Goal: Task Accomplishment & Management: Complete application form

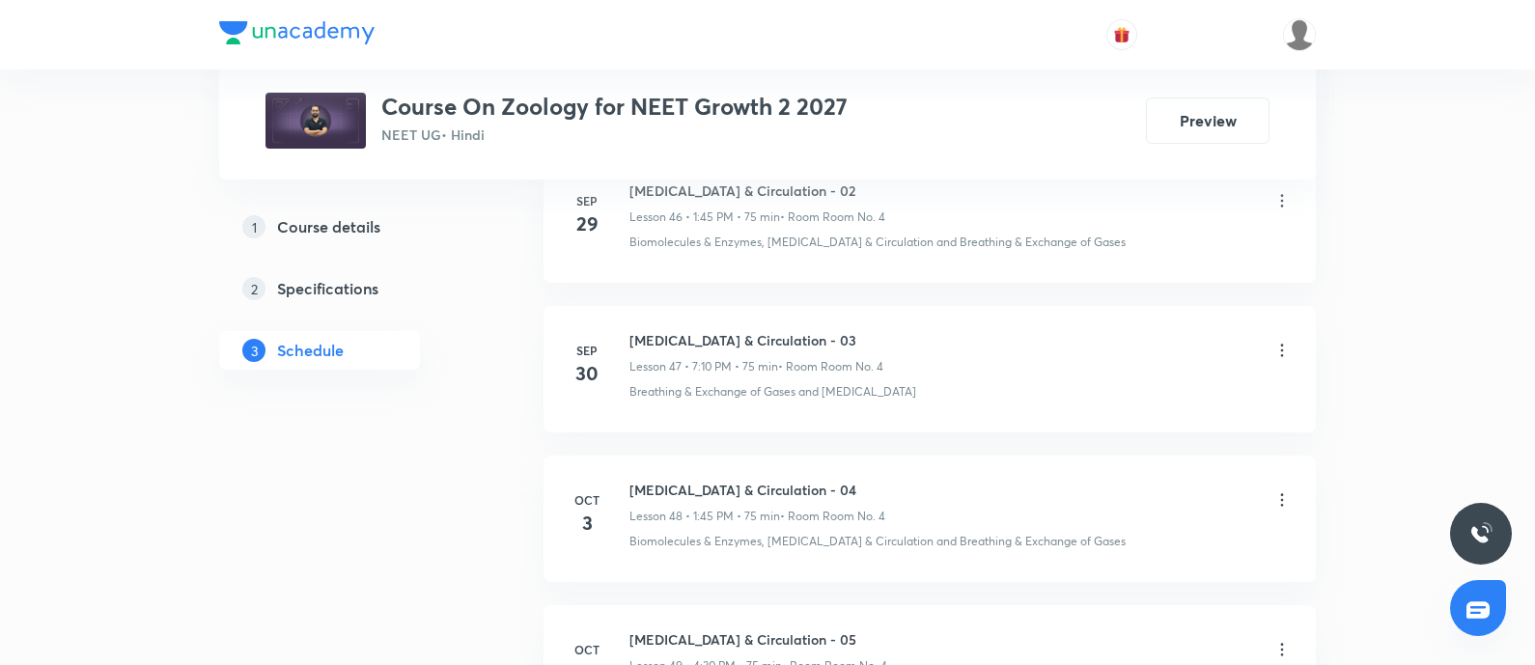
scroll to position [8195, 0]
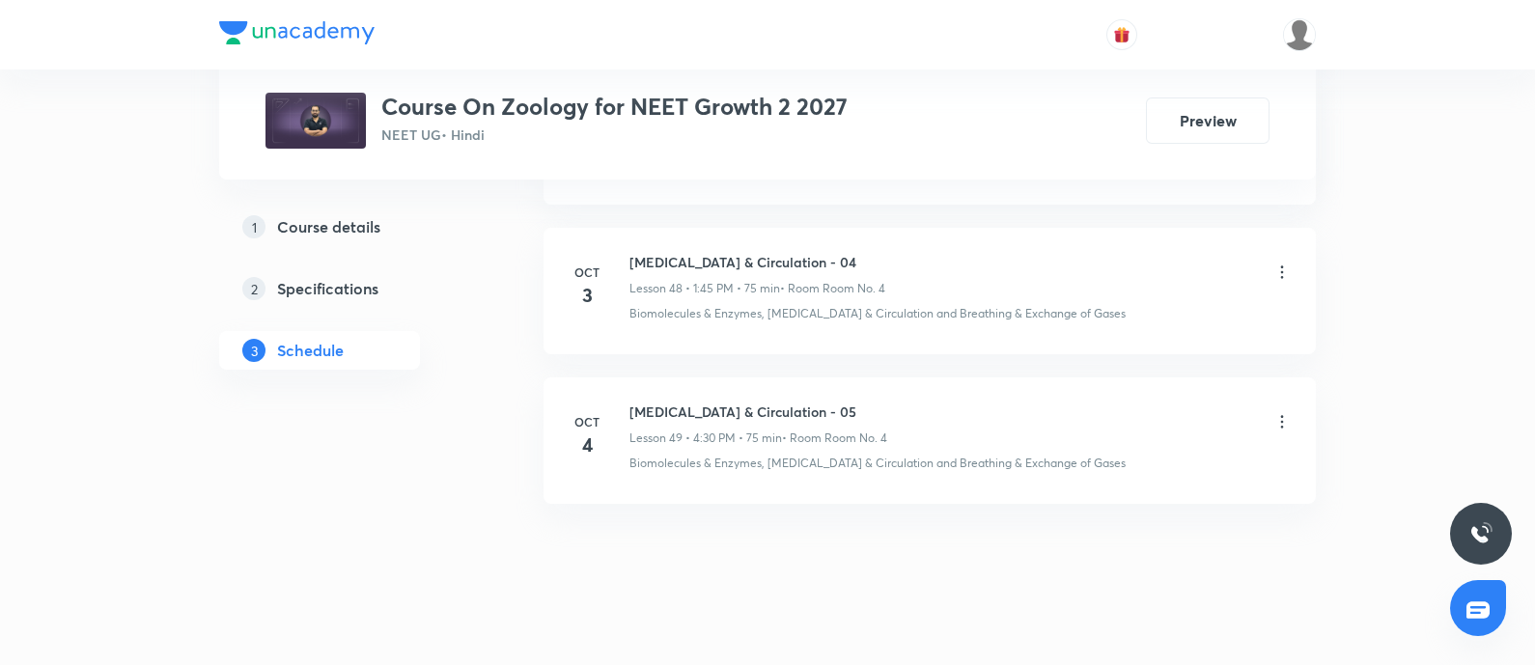
click at [748, 402] on h6 "Body Fluids & Circulation - 05" at bounding box center [758, 412] width 258 height 20
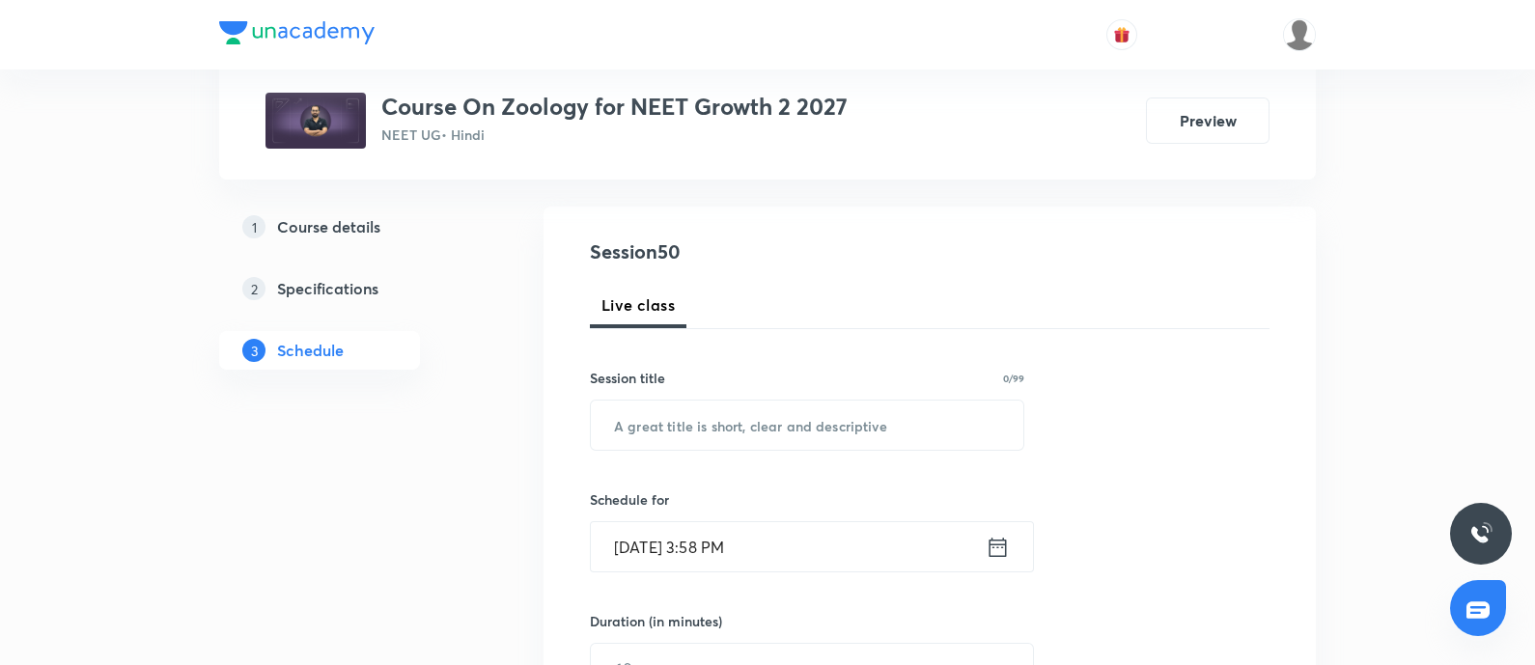
scroll to position [187, 0]
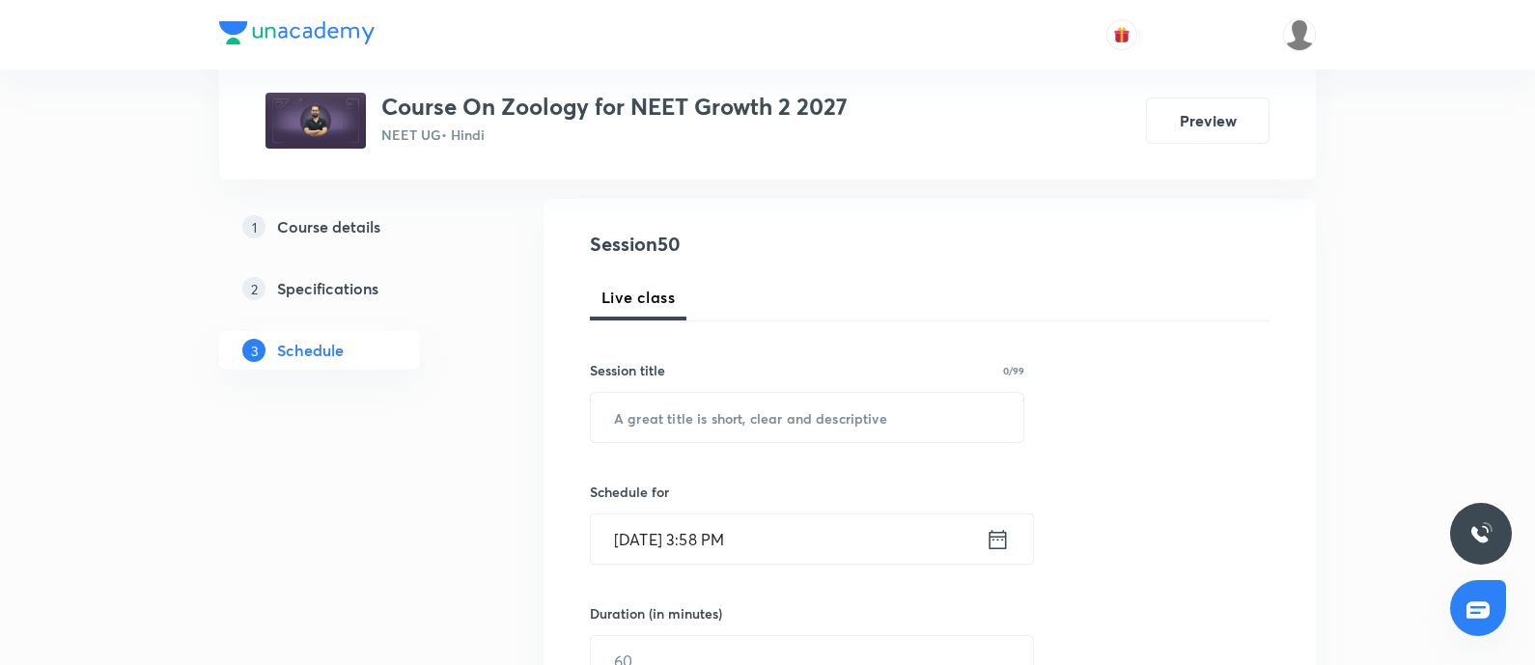
click at [748, 389] on div "Session title 0/99 ​" at bounding box center [807, 401] width 434 height 83
click at [749, 430] on input "text" at bounding box center [807, 417] width 432 height 49
paste input "Body Fluids & Circulation - 05"
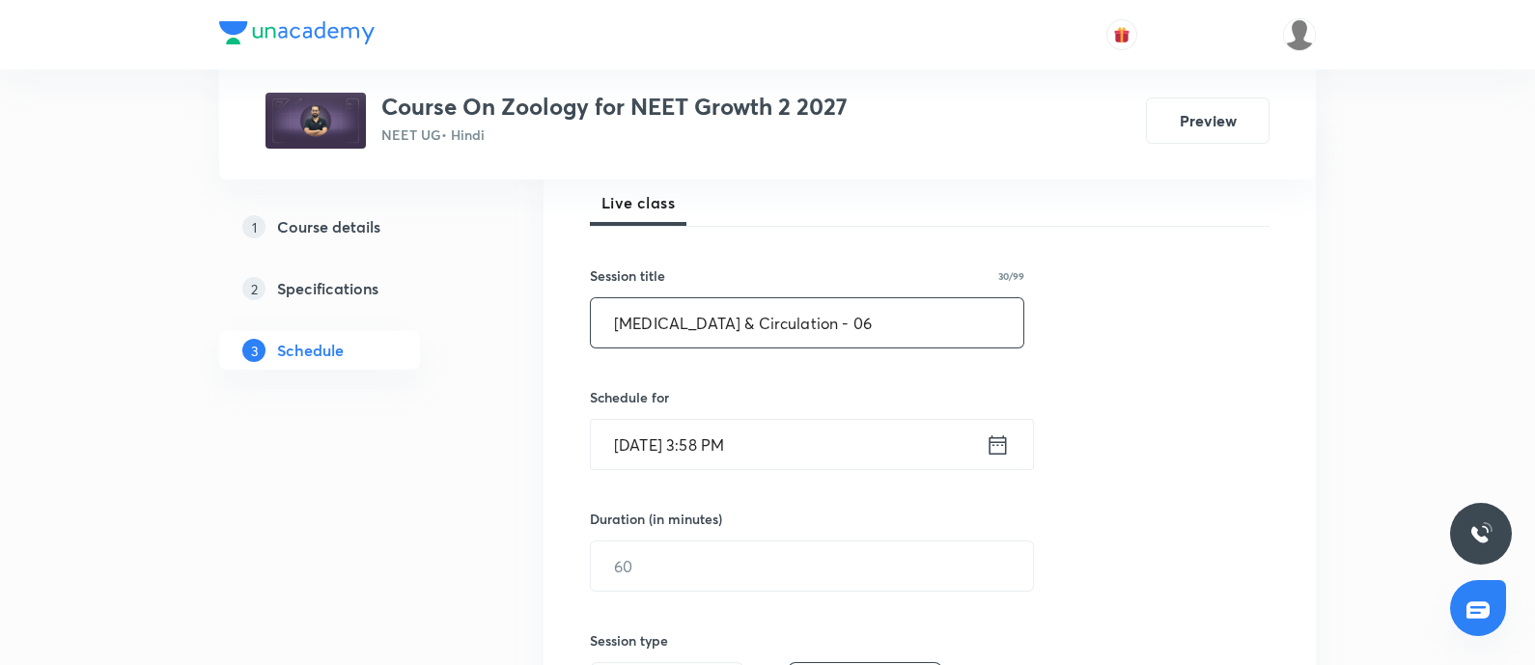
type input "Body Fluids & Circulation - 06"
click at [856, 439] on input "Oct 7, 2025, 3:58 PM" at bounding box center [788, 444] width 395 height 49
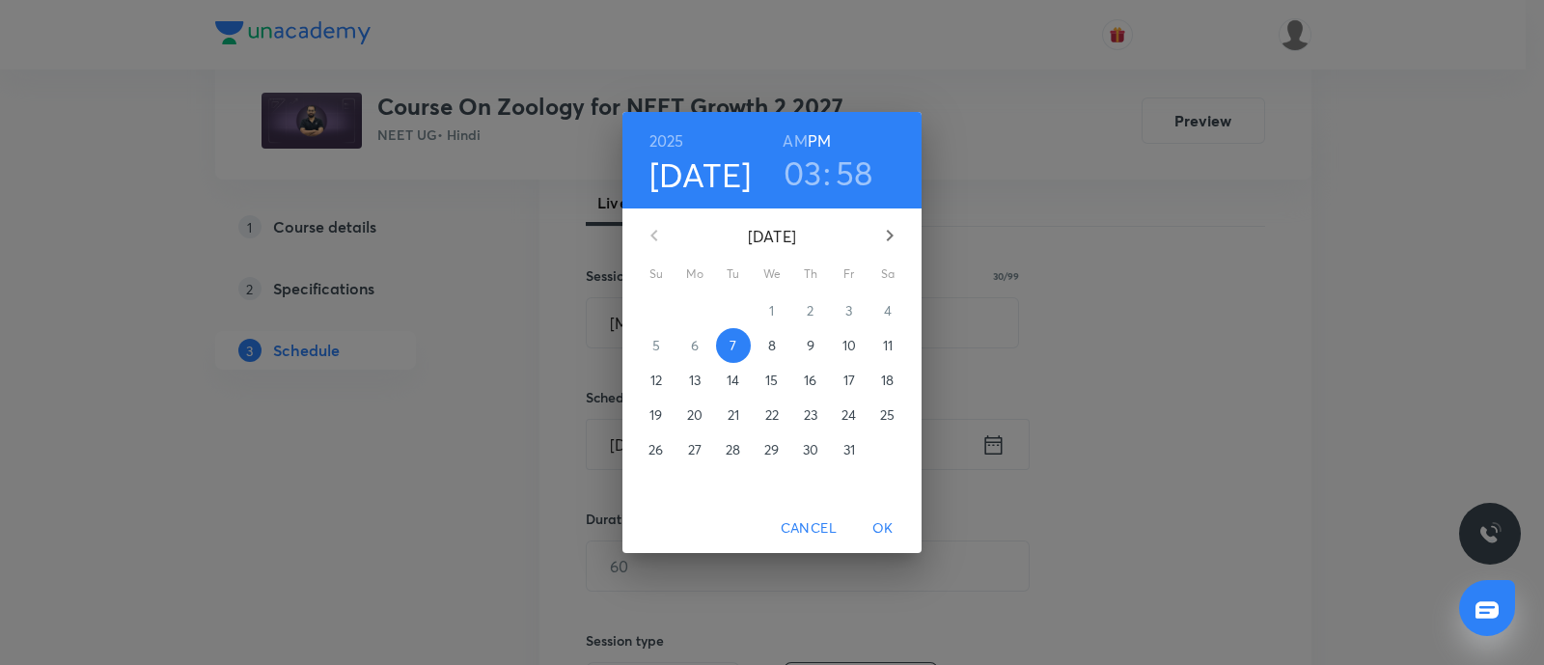
click at [766, 344] on span "8" at bounding box center [772, 345] width 35 height 19
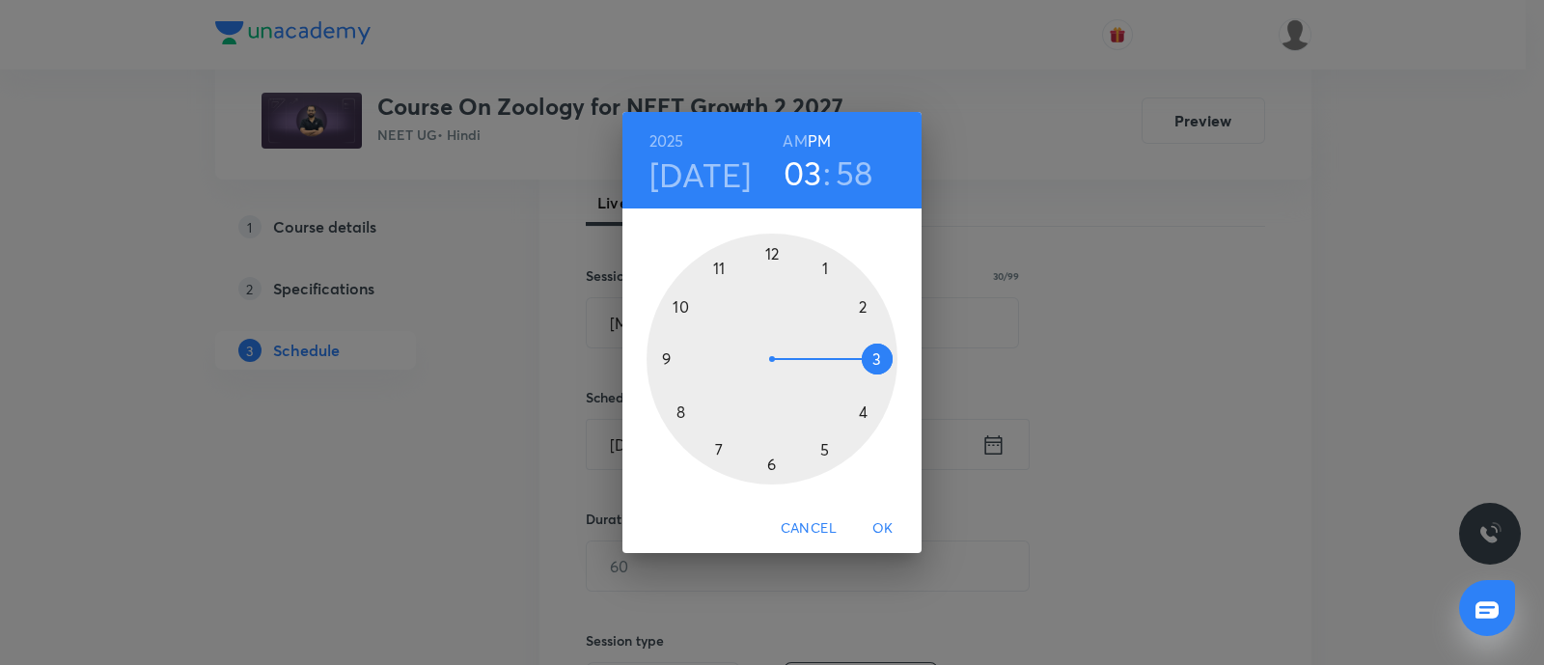
click at [823, 267] on div at bounding box center [772, 359] width 251 height 251
click at [666, 356] on div at bounding box center [772, 359] width 251 height 251
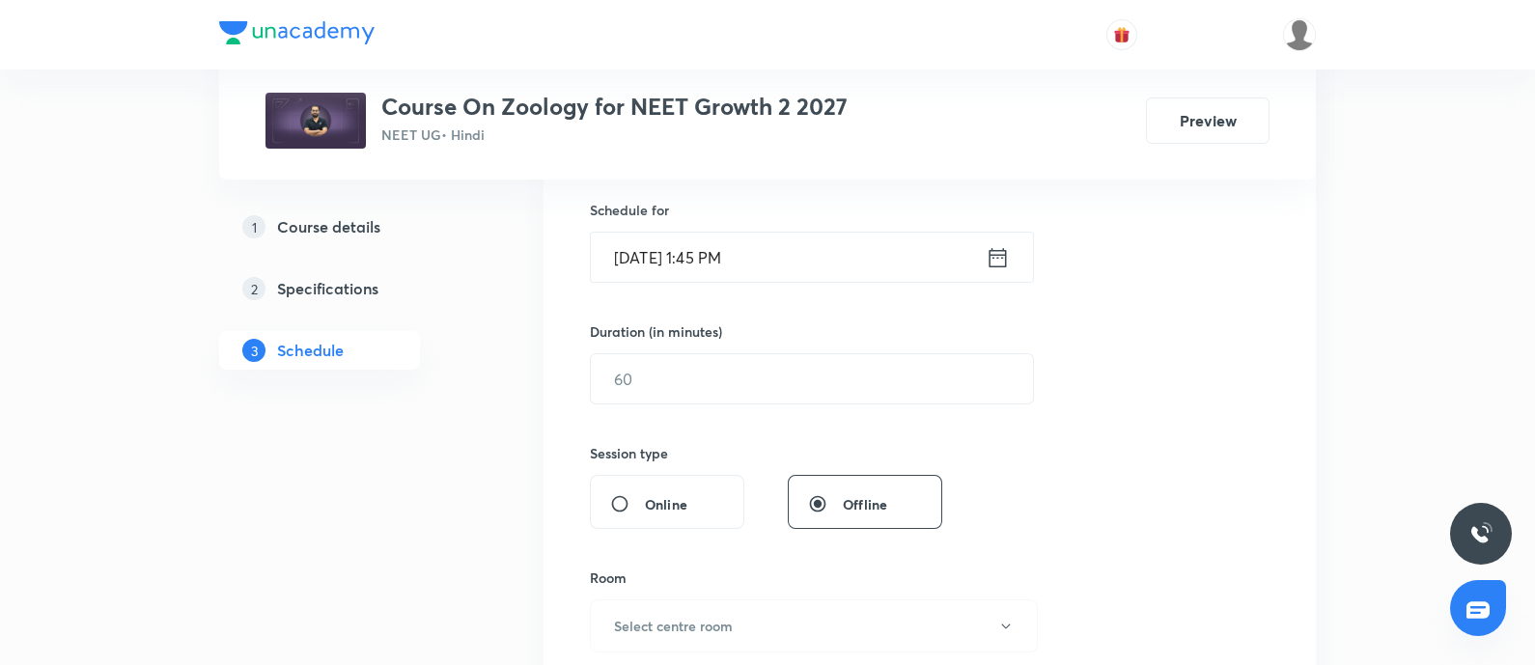
scroll to position [480, 0]
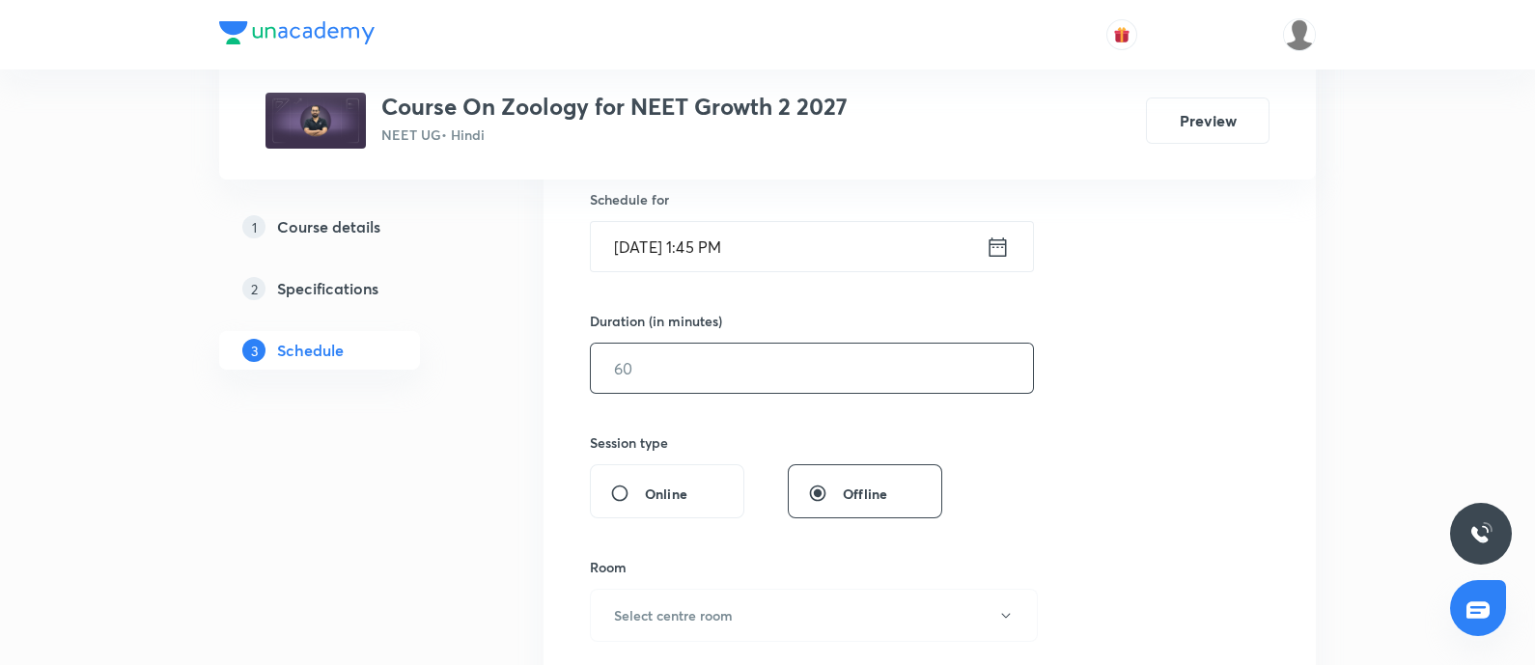
click at [709, 380] on input "text" at bounding box center [812, 368] width 442 height 49
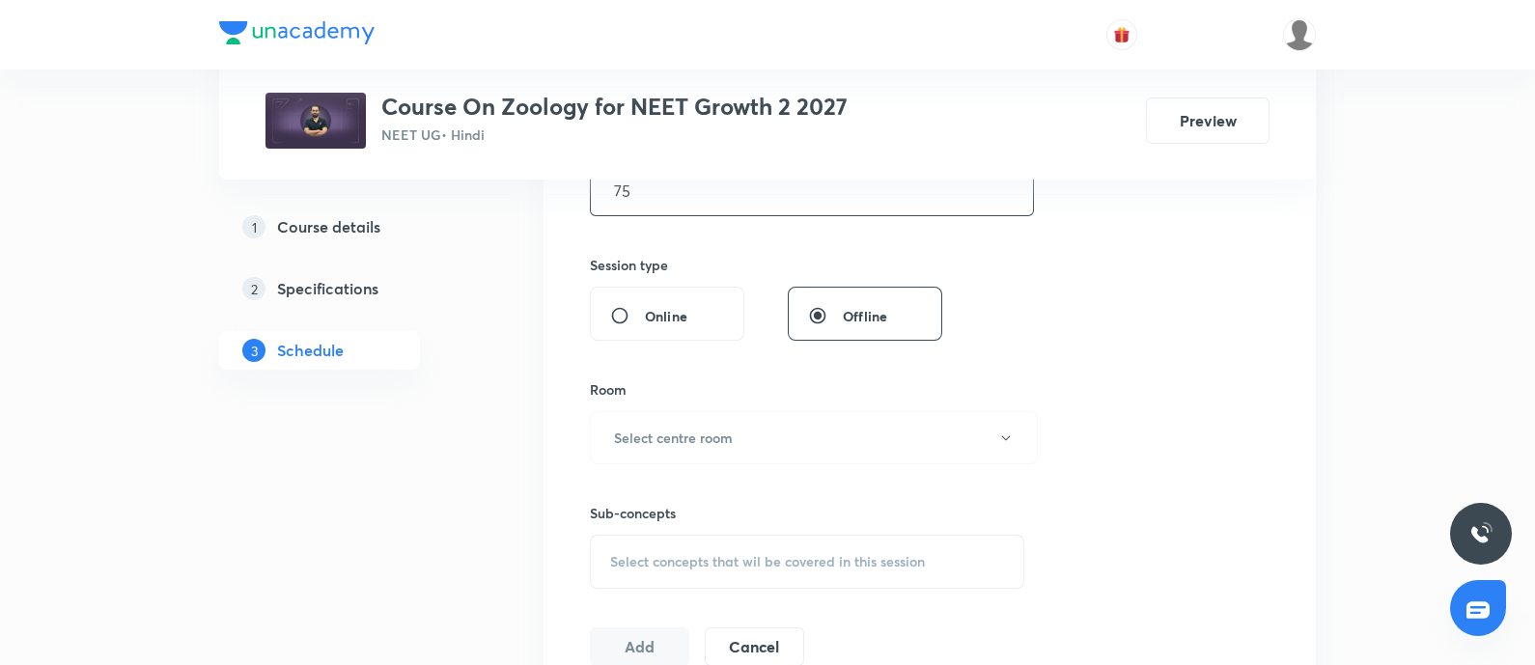
scroll to position [662, 0]
type input "75"
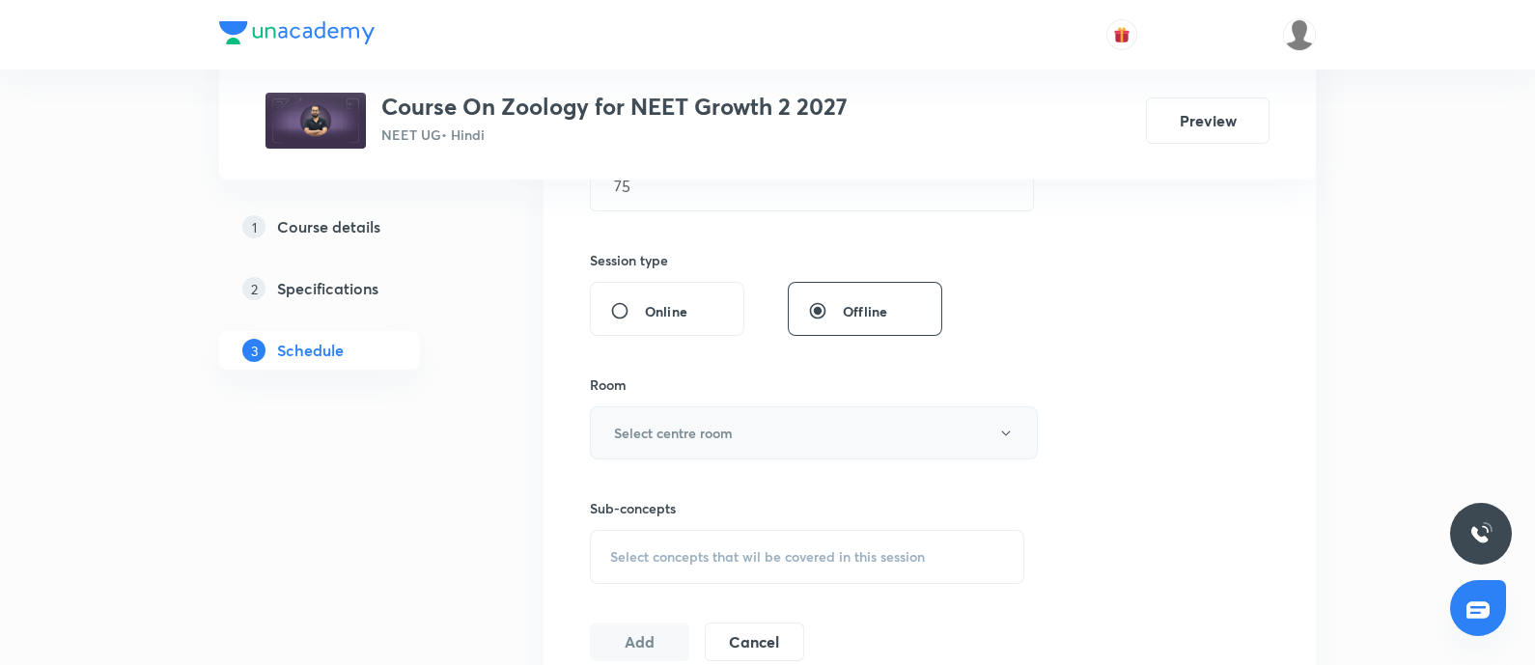
click at [714, 431] on h6 "Select centre room" at bounding box center [673, 433] width 119 height 20
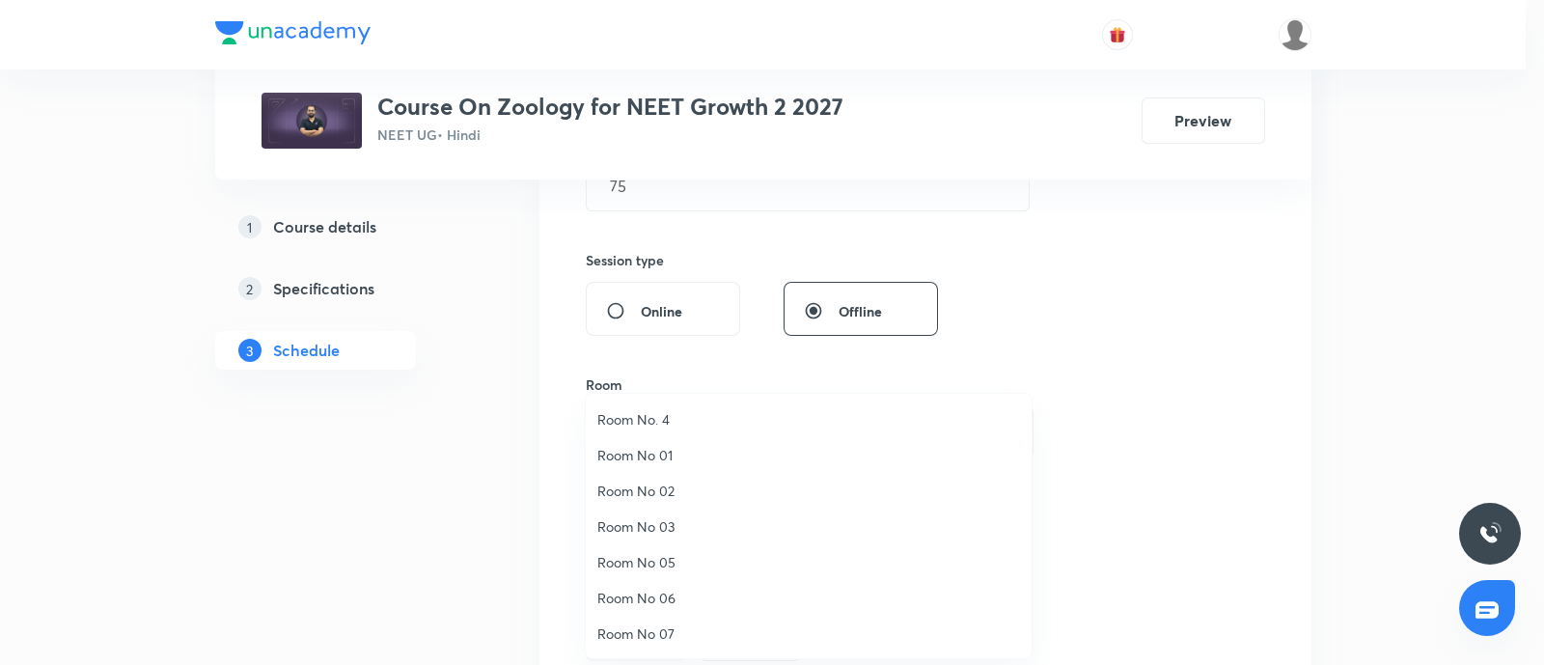
click at [672, 419] on span "Room No. 4" at bounding box center [809, 419] width 423 height 20
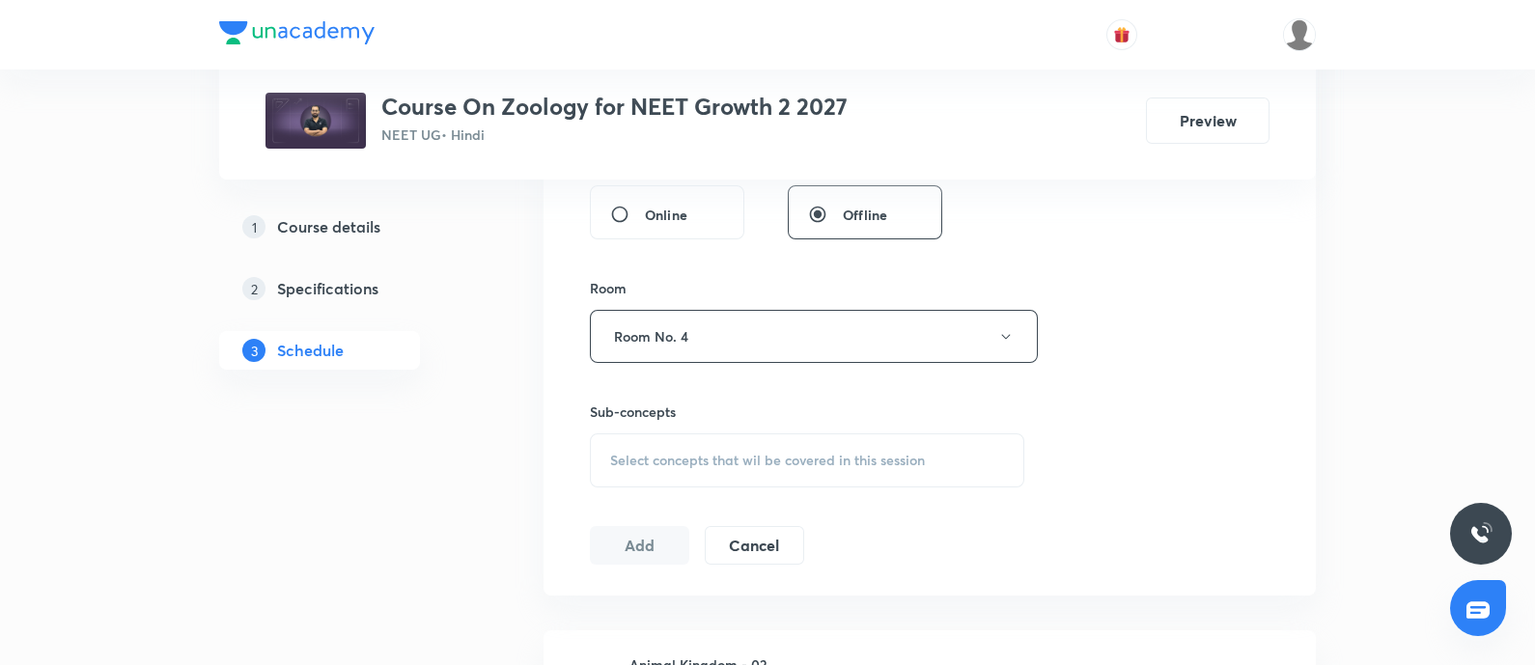
scroll to position [764, 0]
click at [695, 460] on span "Select concepts that wil be covered in this session" at bounding box center [767, 455] width 315 height 15
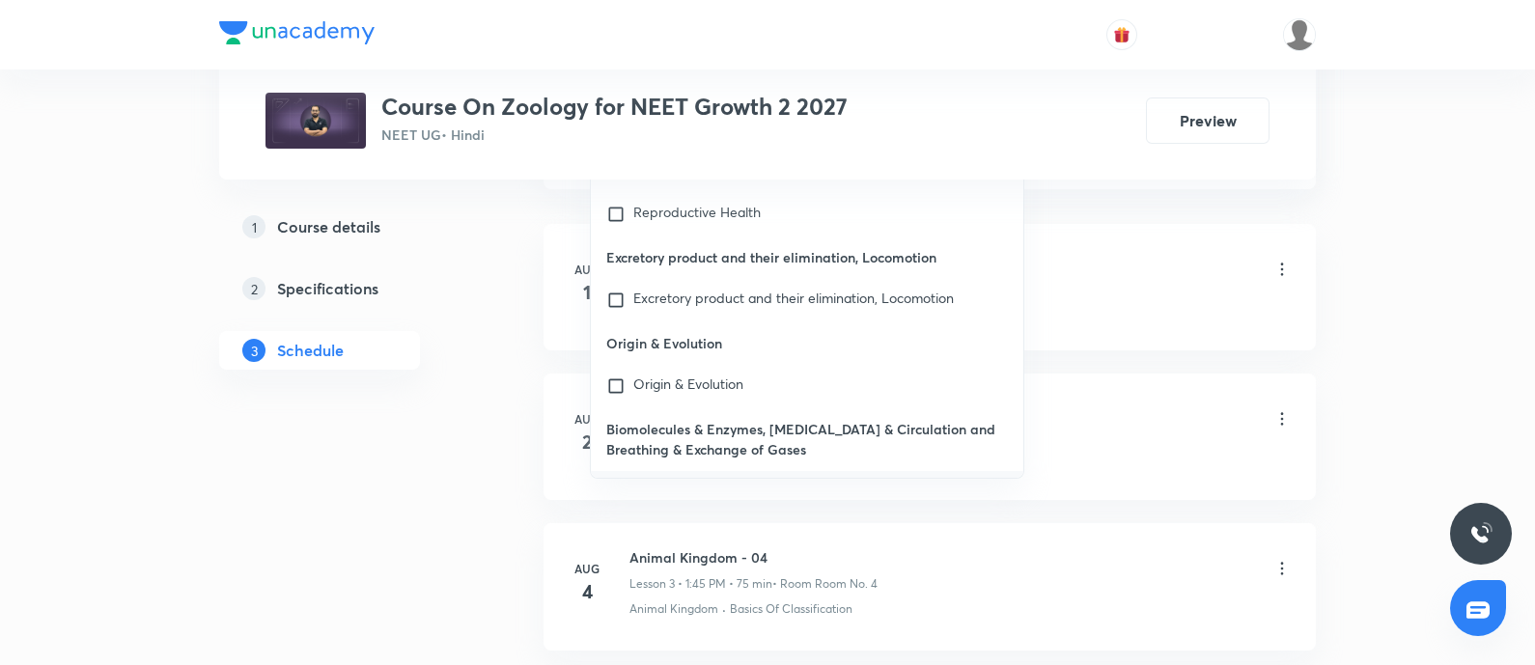
scroll to position [1168, 0]
type input "Body Fluids & Circulation"
click at [610, 480] on input "checkbox" at bounding box center [619, 511] width 27 height 62
checkbox input "true"
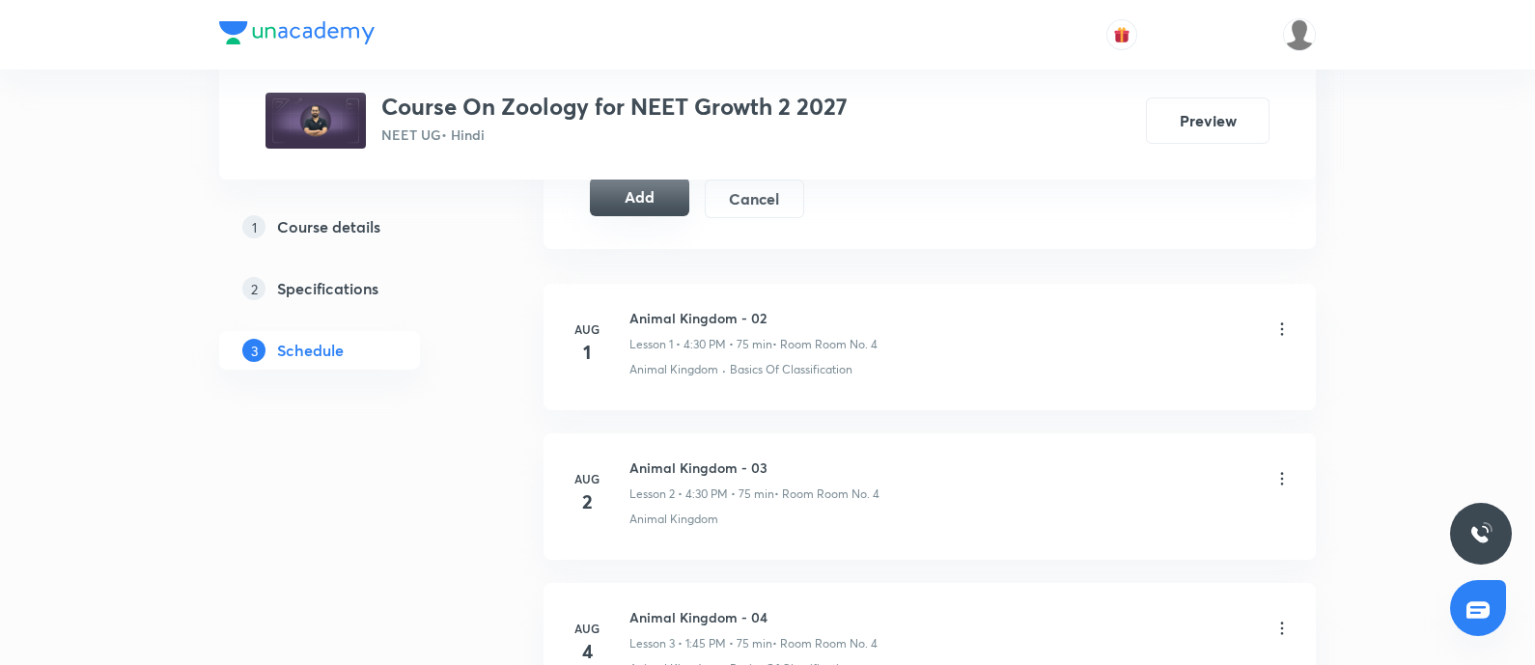
click at [655, 190] on button "Add" at bounding box center [639, 197] width 99 height 39
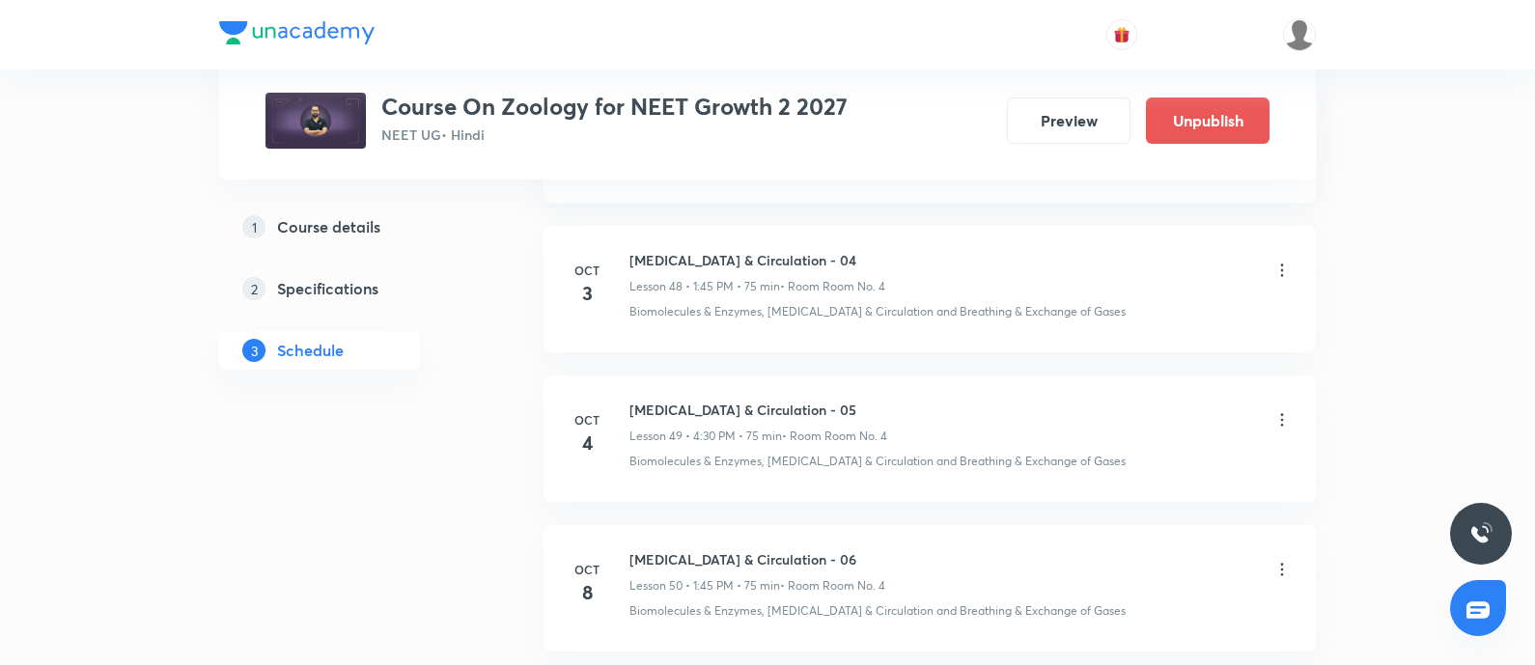
scroll to position [7460, 0]
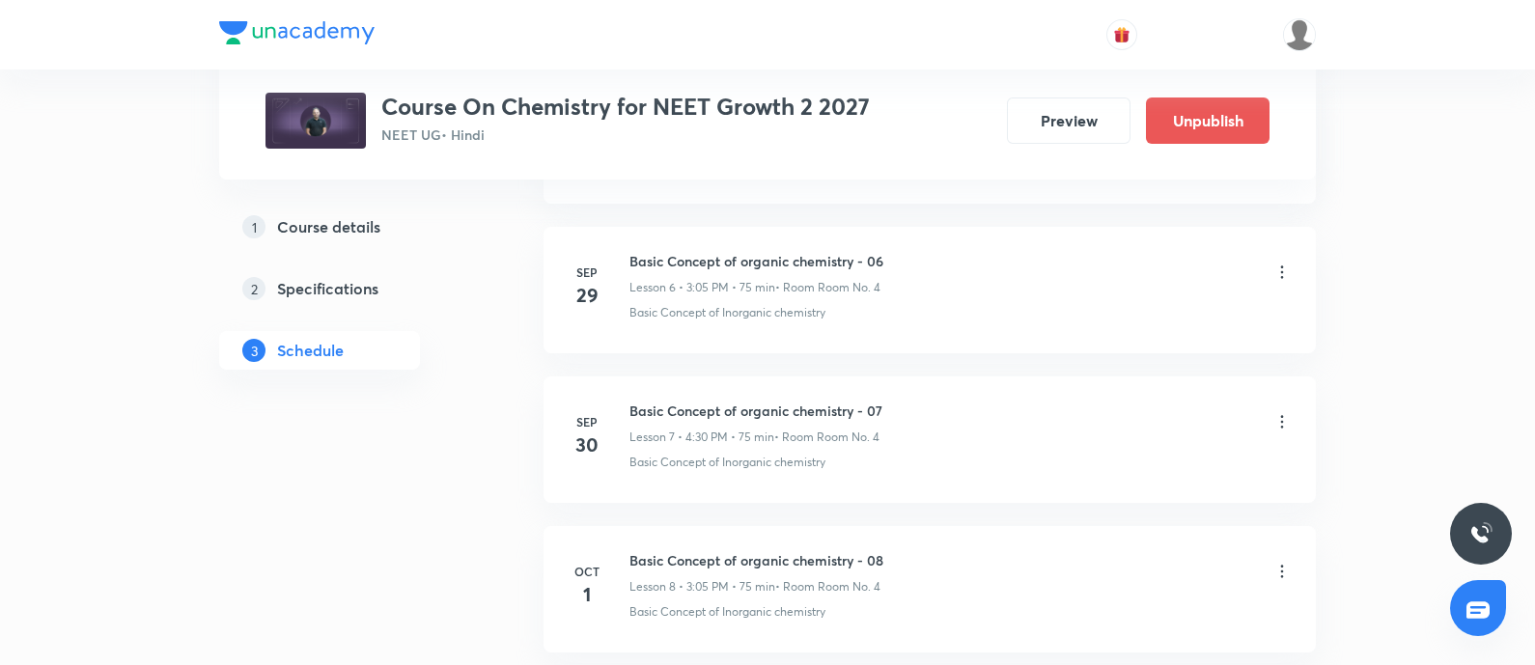
scroll to position [2821, 0]
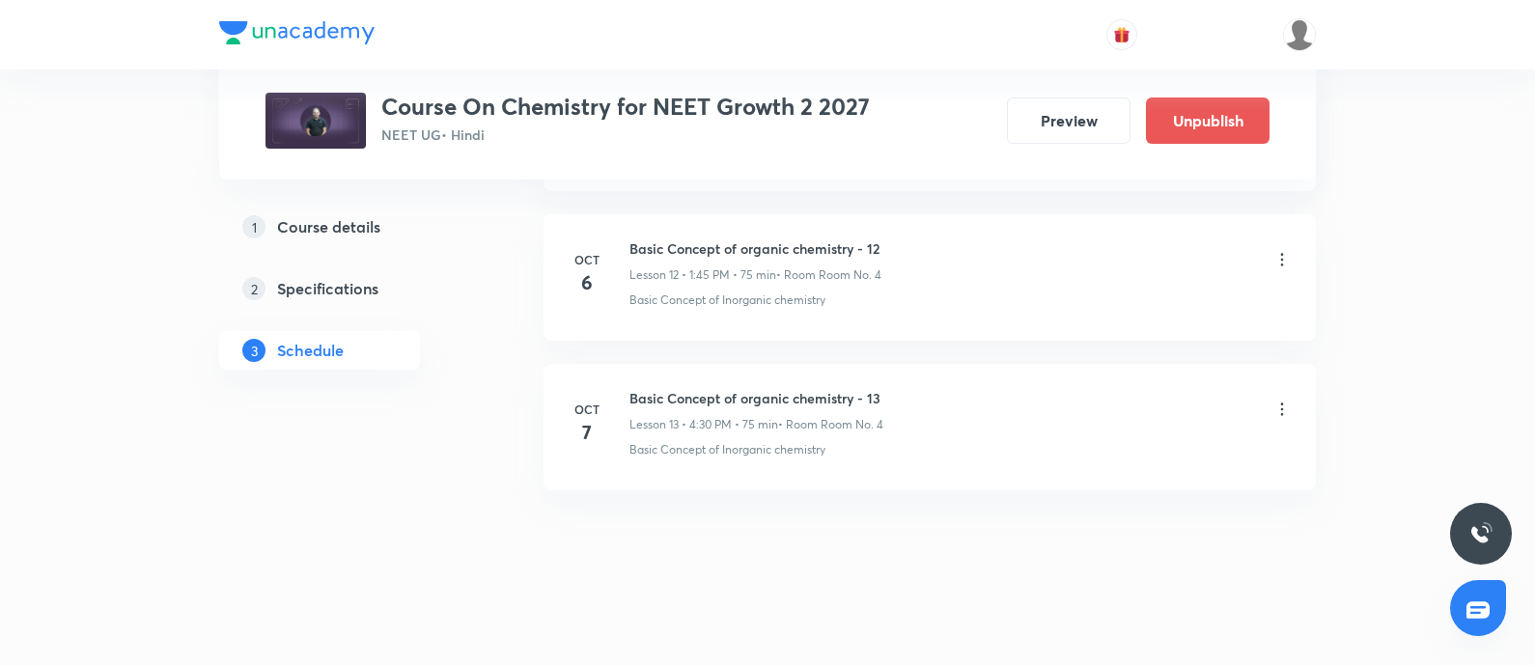
click at [728, 375] on li "Oct 7 Basic Concept of organic chemistry - 13 Lesson 13 • 4:30 PM • 75 min • Ro…" at bounding box center [929, 427] width 772 height 126
copy h6 "Basic Concept of organic chemistry - 13"
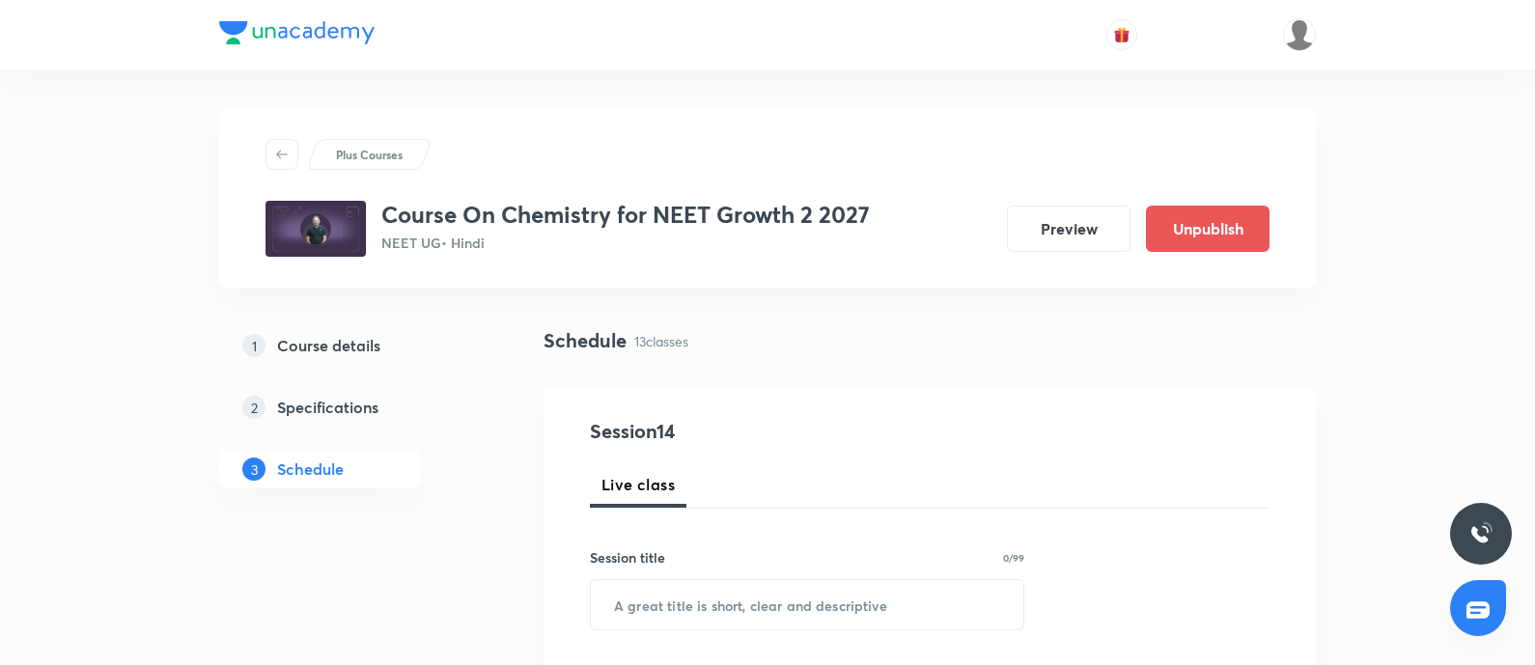
scroll to position [252, 0]
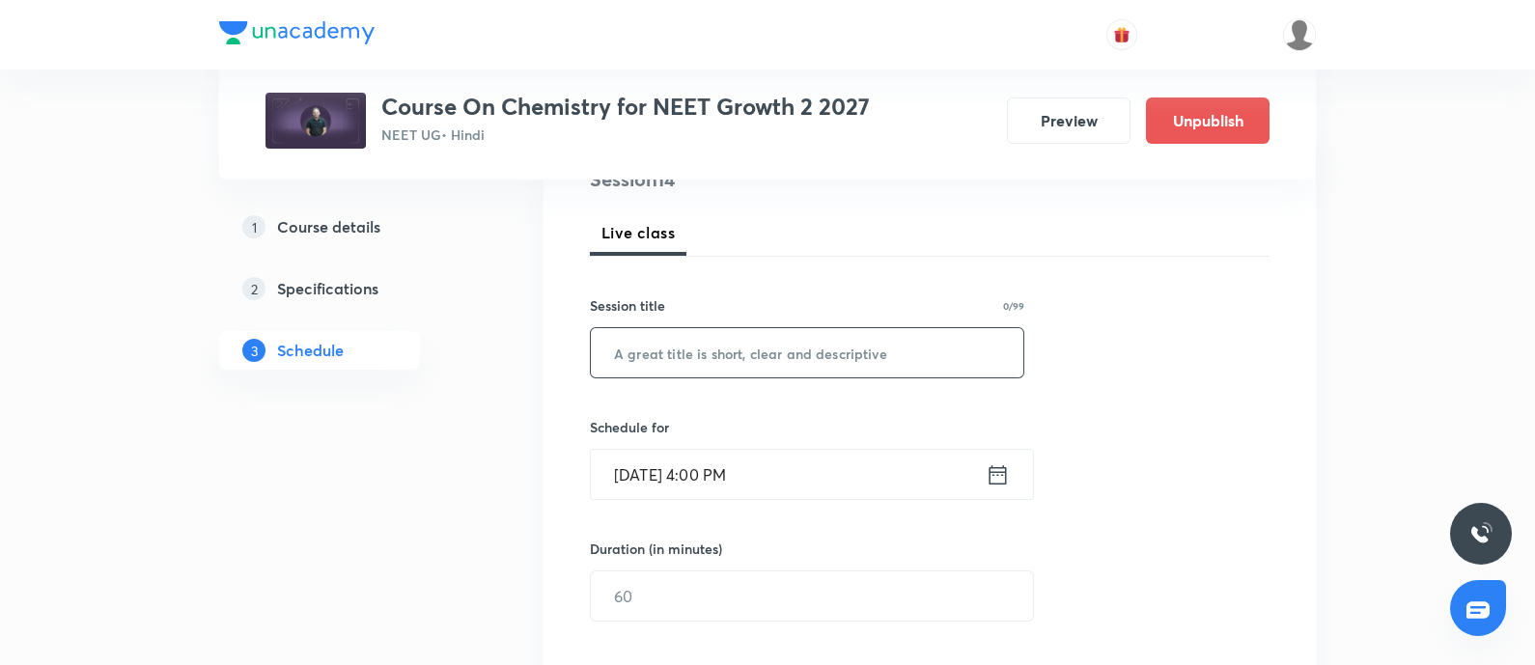
click at [728, 375] on input "text" at bounding box center [807, 352] width 432 height 49
paste input "Basic Concept of organic chemistry - 13"
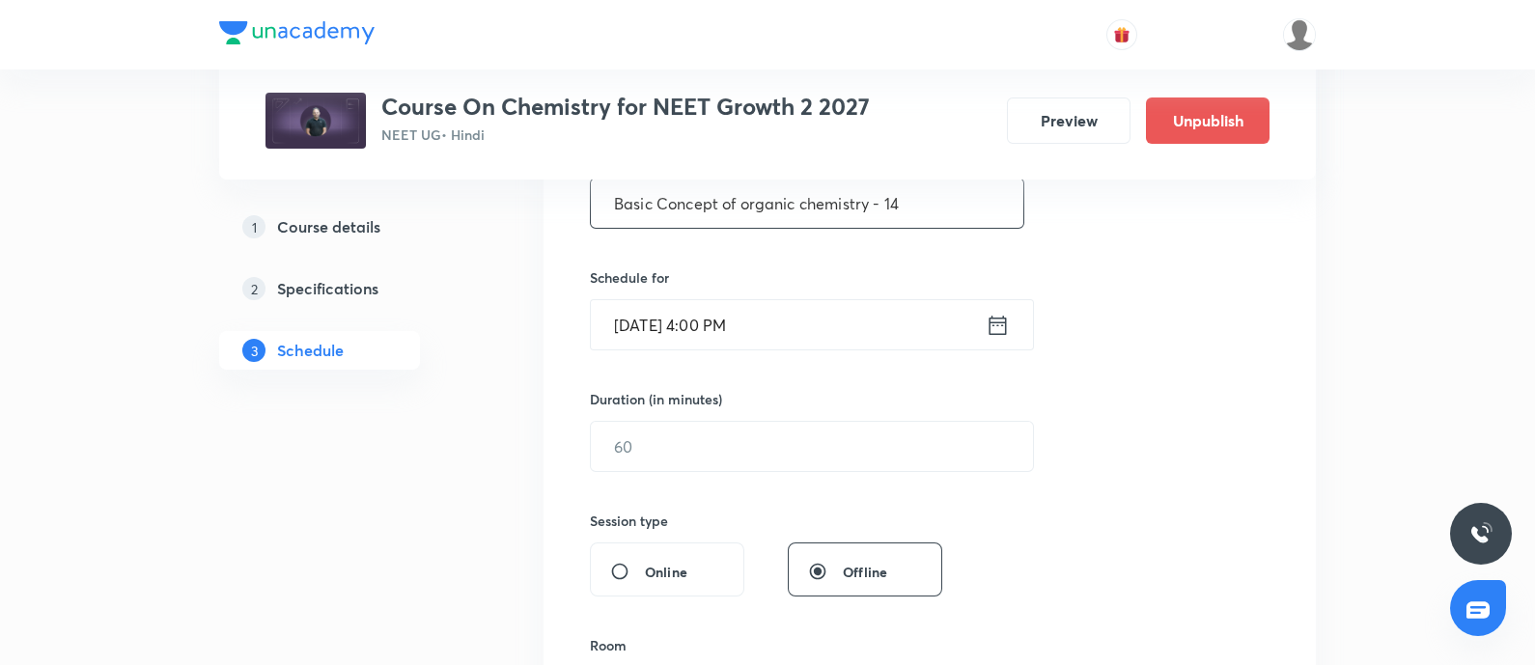
type input "Basic Concept of organic chemistry - 14"
click at [823, 318] on input "Oct 7, 2025, 4:00 PM" at bounding box center [788, 324] width 395 height 49
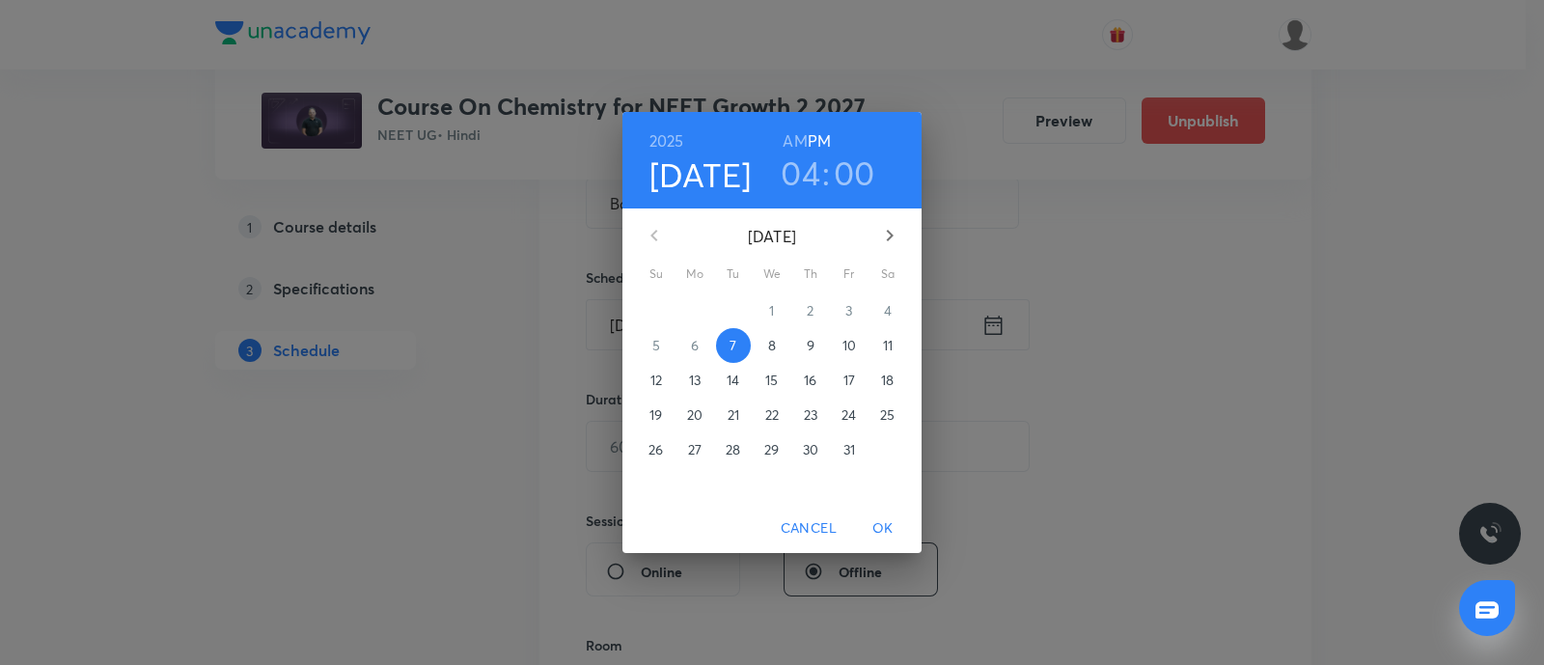
click at [764, 343] on span "8" at bounding box center [772, 345] width 35 height 19
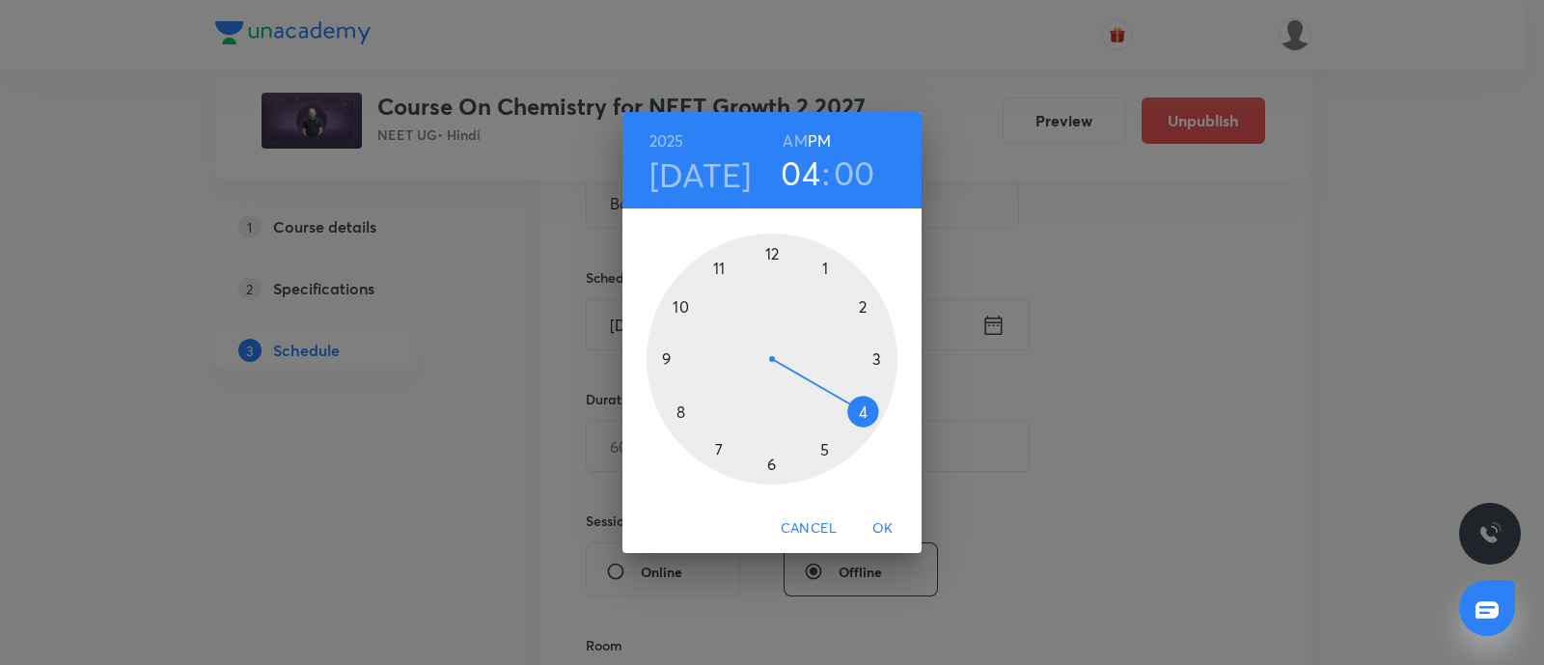
click at [877, 359] on div at bounding box center [772, 359] width 251 height 251
click at [825, 265] on div at bounding box center [772, 359] width 251 height 251
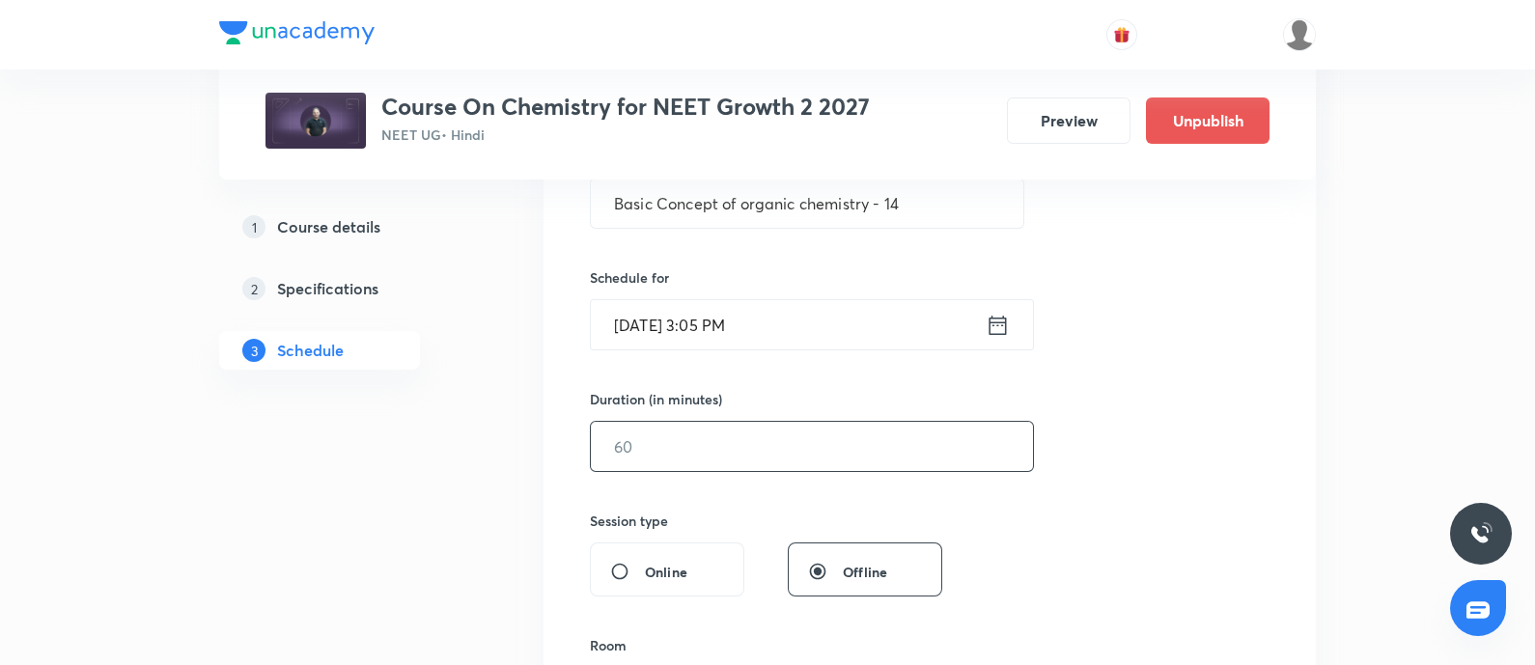
click at [828, 435] on input "text" at bounding box center [812, 446] width 442 height 49
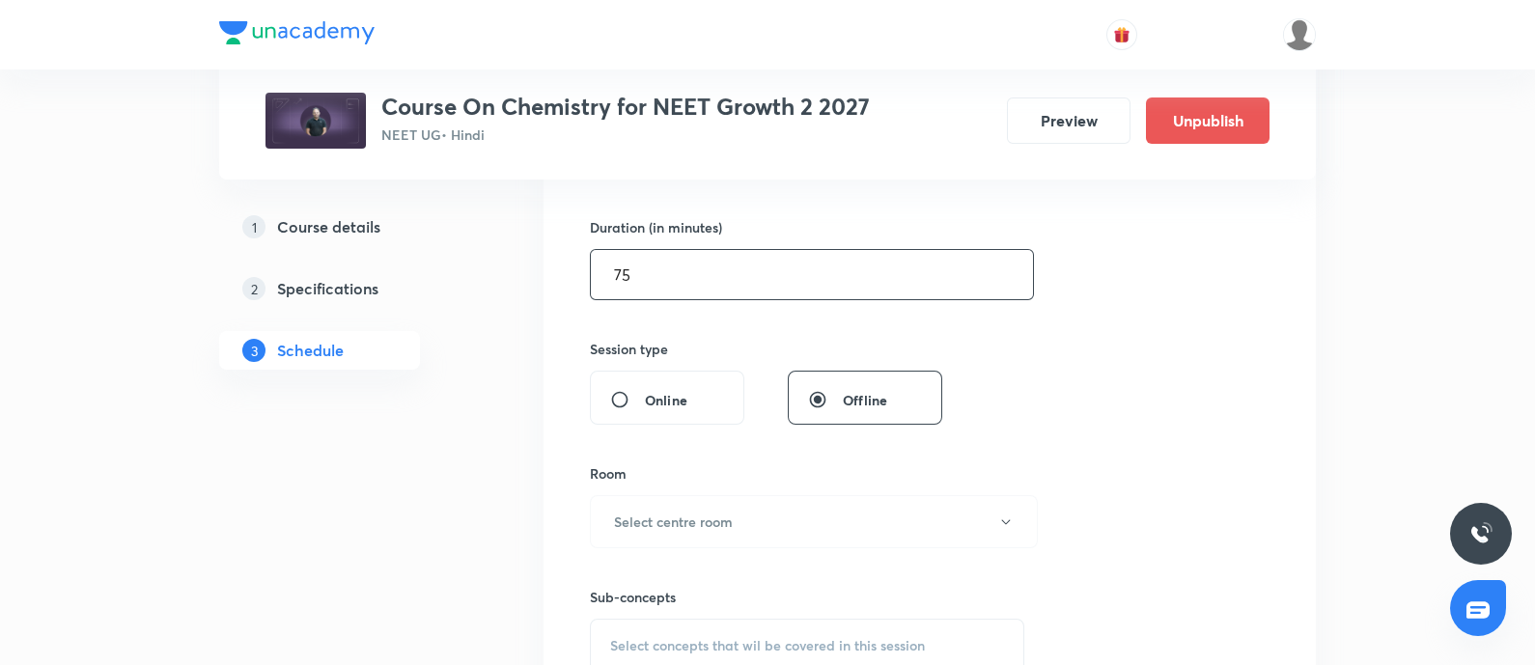
scroll to position [576, 0]
type input "75"
click at [738, 519] on button "Select centre room" at bounding box center [814, 518] width 448 height 53
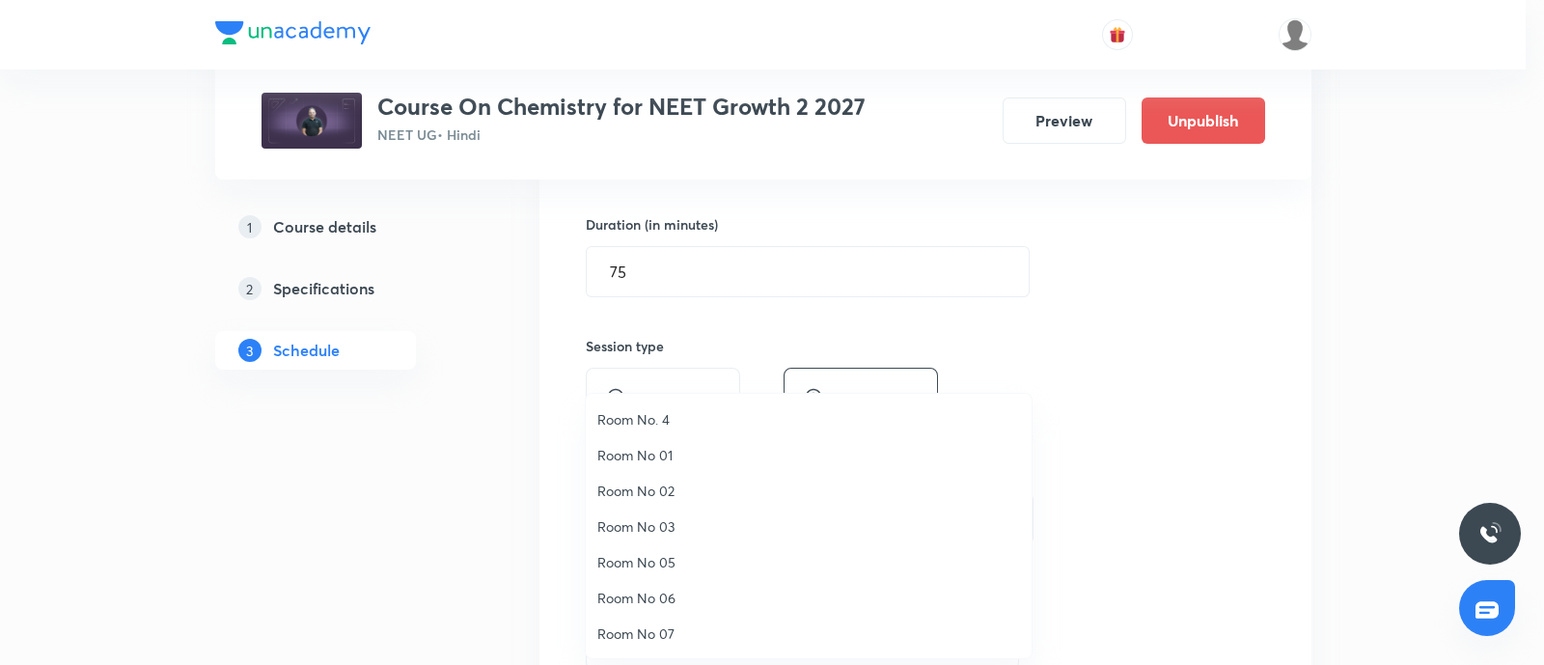
click at [656, 411] on span "Room No. 4" at bounding box center [809, 419] width 423 height 20
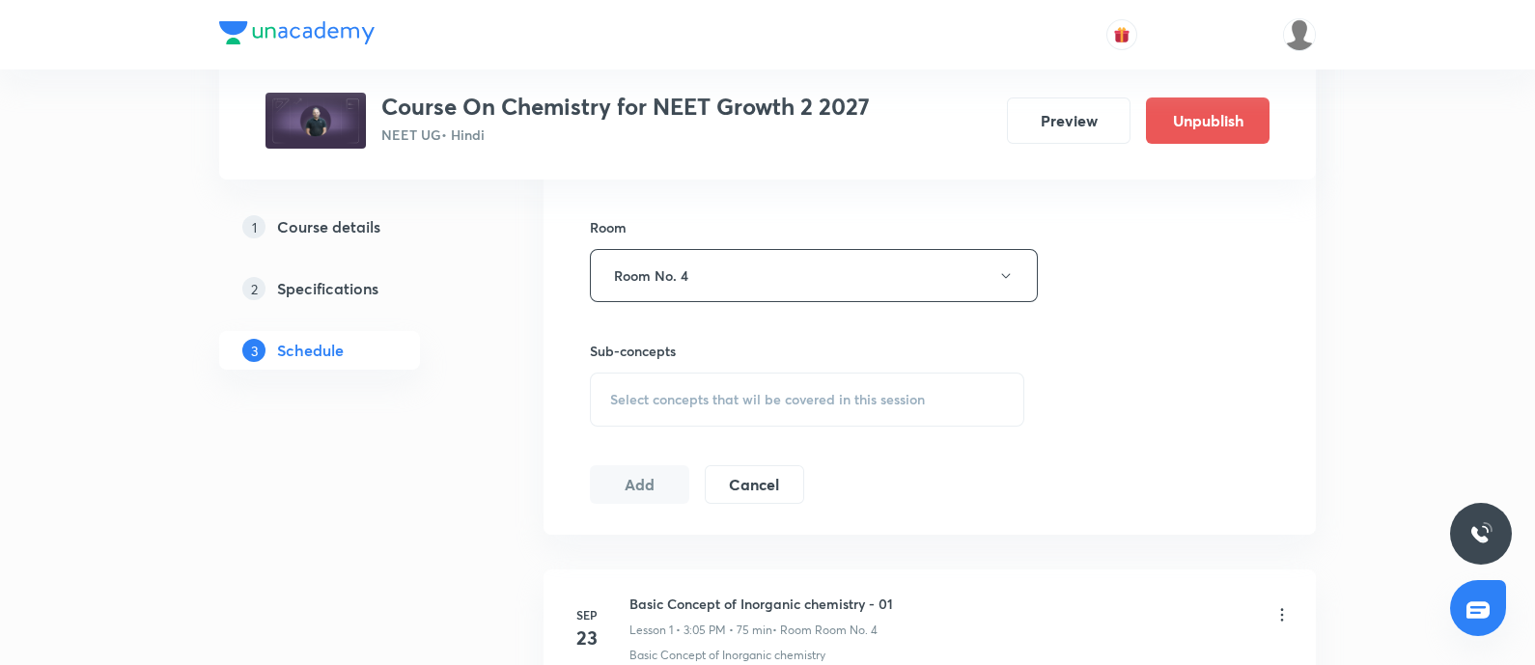
scroll to position [822, 0]
click at [695, 395] on span "Select concepts that wil be covered in this session" at bounding box center [767, 396] width 315 height 15
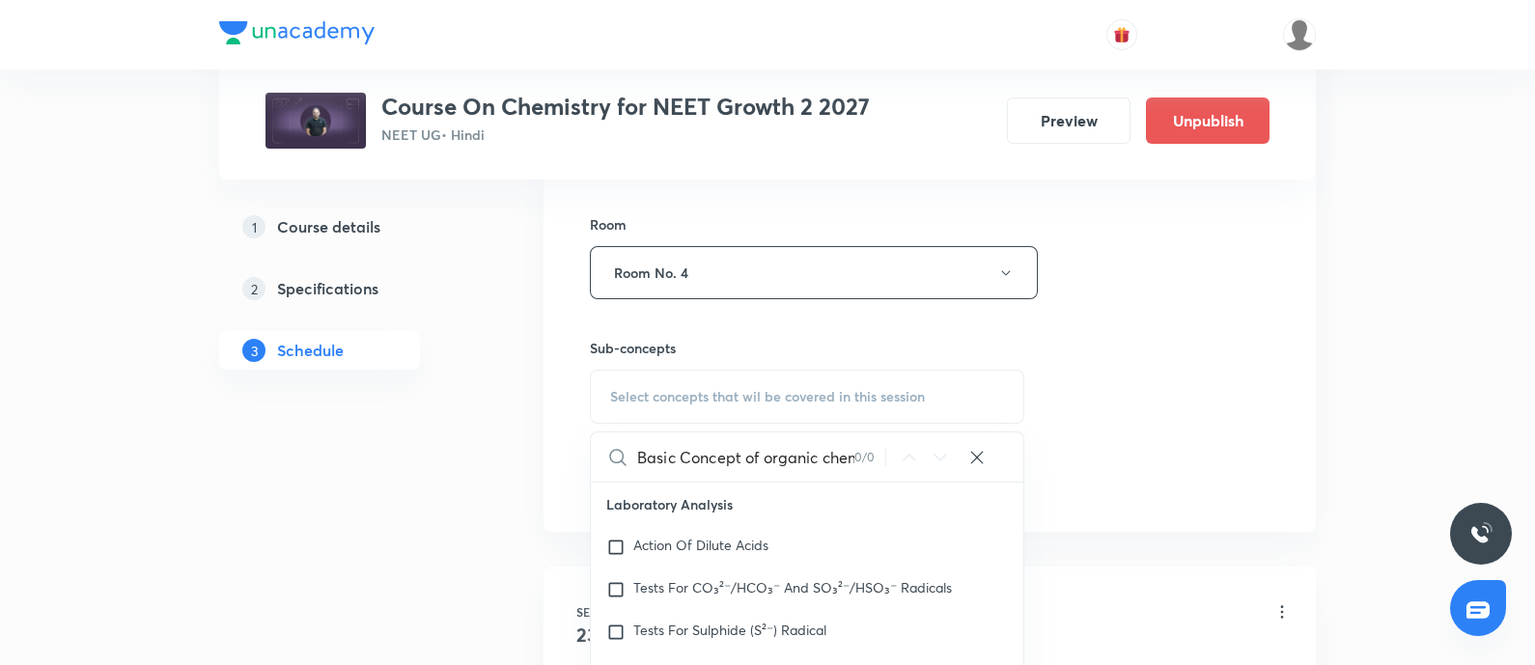
scroll to position [0, 69]
type input "Basic Concept of organic chemistry"
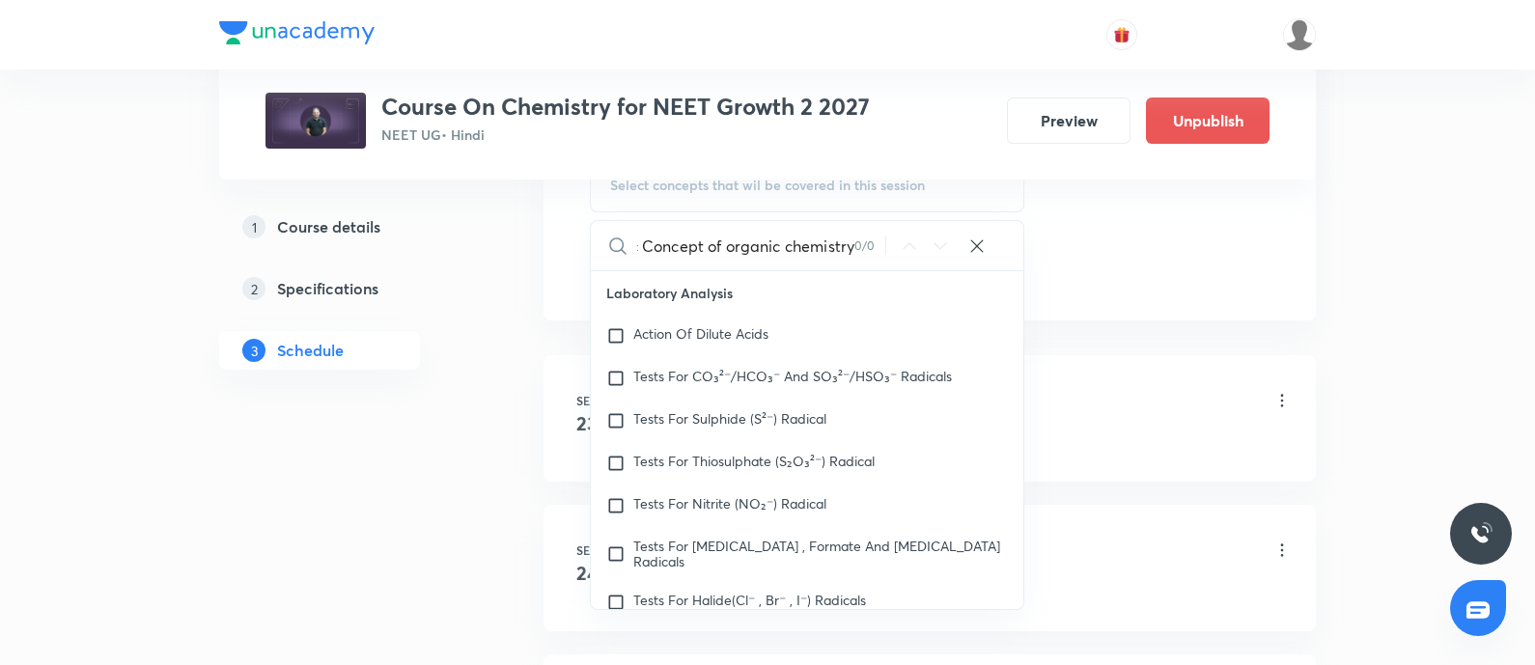
scroll to position [1044, 0]
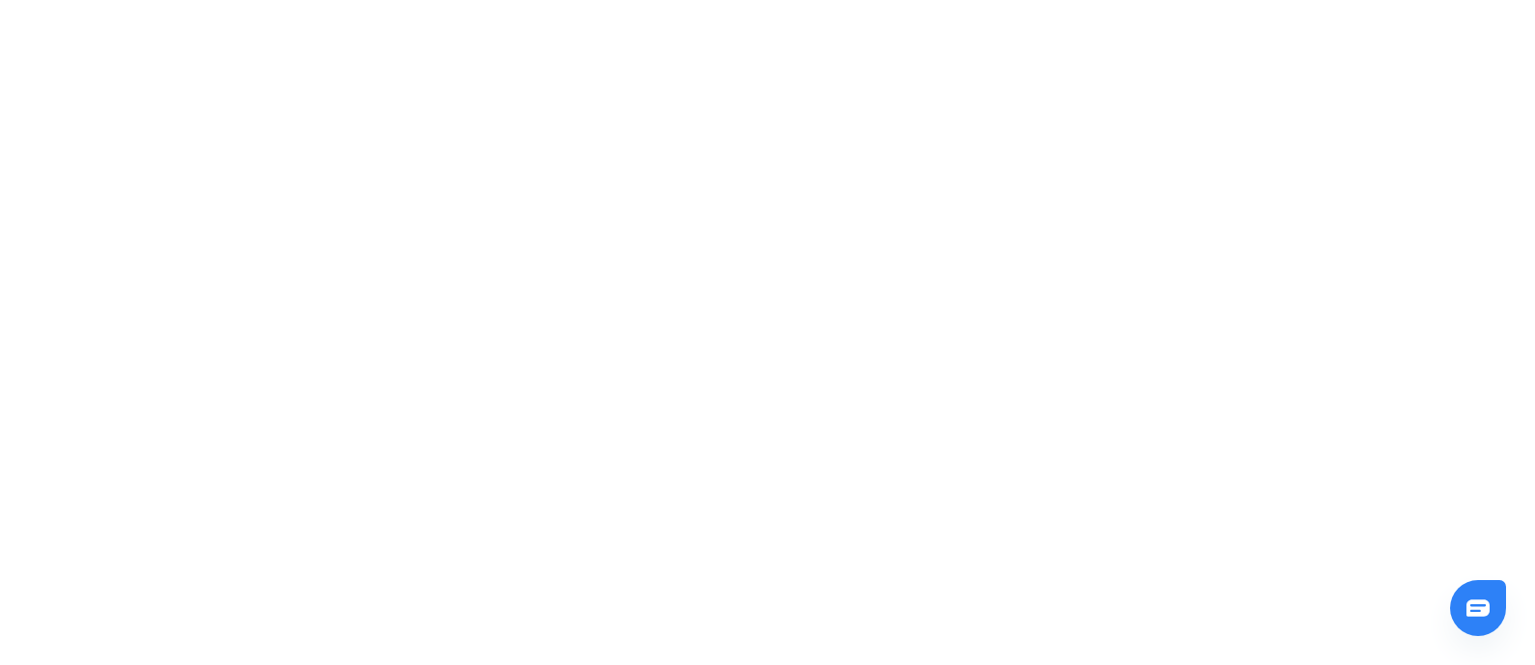
scroll to position [0, 0]
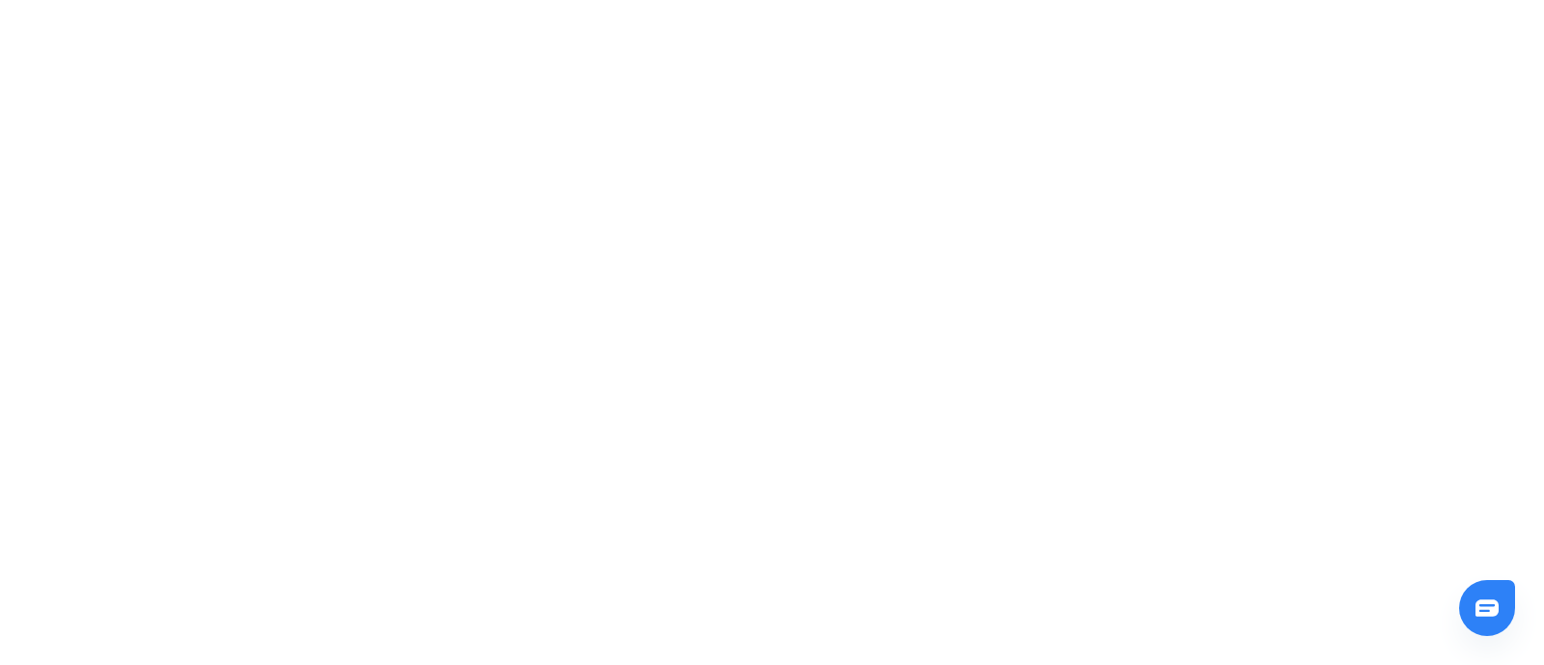
click at [856, 8] on html "Unacademy Support How can we help you?" at bounding box center [772, 4] width 1544 height 8
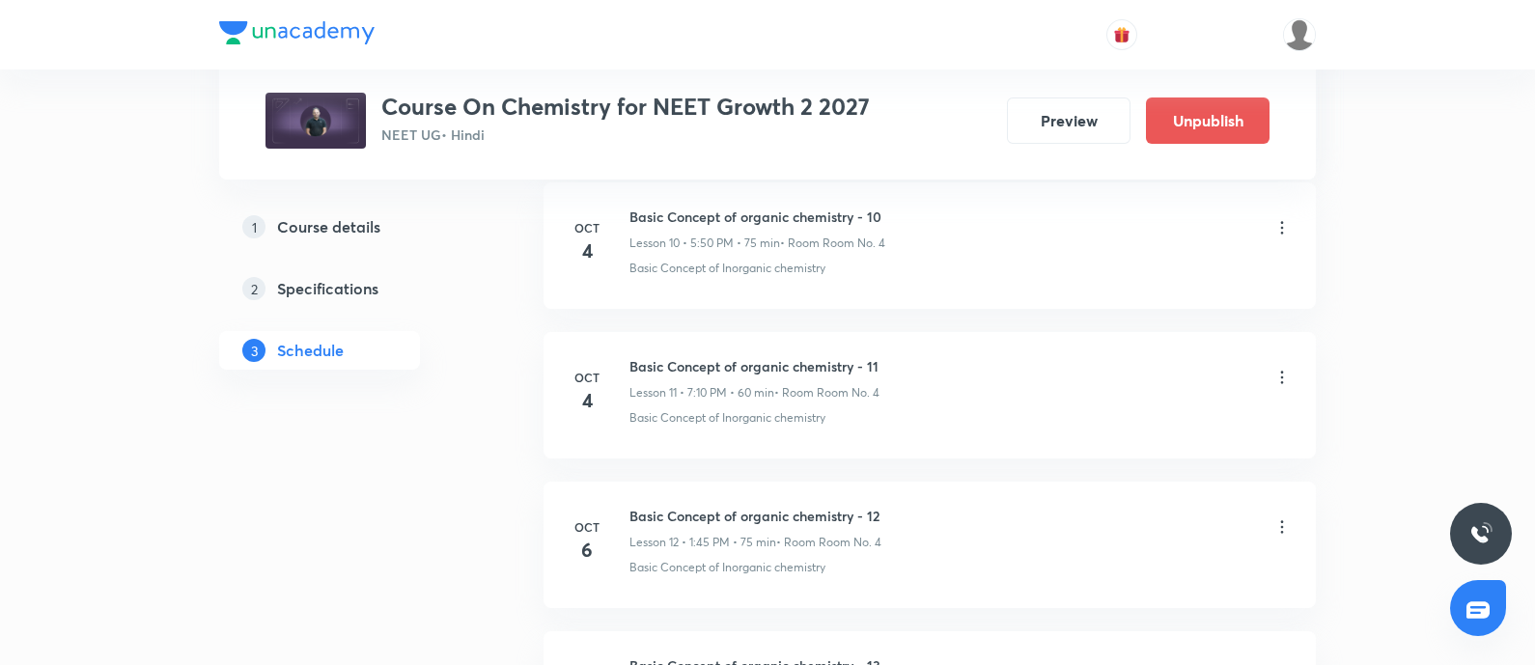
scroll to position [2821, 0]
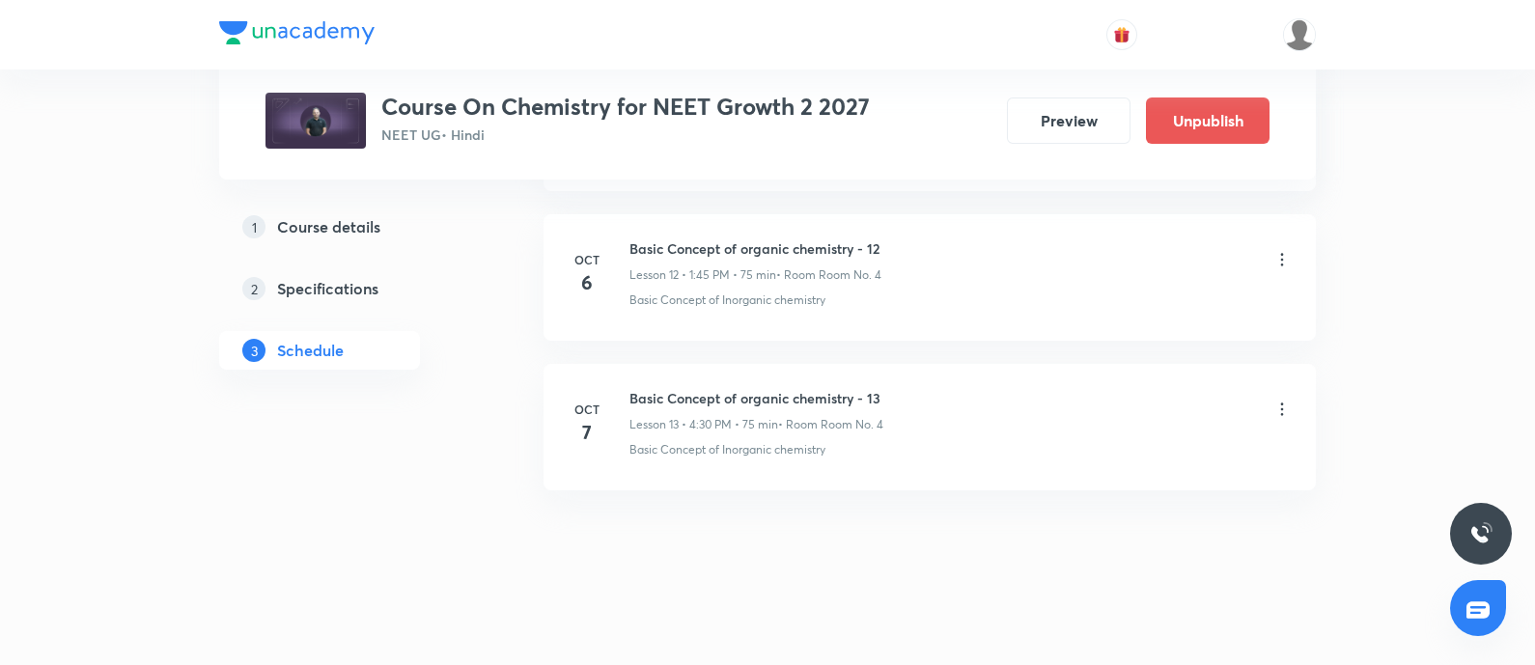
click at [733, 395] on h6 "Basic Concept of organic chemistry - 13" at bounding box center [756, 398] width 254 height 20
copy h6 "Basic Concept of organic chemistry - 13"
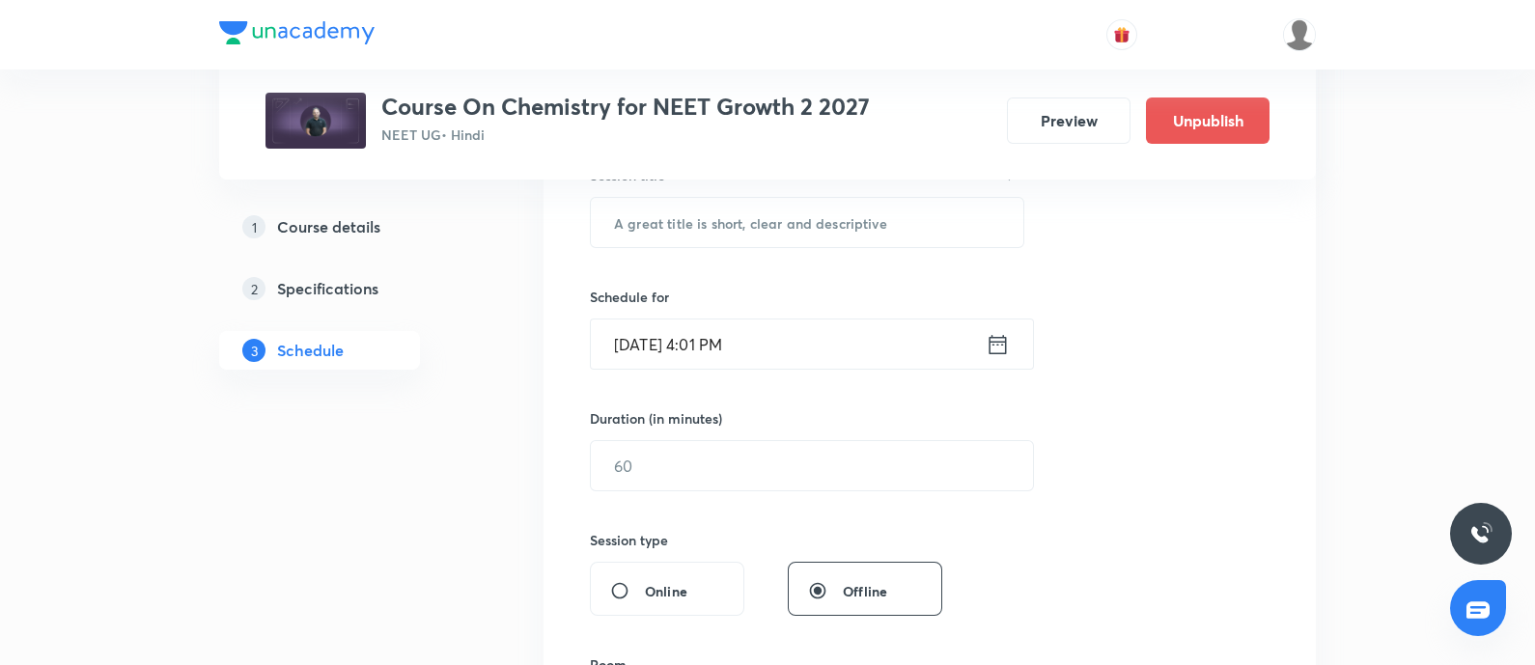
scroll to position [380, 0]
click at [778, 209] on input "text" at bounding box center [807, 224] width 432 height 49
paste input "Basic Concept of organic chemistry - 13"
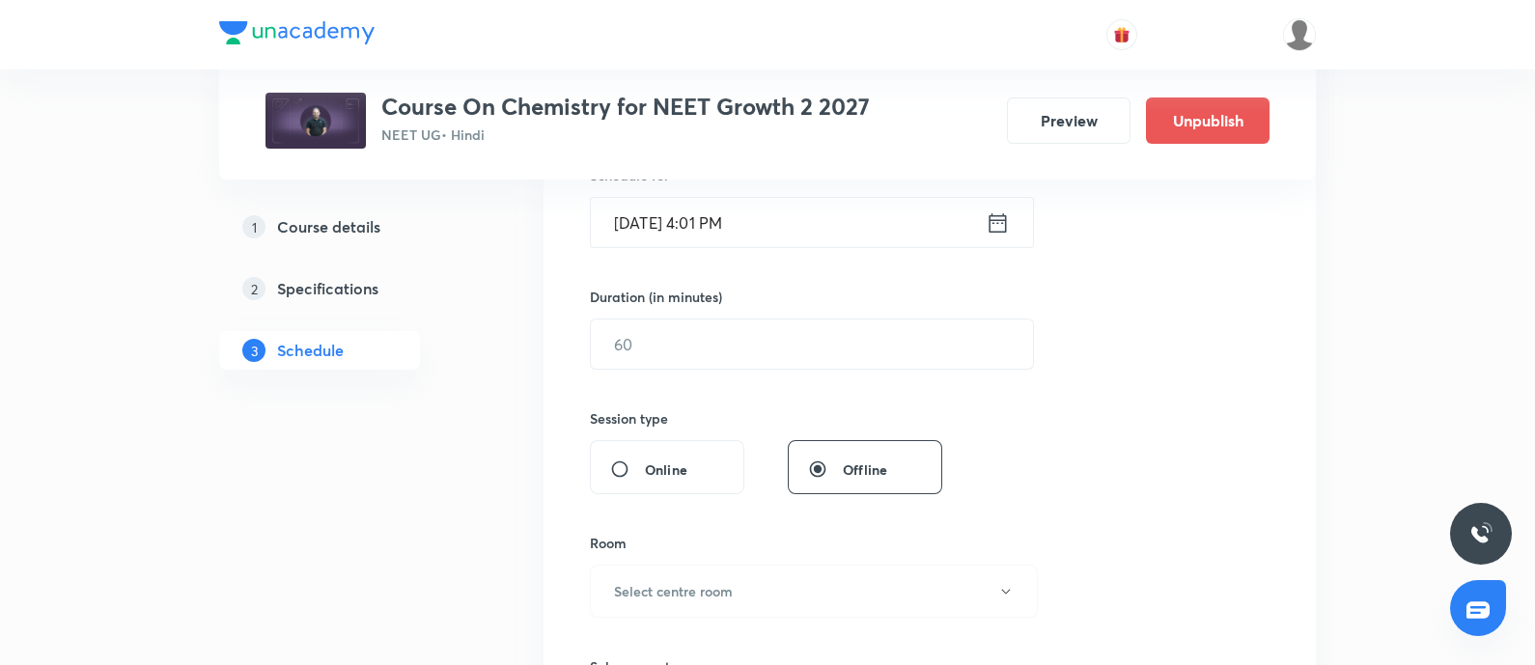
type input "Basic Concept of organic chemistry - 14"
click at [778, 209] on input "Oct 7, 2025, 4:01 PM" at bounding box center [788, 222] width 395 height 49
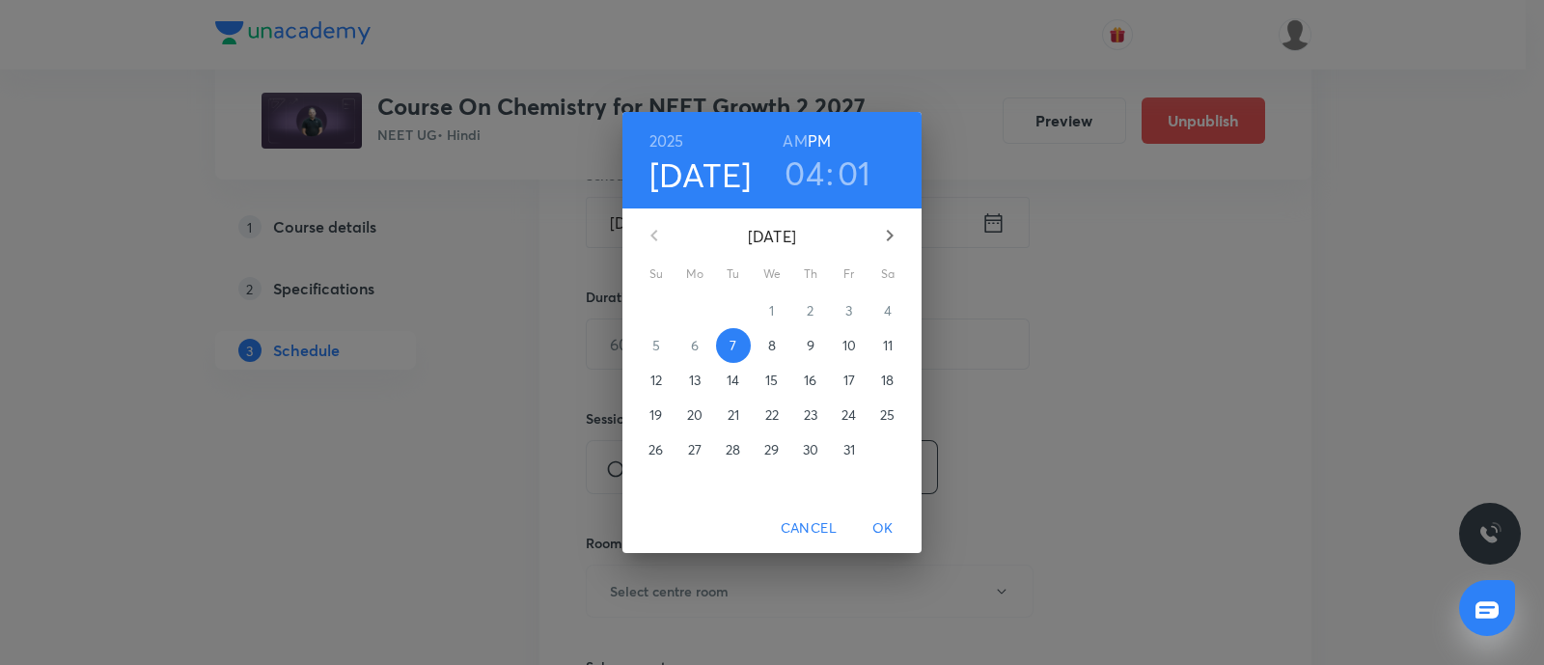
click at [769, 347] on p "8" at bounding box center [772, 345] width 8 height 19
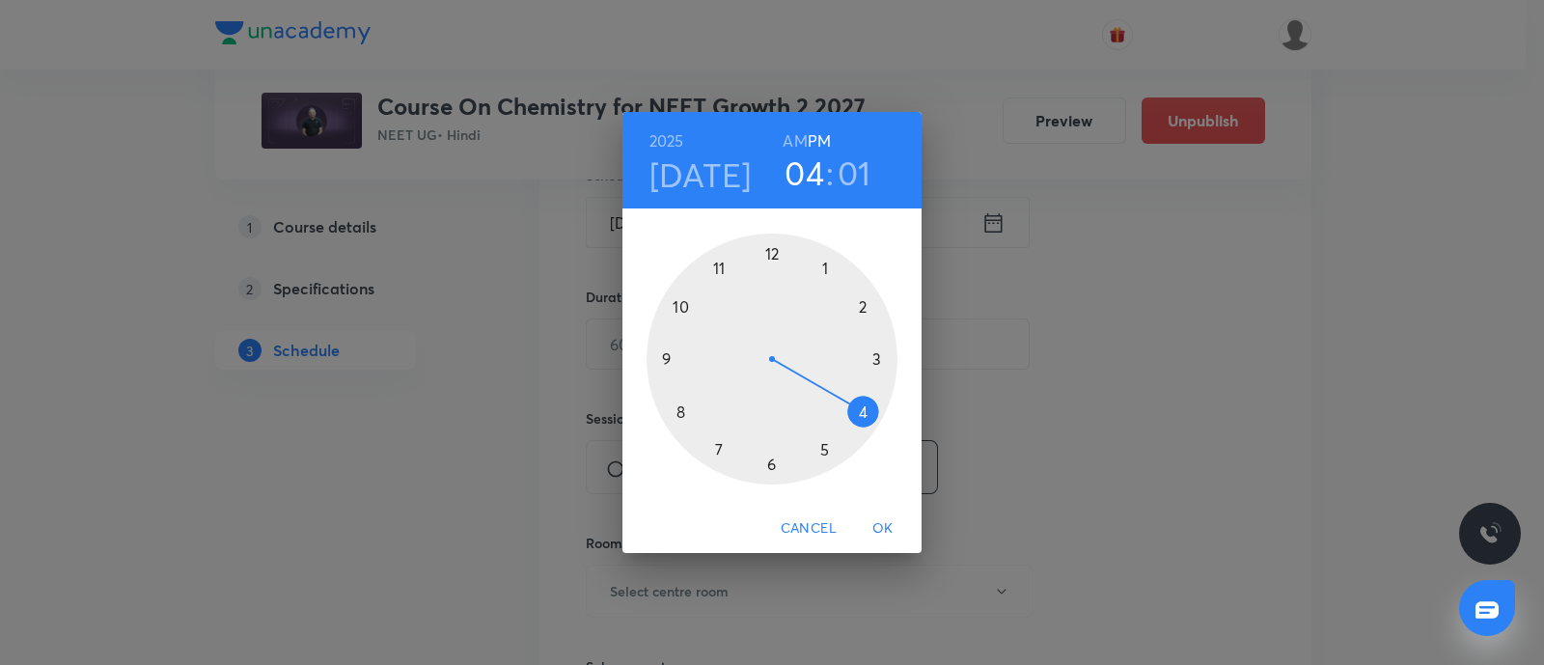
click at [877, 361] on div at bounding box center [772, 359] width 251 height 251
click at [825, 264] on div at bounding box center [772, 359] width 251 height 251
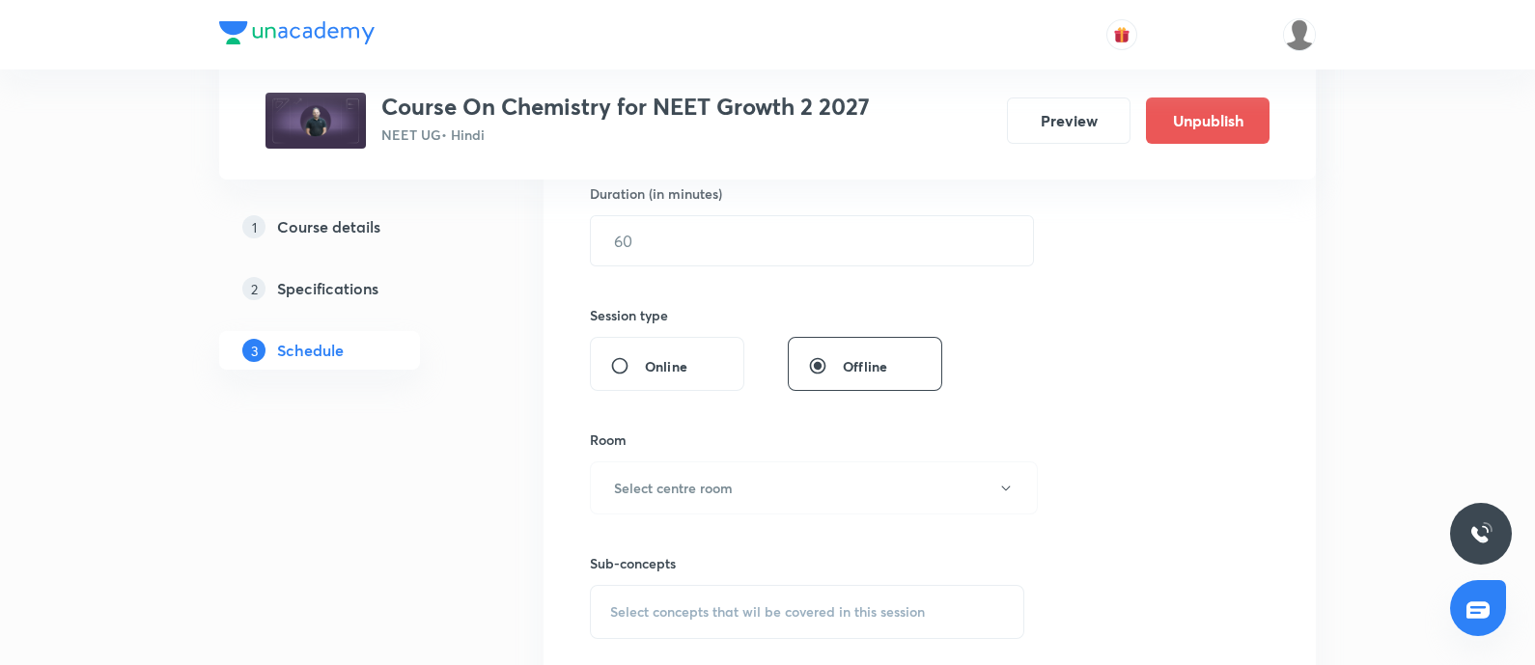
scroll to position [605, 0]
click at [762, 234] on input "text" at bounding box center [812, 242] width 442 height 49
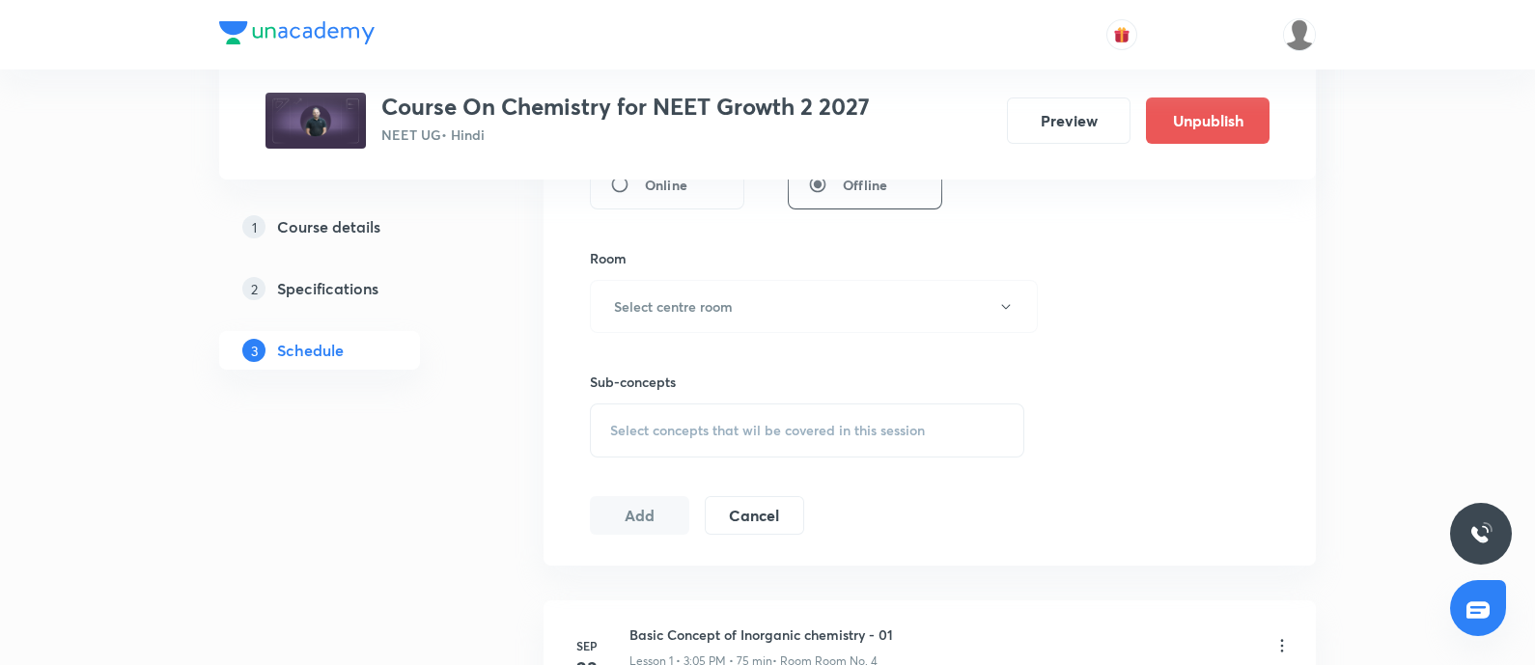
scroll to position [791, 0]
type input "75"
click at [769, 307] on button "Select centre room" at bounding box center [814, 304] width 448 height 53
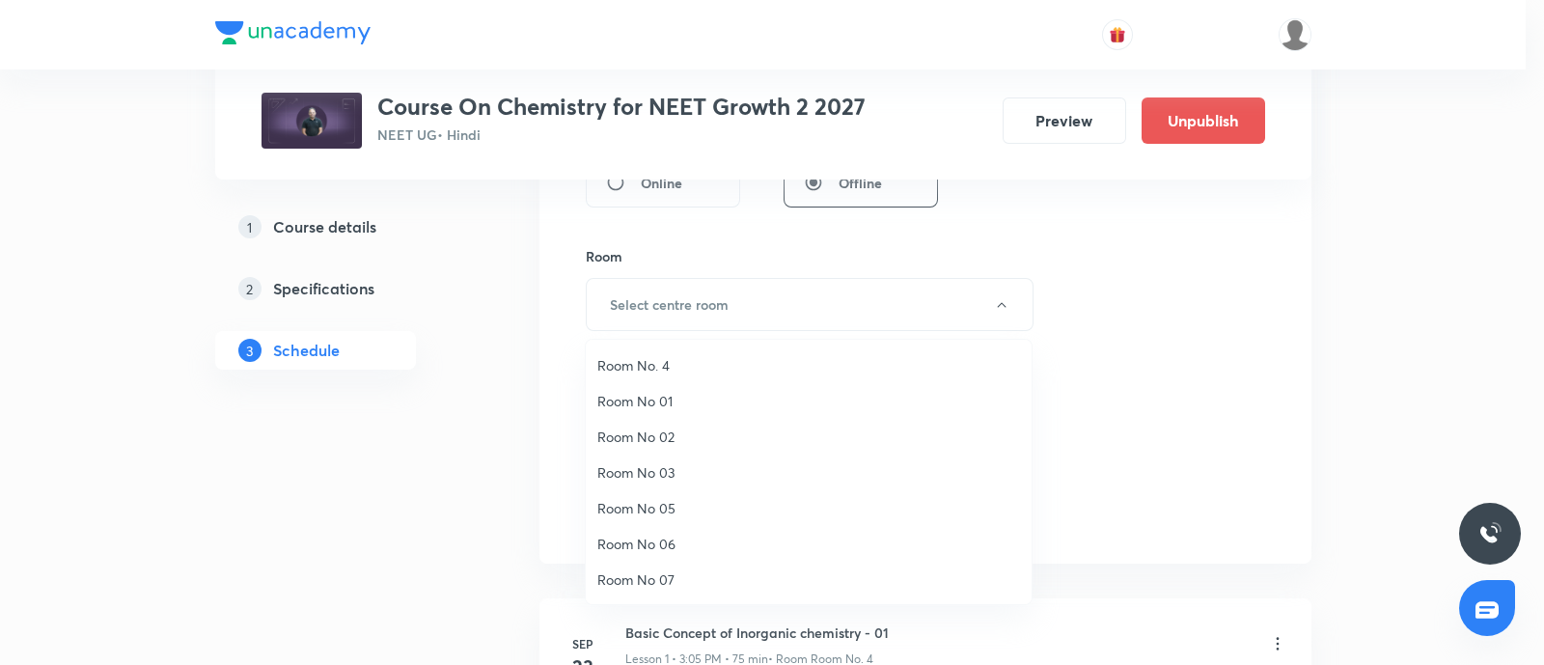
click at [658, 368] on span "Room No. 4" at bounding box center [809, 365] width 423 height 20
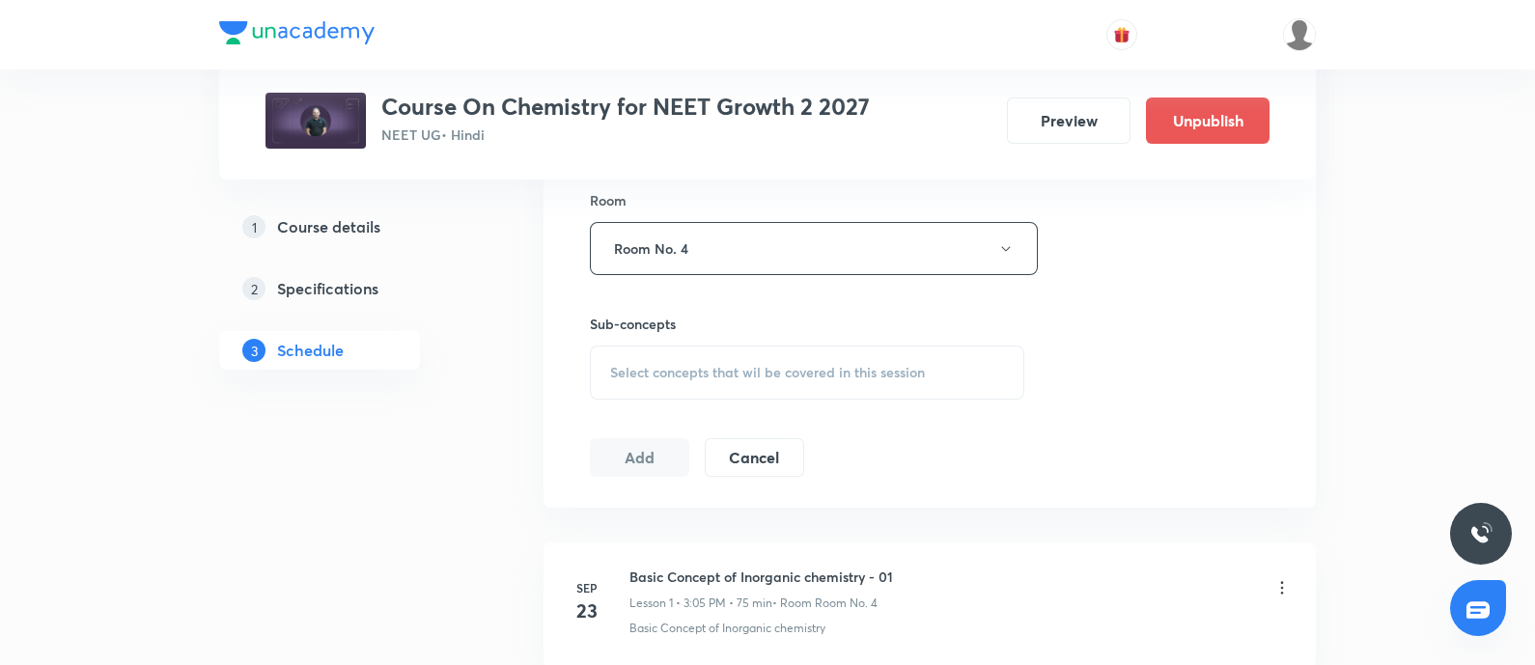
scroll to position [853, 0]
click at [658, 368] on span "Select concepts that wil be covered in this session" at bounding box center [767, 365] width 315 height 15
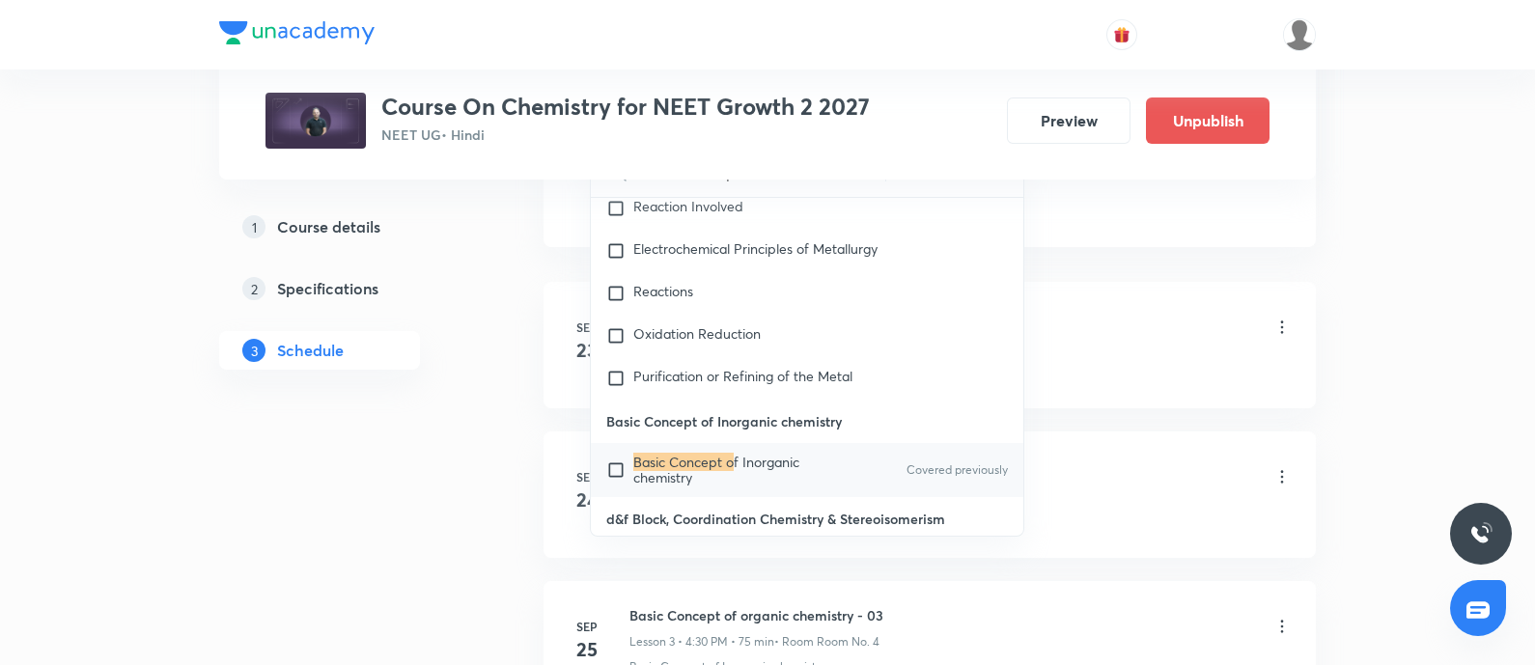
scroll to position [1109, 0]
type input "Basic Concept o"
click at [618, 453] on input "checkbox" at bounding box center [619, 468] width 27 height 31
checkbox input "true"
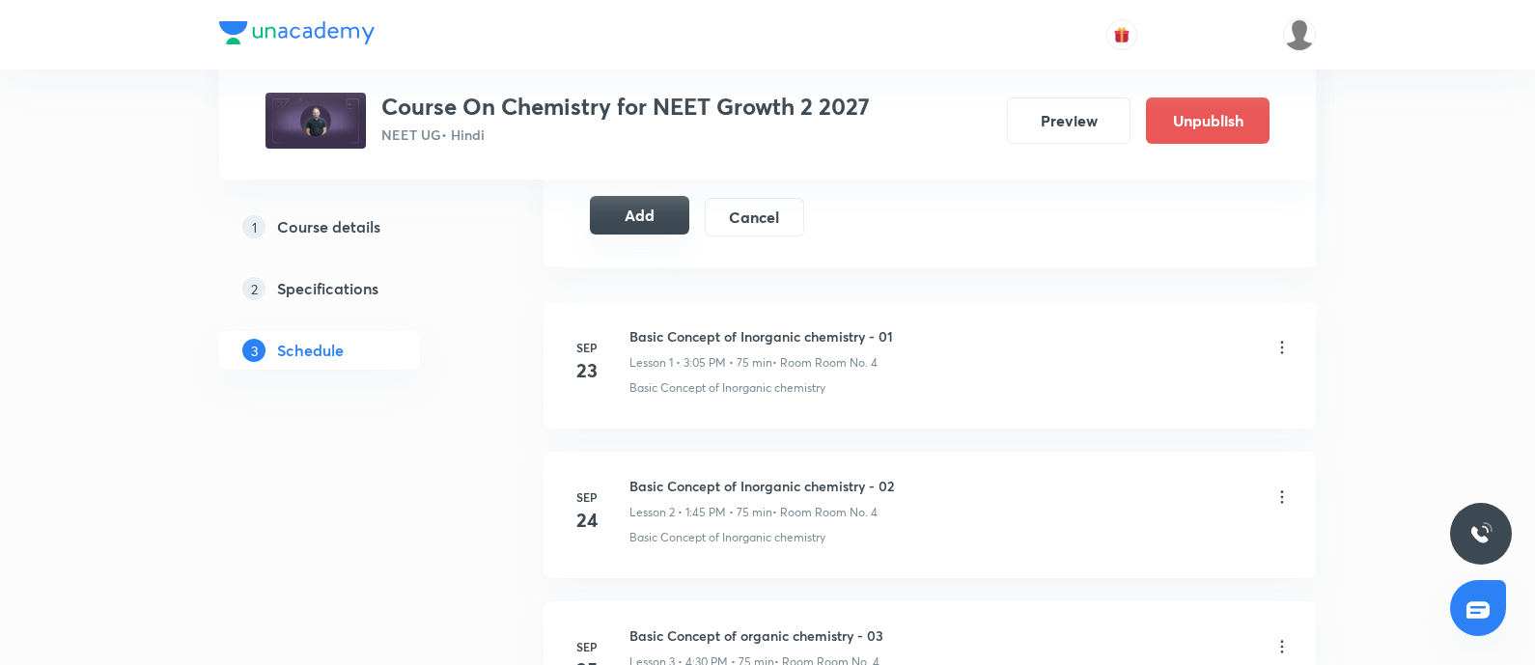
click at [648, 215] on button "Add" at bounding box center [639, 215] width 99 height 39
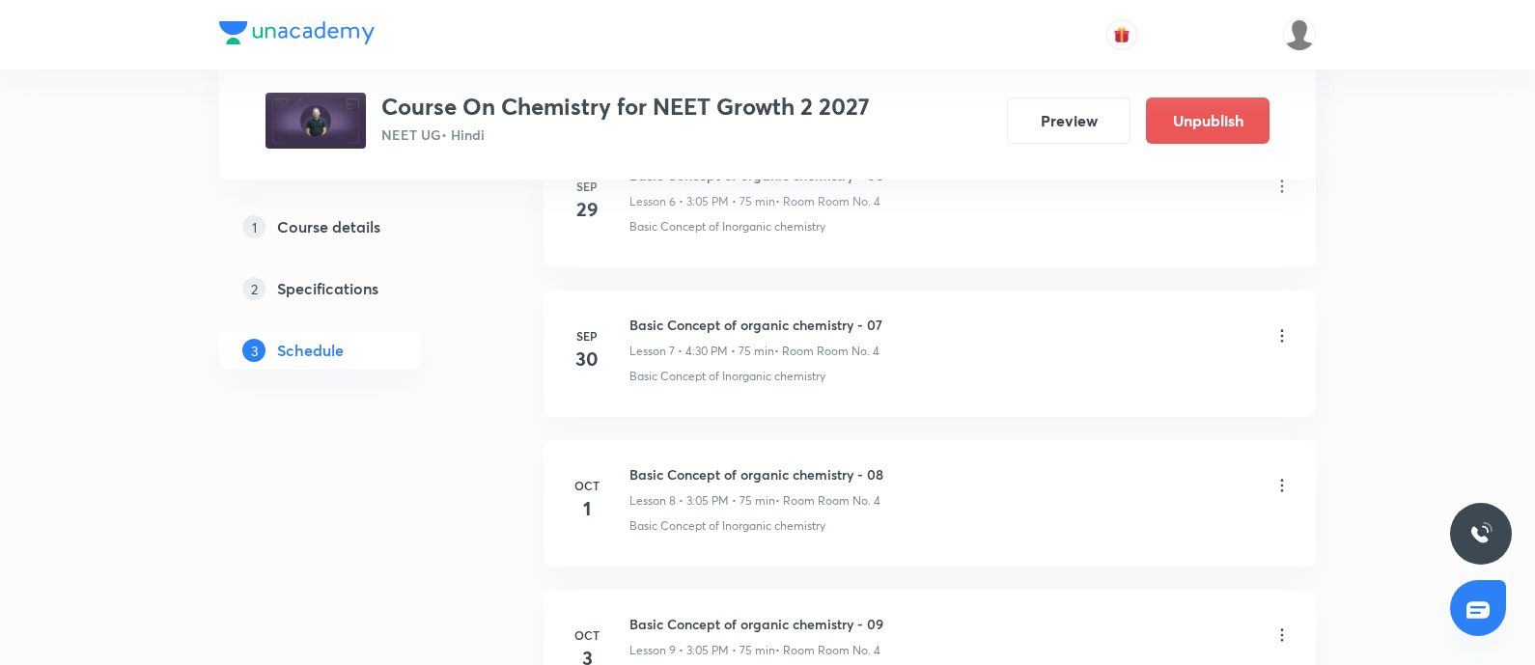
scroll to position [2085, 0]
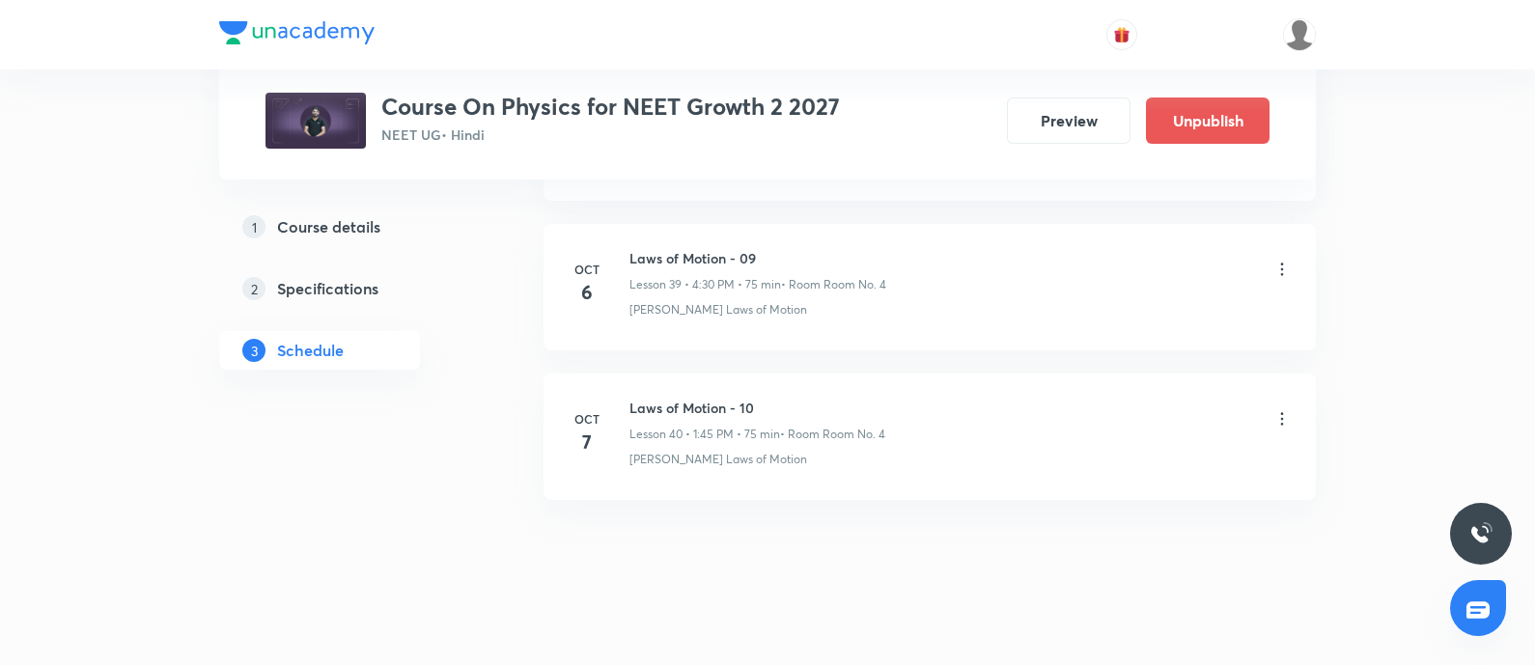
click at [685, 398] on h6 "Laws of Motion - 10" at bounding box center [757, 408] width 256 height 20
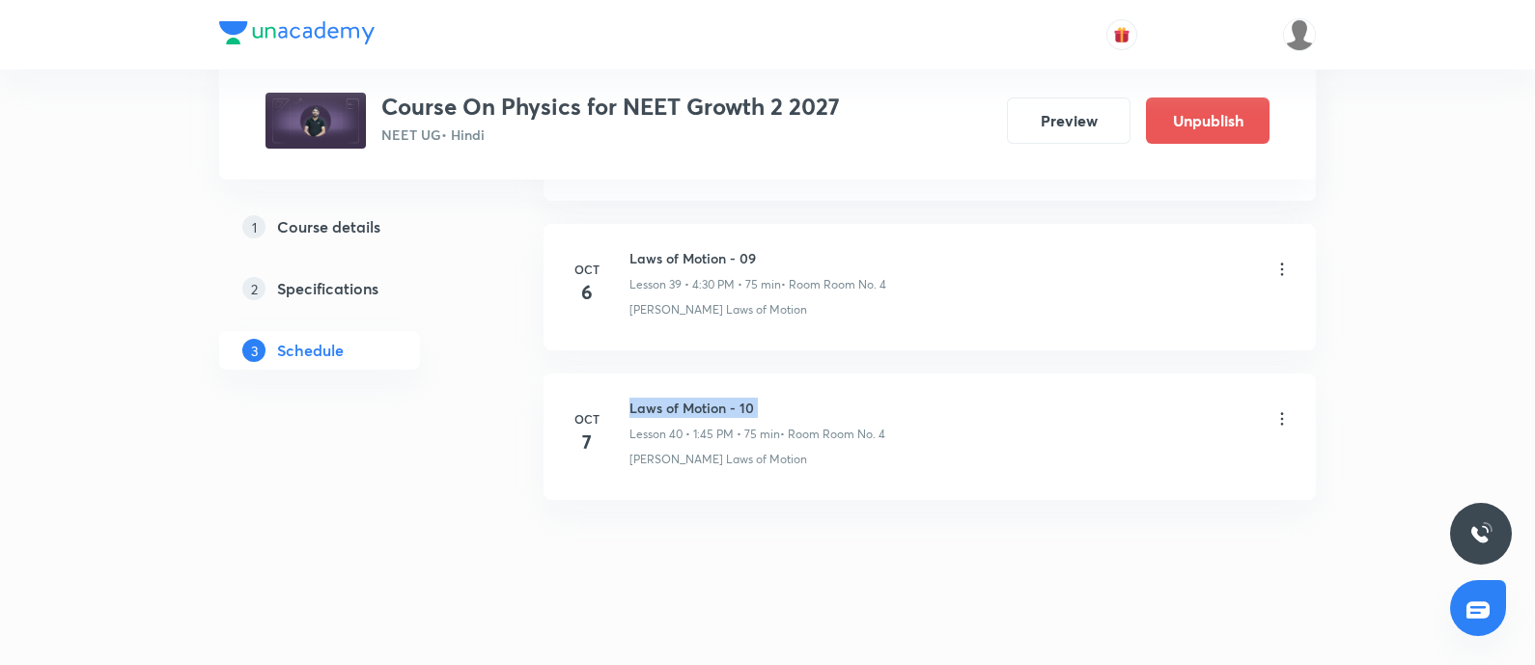
copy h6 "Laws of Motion - 10"
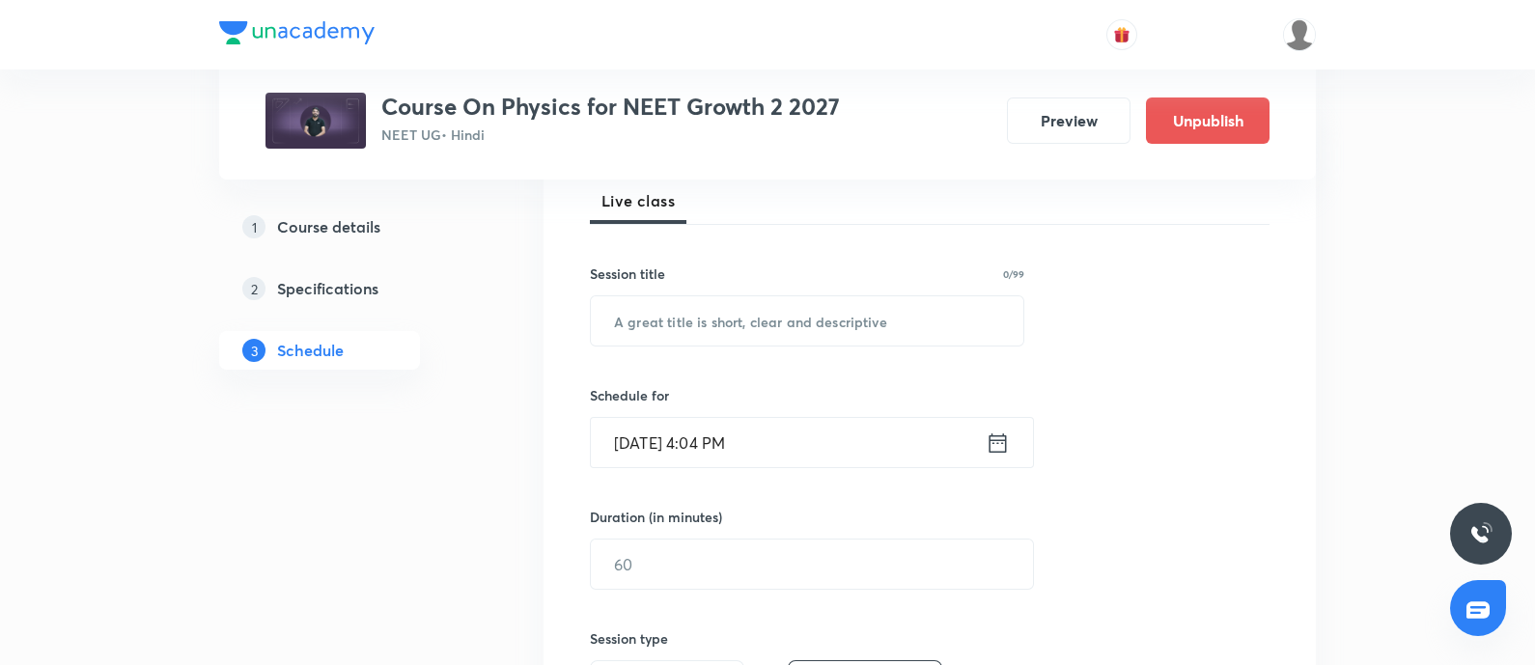
scroll to position [298, 0]
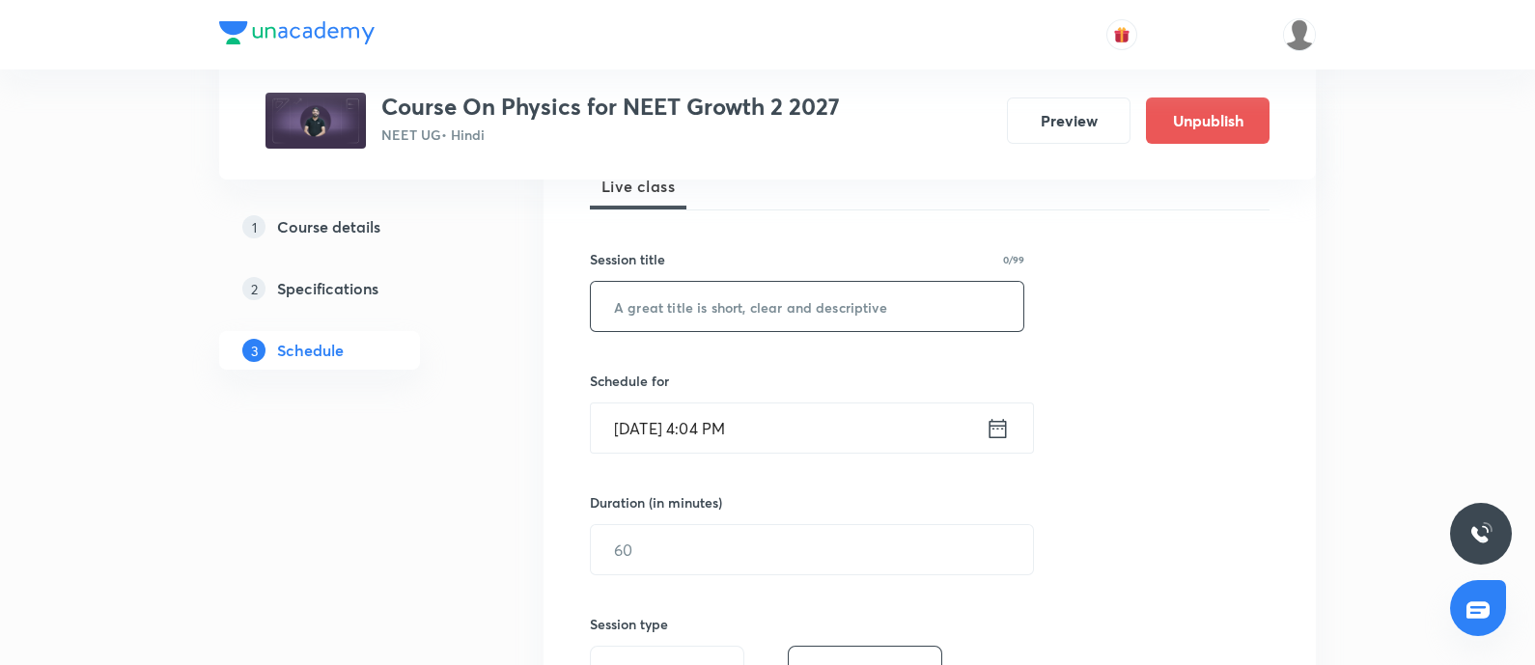
click at [698, 314] on input "text" at bounding box center [807, 306] width 432 height 49
paste input "Laws of Motion - 10"
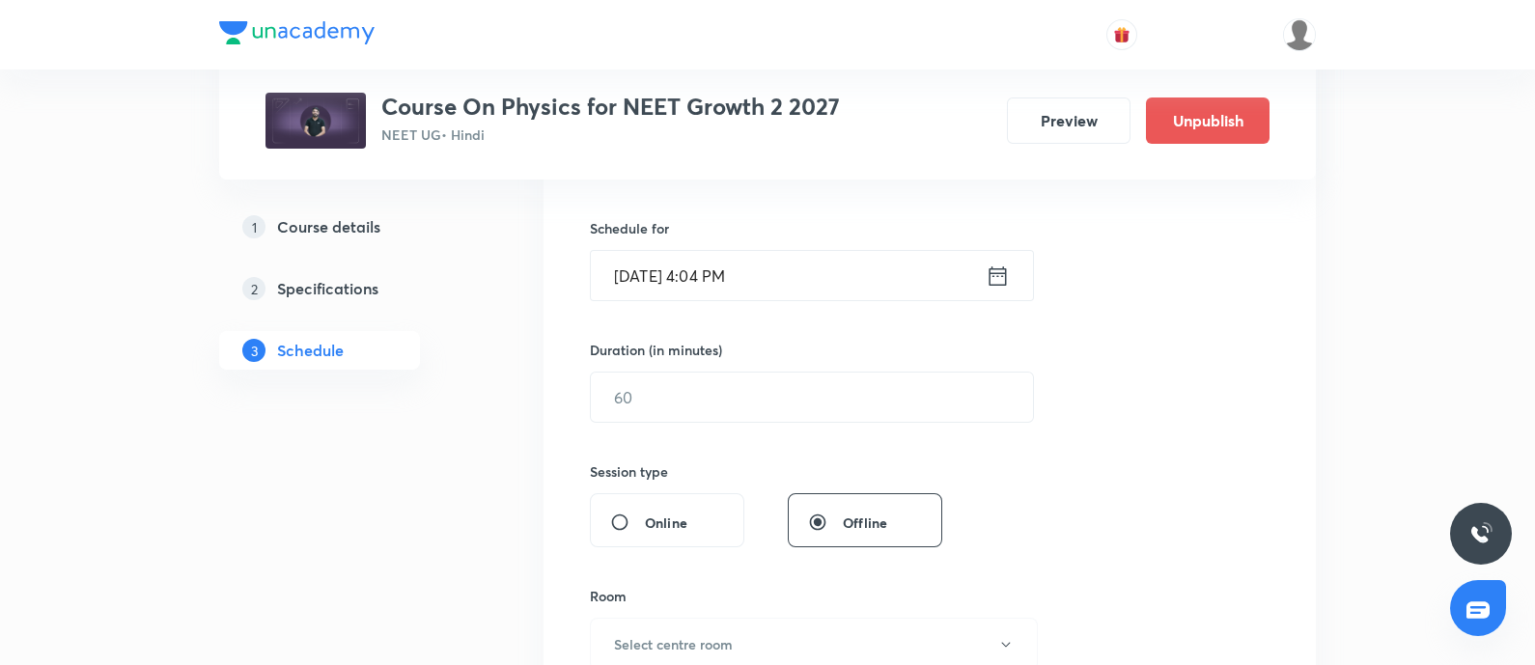
scroll to position [450, 0]
type input "Laws of Motion - 11"
click at [772, 264] on input "Oct 7, 2025, 4:04 PM" at bounding box center [788, 276] width 395 height 49
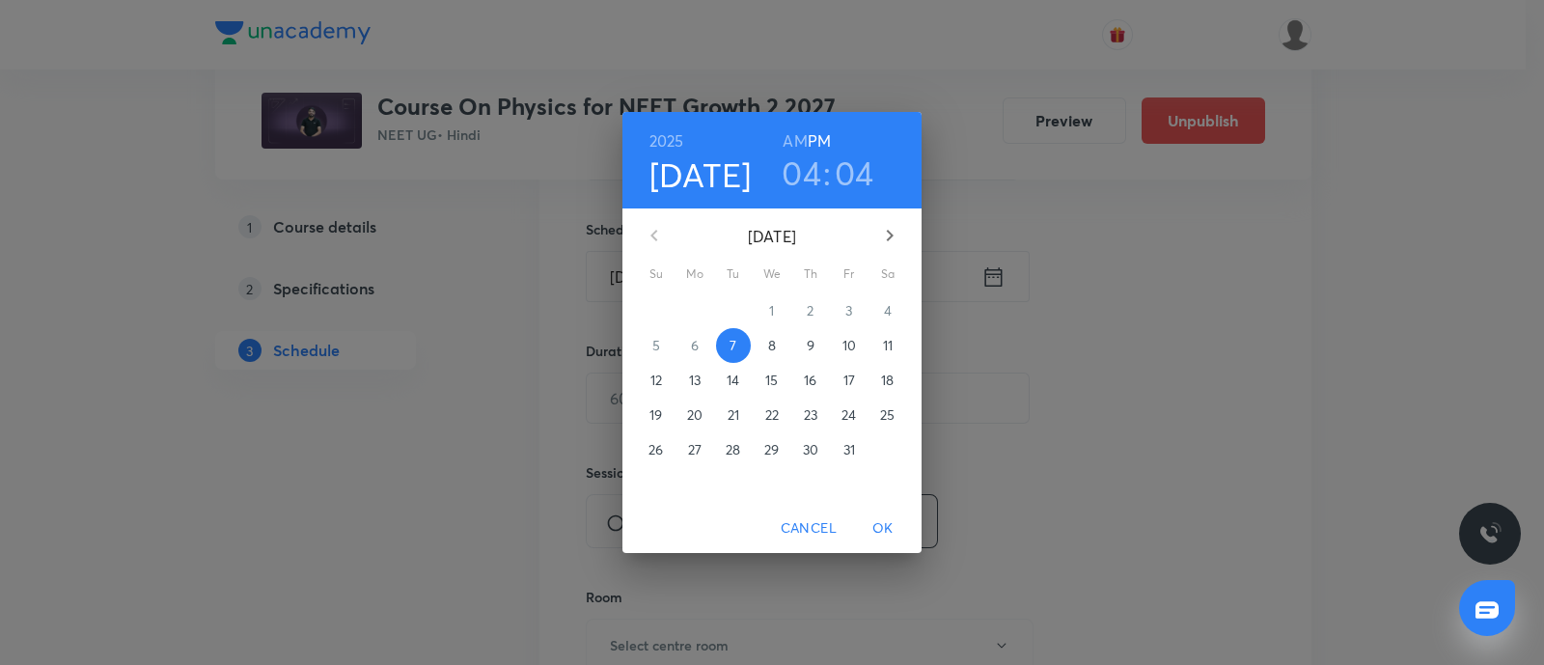
click at [766, 341] on span "8" at bounding box center [772, 345] width 35 height 19
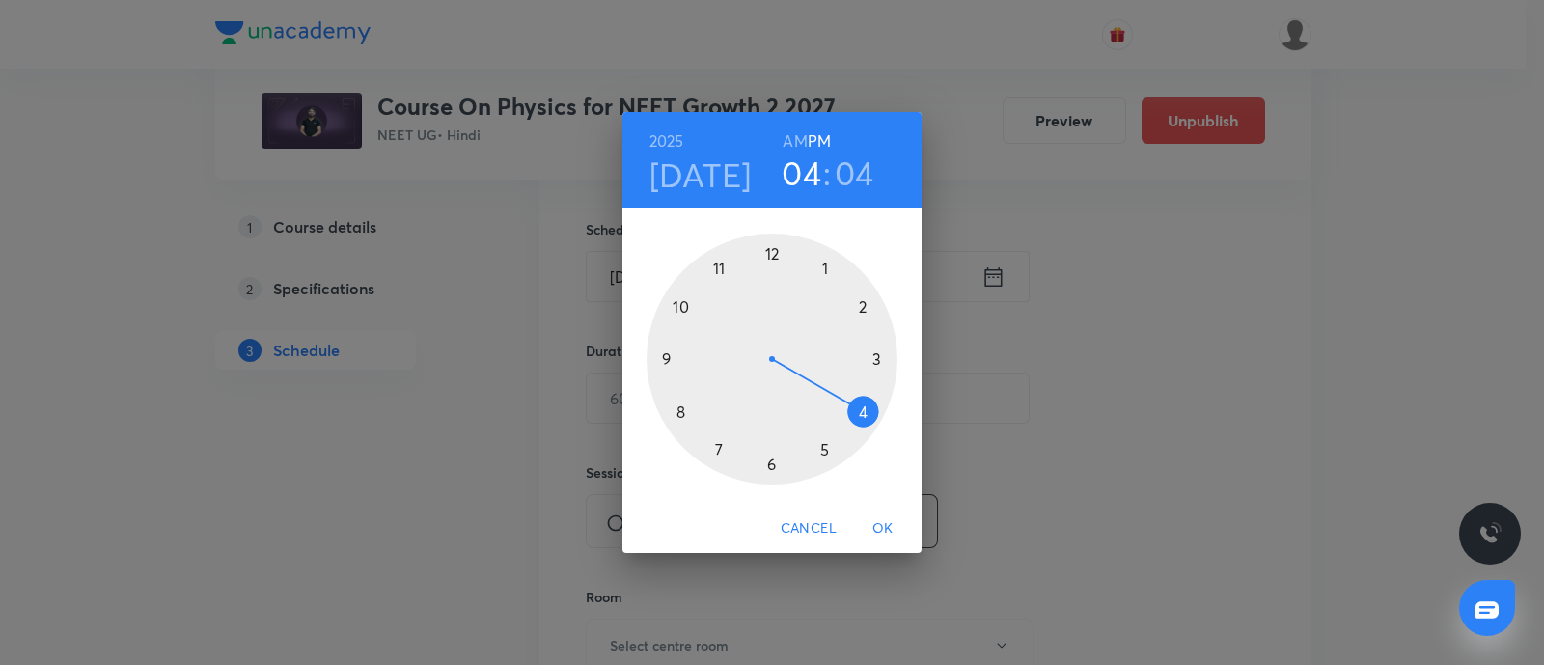
click at [865, 411] on div at bounding box center [772, 359] width 251 height 251
click at [769, 466] on div at bounding box center [772, 359] width 251 height 251
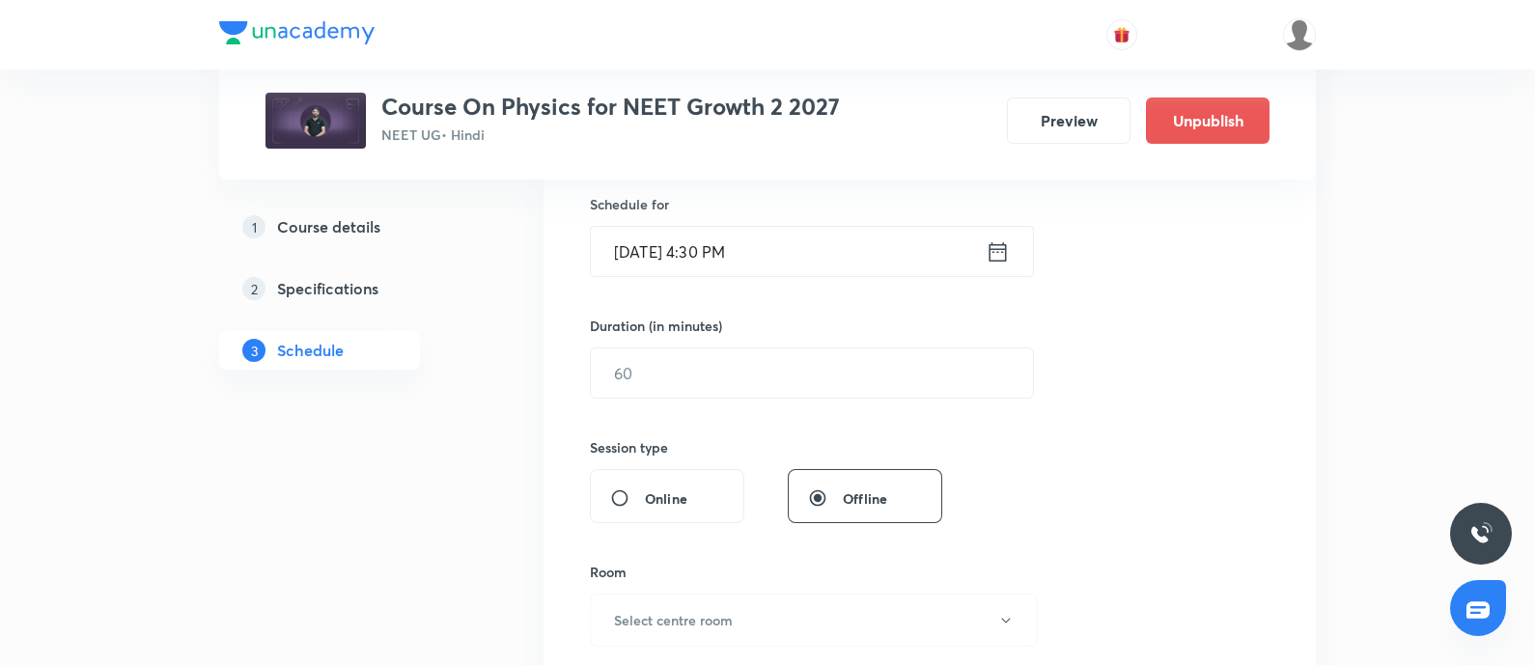
scroll to position [477, 0]
click at [761, 376] on input "text" at bounding box center [812, 371] width 442 height 49
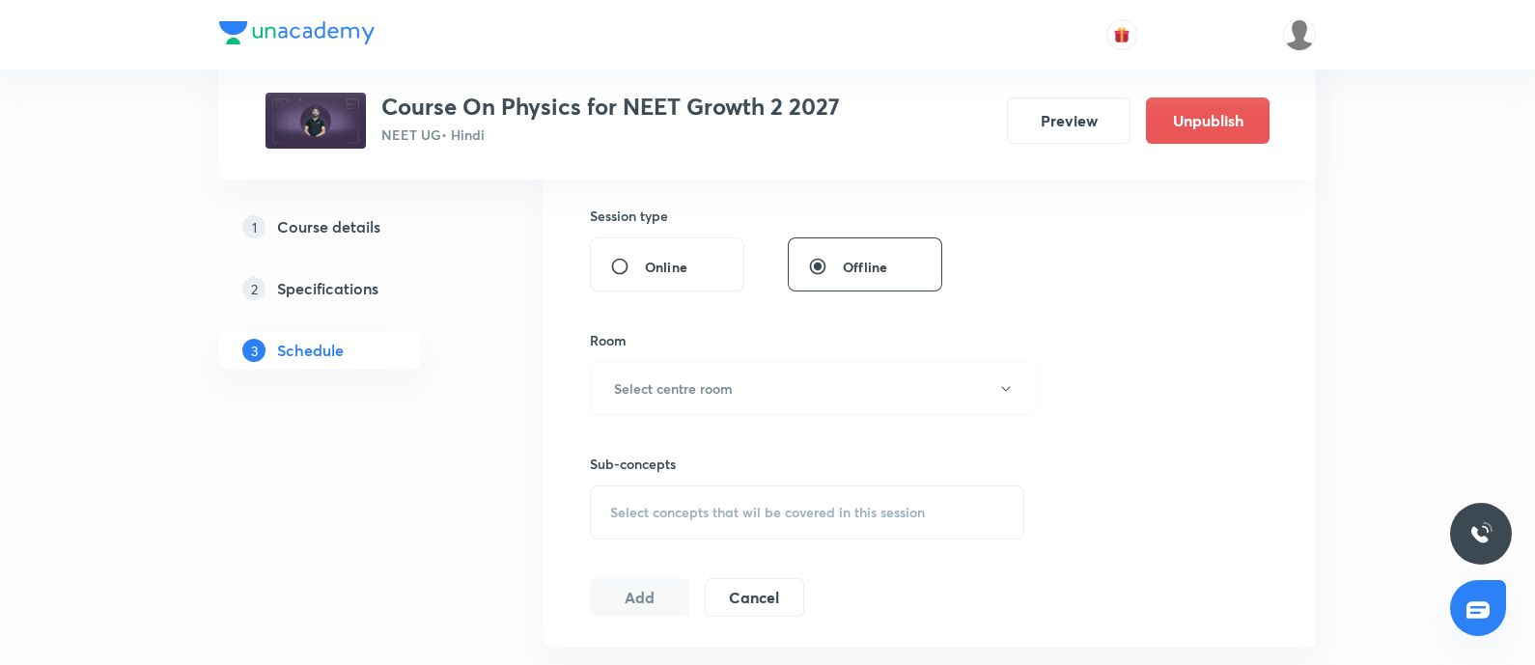
scroll to position [709, 0]
type input "75"
click at [761, 376] on button "Select centre room" at bounding box center [814, 386] width 448 height 53
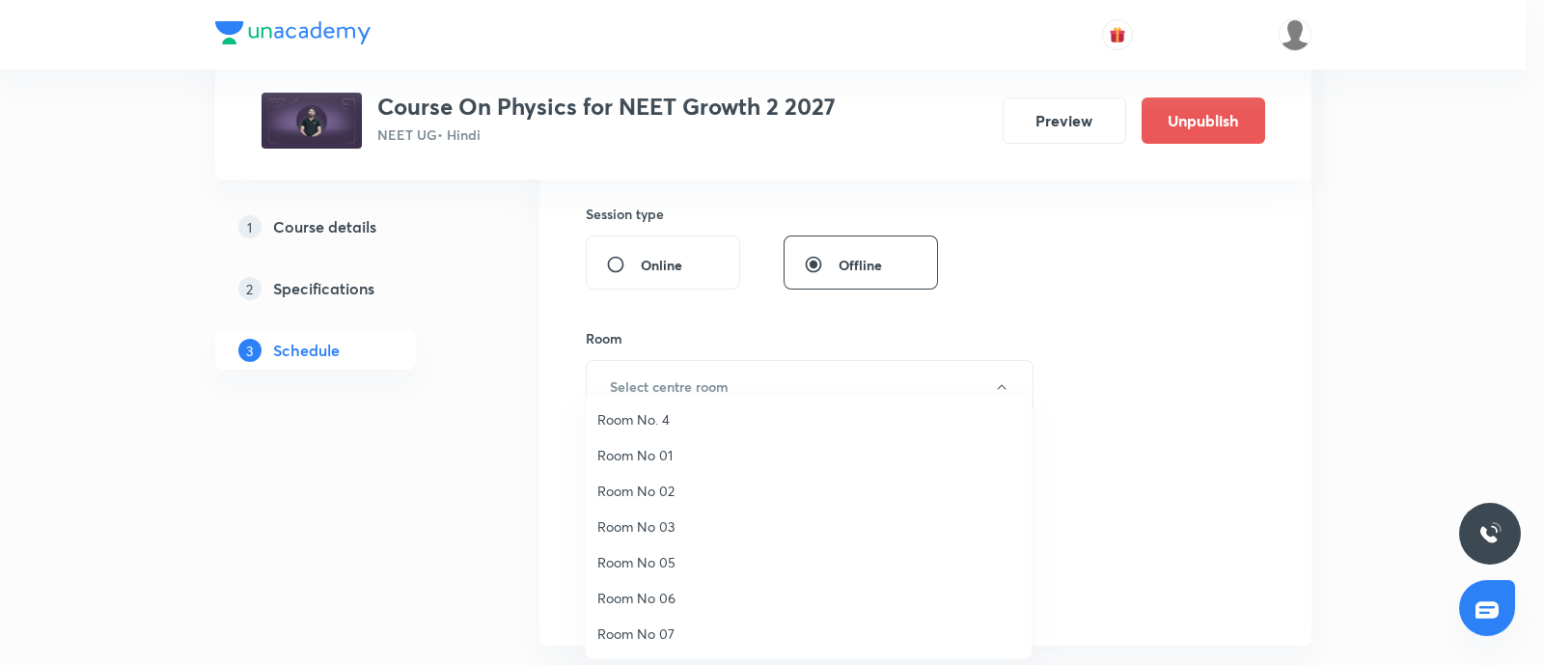
click at [675, 418] on span "Room No. 4" at bounding box center [809, 419] width 423 height 20
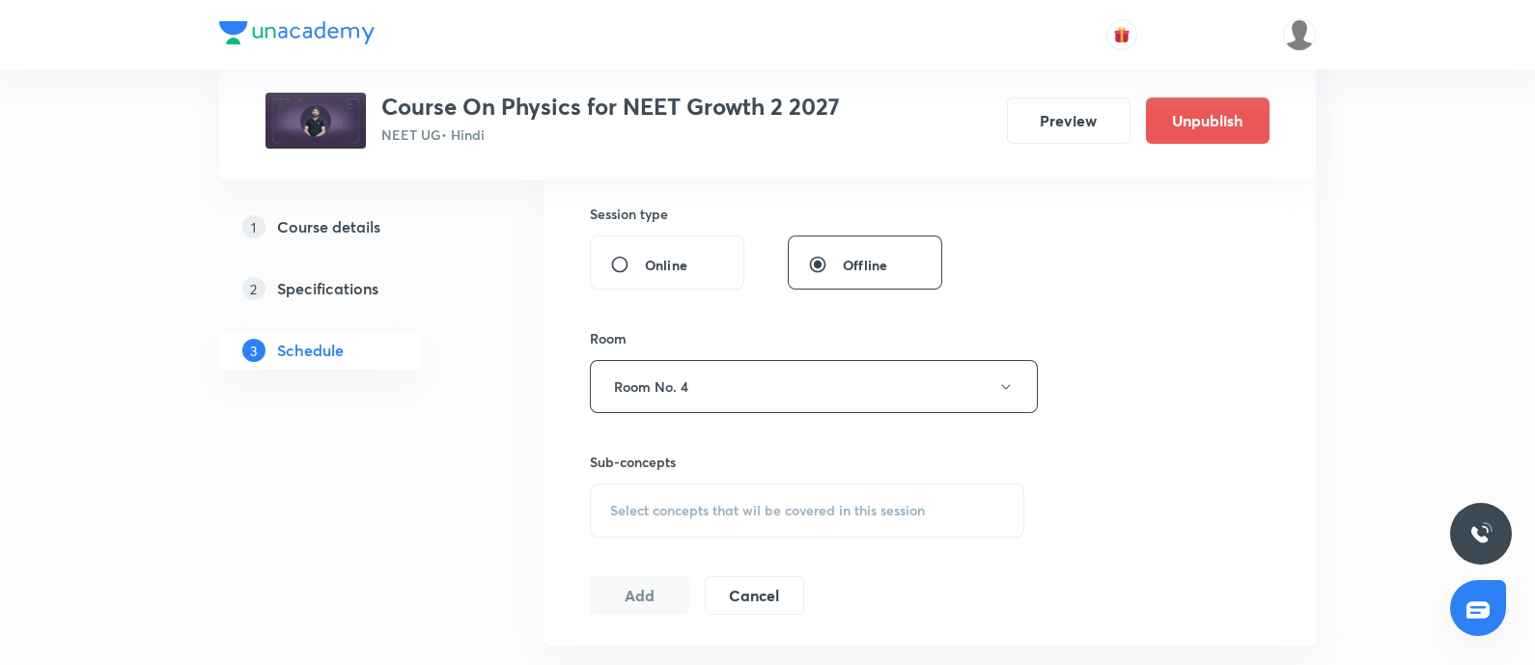
scroll to position [945, 0]
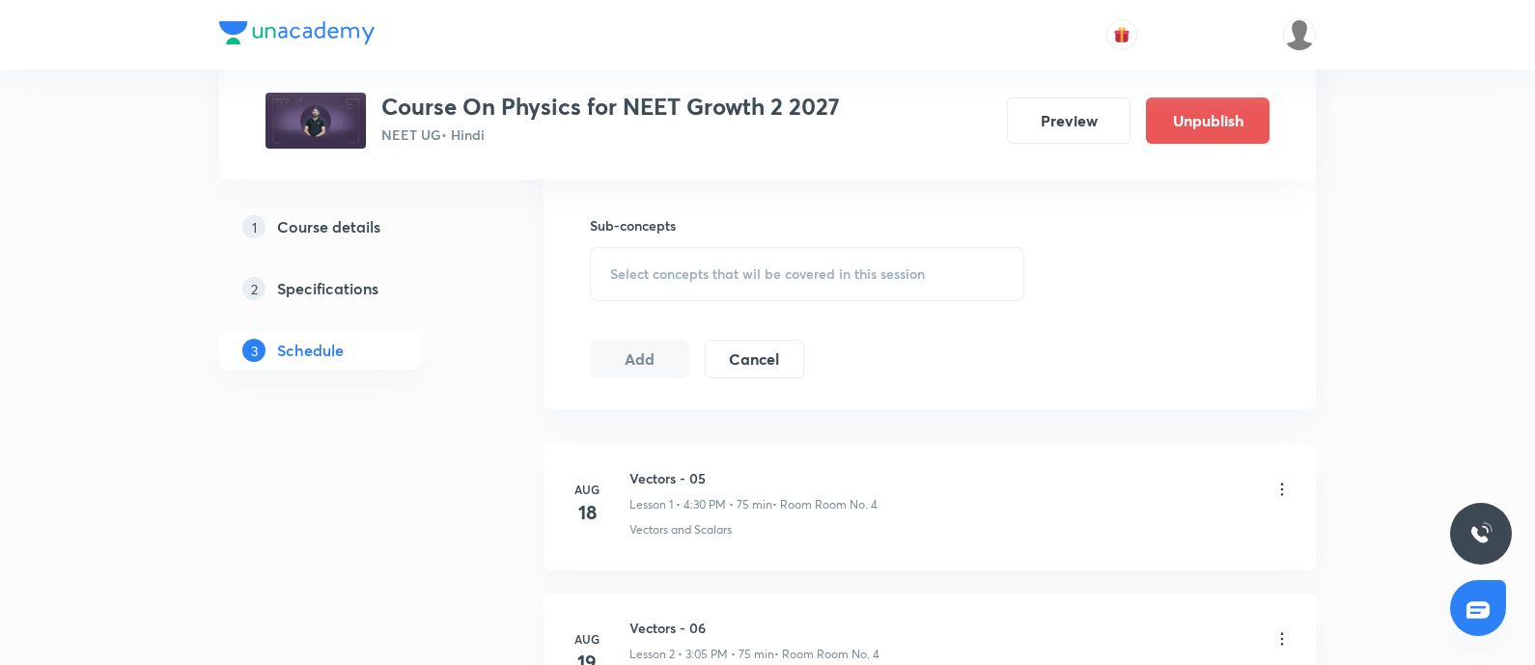
click at [724, 268] on span "Select concepts that wil be covered in this session" at bounding box center [767, 273] width 315 height 15
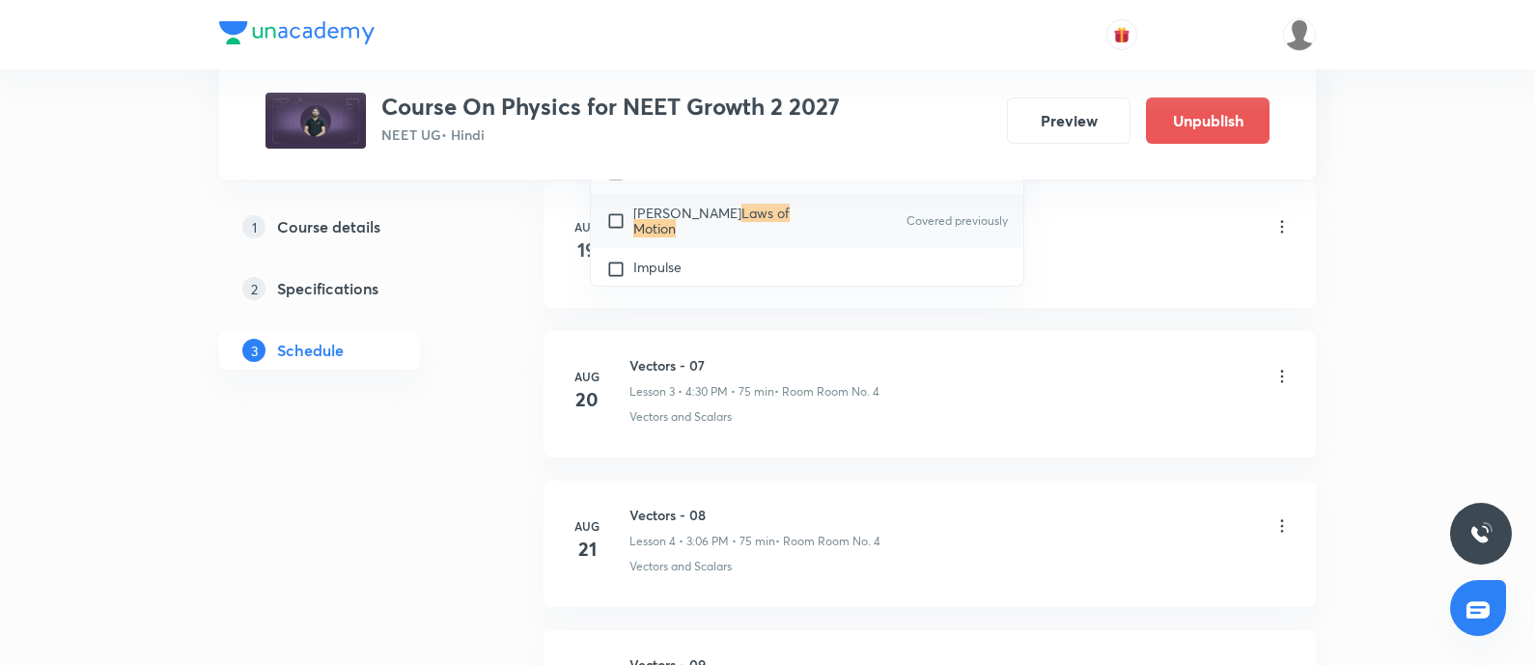
scroll to position [3768, 0]
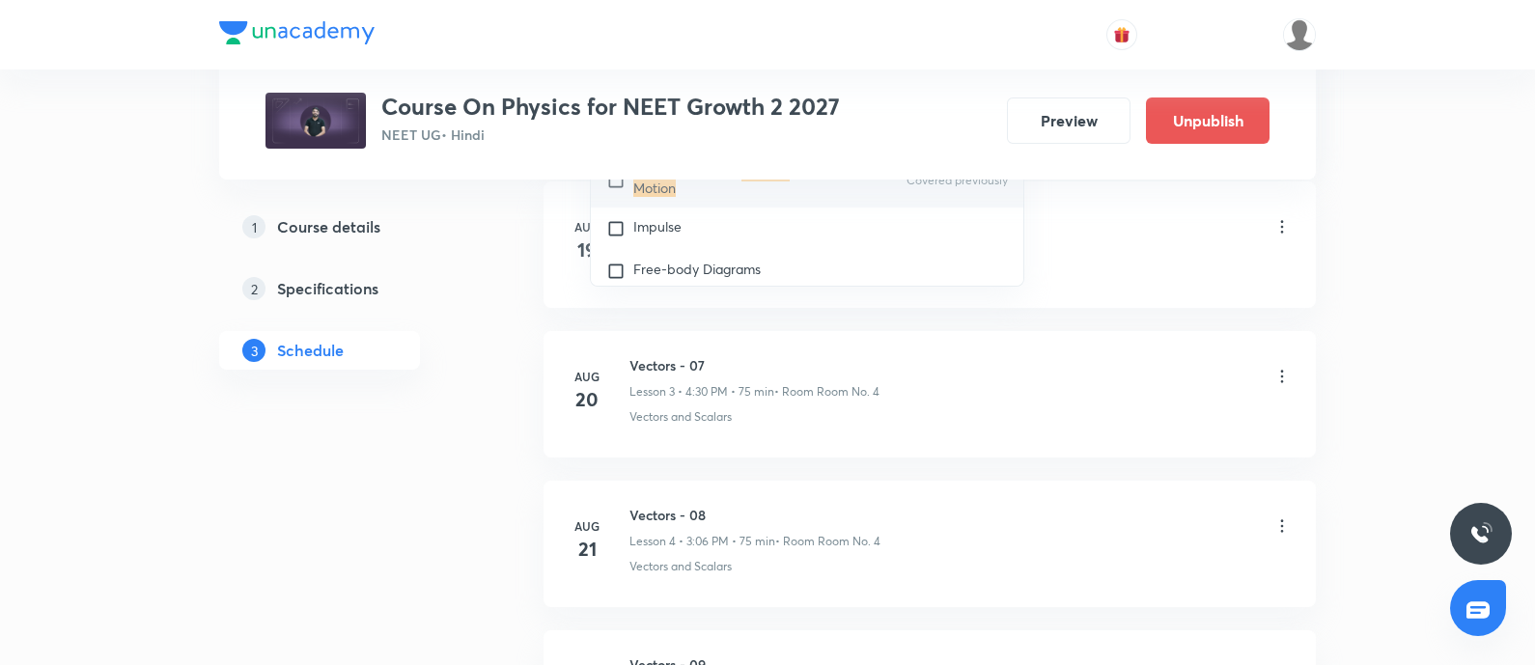
type input "Laws of Motion"
click at [615, 193] on input "checkbox" at bounding box center [619, 180] width 27 height 31
checkbox input "true"
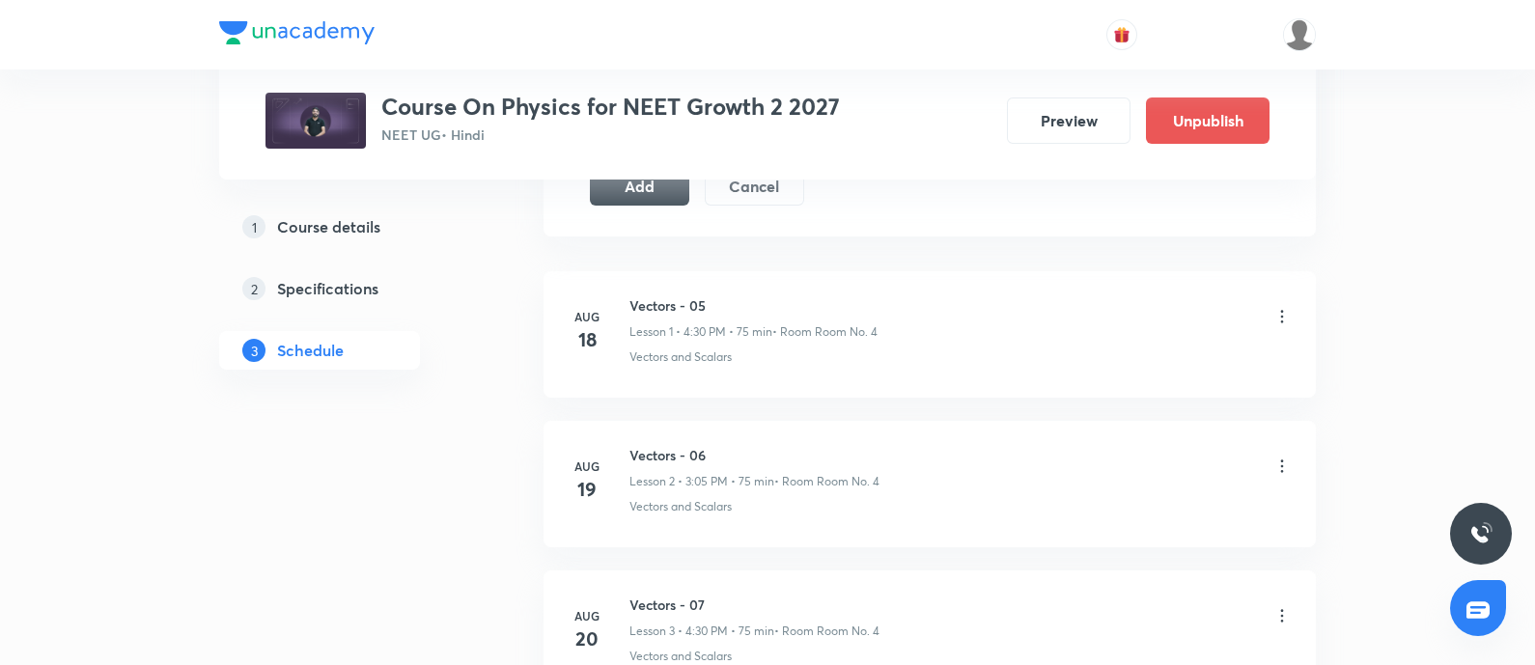
scroll to position [1124, 0]
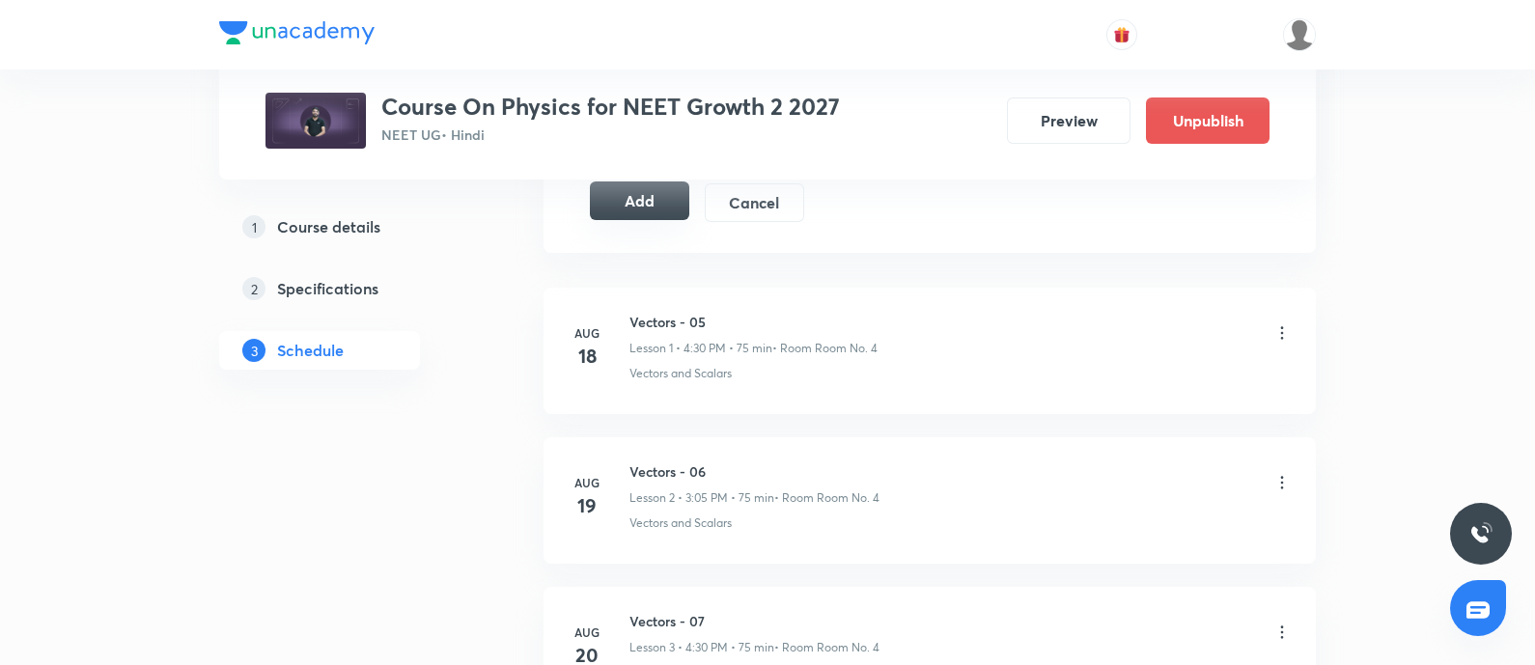
click at [613, 217] on div "Add Cancel" at bounding box center [705, 202] width 230 height 39
click at [627, 206] on button "Add" at bounding box center [639, 200] width 99 height 39
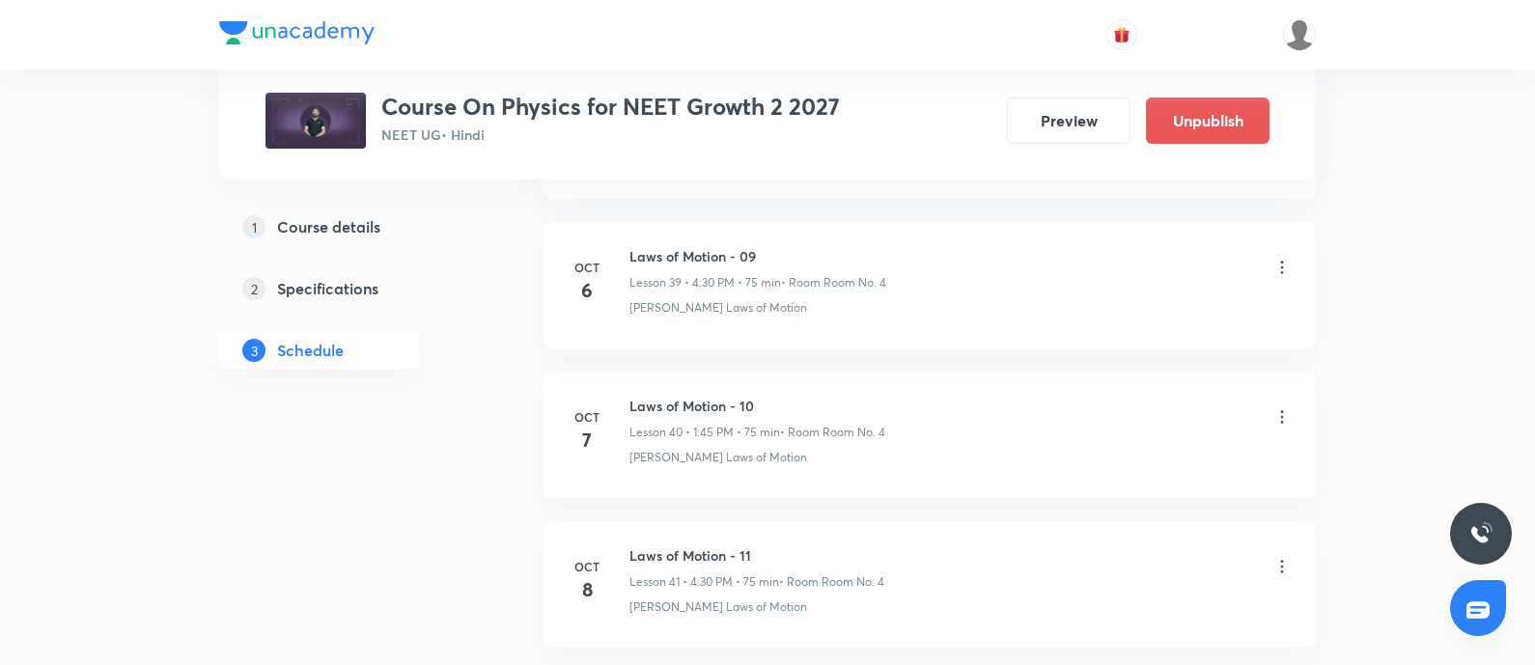
scroll to position [6114, 0]
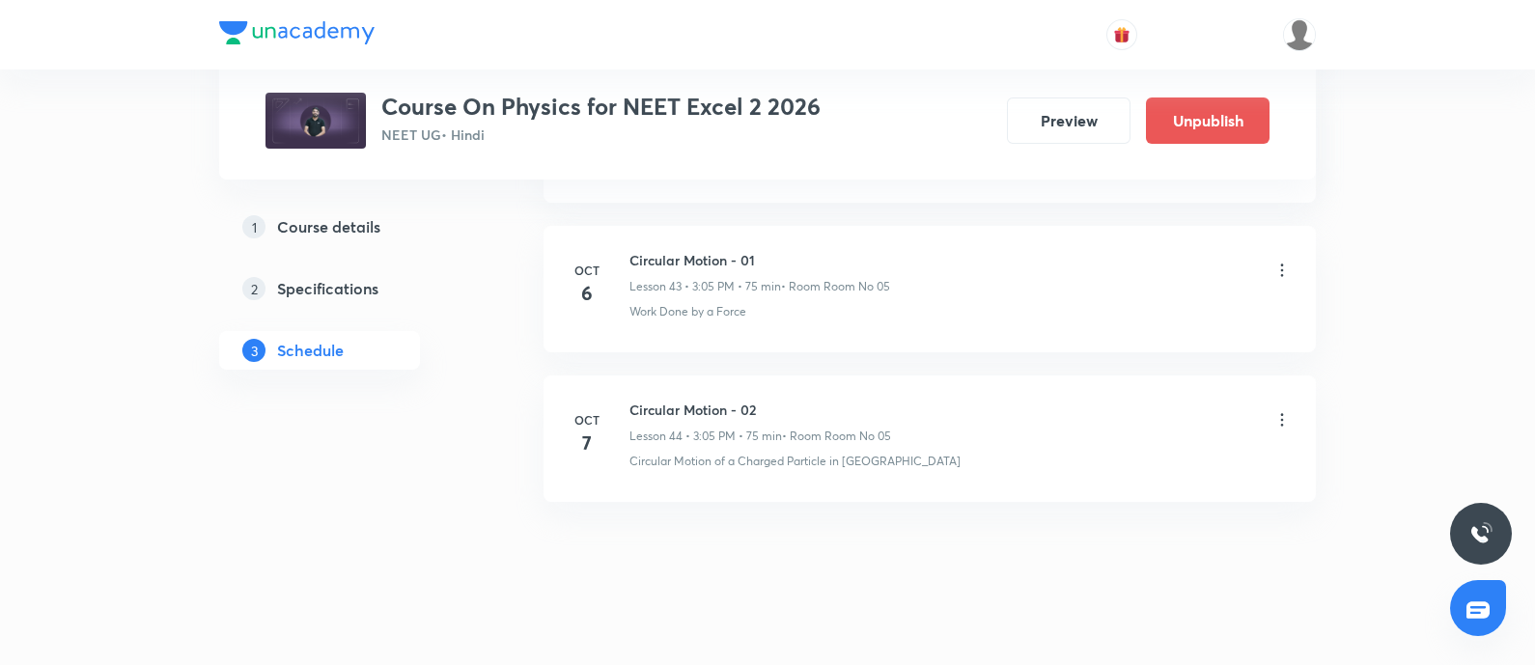
click at [710, 400] on h6 "Circular Motion - 02" at bounding box center [760, 410] width 262 height 20
copy h6 "Circular Motion - 02"
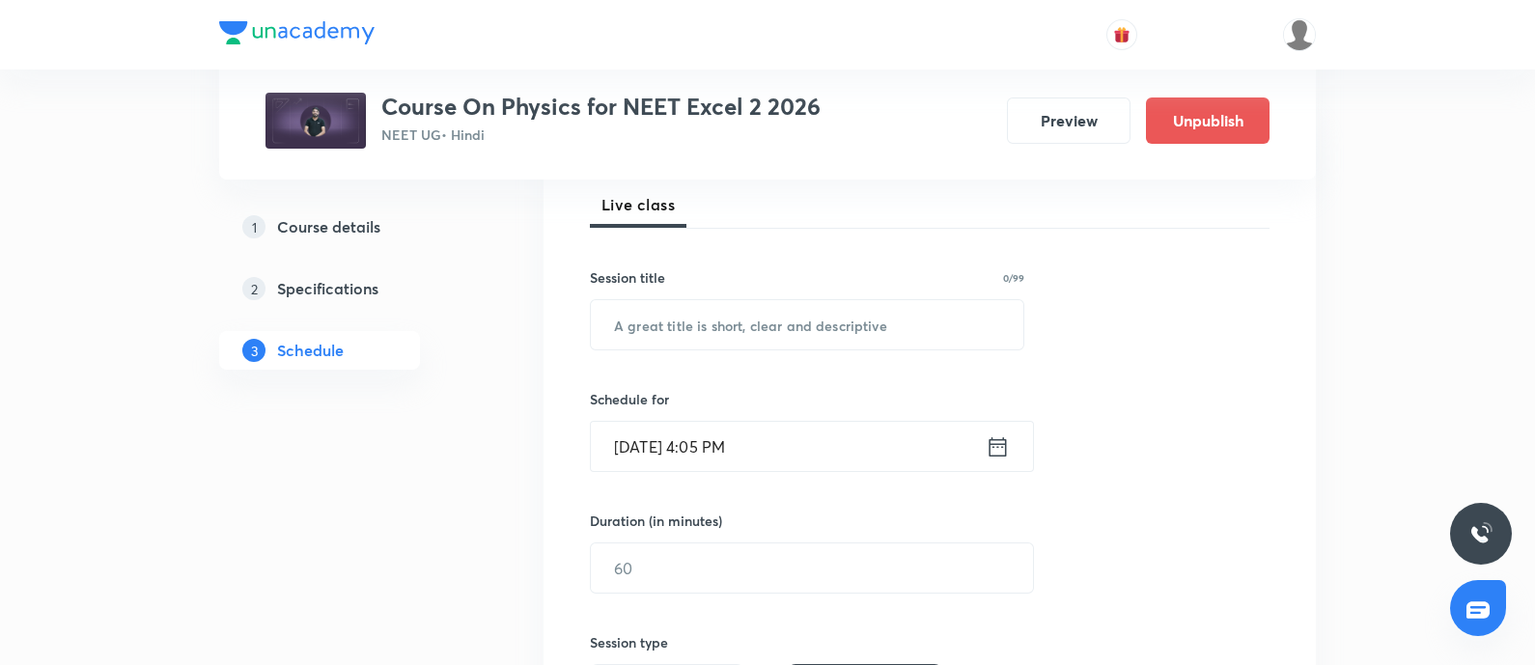
scroll to position [279, 0]
click at [738, 337] on input "text" at bounding box center [807, 325] width 432 height 49
paste input "Circular Motion - 02"
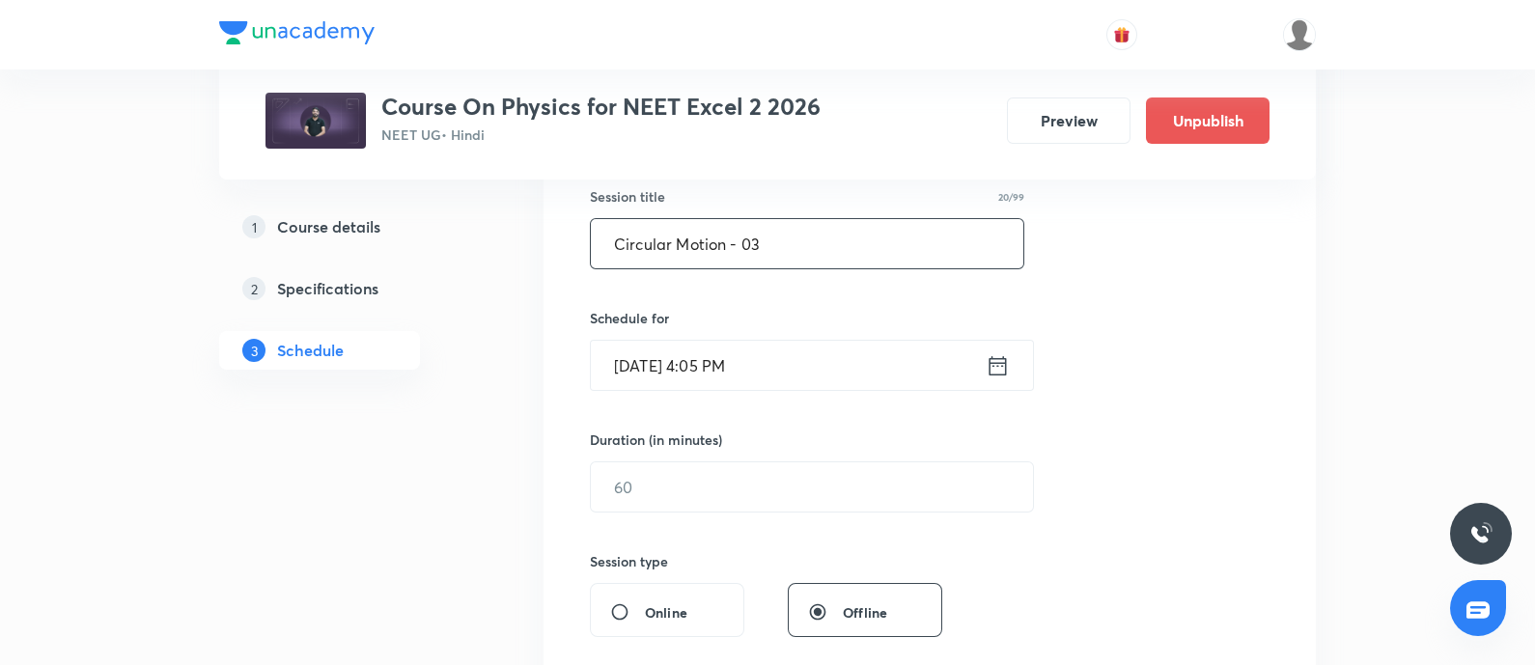
type input "Circular Motion - 03"
click at [777, 366] on input "[DATE] 4:05 PM" at bounding box center [788, 365] width 395 height 49
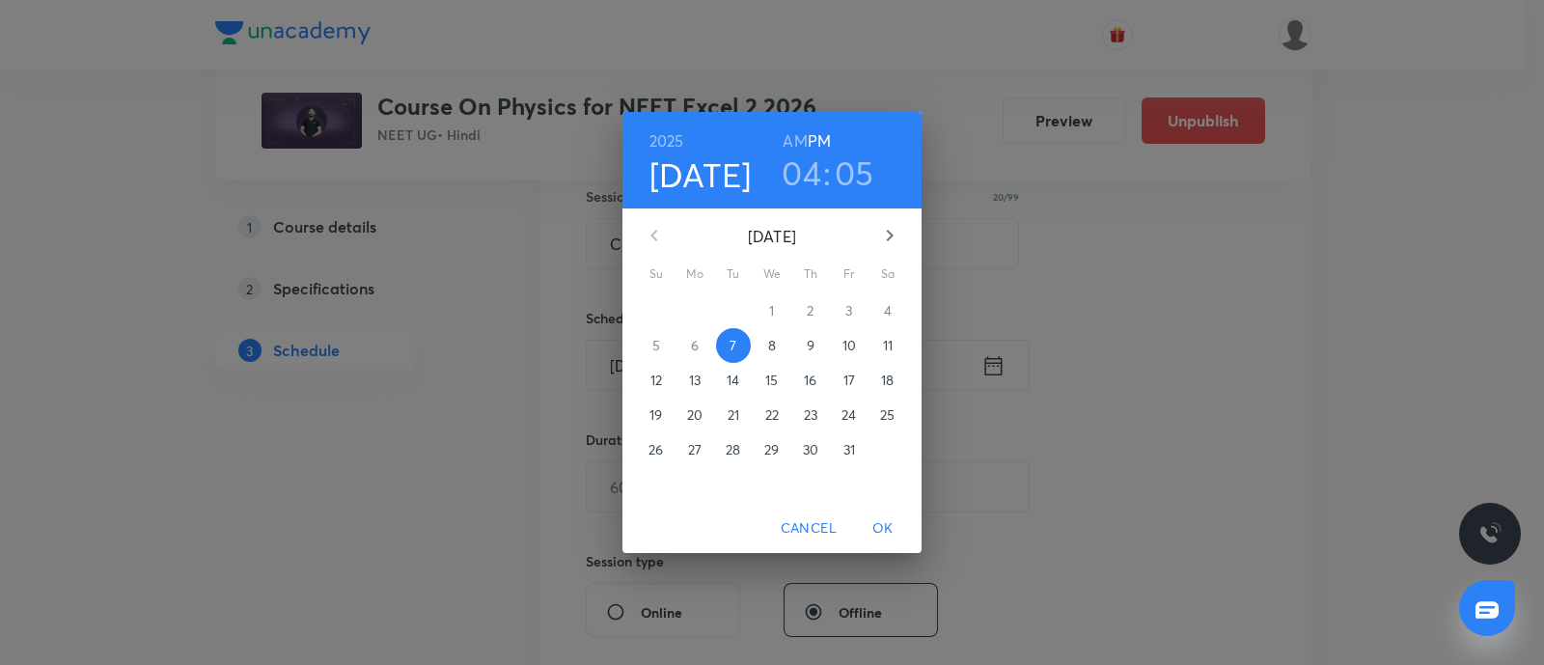
click at [763, 346] on span "8" at bounding box center [772, 345] width 35 height 19
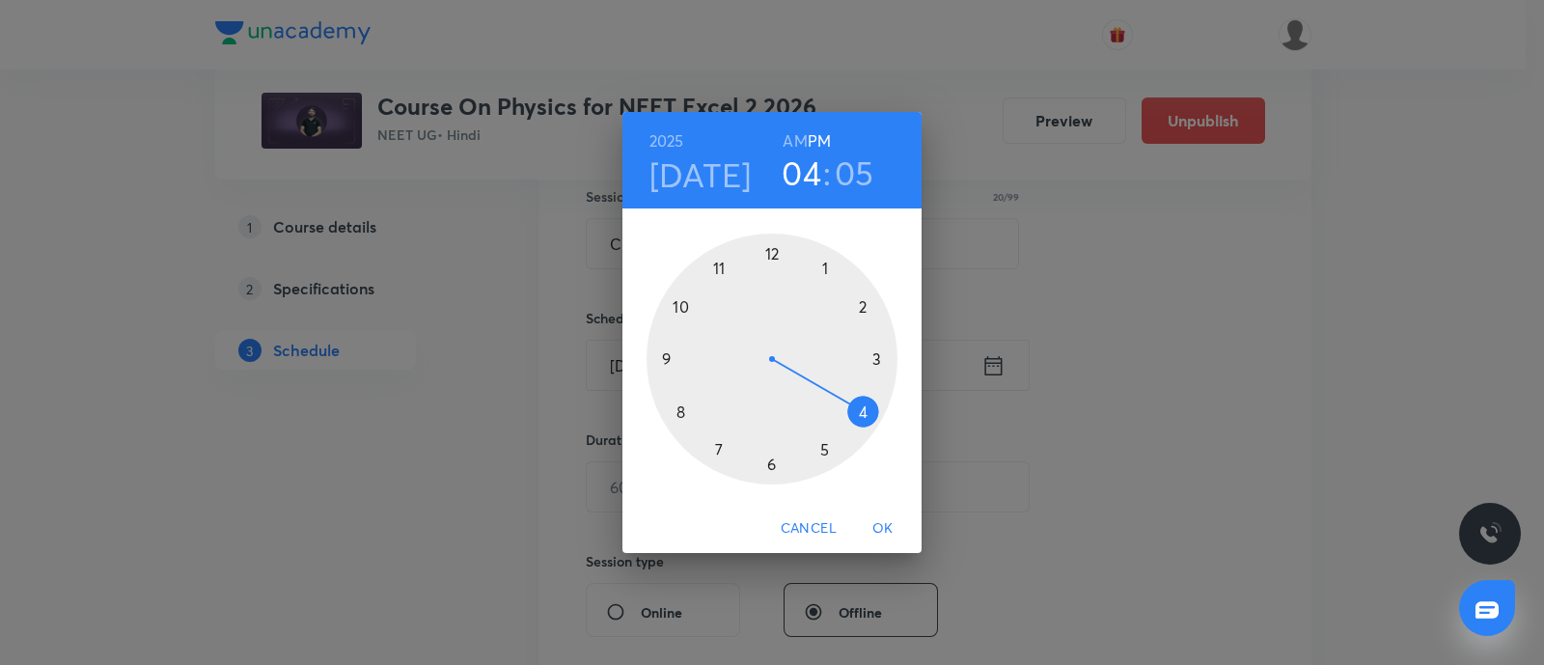
click at [879, 356] on div at bounding box center [772, 359] width 251 height 251
click at [823, 271] on div at bounding box center [772, 359] width 251 height 251
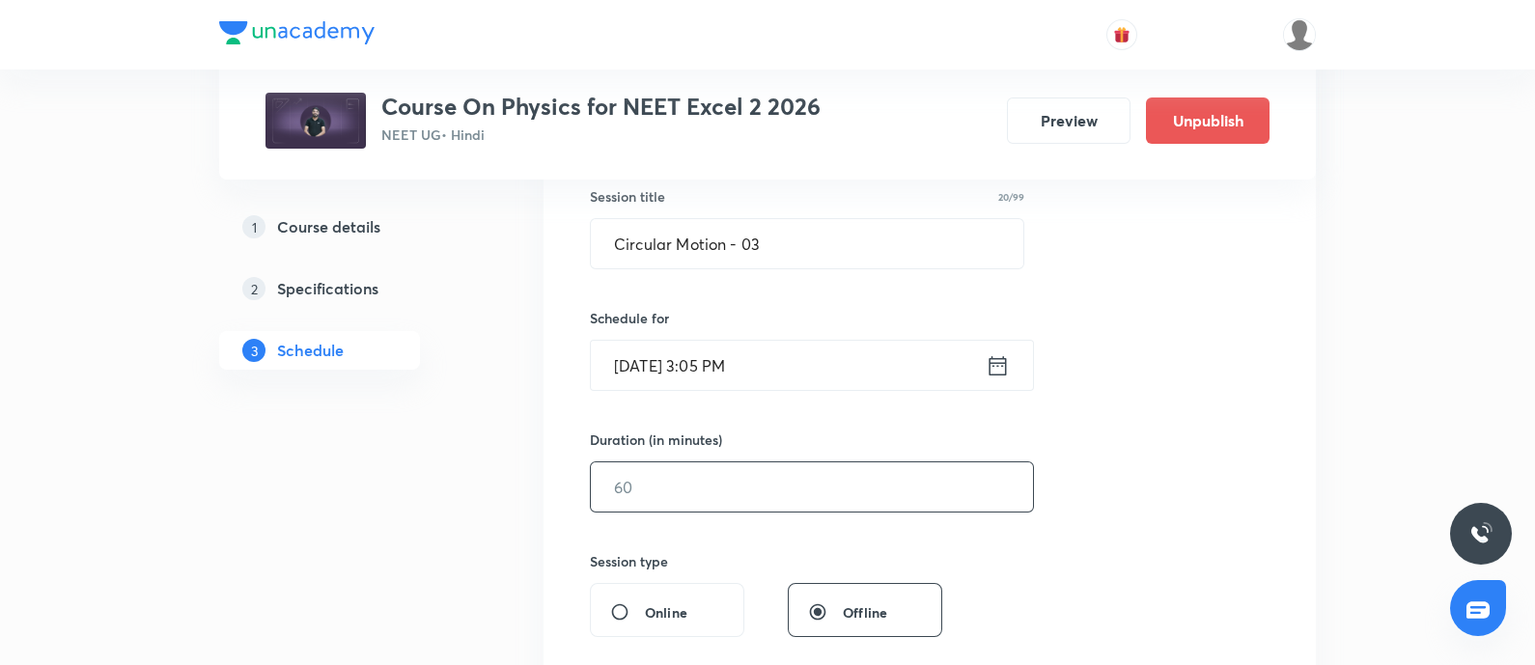
click at [755, 485] on input "text" at bounding box center [812, 486] width 442 height 49
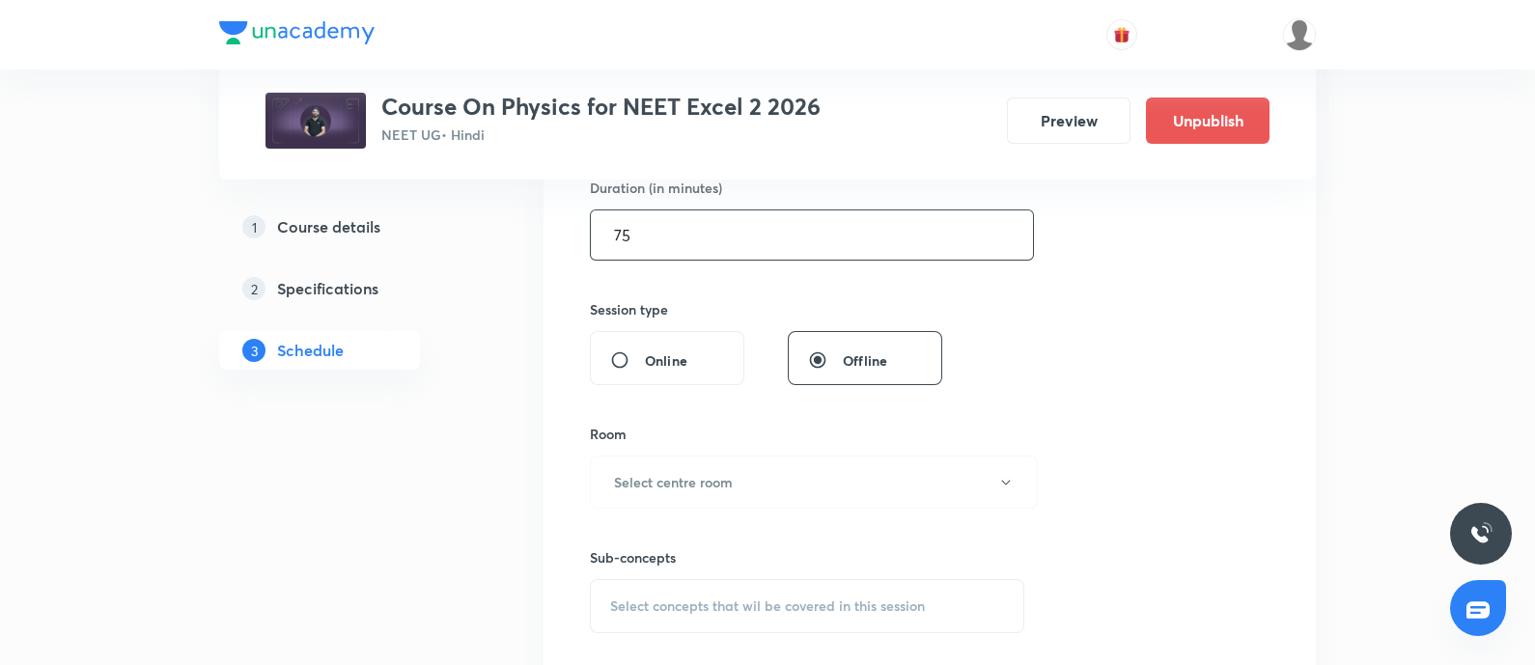
scroll to position [614, 0]
type input "75"
click at [755, 485] on button "Select centre room" at bounding box center [814, 481] width 448 height 53
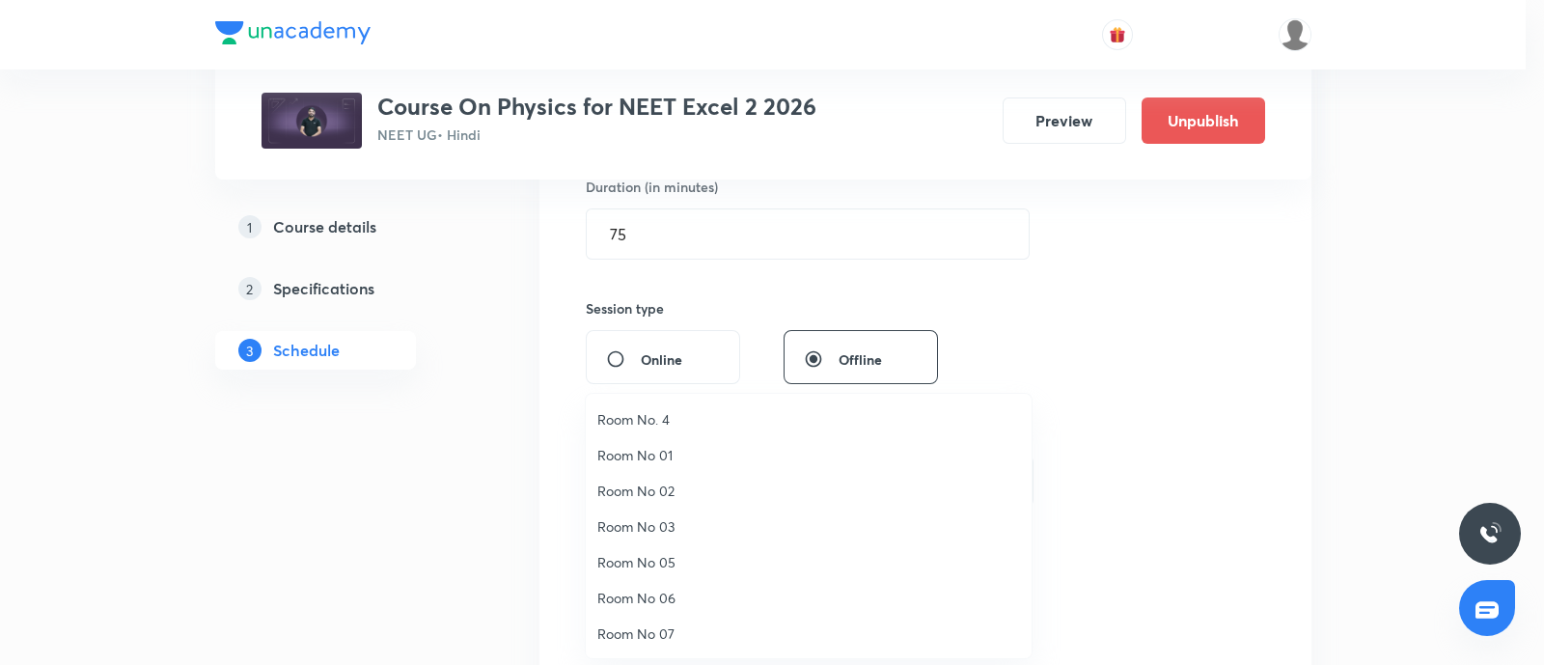
click at [668, 562] on span "Room No 05" at bounding box center [809, 562] width 423 height 20
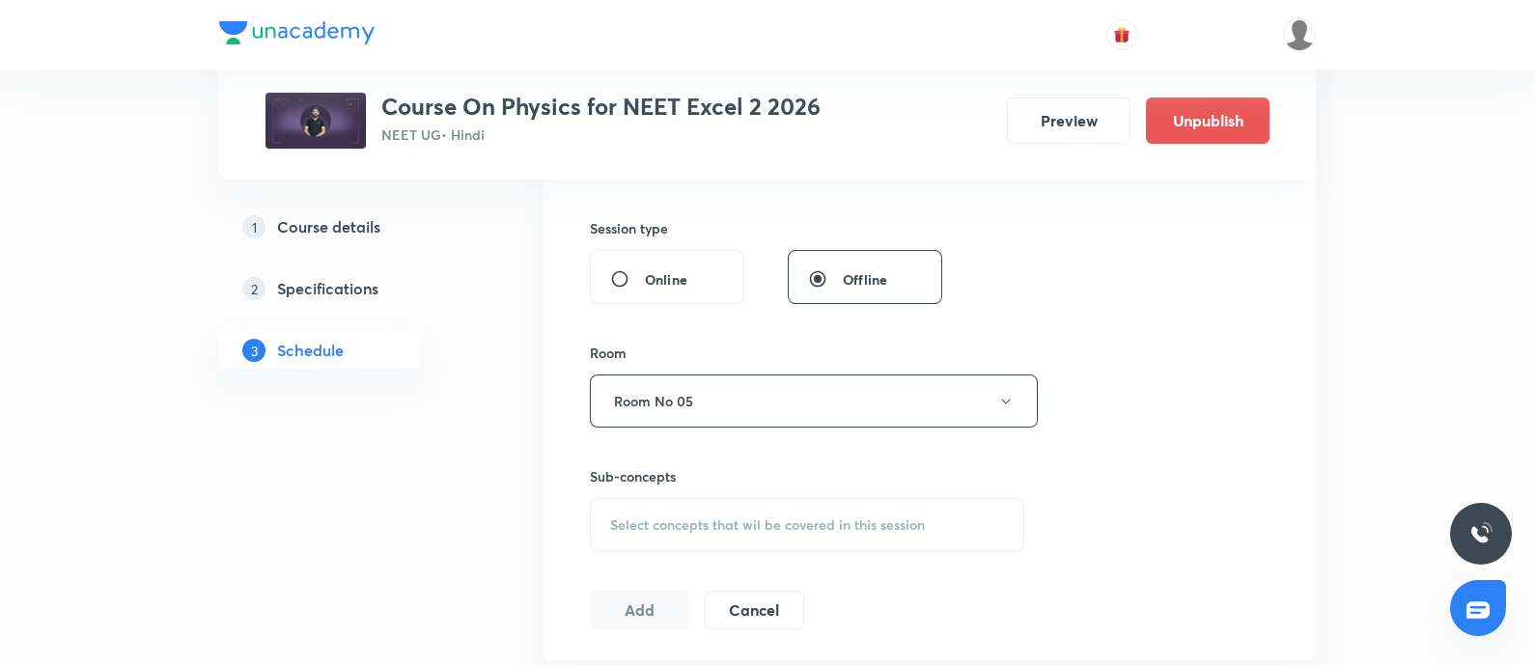
scroll to position [697, 0]
click at [721, 523] on span "Select concepts that wil be covered in this session" at bounding box center [767, 521] width 315 height 15
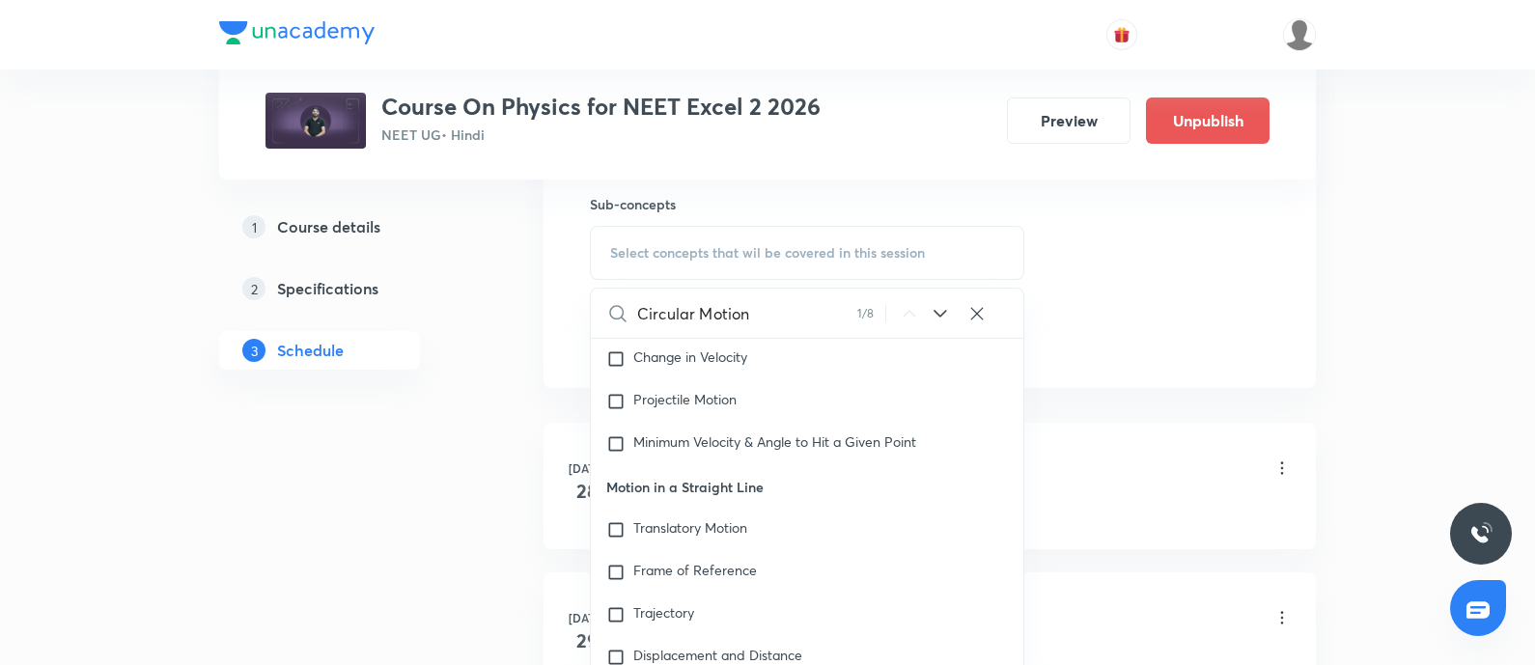
scroll to position [2507, 0]
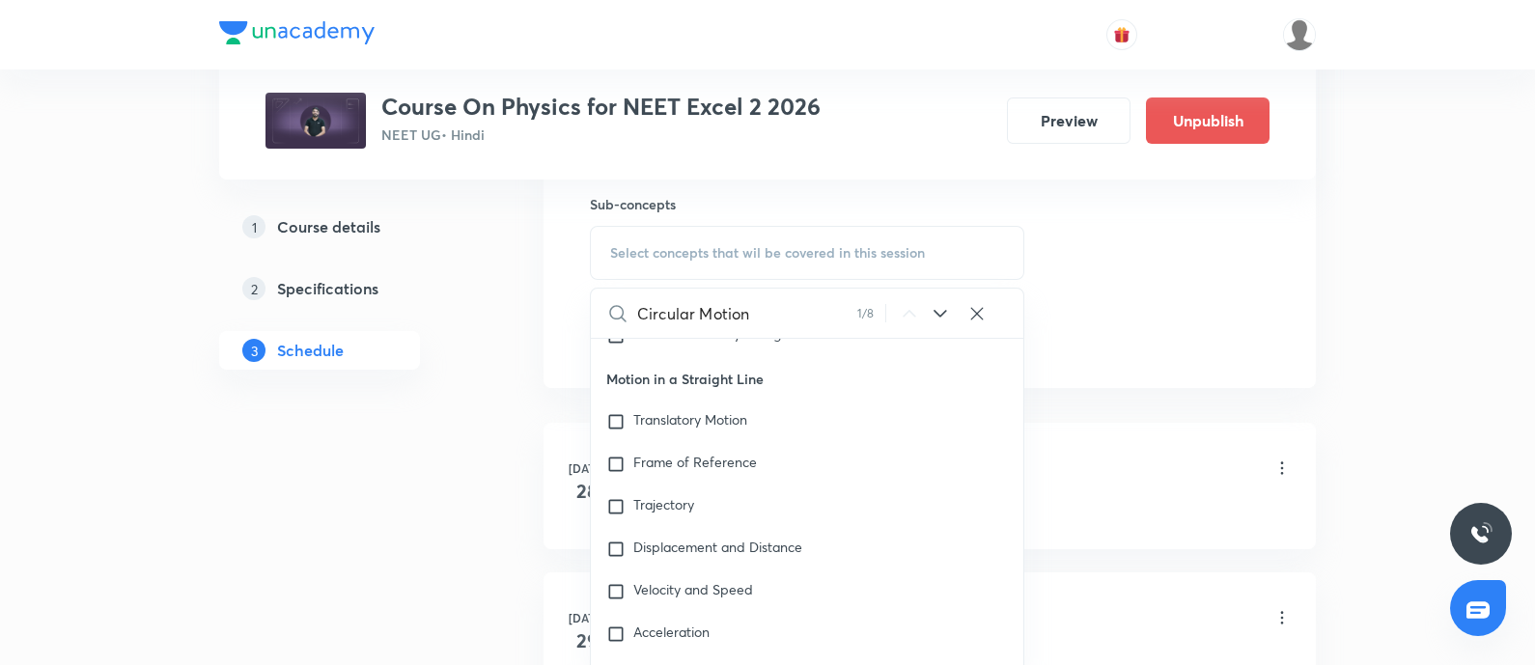
type input "Circular Motion"
click at [937, 311] on icon at bounding box center [939, 314] width 13 height 8
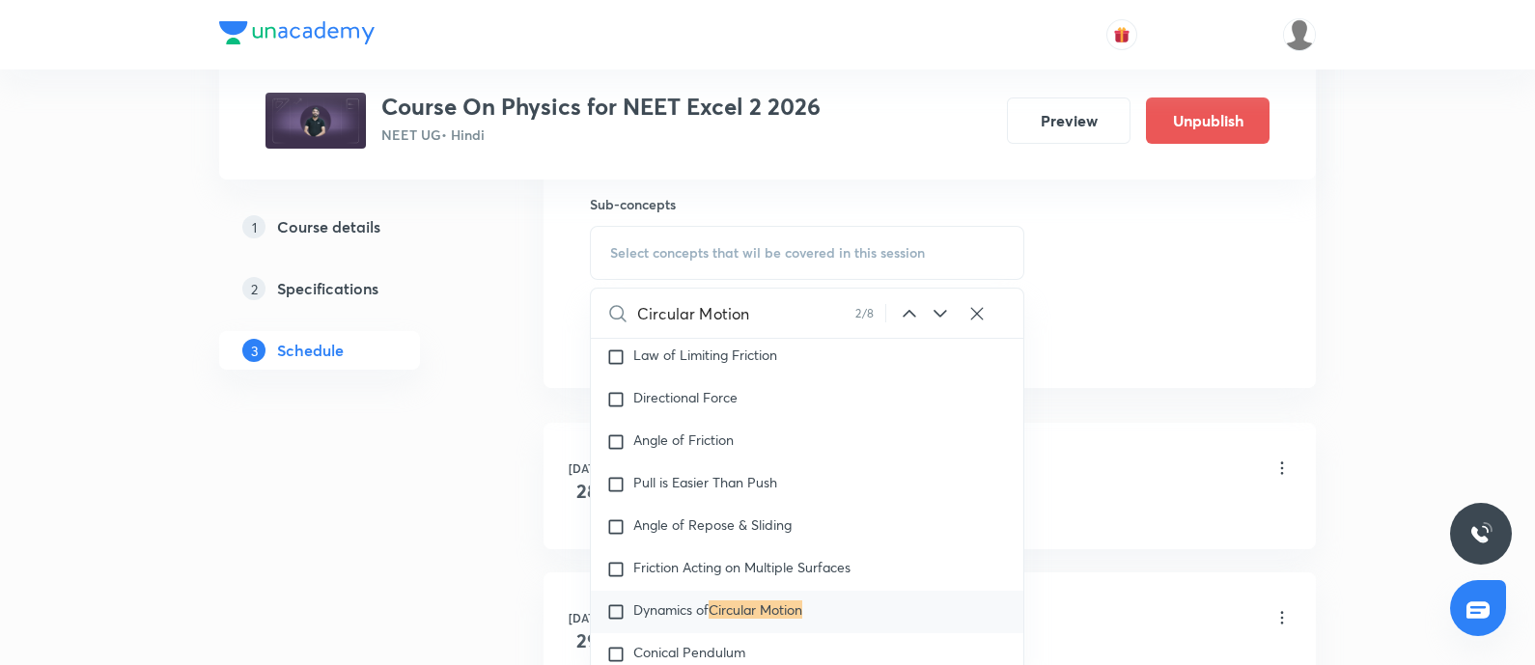
scroll to position [4498, 0]
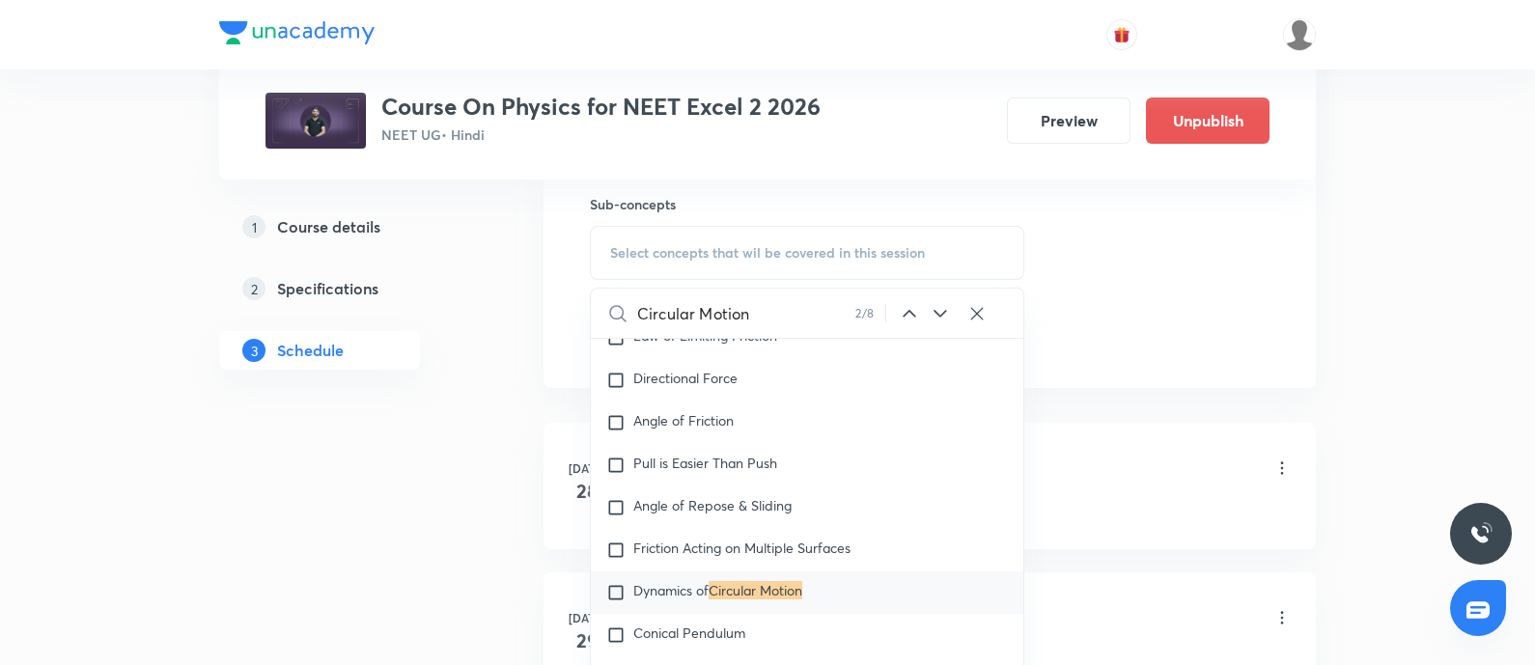
click at [613, 593] on input "checkbox" at bounding box center [619, 592] width 27 height 19
checkbox input "true"
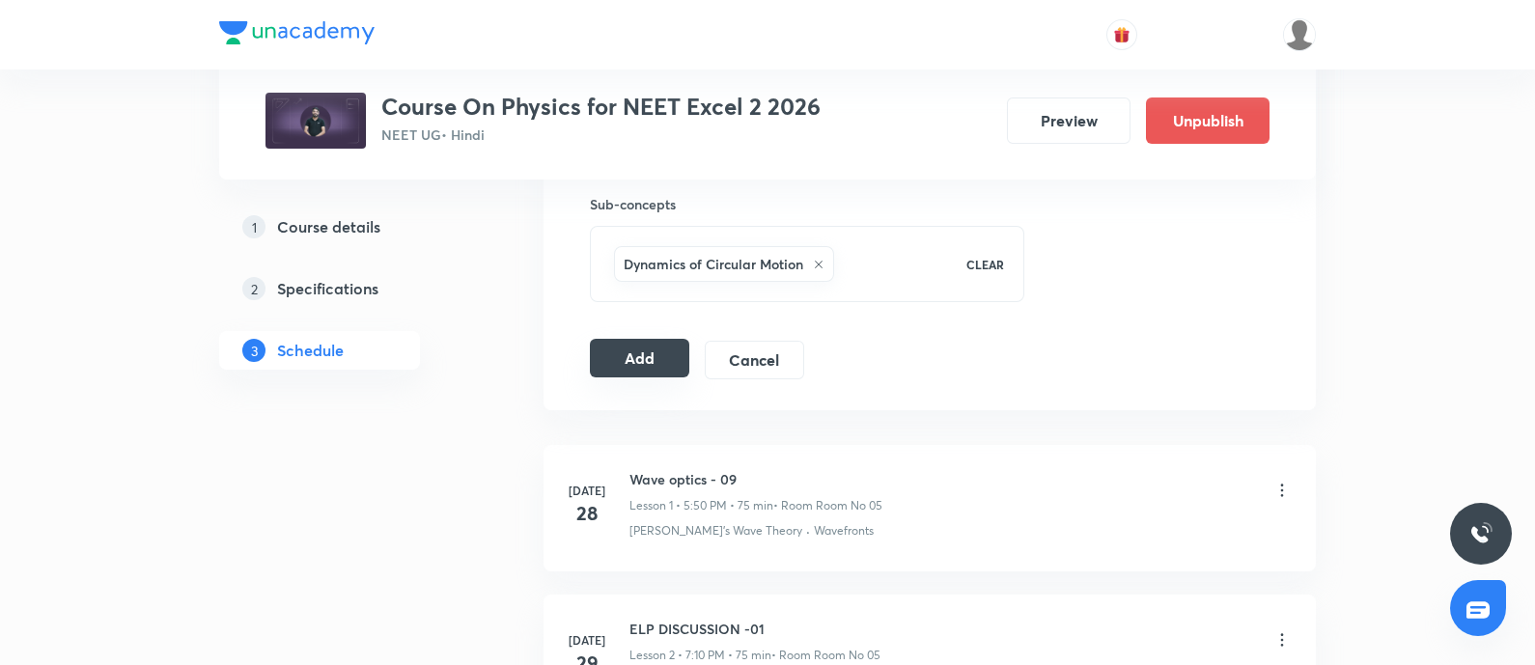
click at [656, 359] on button "Add" at bounding box center [639, 358] width 99 height 39
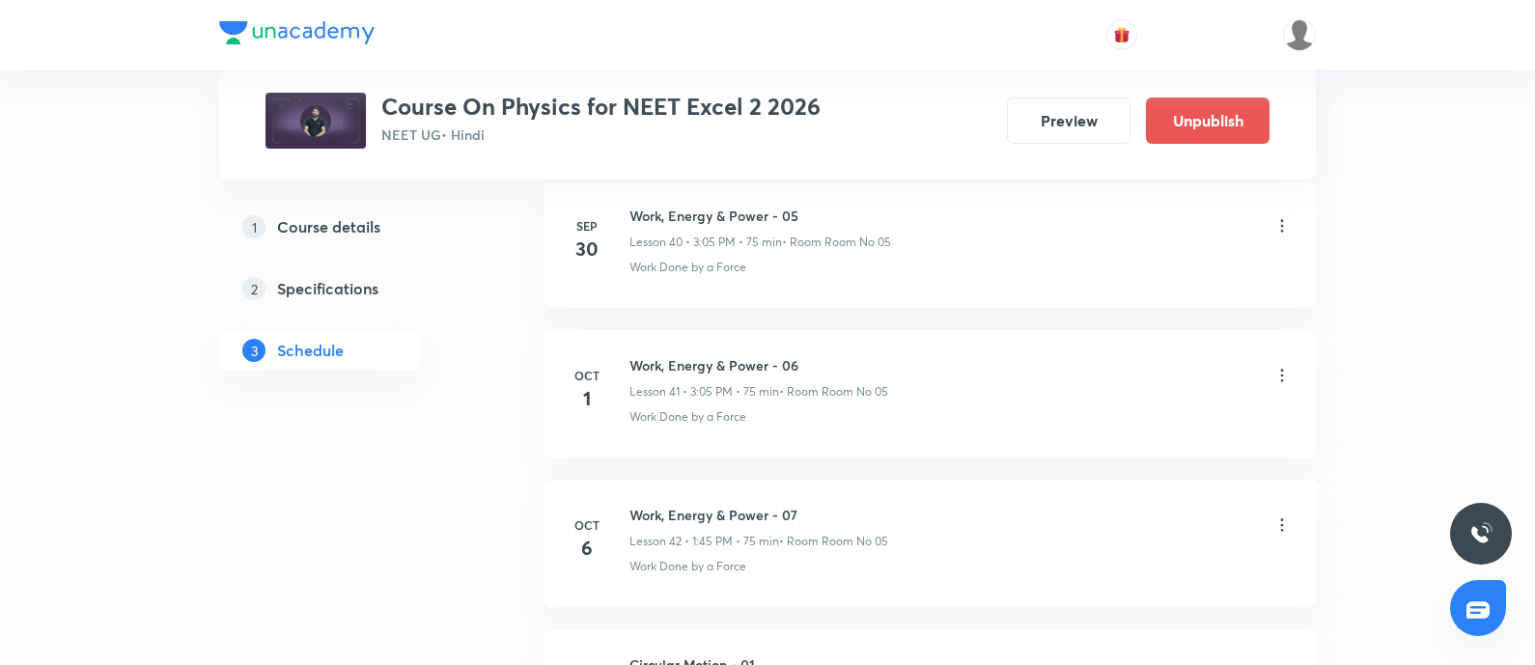
scroll to position [7470, 0]
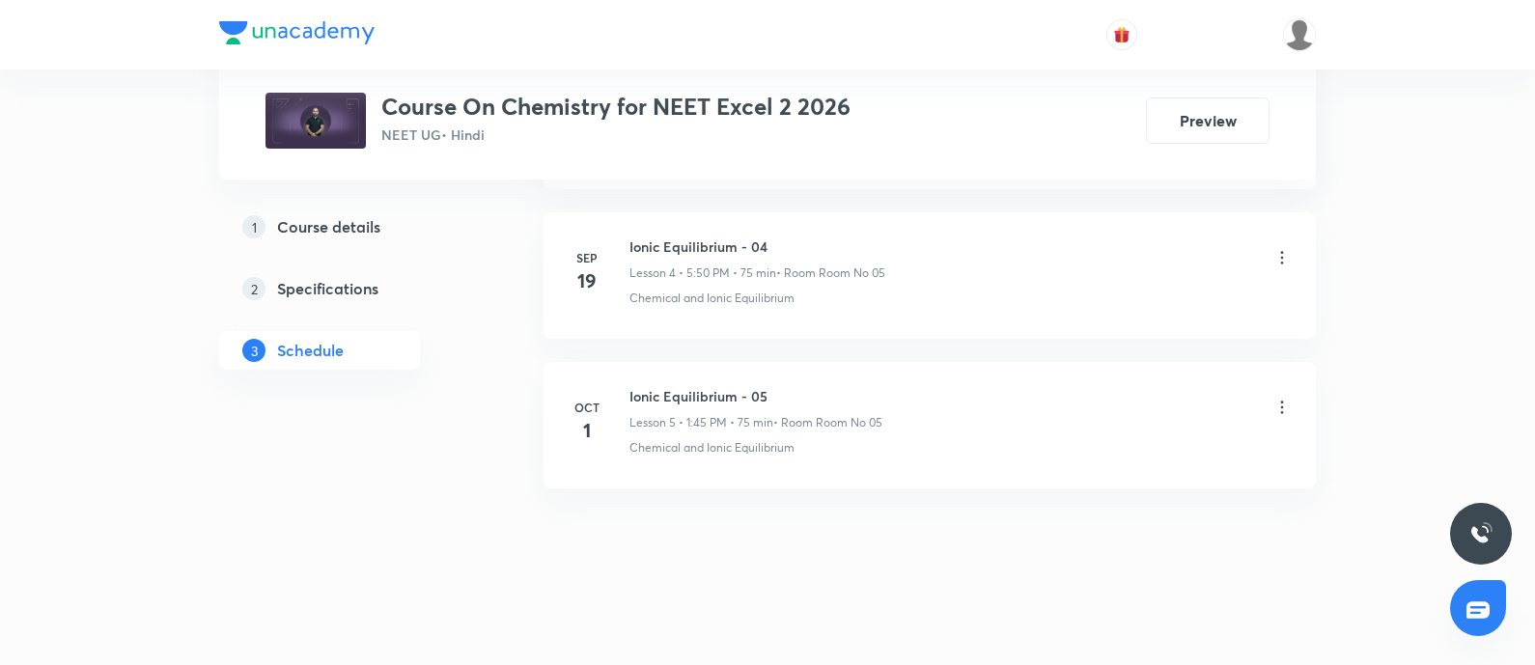
click at [734, 389] on h6 "Ionic Equilibrium - 05" at bounding box center [755, 396] width 253 height 20
copy h6 "Ionic Equilibrium - 05"
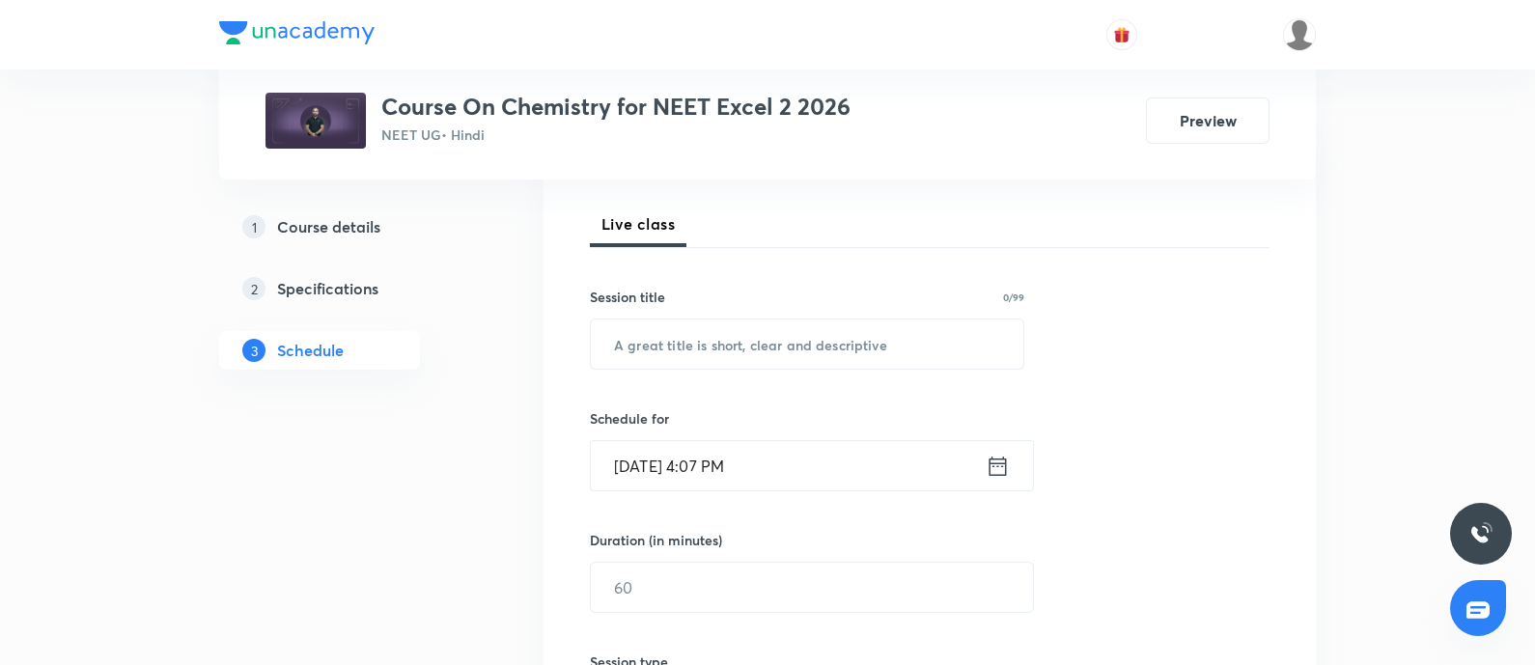
scroll to position [169, 0]
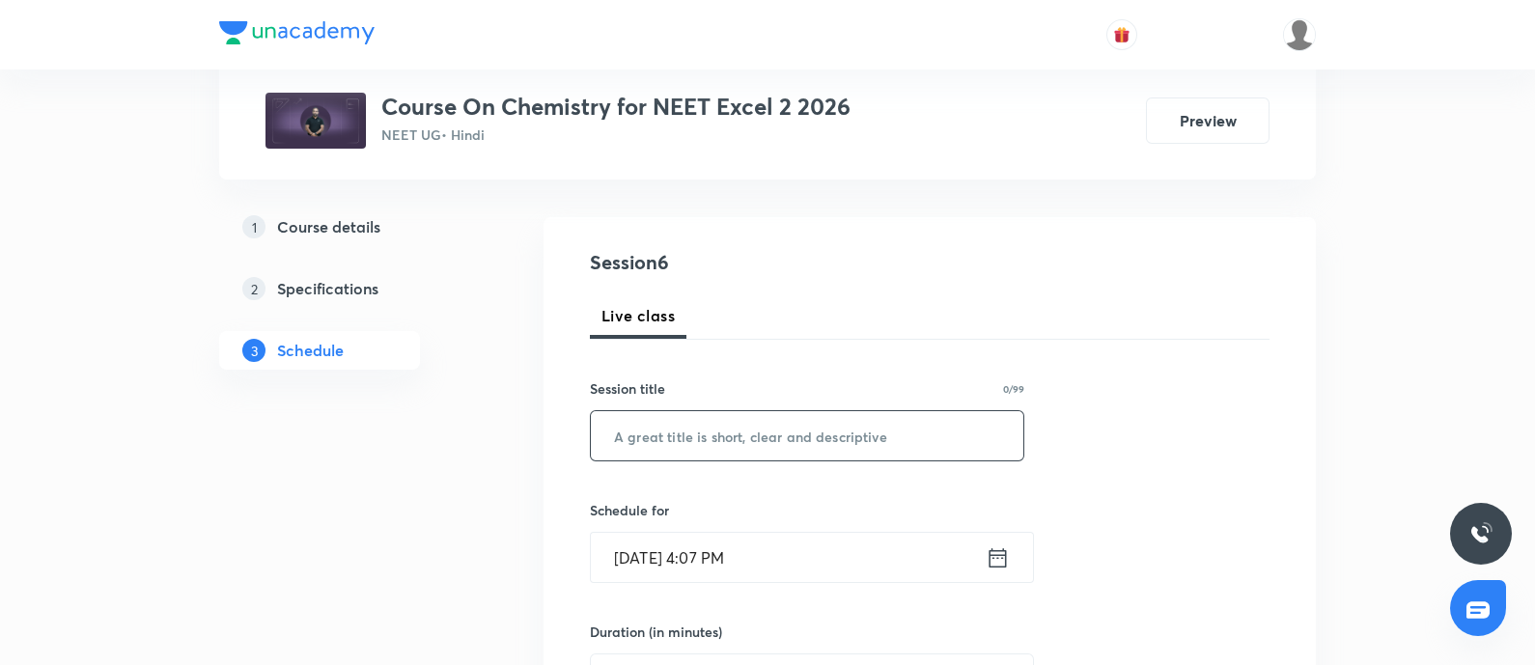
click at [777, 446] on input "text" at bounding box center [807, 435] width 432 height 49
paste input "Ionic Equilibrium - 05"
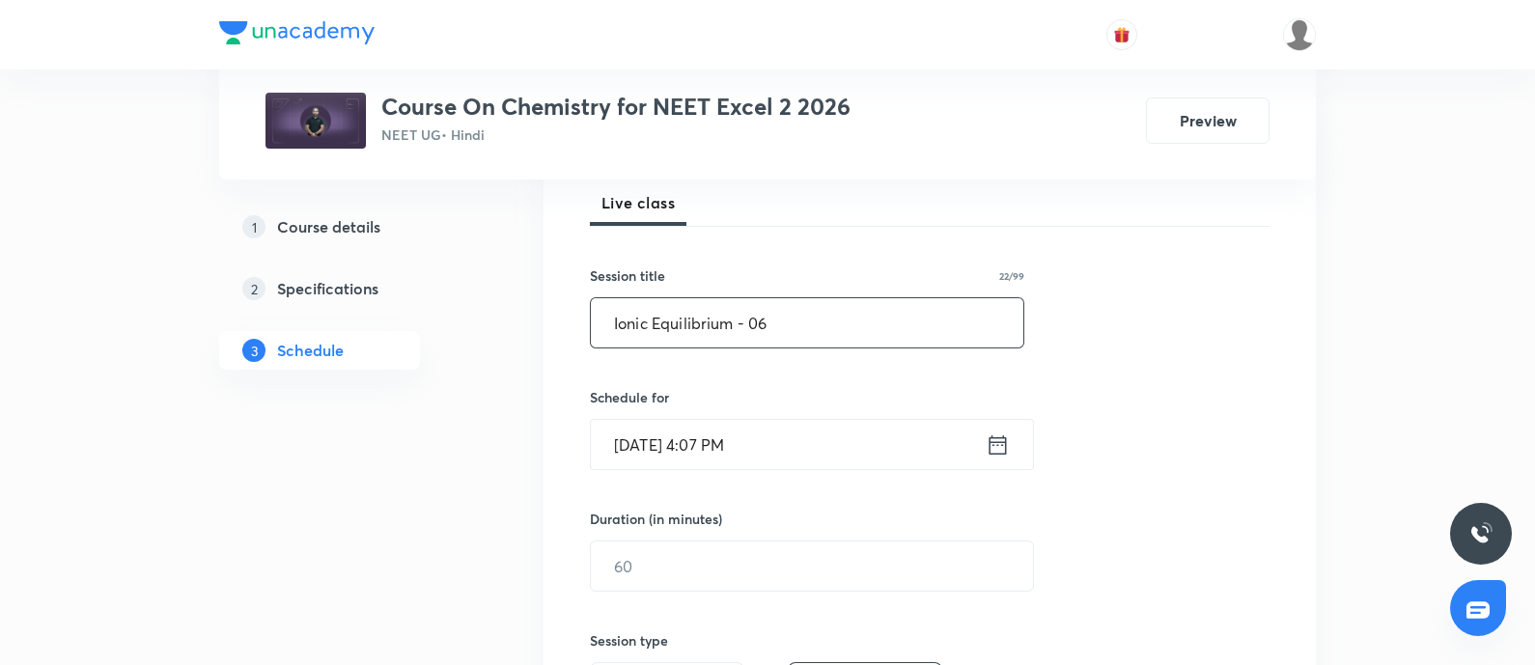
type input "Ionic Equilibrium - 06"
click at [777, 446] on input "[DATE] 4:07 PM" at bounding box center [788, 444] width 395 height 49
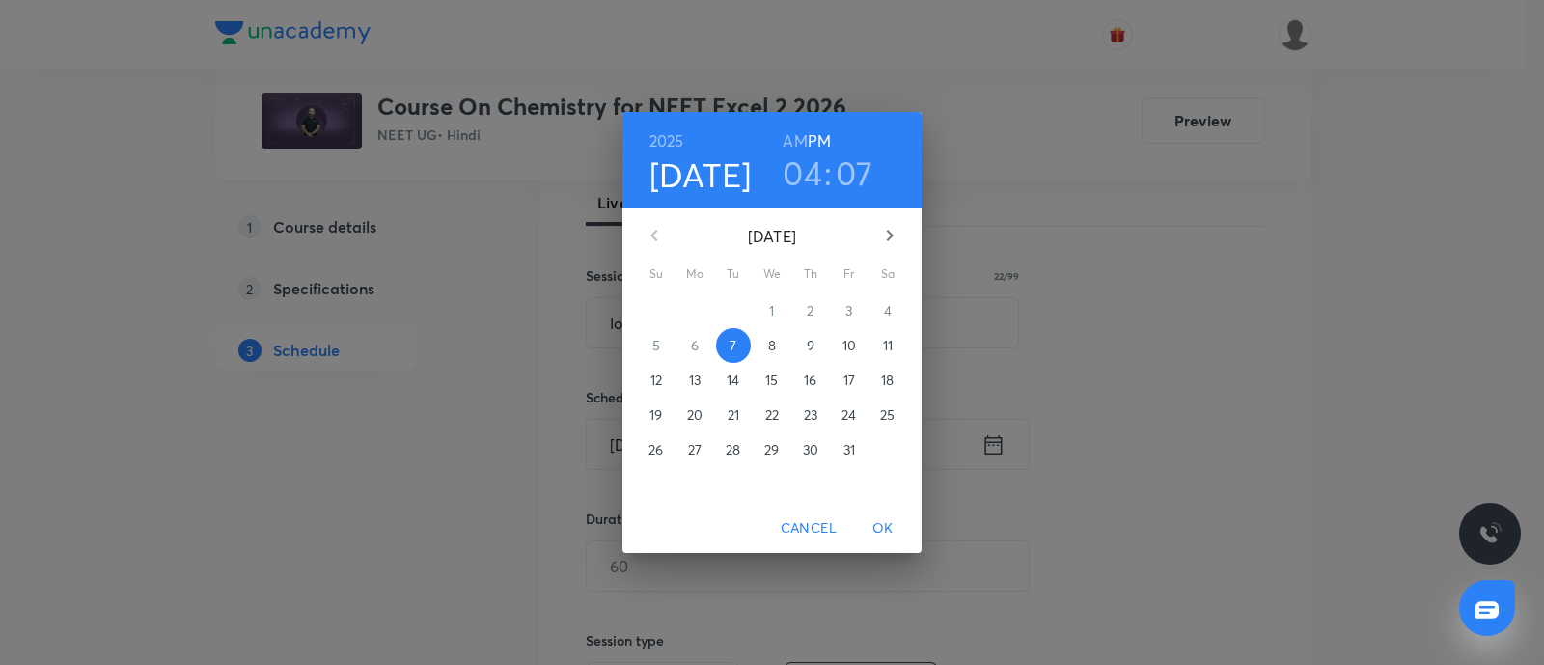
click at [775, 346] on p "8" at bounding box center [772, 345] width 8 height 19
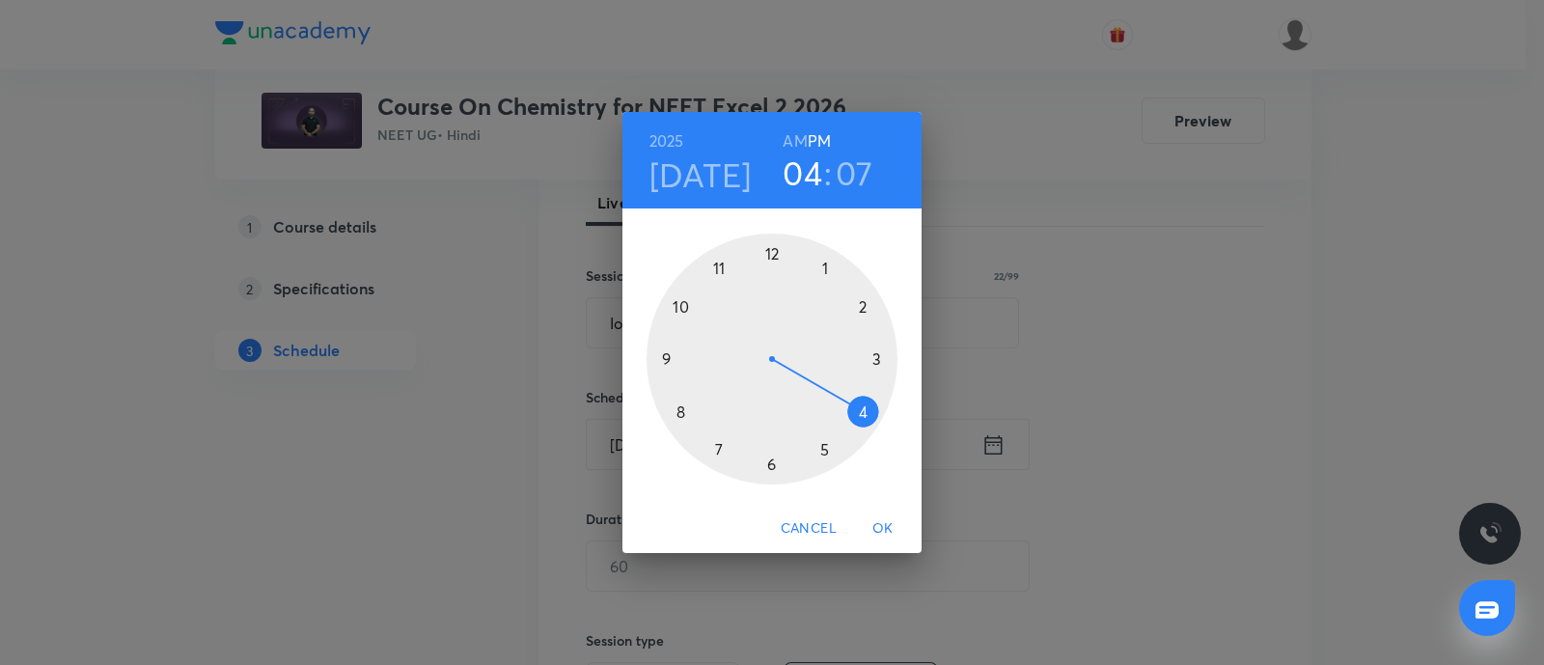
click at [820, 265] on div at bounding box center [772, 359] width 251 height 251
click at [671, 359] on div at bounding box center [772, 359] width 251 height 251
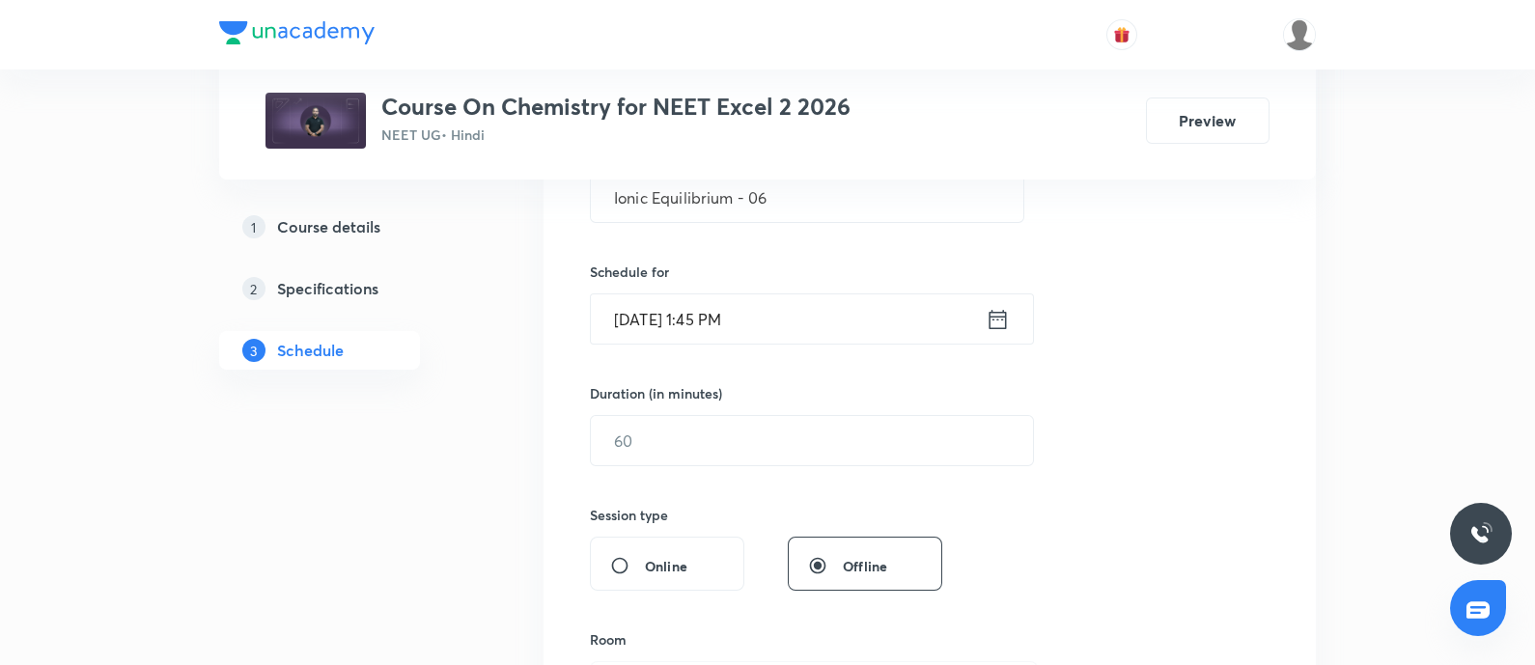
scroll to position [412, 0]
click at [674, 428] on input "text" at bounding box center [812, 435] width 442 height 49
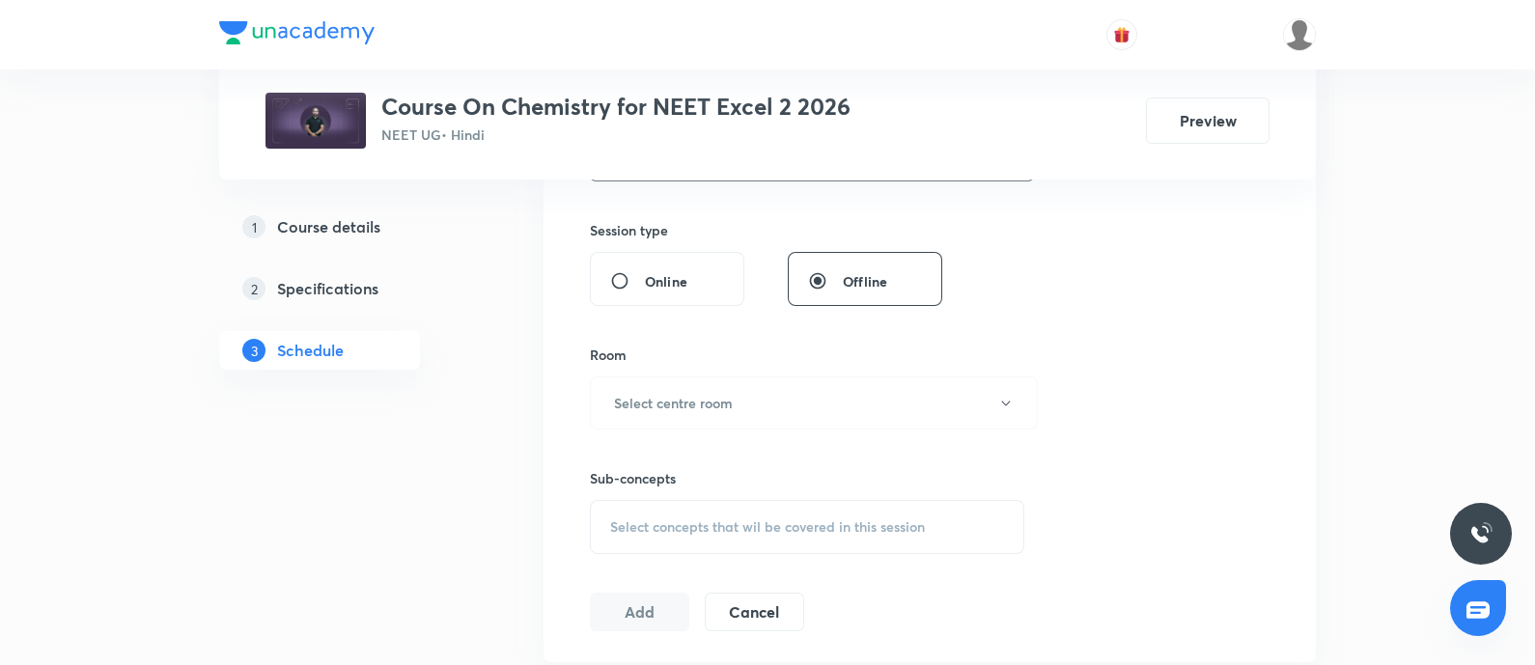
scroll to position [694, 0]
type input "75"
click at [714, 382] on button "Select centre room" at bounding box center [814, 401] width 448 height 53
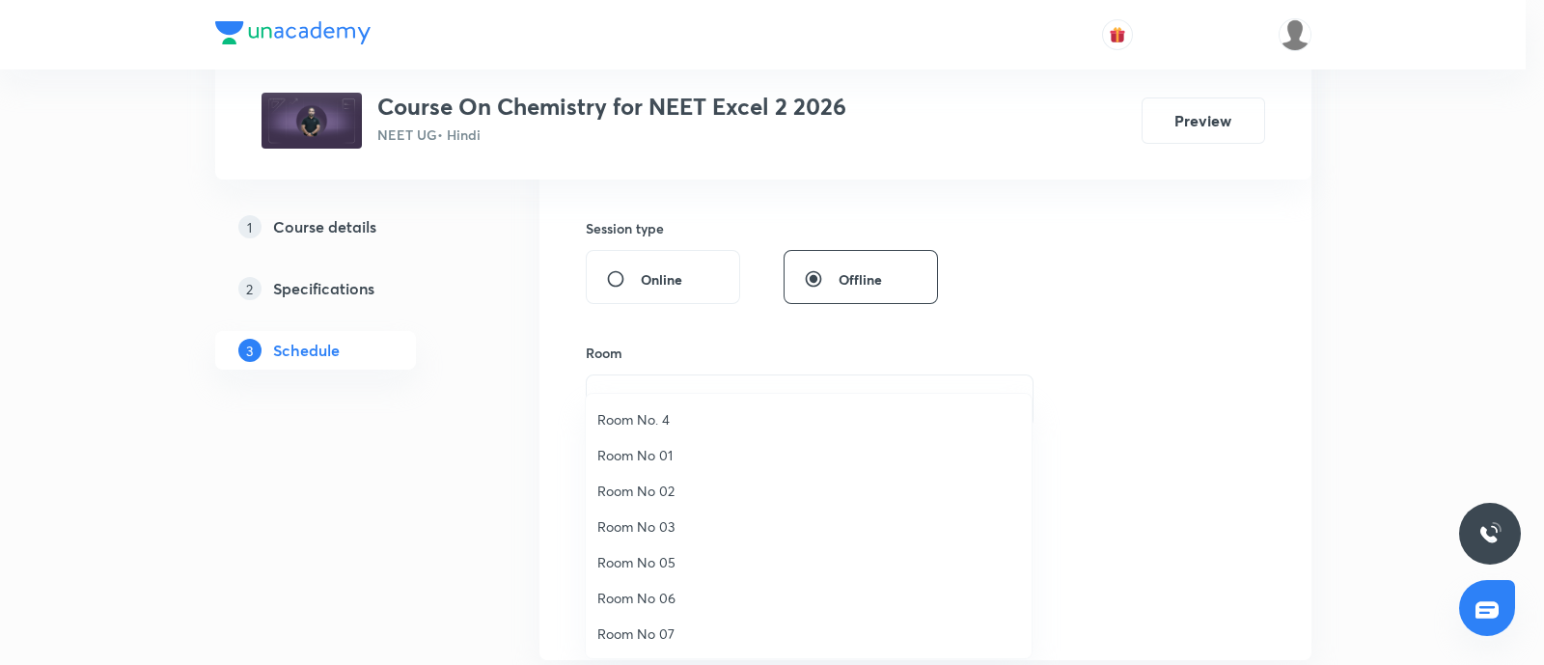
click at [645, 563] on span "Room No 05" at bounding box center [809, 562] width 423 height 20
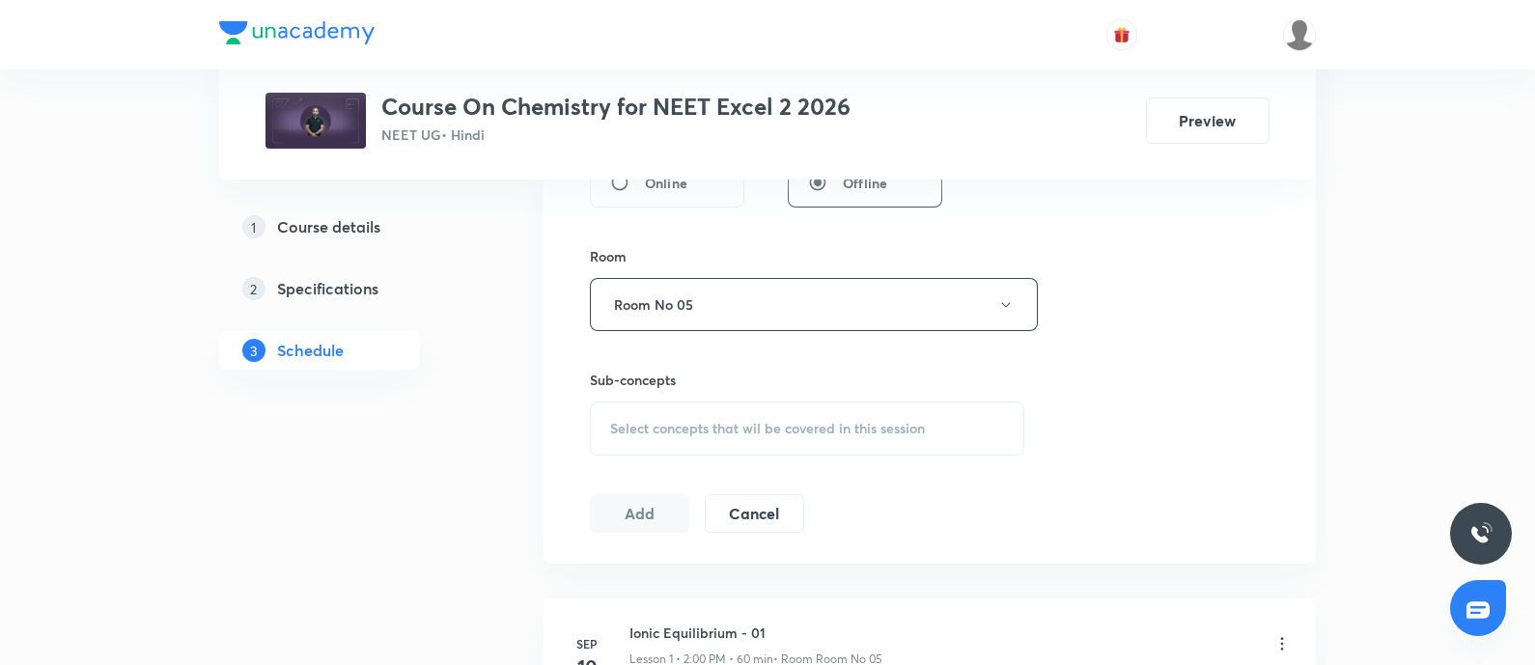
scroll to position [793, 0]
click at [736, 408] on div "Select concepts that wil be covered in this session" at bounding box center [807, 427] width 434 height 54
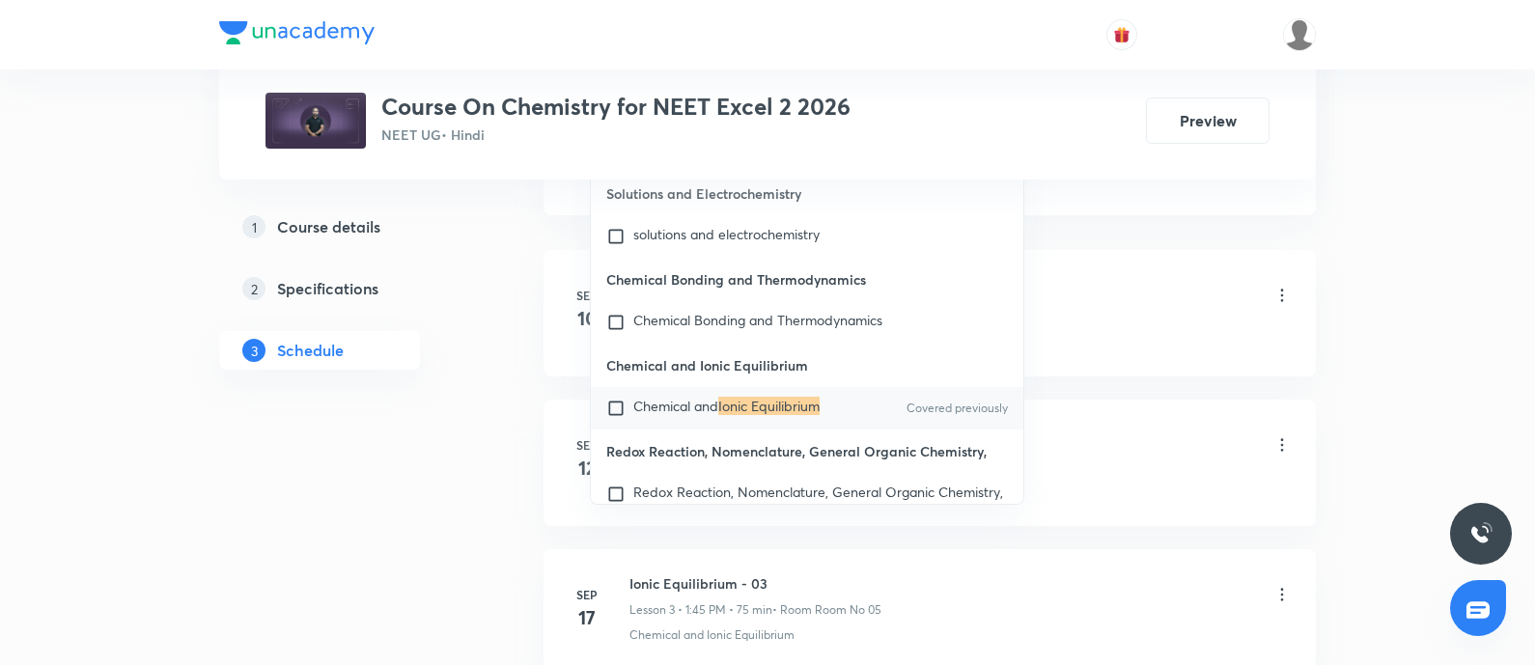
scroll to position [21152, 0]
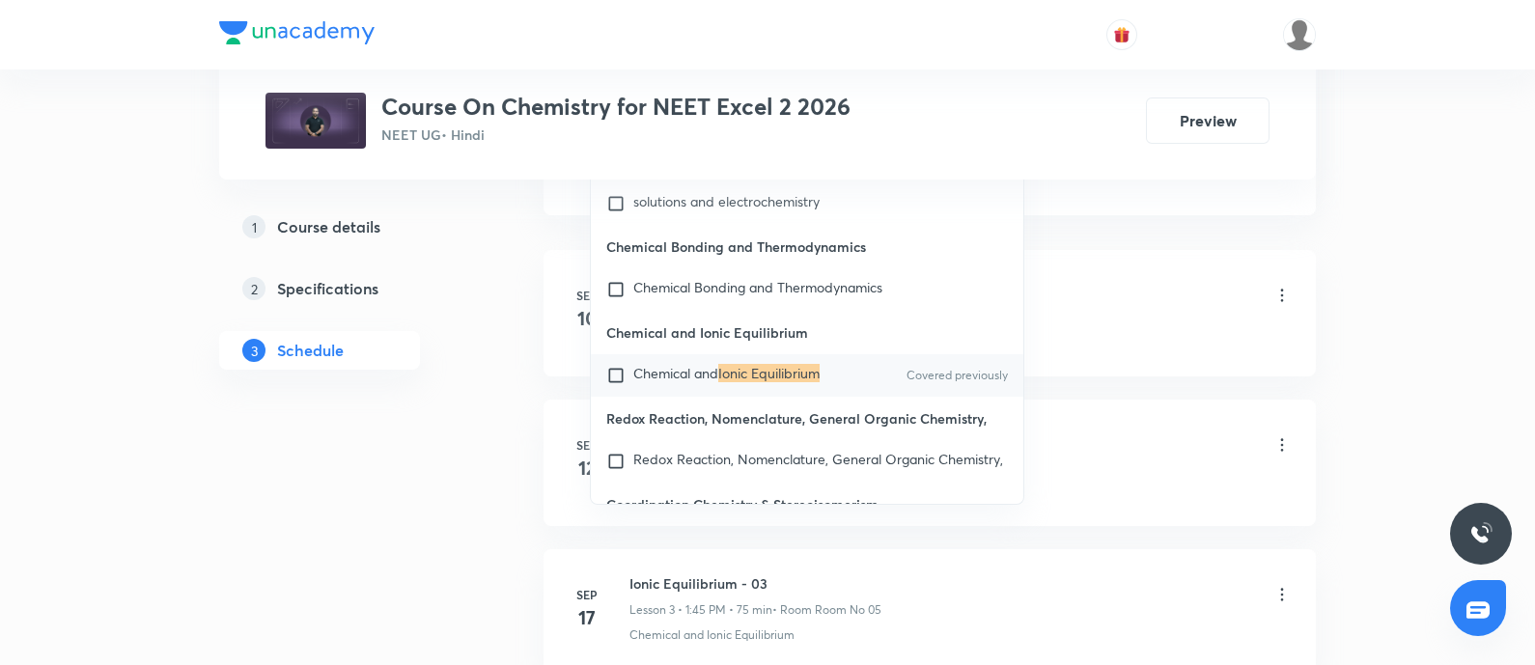
type input "Ionic Equilibrium"
click at [618, 385] on input "checkbox" at bounding box center [619, 375] width 27 height 19
checkbox input "true"
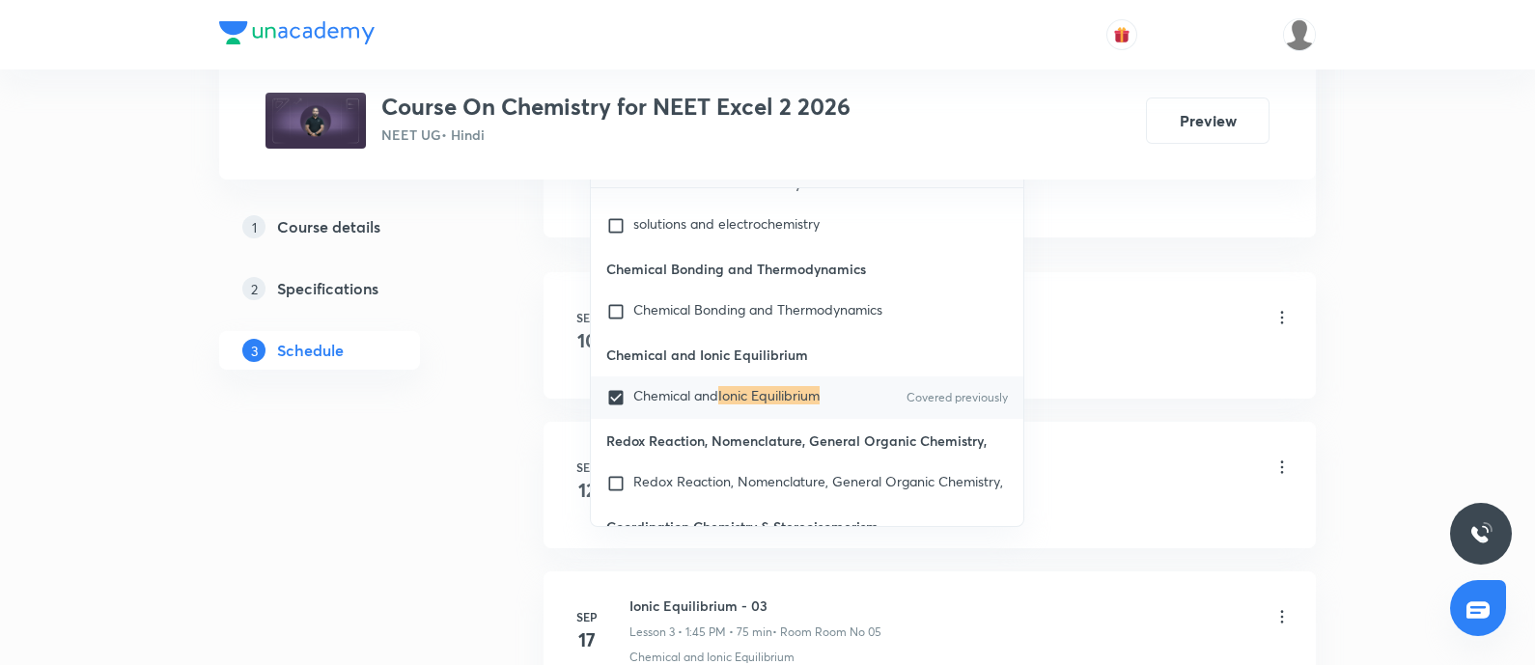
click at [514, 422] on div "Plus Courses Course On Chemistry for NEET Excel 2 2026 NEET UG • Hindi Preview …" at bounding box center [767, 56] width 1097 height 2175
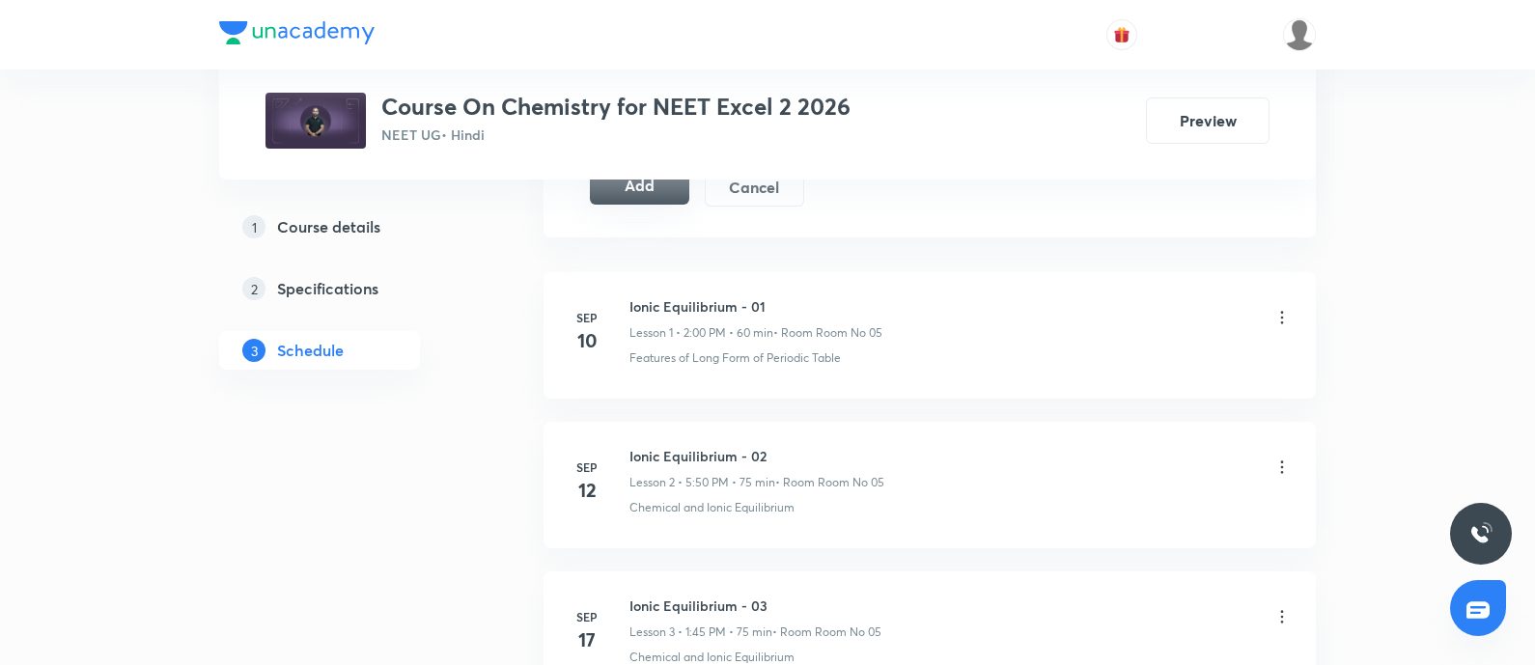
click at [655, 184] on button "Add" at bounding box center [639, 185] width 99 height 39
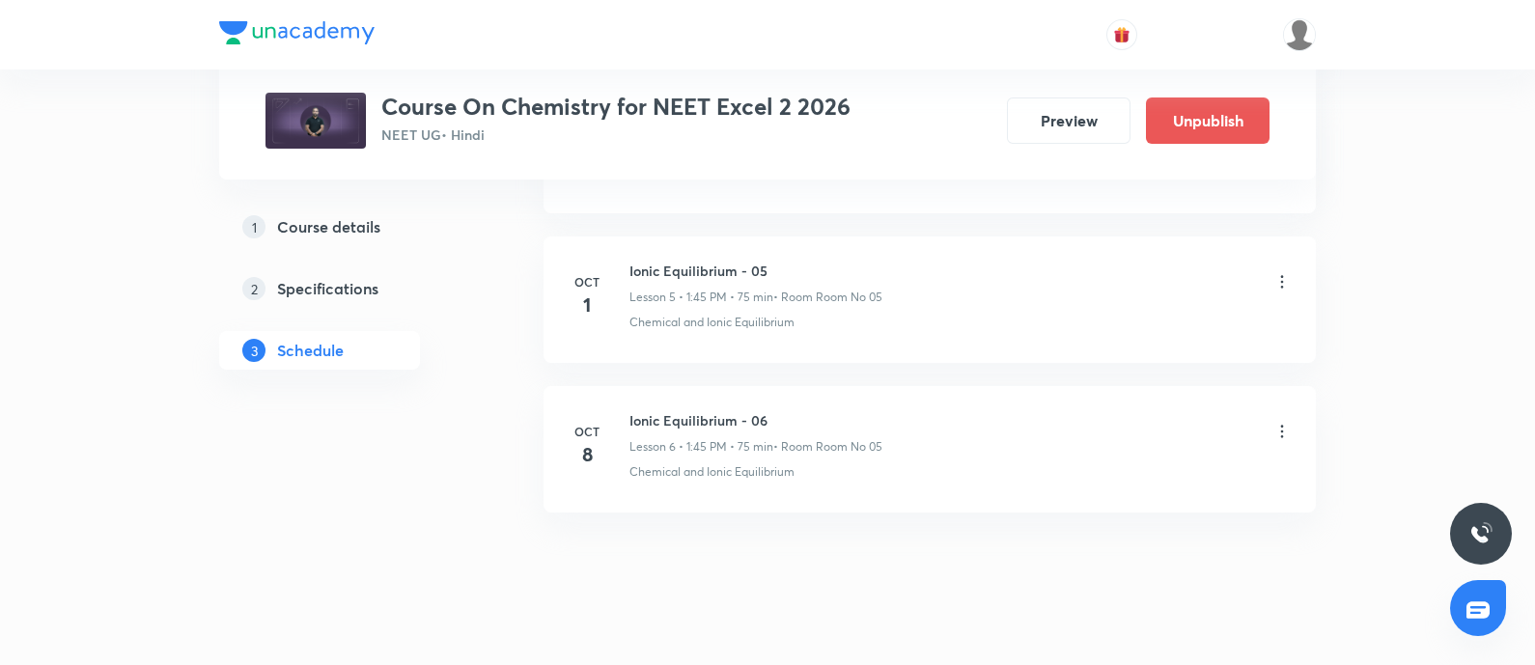
scroll to position [1775, 0]
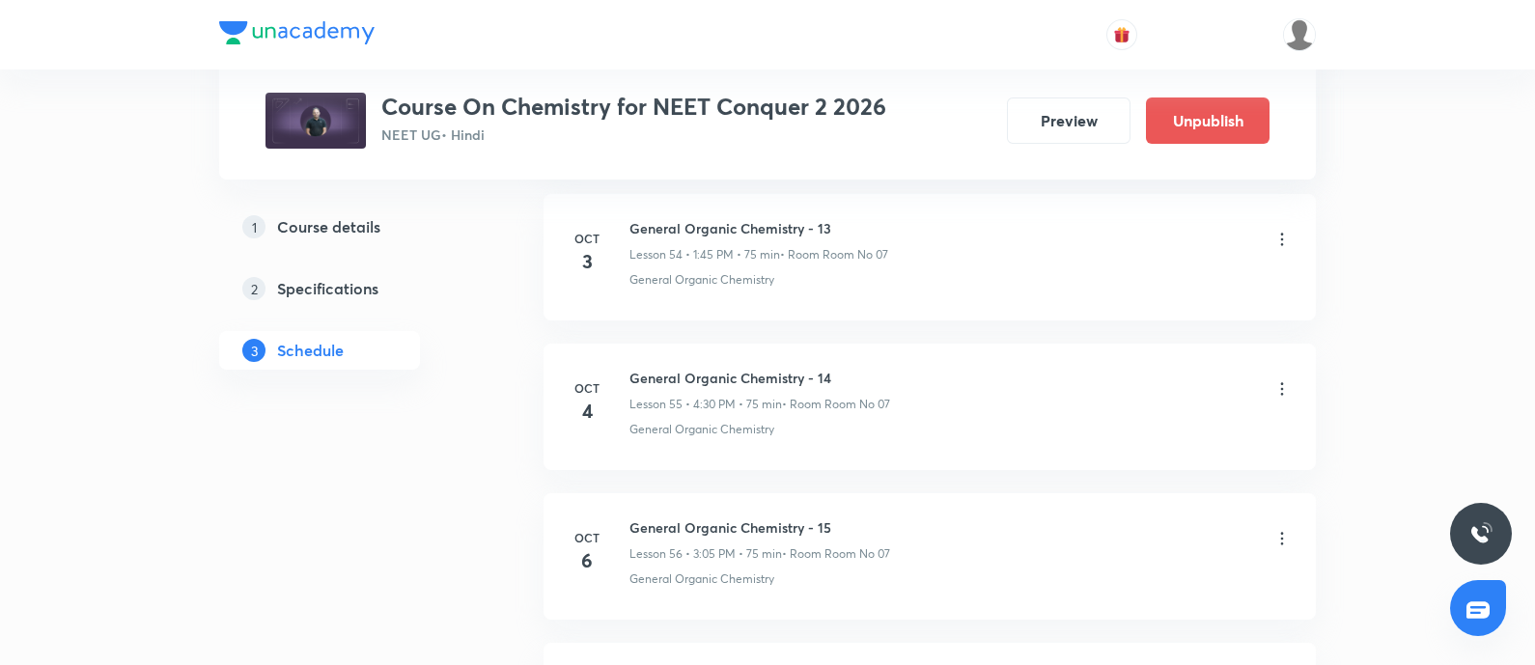
scroll to position [9538, 0]
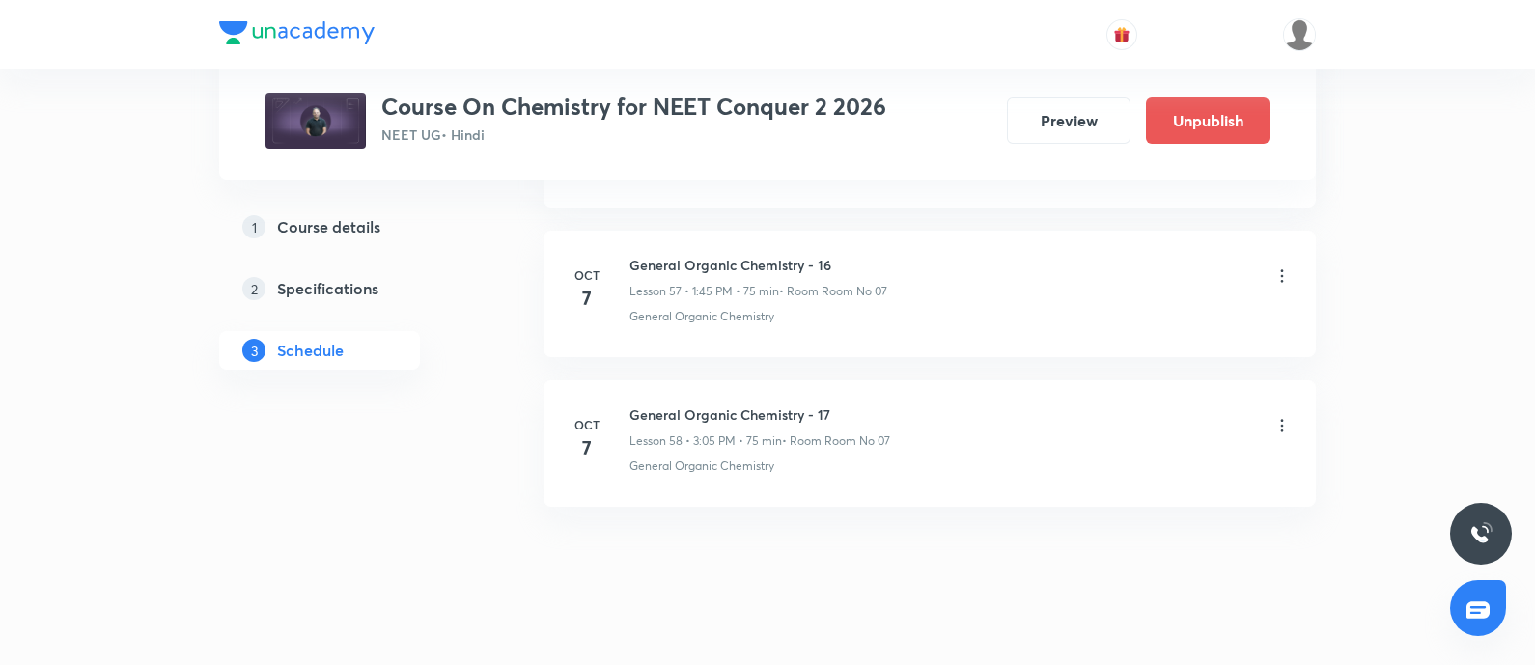
click at [734, 404] on h6 "General Organic Chemistry - 17" at bounding box center [759, 414] width 261 height 20
copy h6 "General Organic Chemistry - 17"
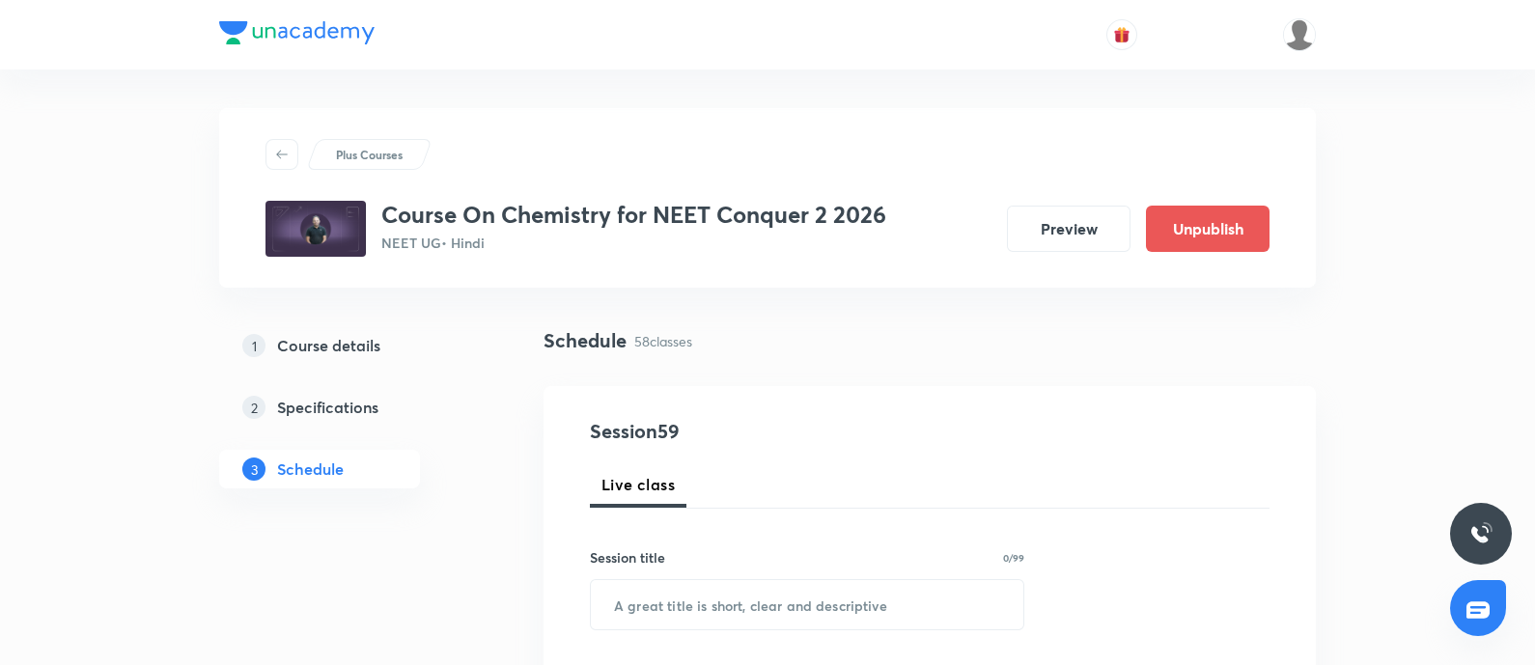
scroll to position [165, 0]
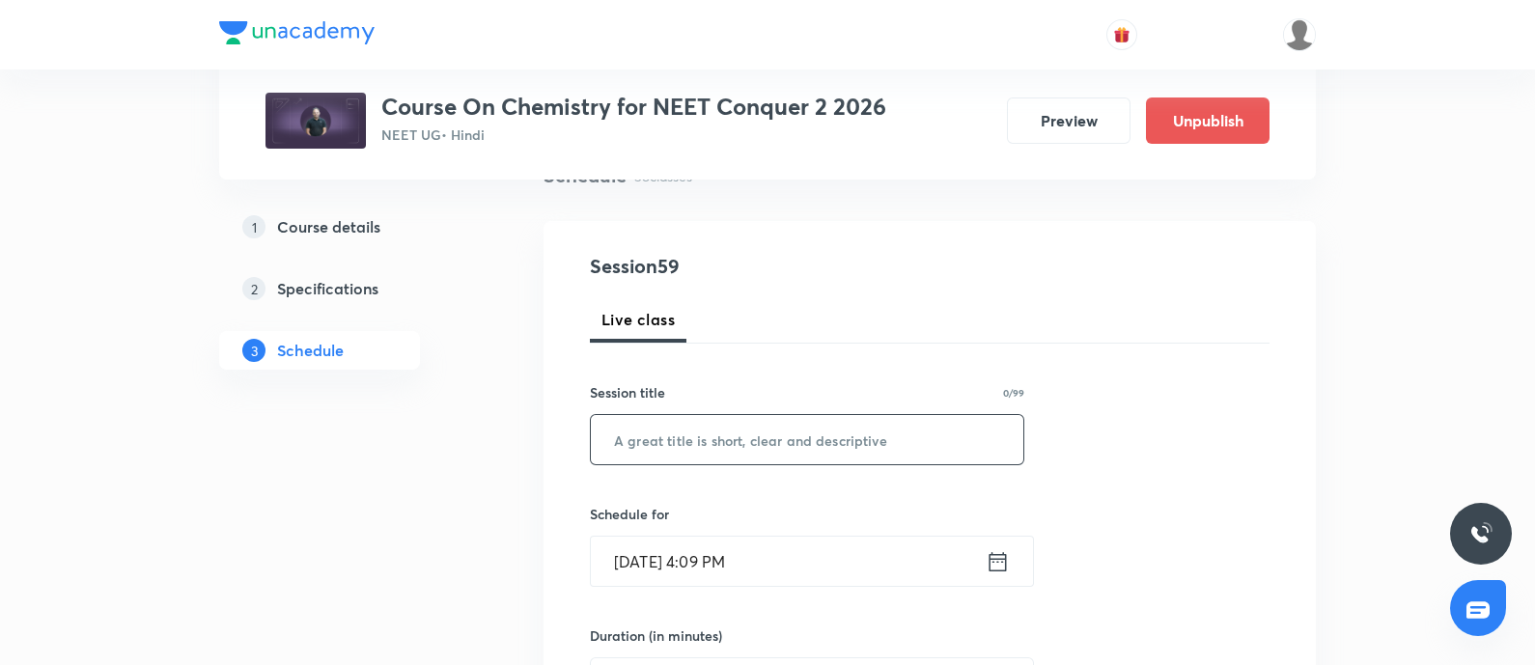
click at [749, 442] on input "text" at bounding box center [807, 439] width 432 height 49
paste input "General Organic Chemistry - 17"
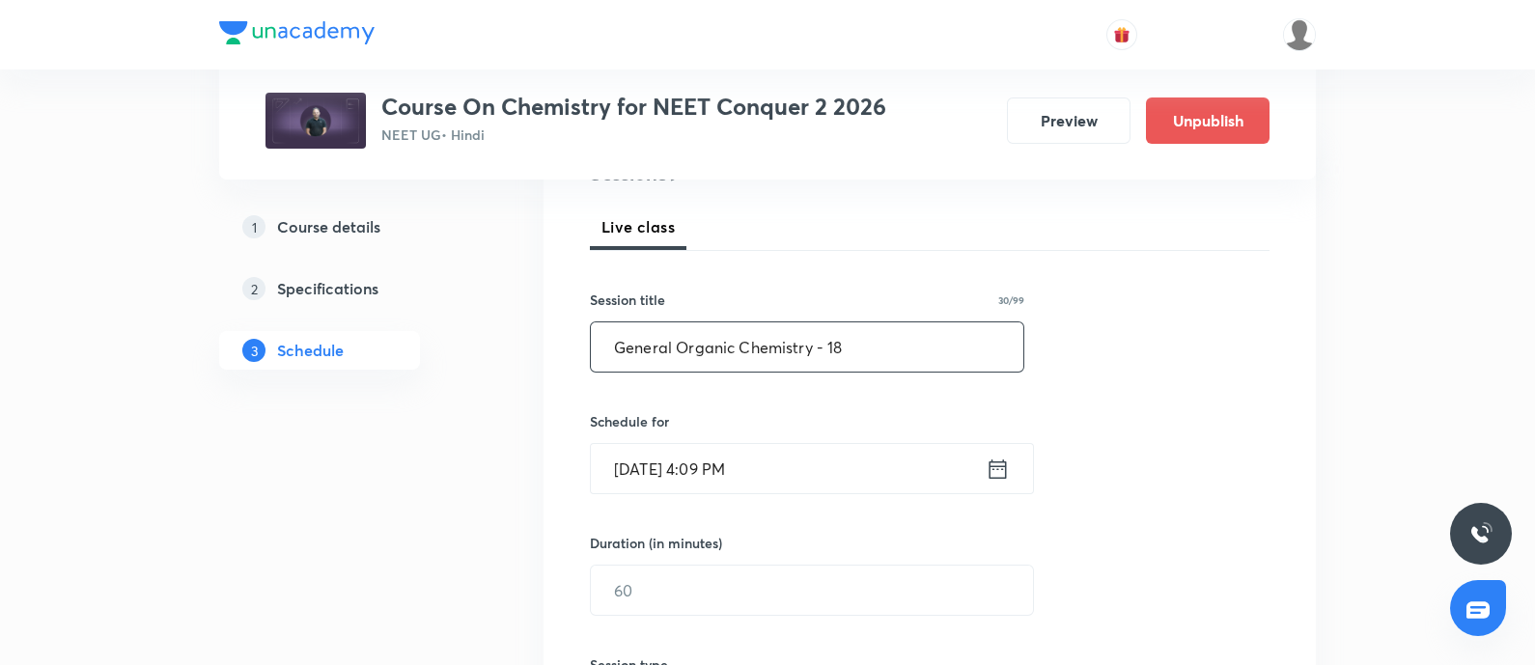
scroll to position [261, 0]
type input "General Organic Chemistry - 18"
click at [777, 464] on input "Oct 7, 2025, 4:09 PM" at bounding box center [788, 465] width 395 height 49
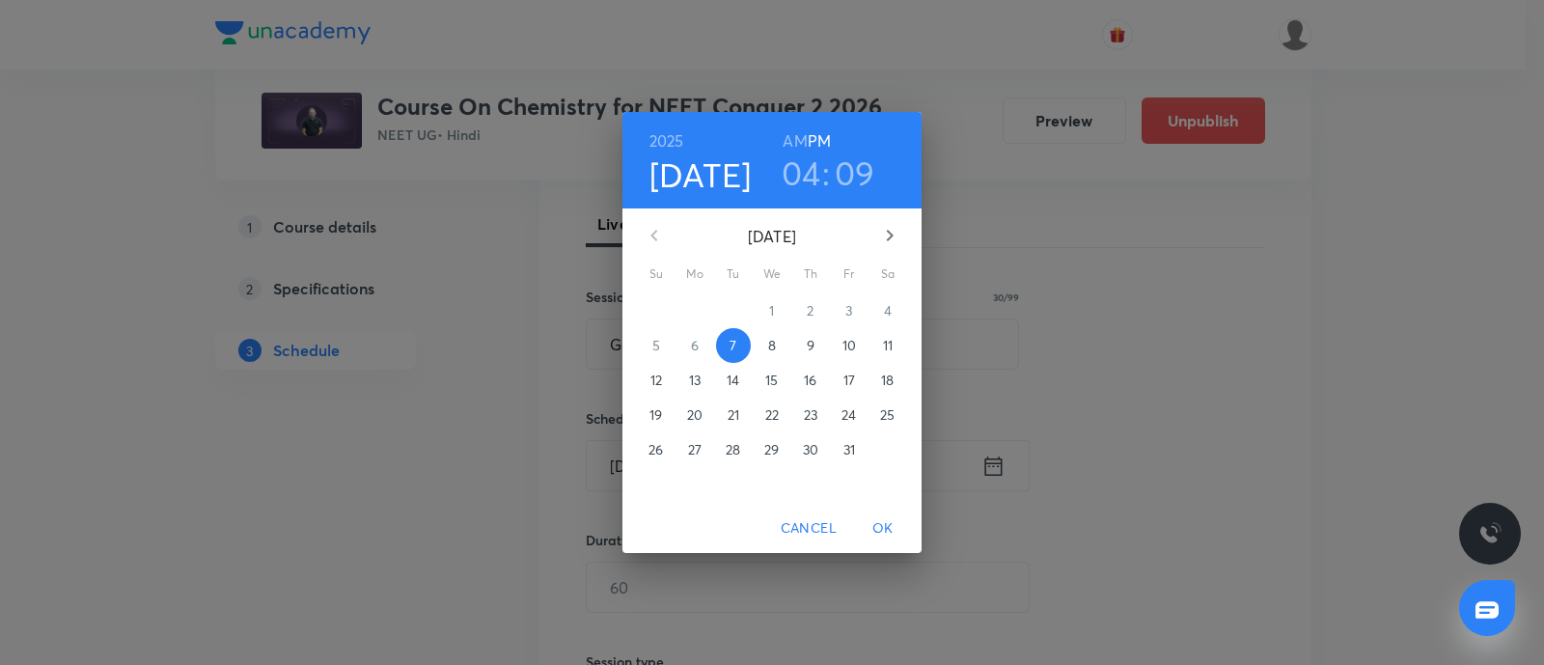
click at [768, 348] on p "8" at bounding box center [772, 345] width 8 height 19
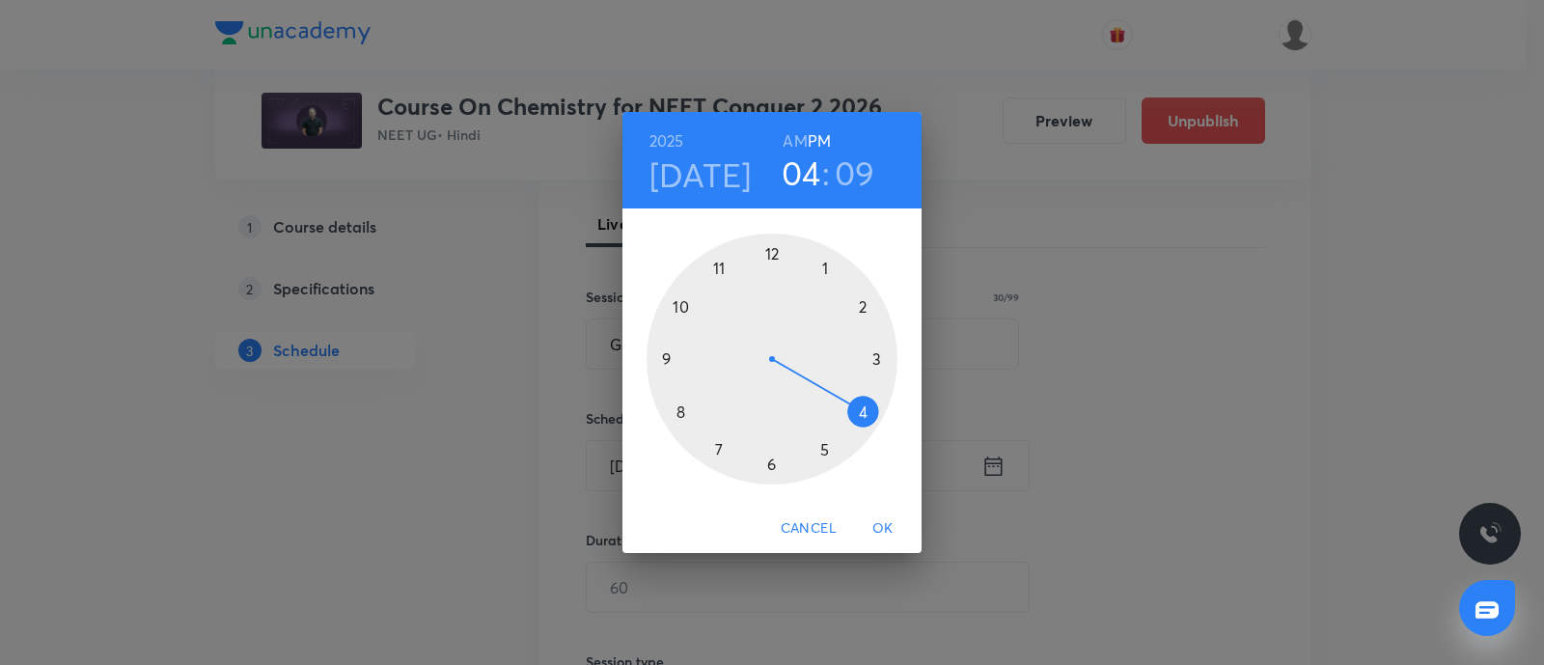
click at [823, 262] on div at bounding box center [772, 359] width 251 height 251
click at [667, 349] on div at bounding box center [772, 359] width 251 height 251
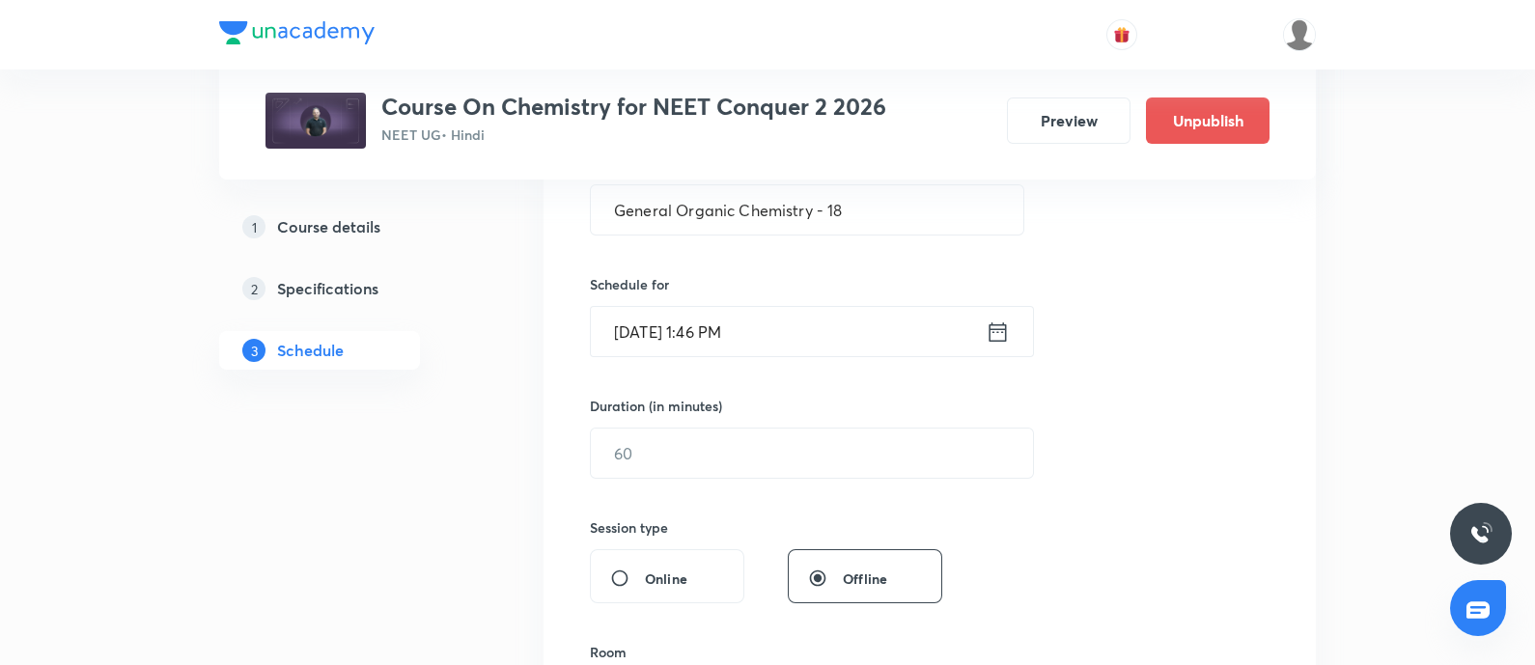
scroll to position [400, 0]
click at [861, 323] on input "Oct 8, 2025, 1:46 PM" at bounding box center [788, 326] width 395 height 49
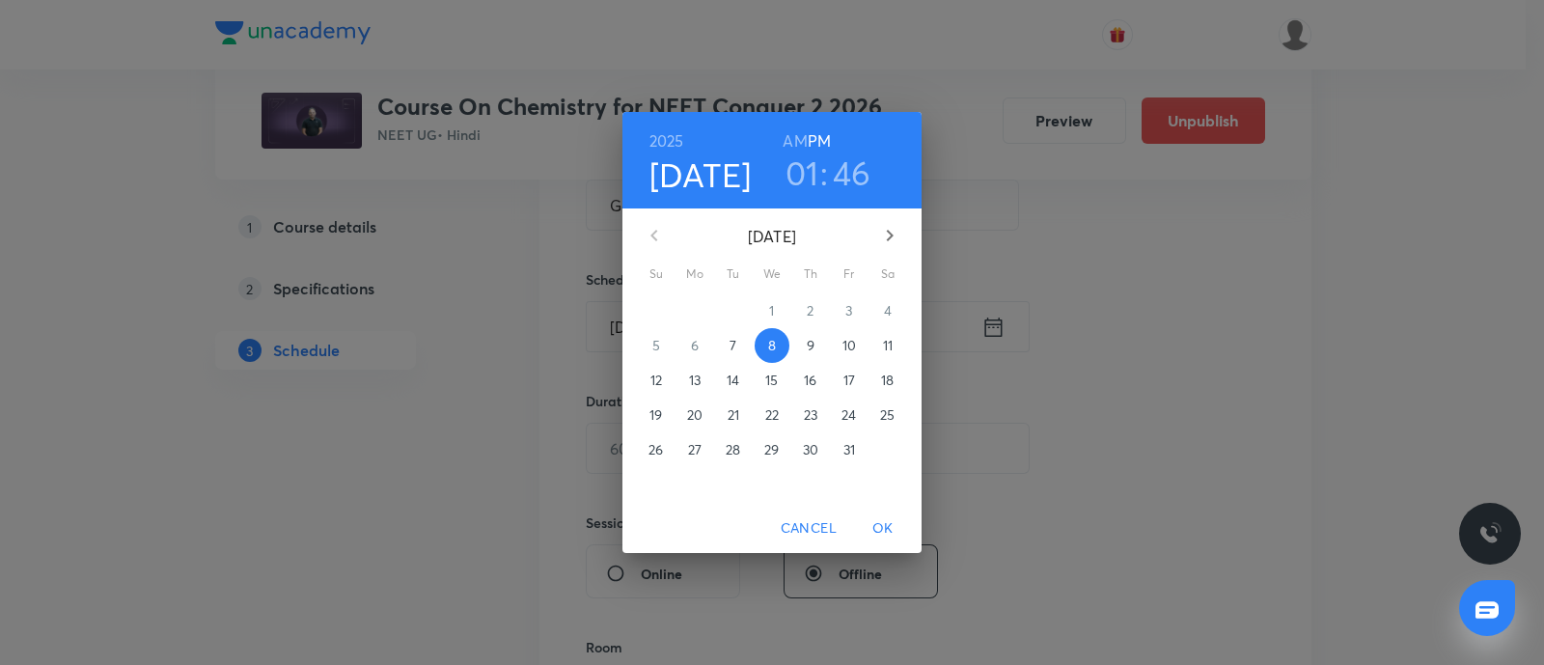
click at [855, 174] on h3 "46" at bounding box center [852, 173] width 39 height 41
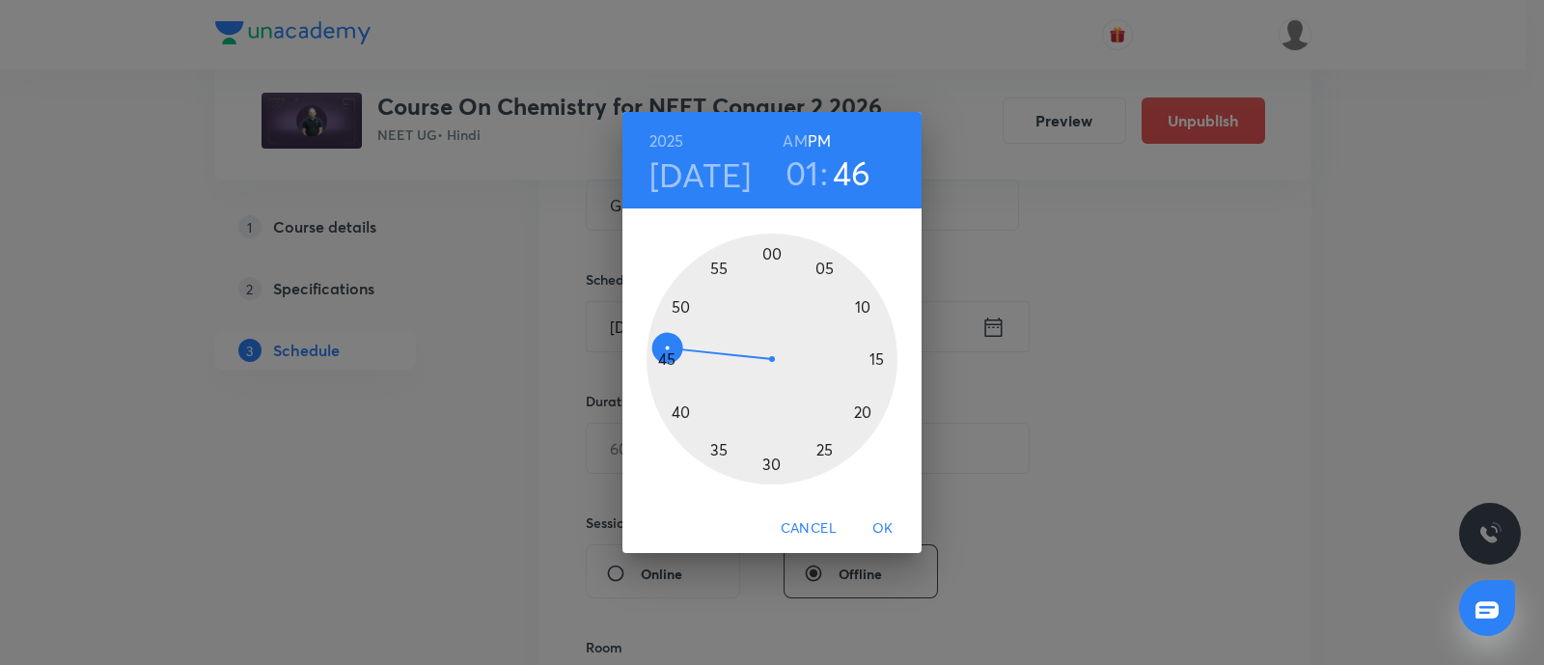
click at [668, 364] on div at bounding box center [772, 359] width 251 height 251
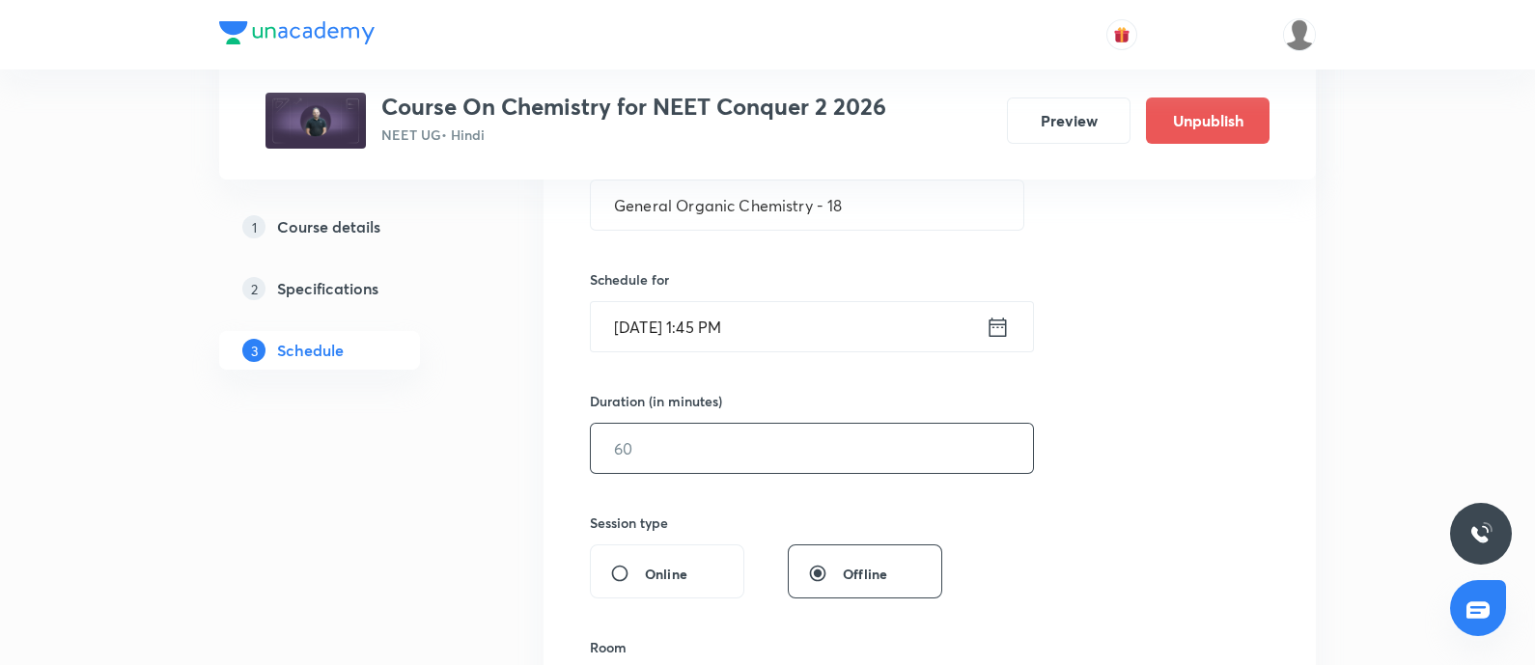
click at [714, 453] on input "text" at bounding box center [812, 448] width 442 height 49
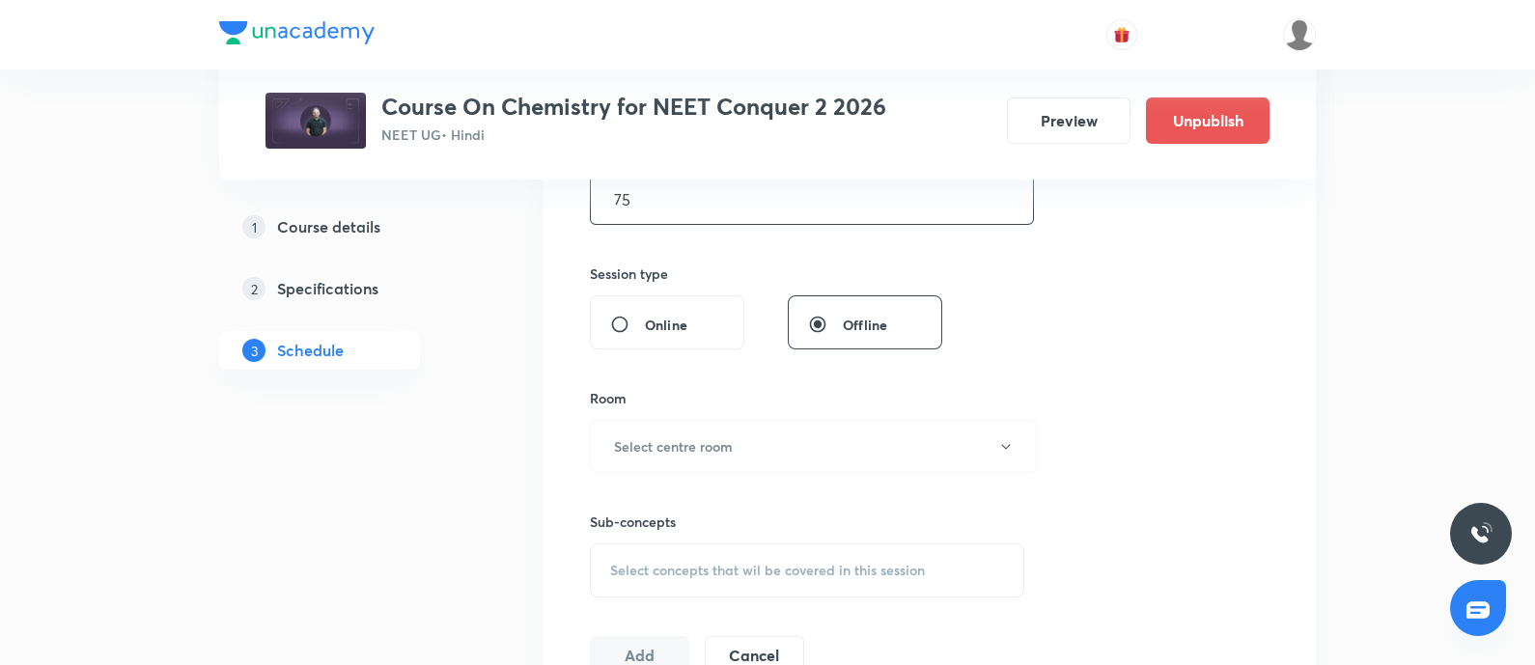
scroll to position [685, 0]
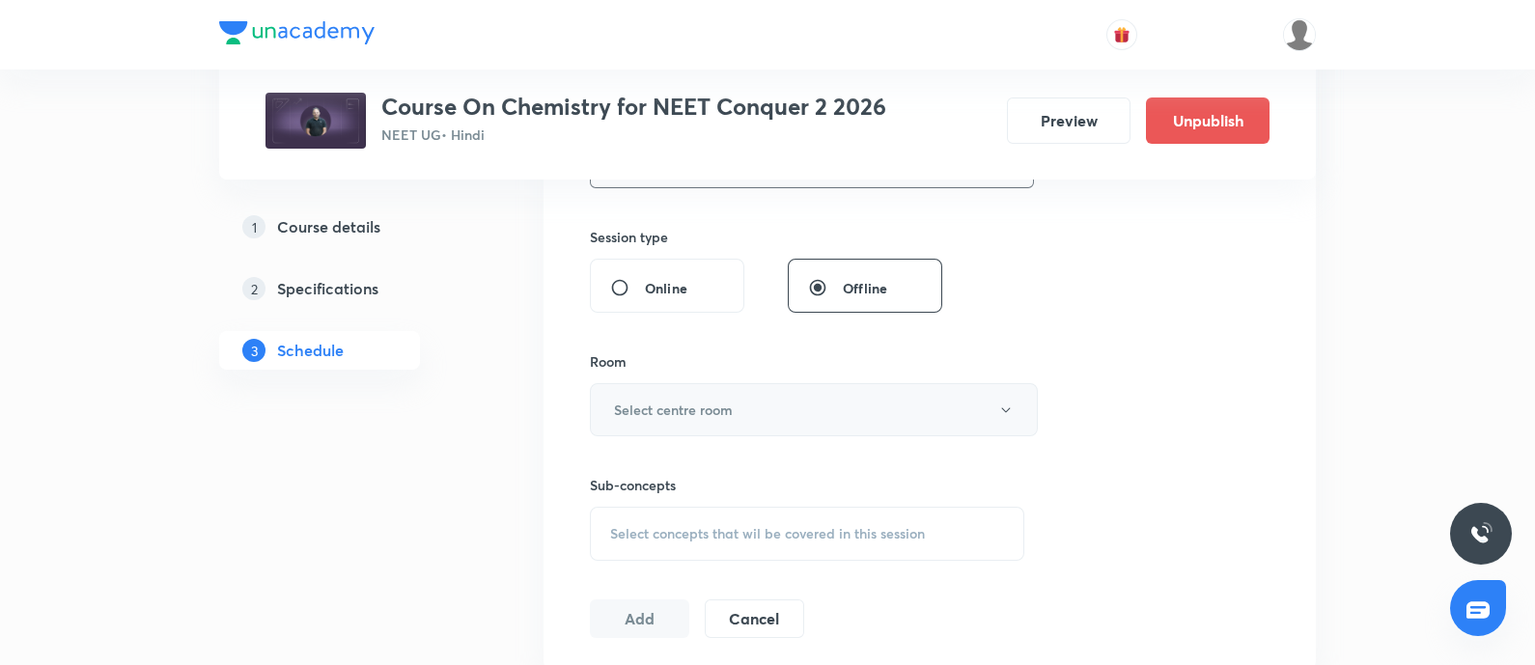
type input "75"
click at [719, 416] on h6 "Select centre room" at bounding box center [673, 410] width 119 height 20
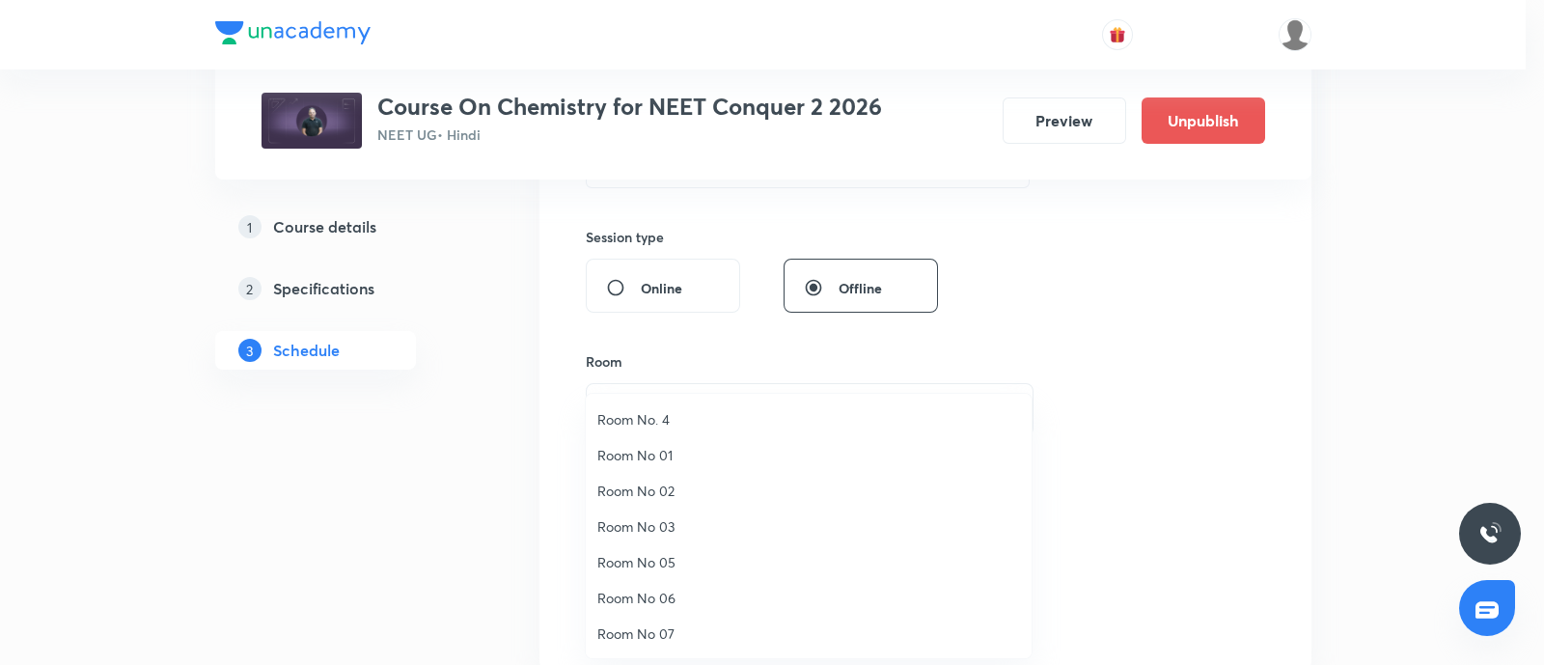
click at [663, 639] on span "Room No 07" at bounding box center [809, 634] width 423 height 20
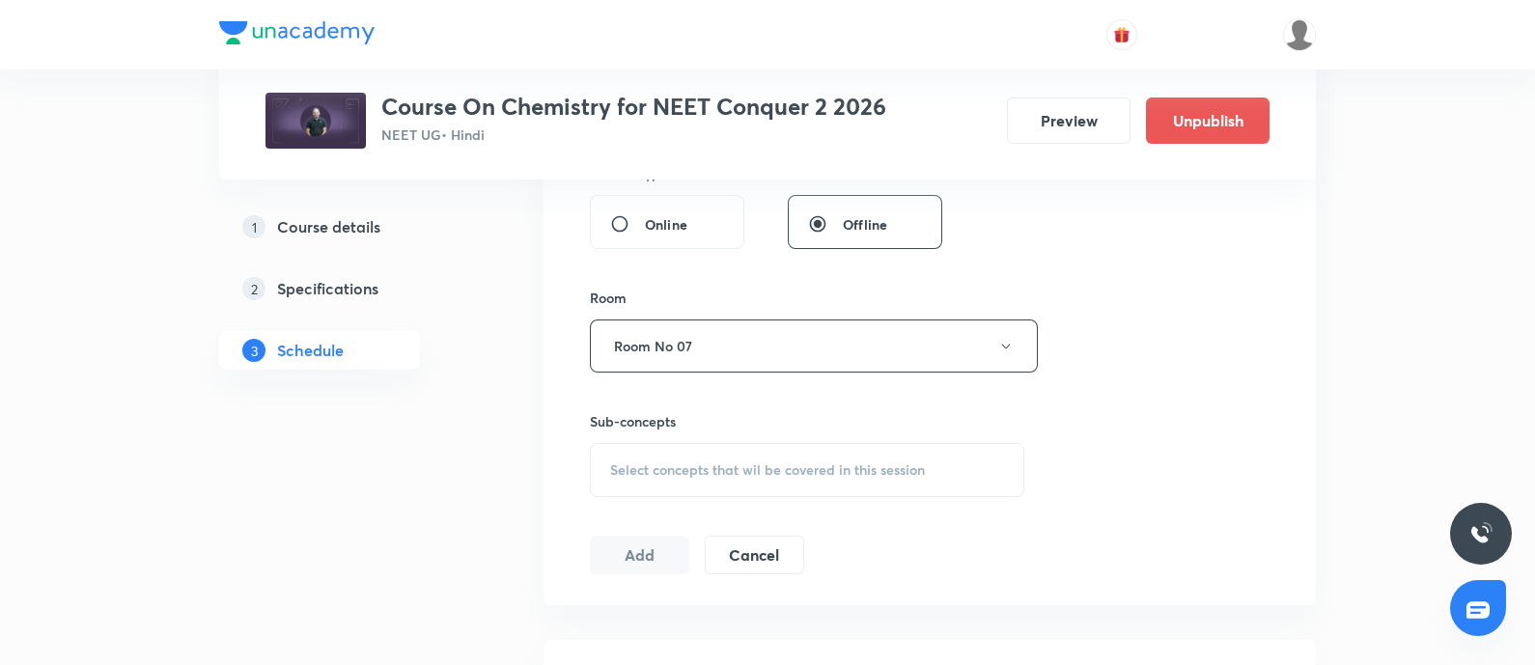
scroll to position [757, 0]
click at [717, 464] on span "Select concepts that wil be covered in this session" at bounding box center [767, 462] width 315 height 15
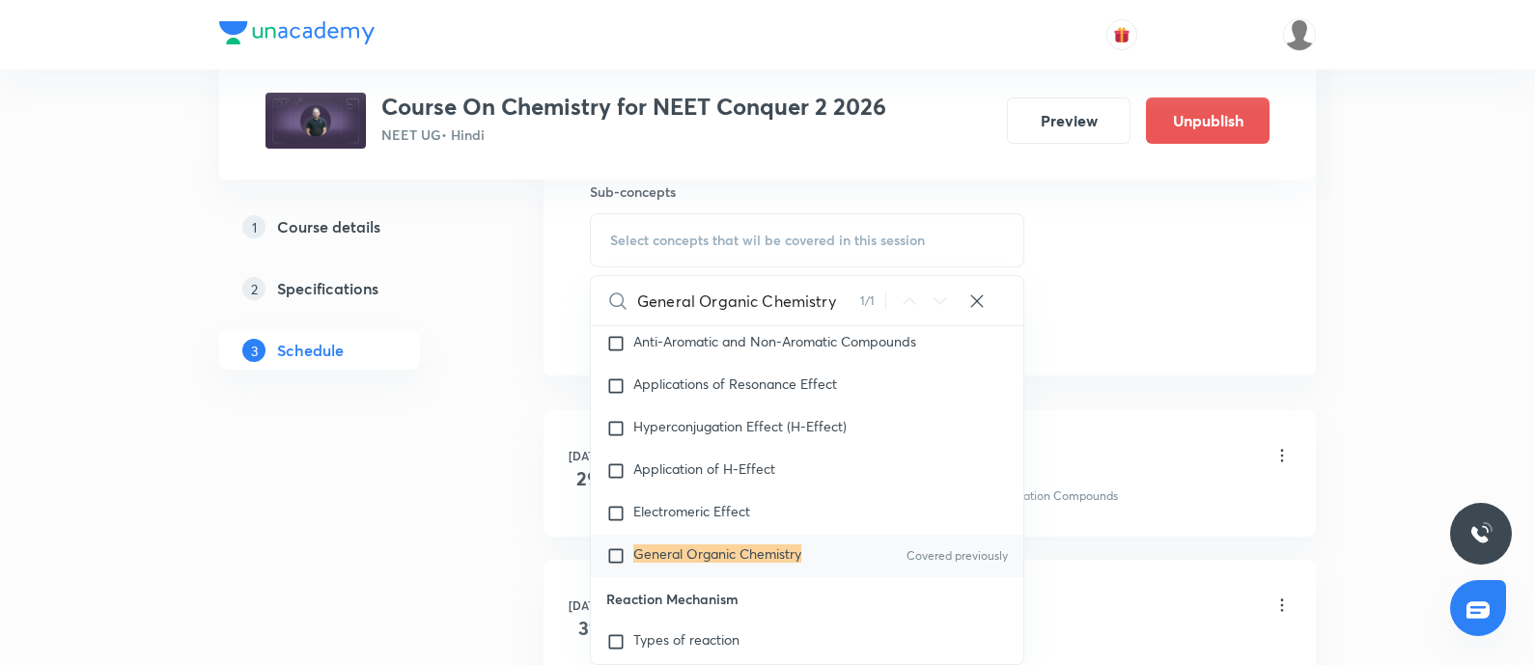
scroll to position [30217, 0]
type input "General Organic Chemistry"
click at [620, 565] on input "checkbox" at bounding box center [619, 554] width 27 height 19
checkbox input "true"
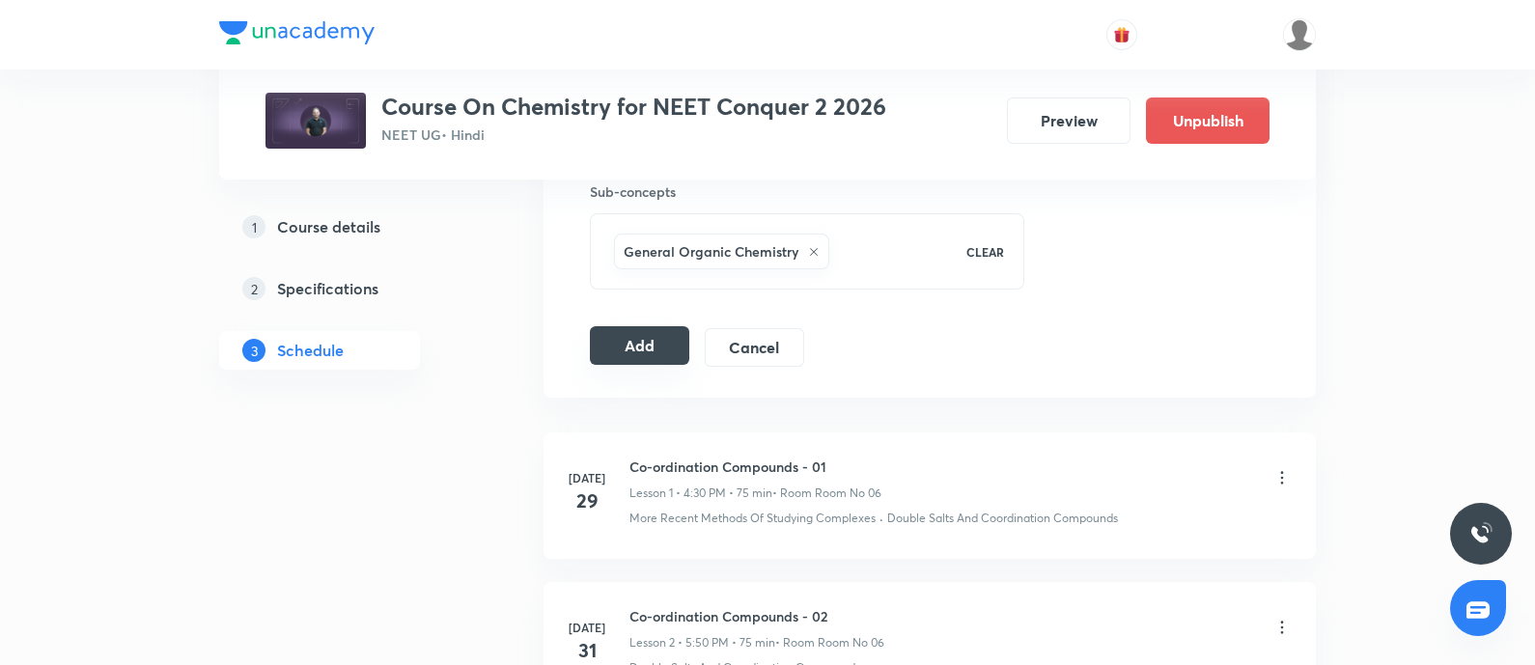
click at [665, 341] on button "Add" at bounding box center [639, 345] width 99 height 39
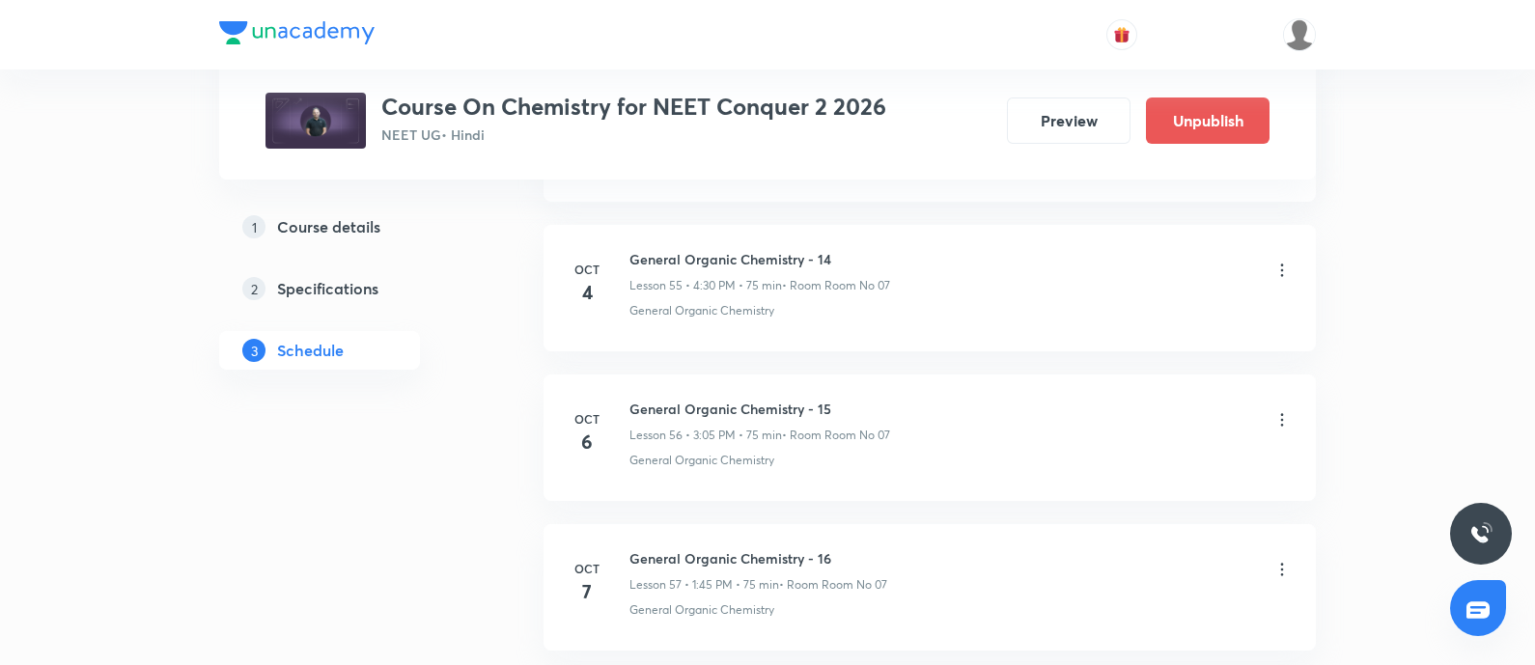
scroll to position [9560, 0]
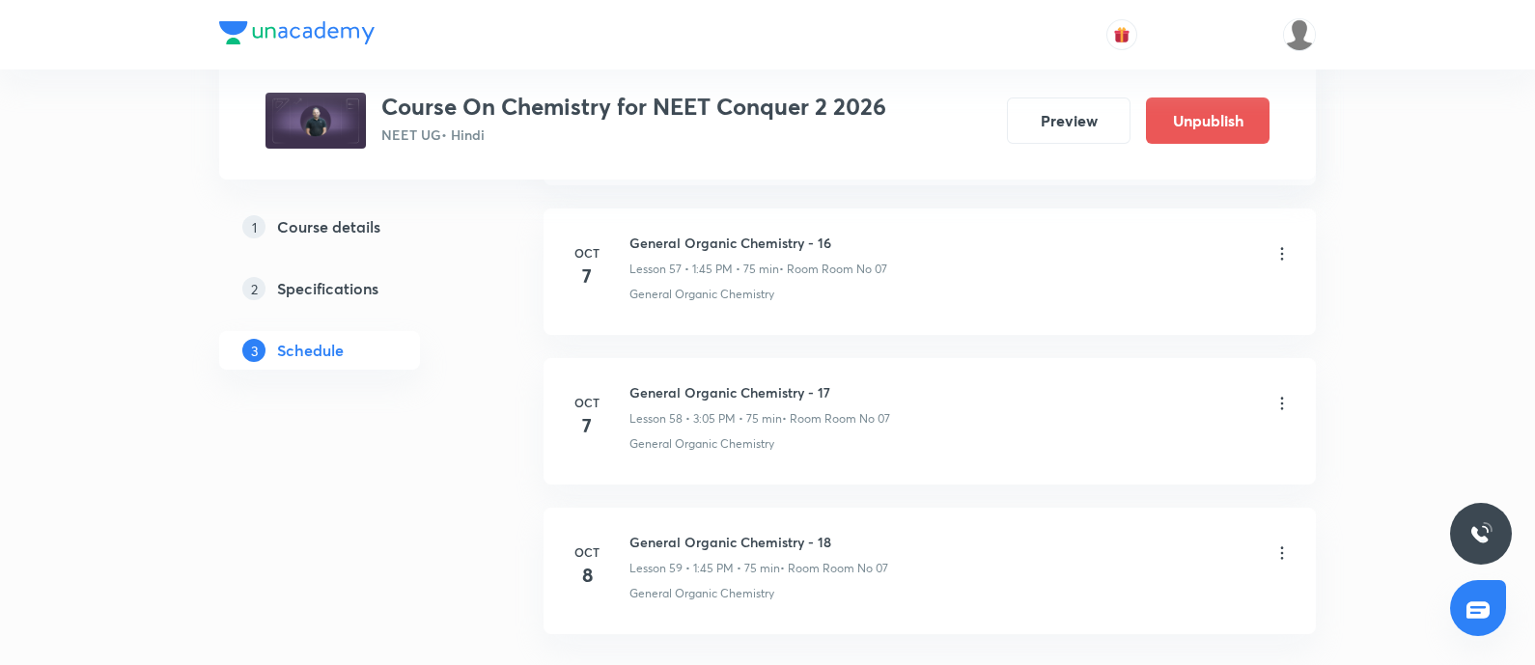
click at [695, 508] on li "Oct 8 General Organic Chemistry - 18 Lesson 59 • 1:45 PM • 75 min • Room Room N…" at bounding box center [929, 571] width 772 height 126
copy h6 "General Organic Chemistry - 18"
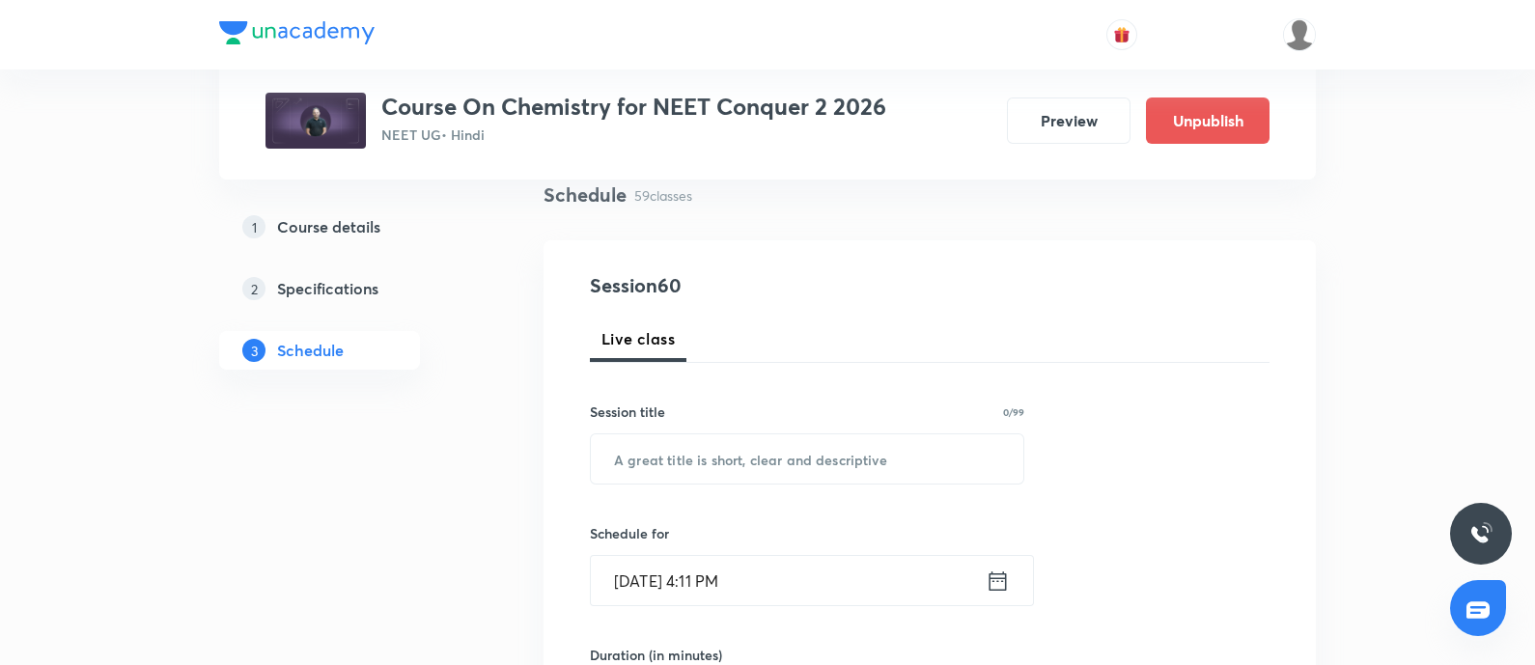
scroll to position [160, 0]
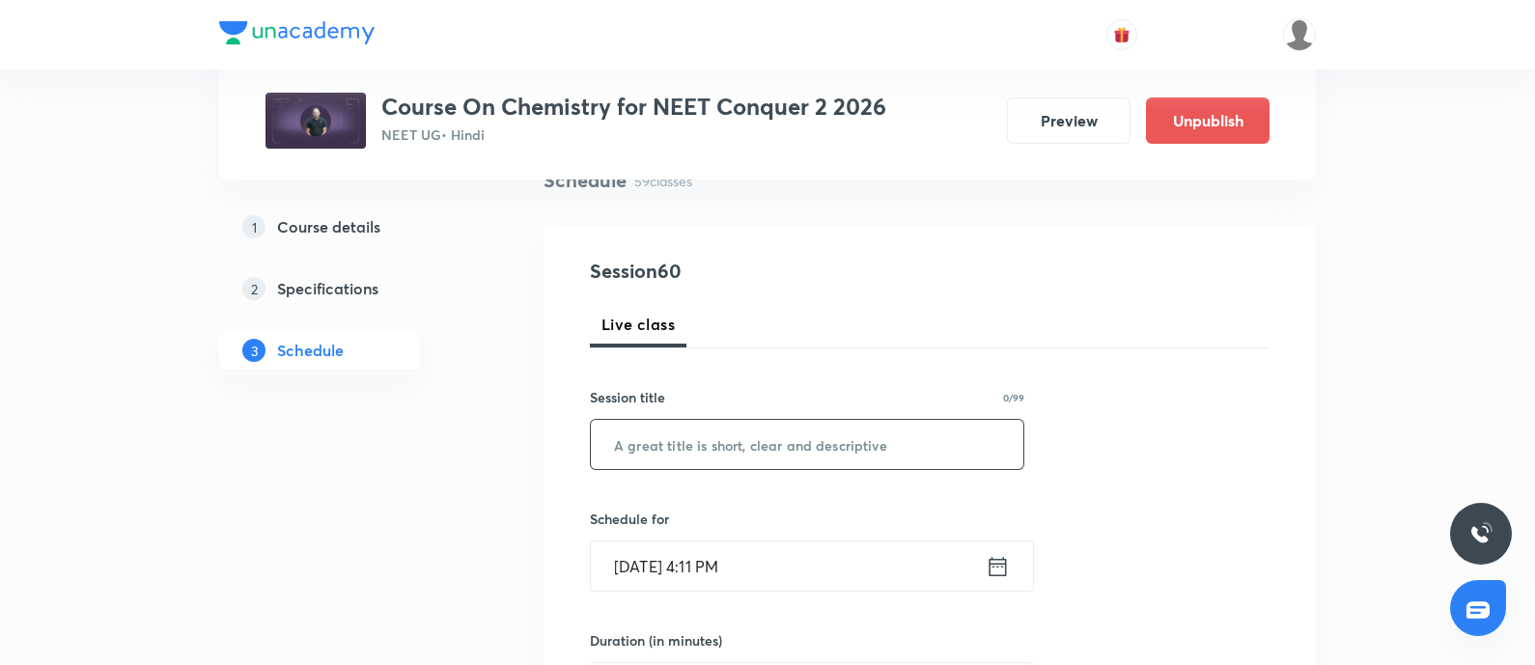
click at [713, 460] on input "text" at bounding box center [807, 444] width 432 height 49
paste input "General Organic Chemistry - 18"
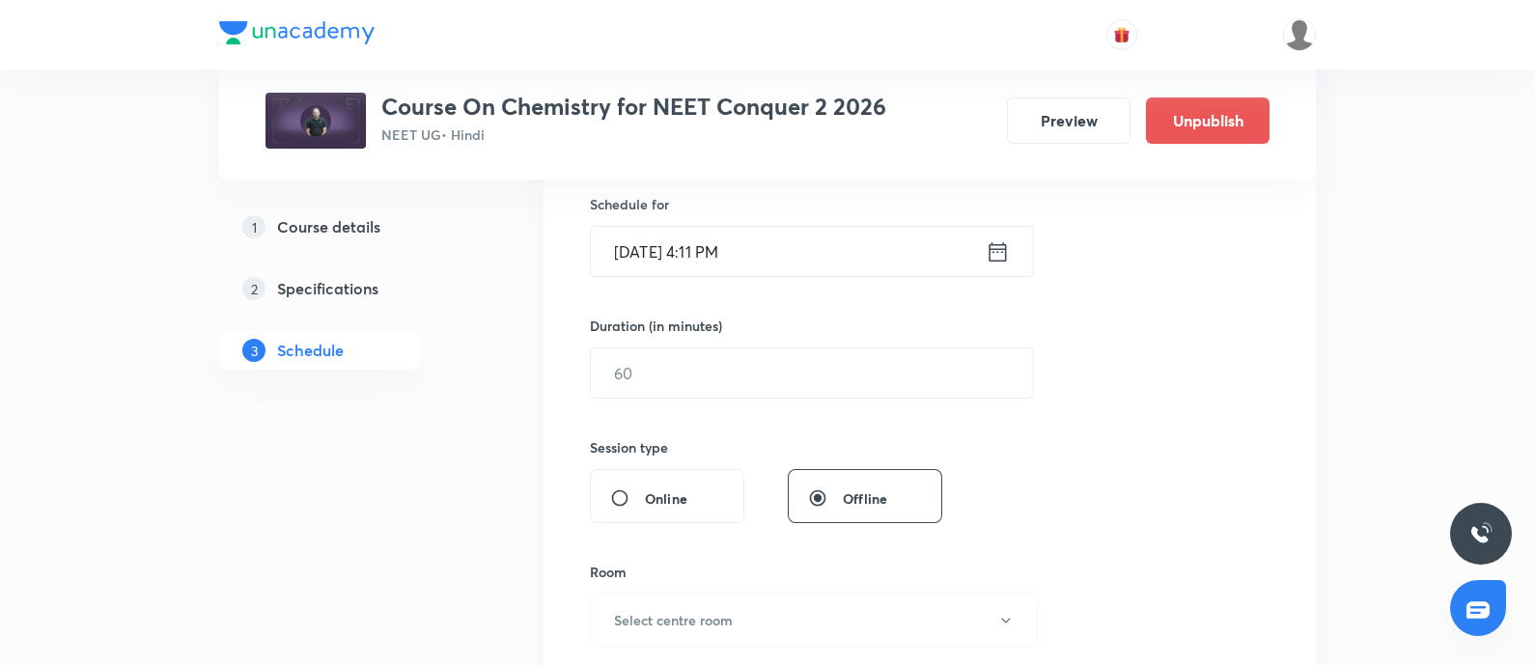
scroll to position [477, 0]
type input "General Organic Chemistry - 19"
click at [825, 247] on input "Oct 7, 2025, 4:11 PM" at bounding box center [788, 249] width 395 height 49
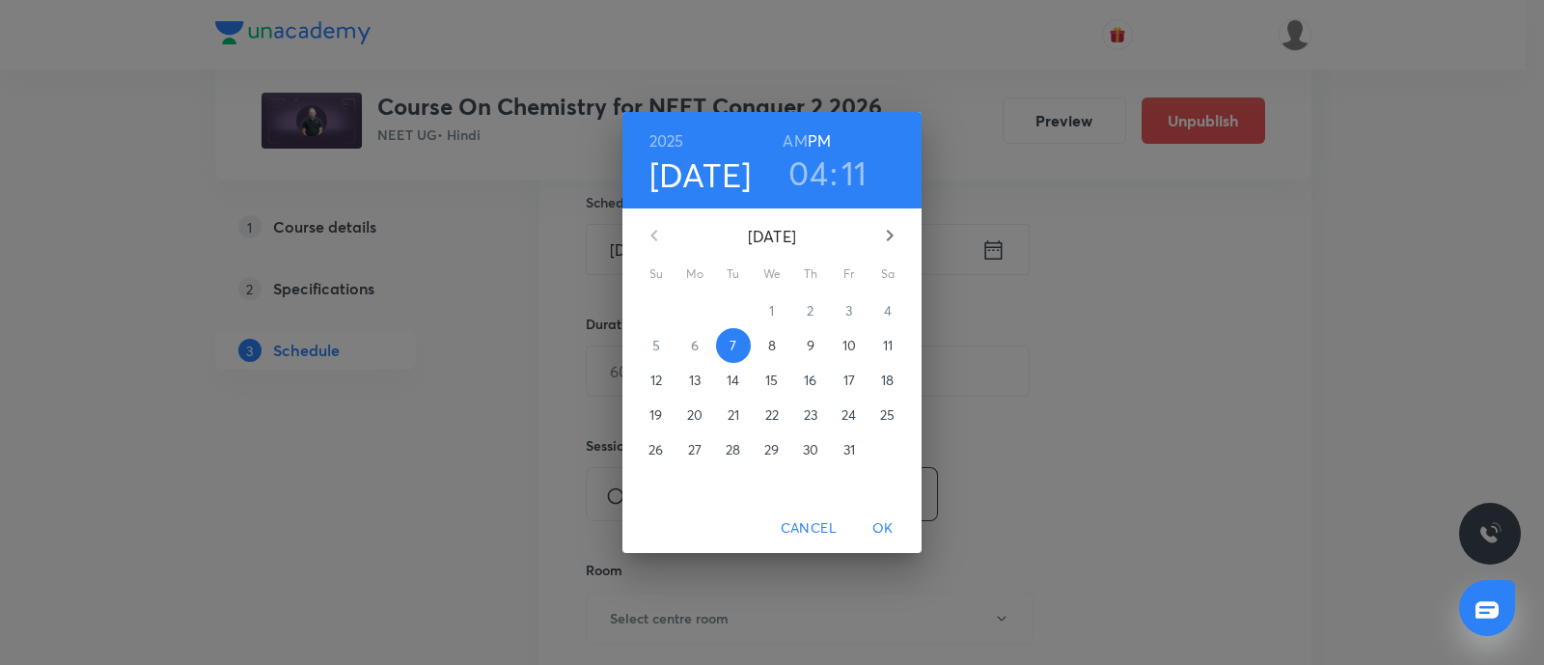
click at [768, 347] on p "8" at bounding box center [772, 345] width 8 height 19
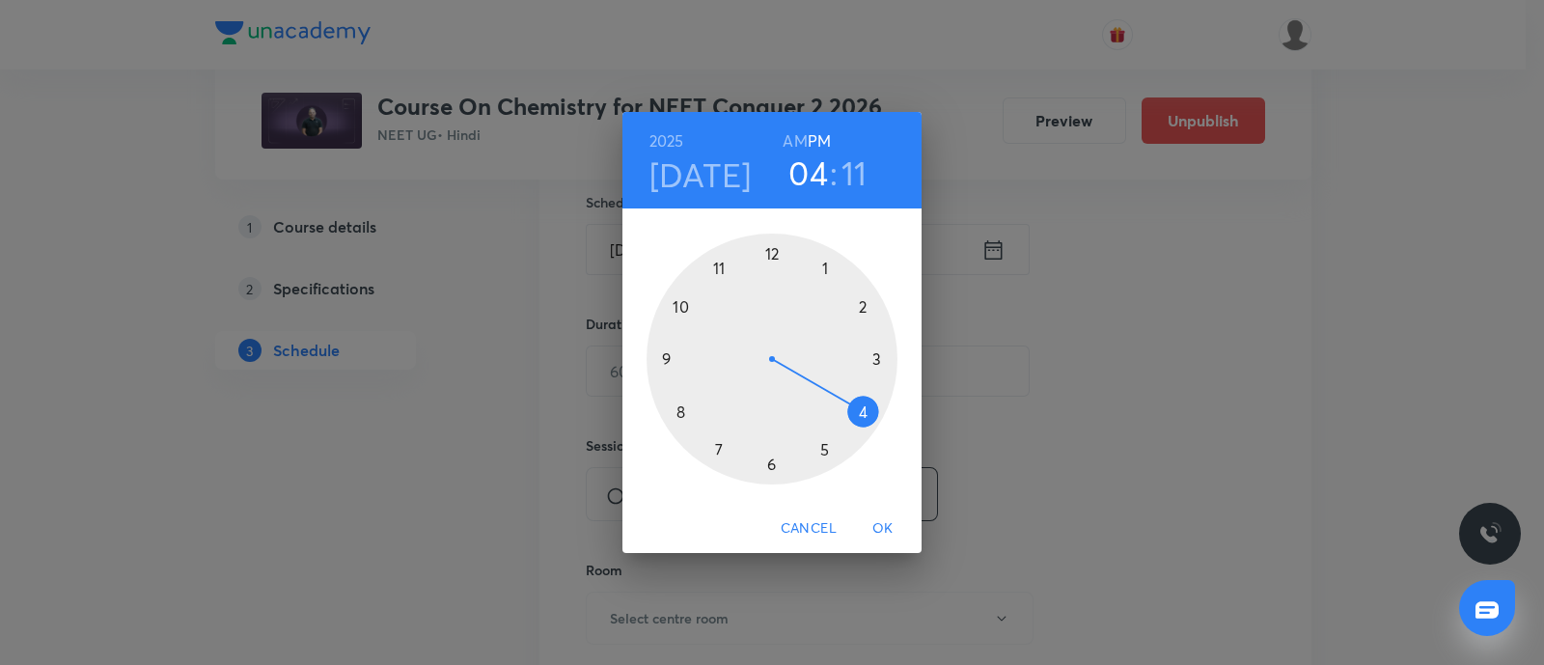
click at [866, 402] on div at bounding box center [772, 359] width 251 height 251
click at [766, 470] on div at bounding box center [772, 359] width 251 height 251
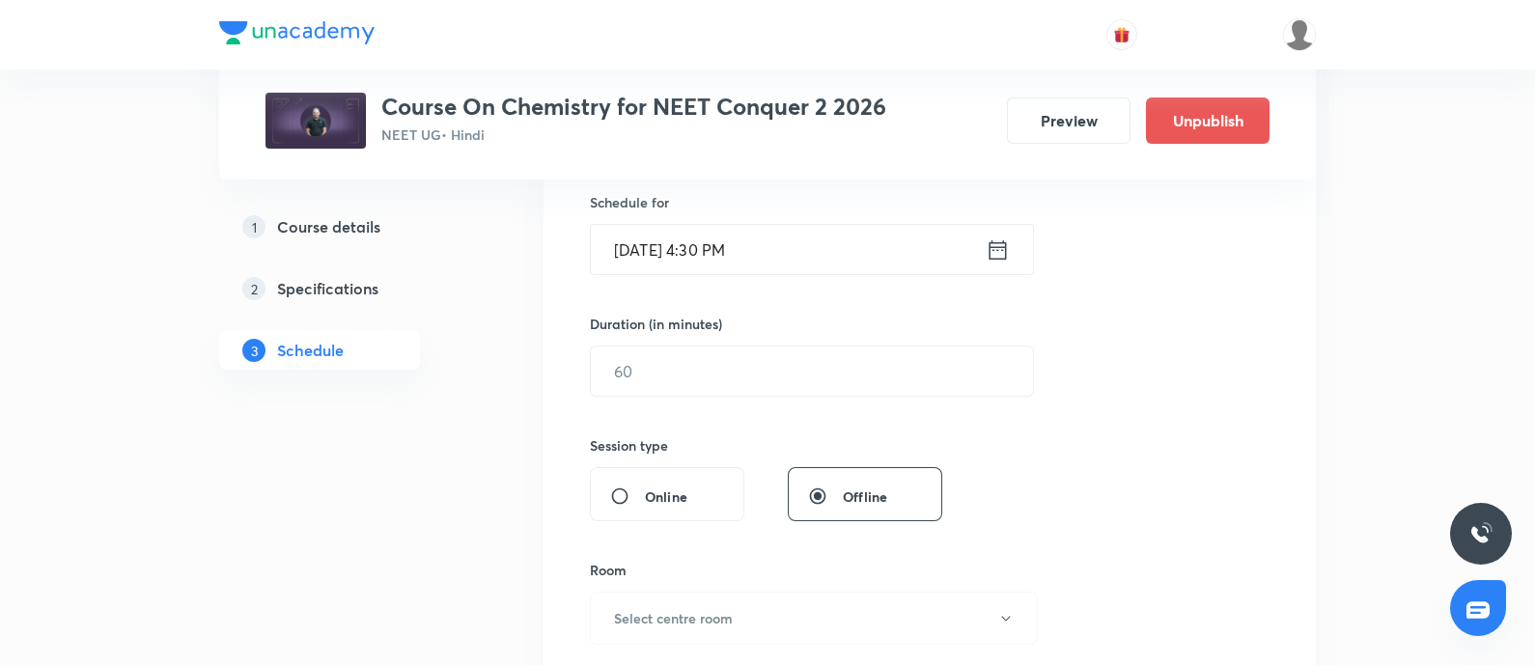
click at [727, 340] on div "Duration (in minutes) ​" at bounding box center [766, 355] width 352 height 83
click at [721, 357] on input "text" at bounding box center [812, 371] width 442 height 49
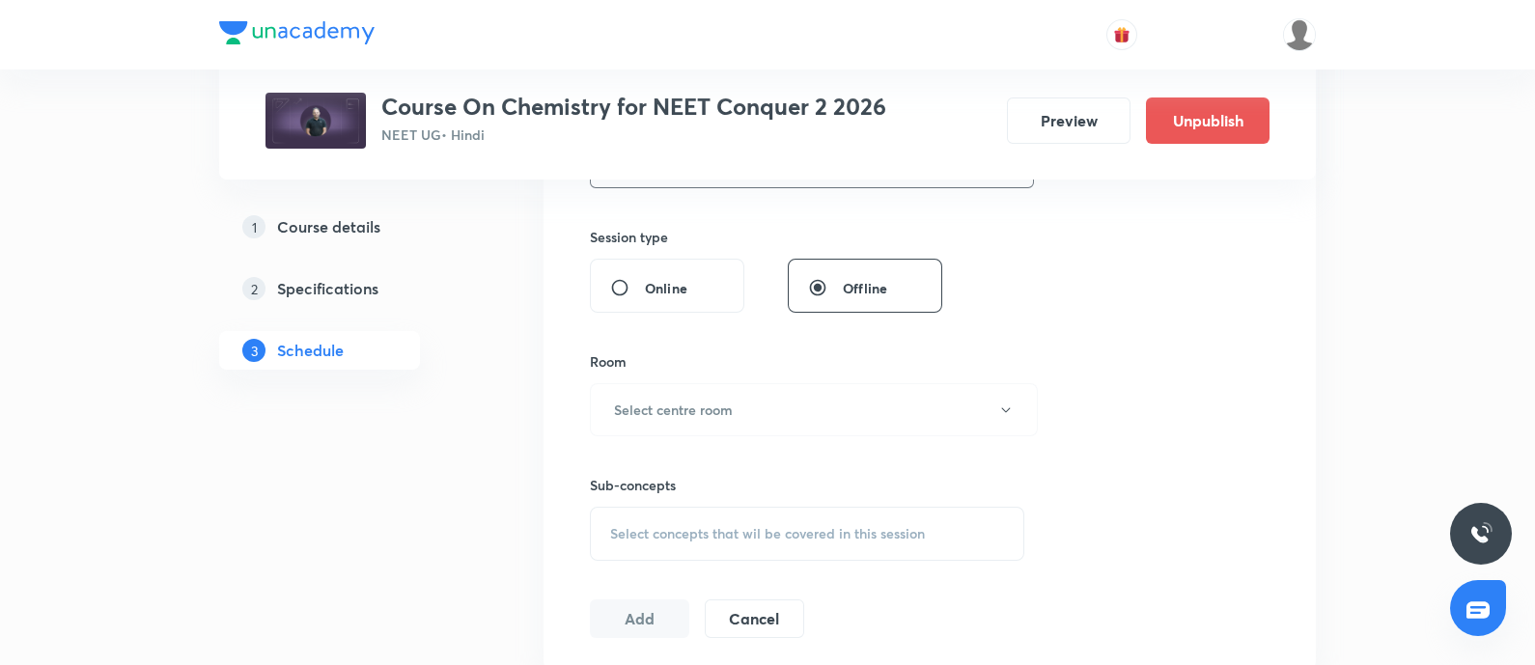
scroll to position [686, 0]
type input "75"
click at [719, 414] on h6 "Select centre room" at bounding box center [673, 409] width 119 height 20
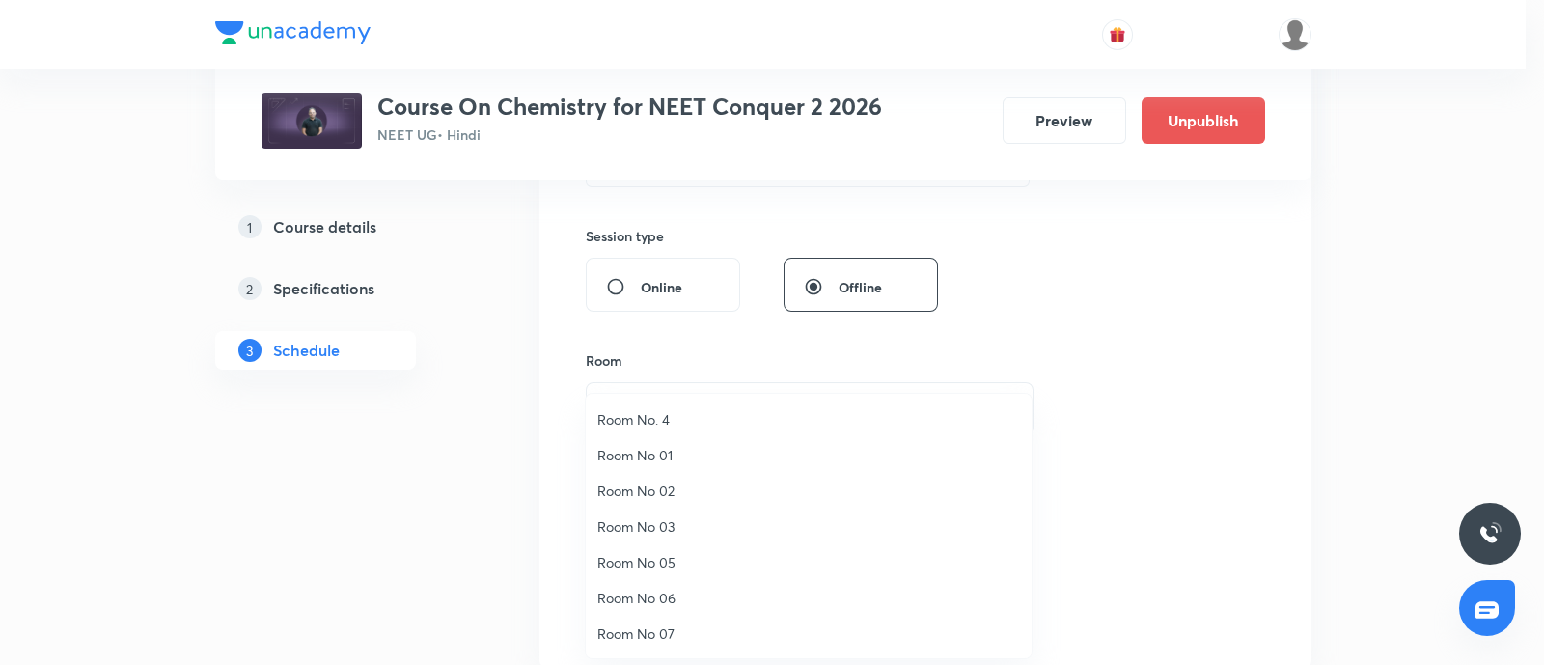
click at [647, 632] on span "Room No 07" at bounding box center [809, 634] width 423 height 20
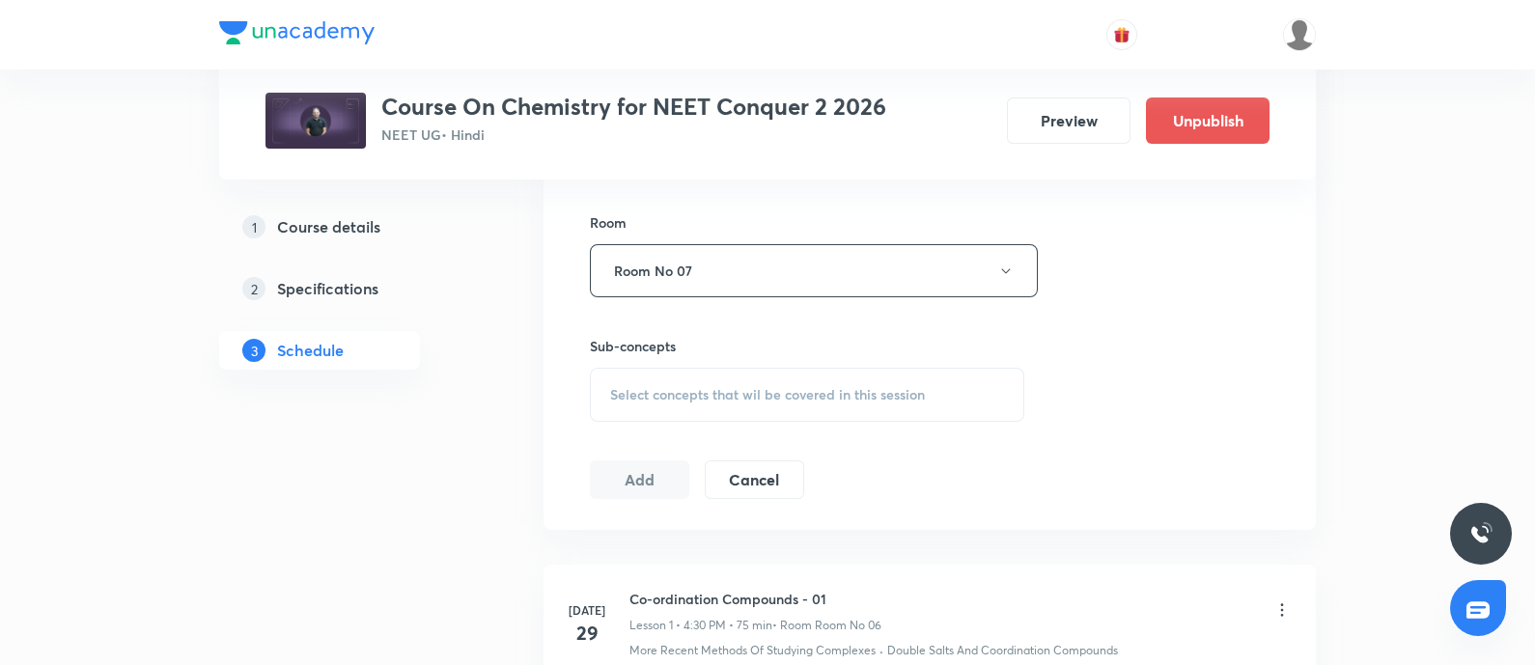
scroll to position [831, 0]
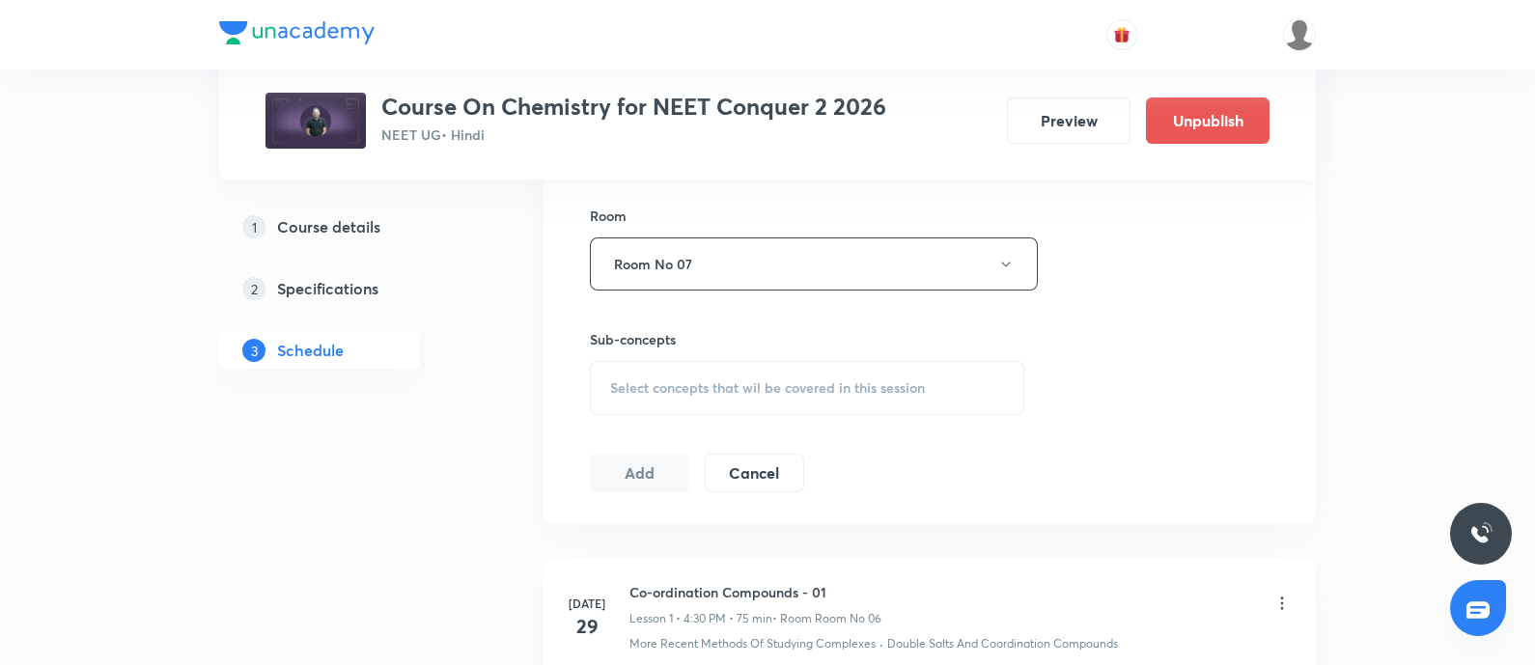
click at [729, 372] on div "Select concepts that wil be covered in this session" at bounding box center [807, 388] width 434 height 54
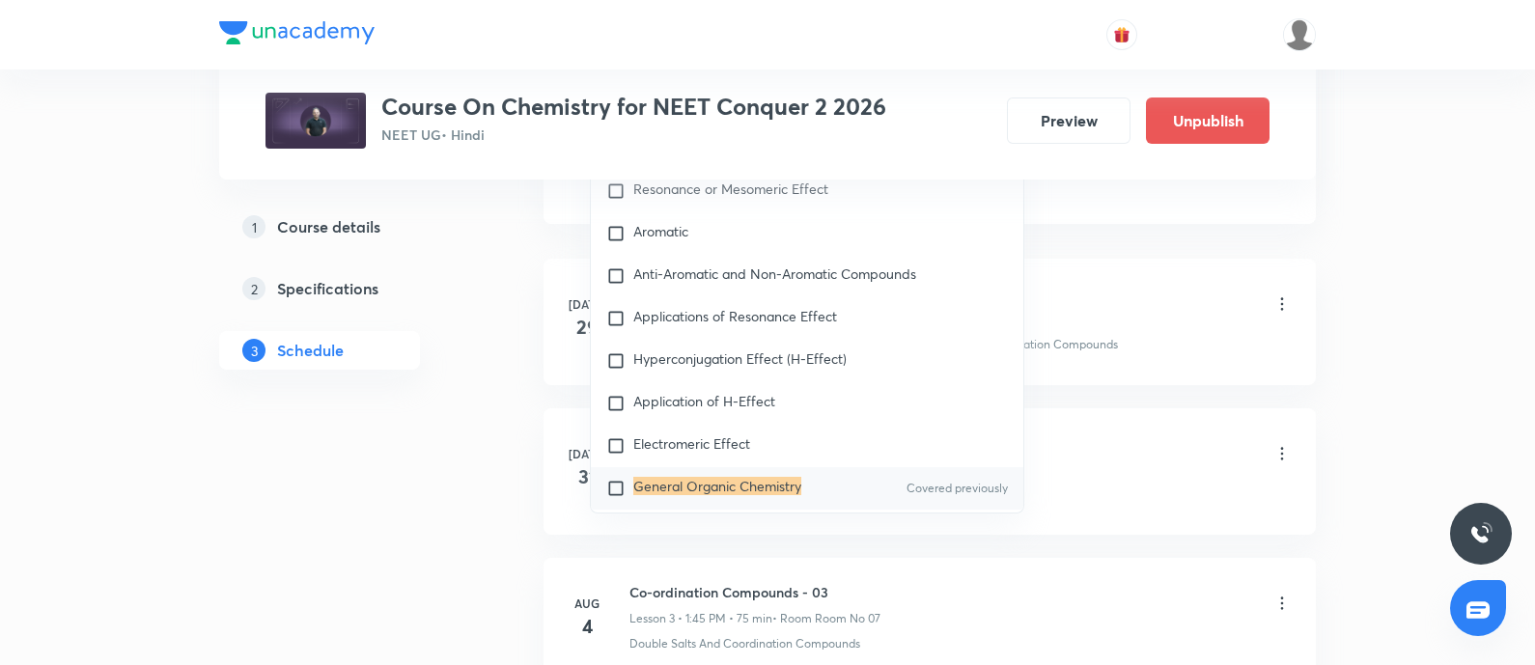
scroll to position [30217, 0]
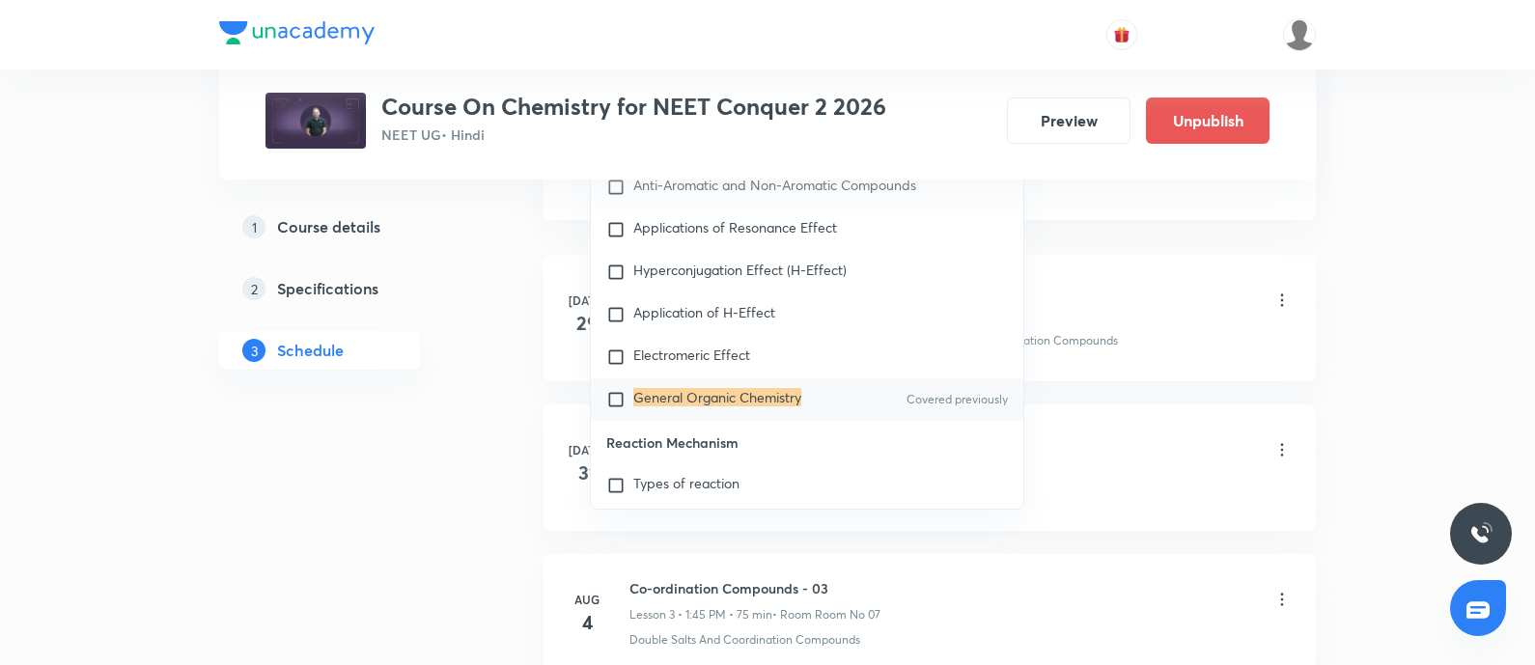
type input "General Organic Chemistry"
click at [610, 409] on input "checkbox" at bounding box center [619, 399] width 27 height 19
checkbox input "true"
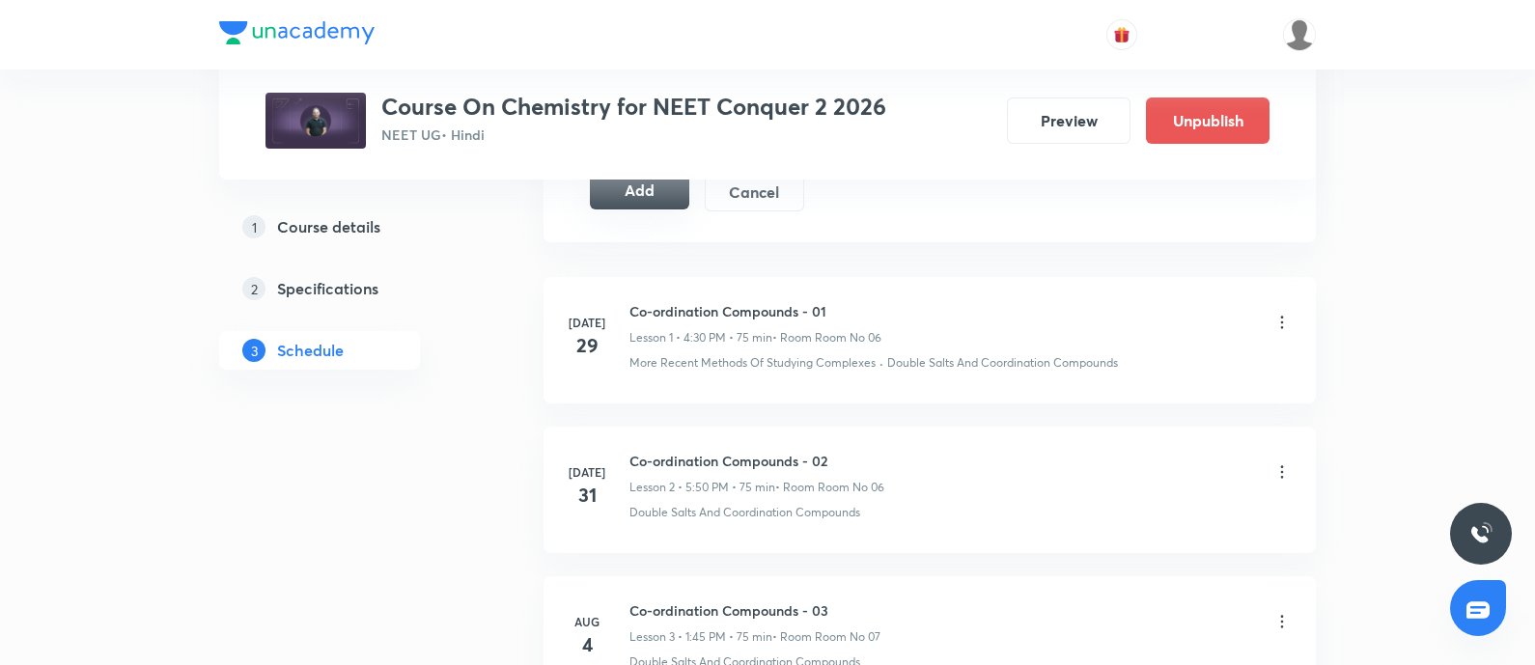
click at [642, 186] on button "Add" at bounding box center [639, 190] width 99 height 39
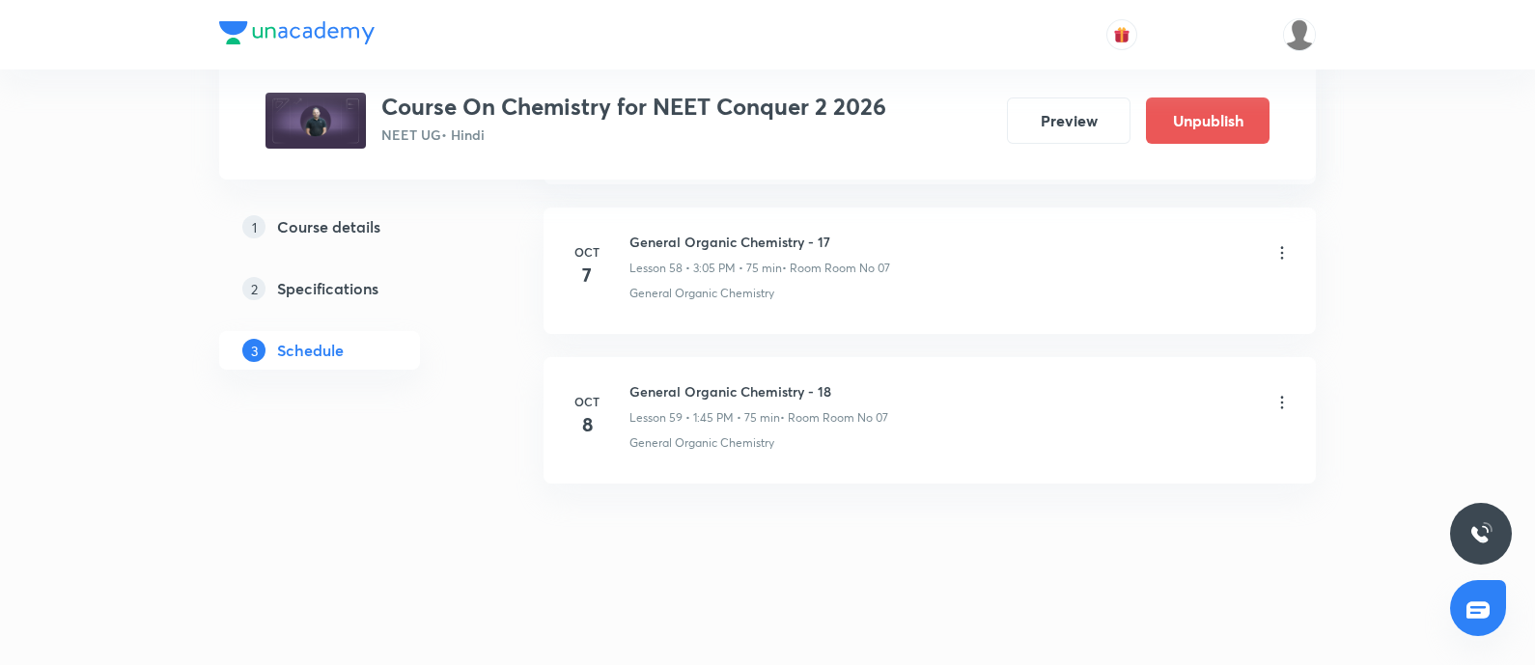
scroll to position [8802, 0]
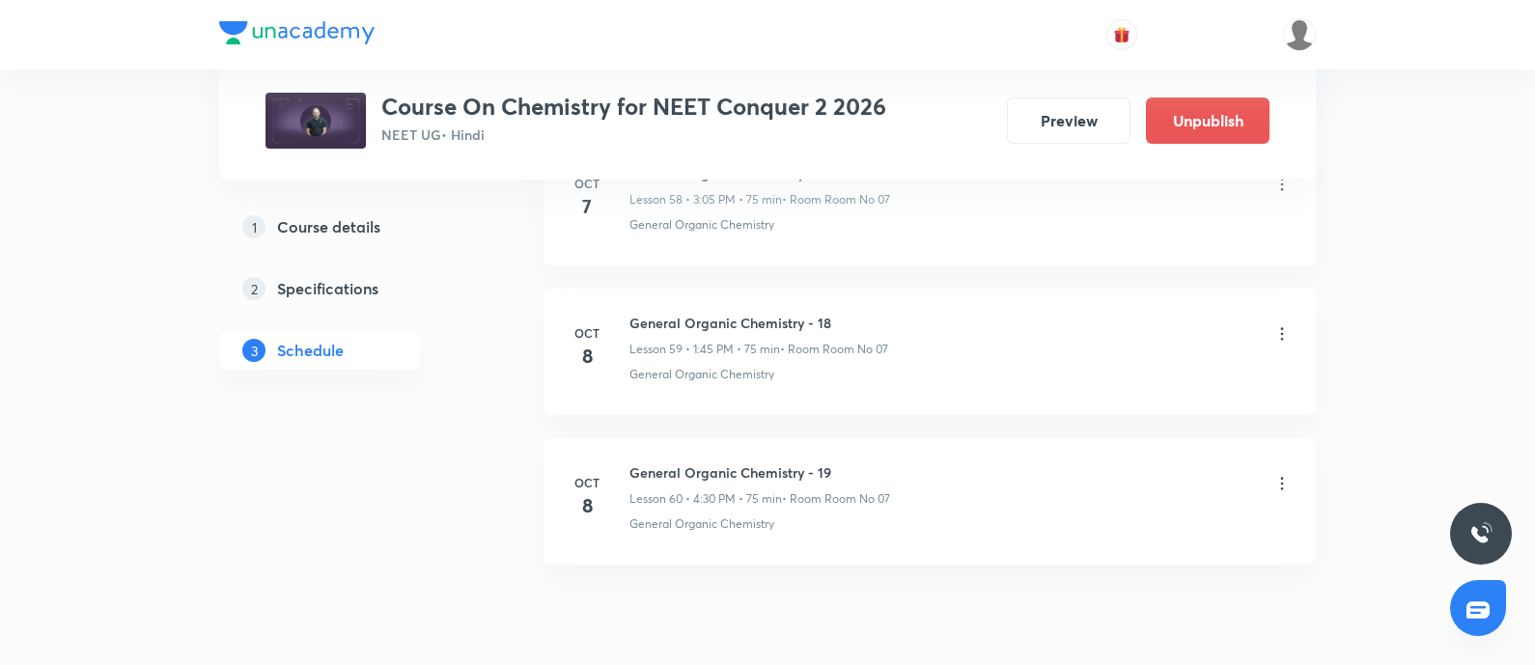
scroll to position [9836, 0]
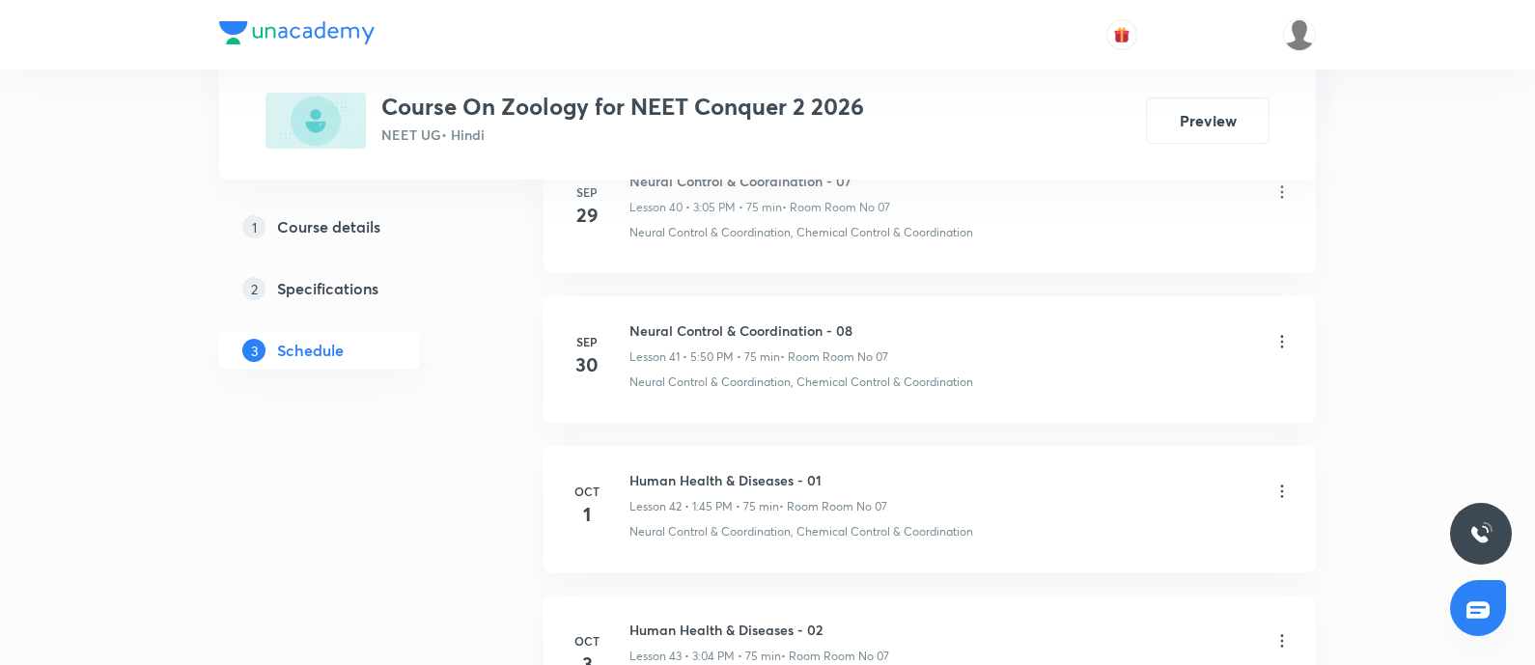
scroll to position [7447, 0]
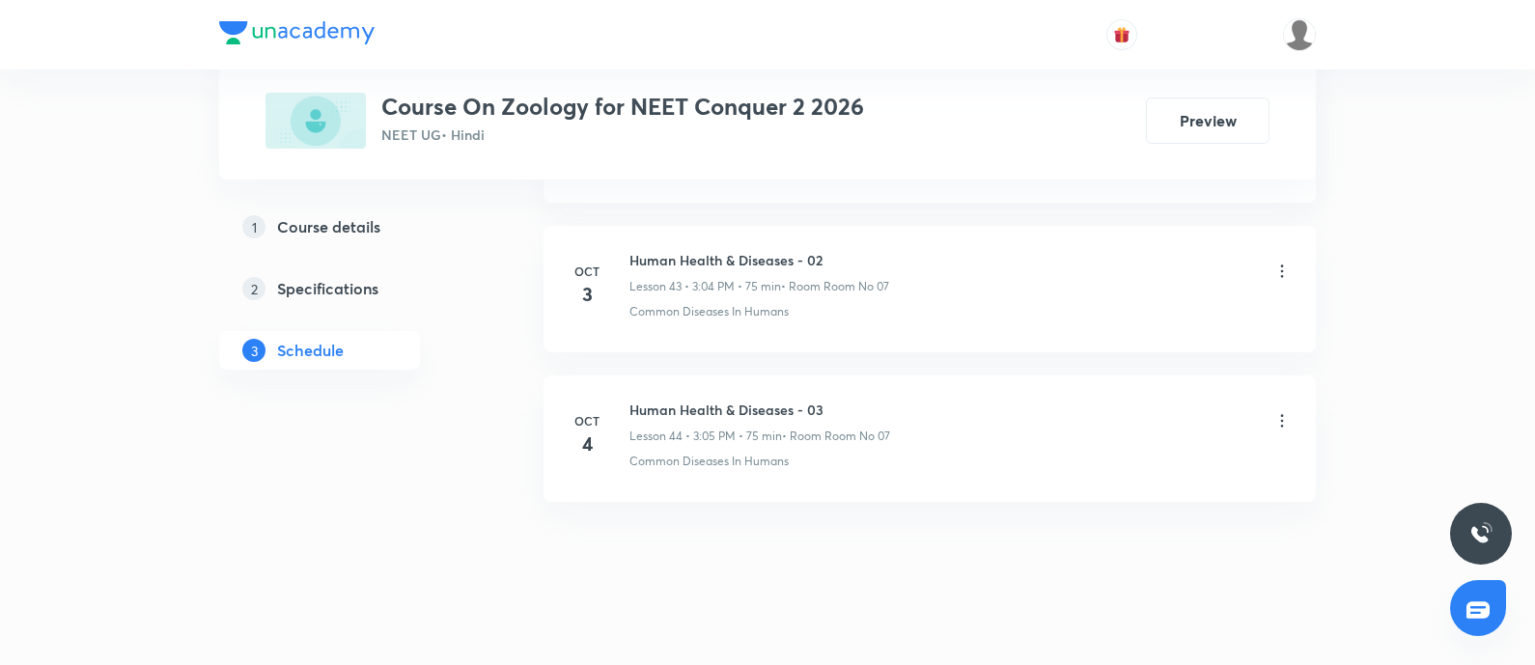
click at [724, 406] on div "Human Health & Diseases - 03 Lesson 44 • 3:05 PM • 75 min • Room Room No 07" at bounding box center [759, 422] width 261 height 45
click at [734, 400] on h6 "Human Health & Diseases - 03" at bounding box center [759, 410] width 261 height 20
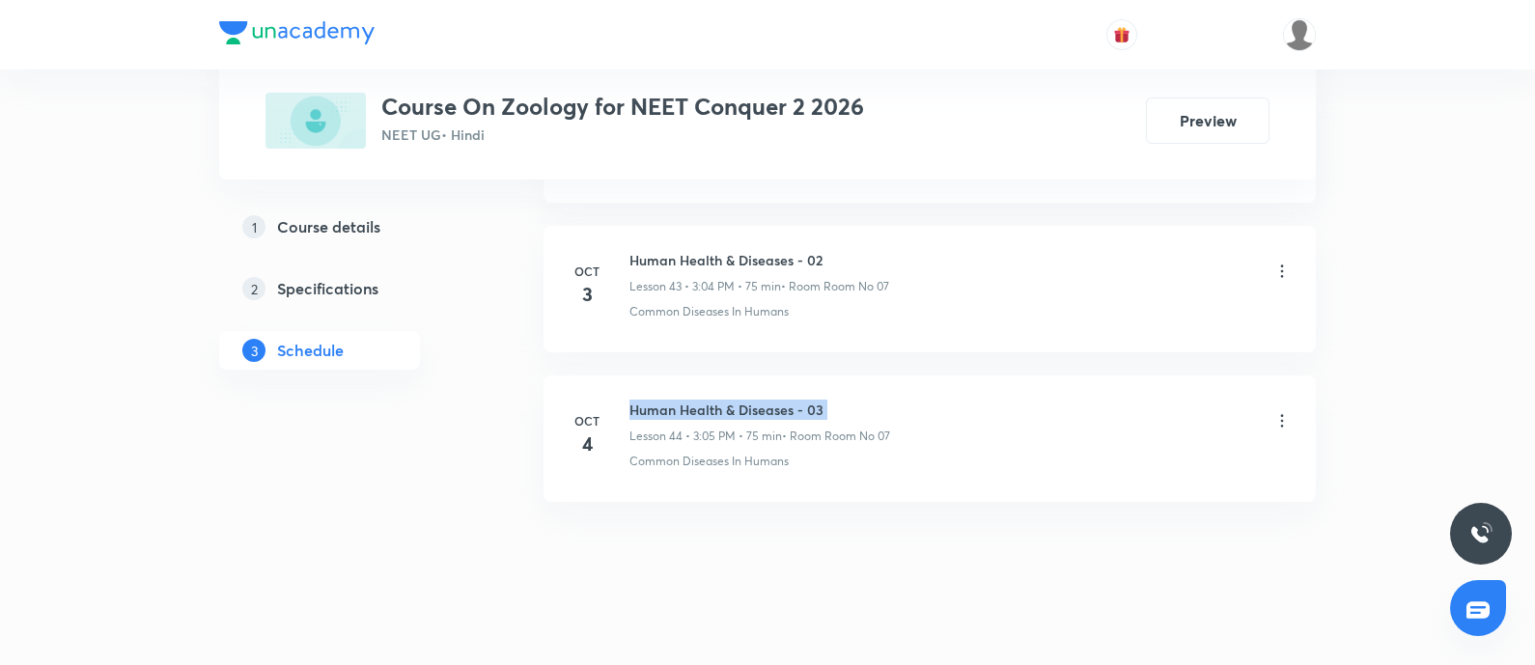
click at [734, 400] on h6 "Human Health & Diseases - 03" at bounding box center [759, 410] width 261 height 20
copy h6 "Human Health & Diseases - 03"
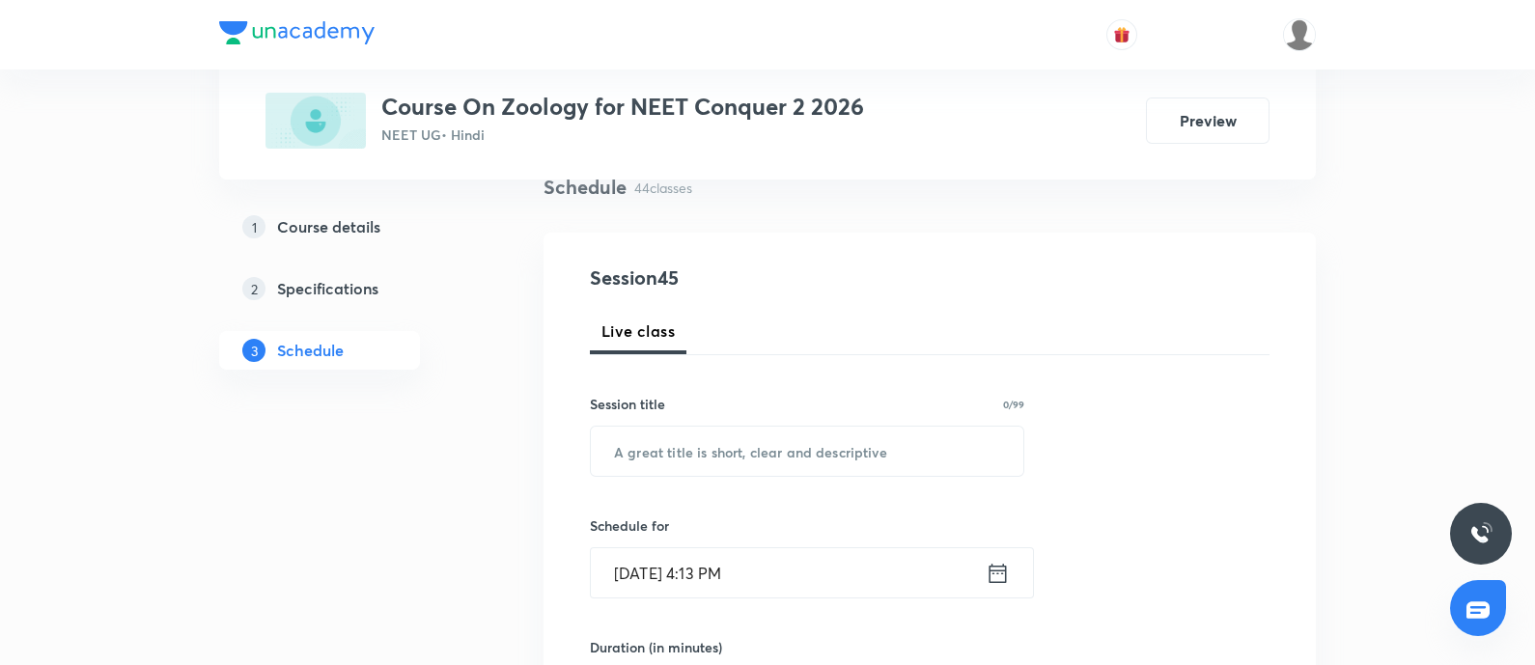
scroll to position [197, 0]
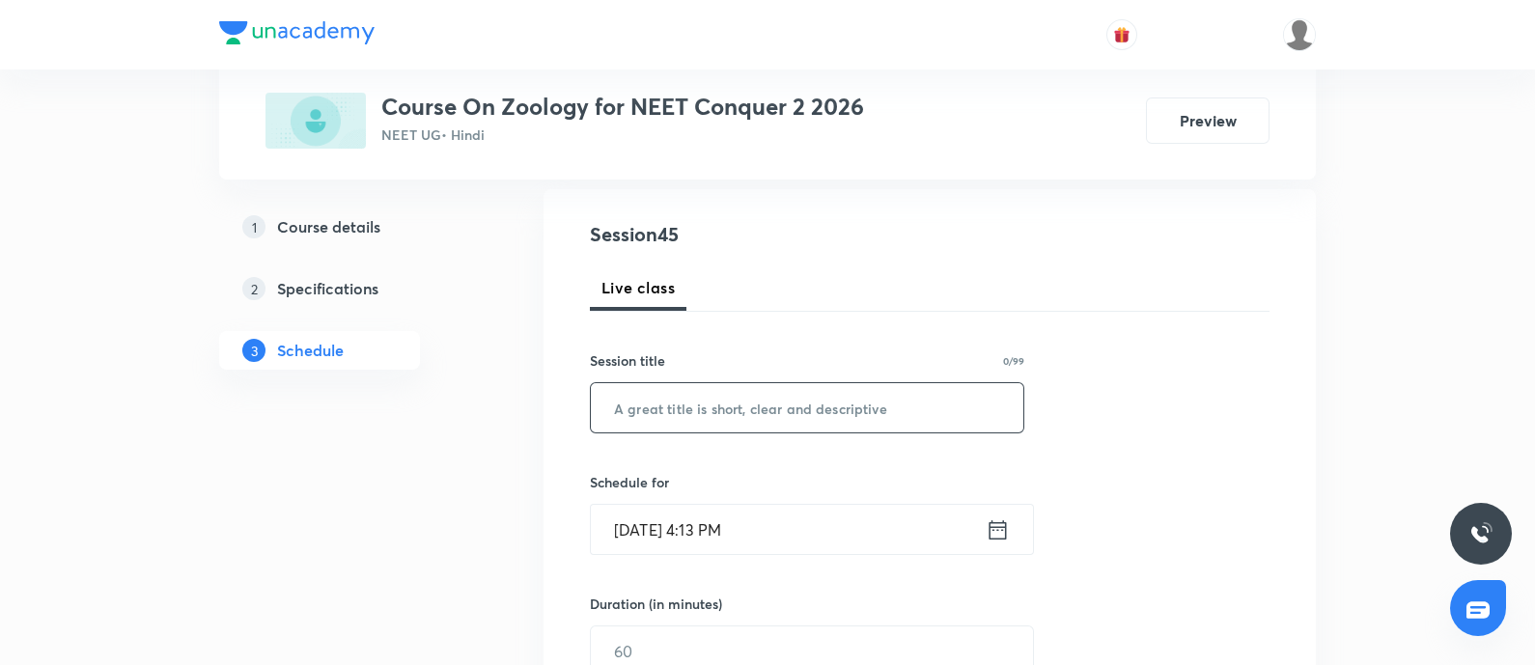
click at [734, 385] on input "text" at bounding box center [807, 407] width 432 height 49
paste input "Human Health & Diseases - 03"
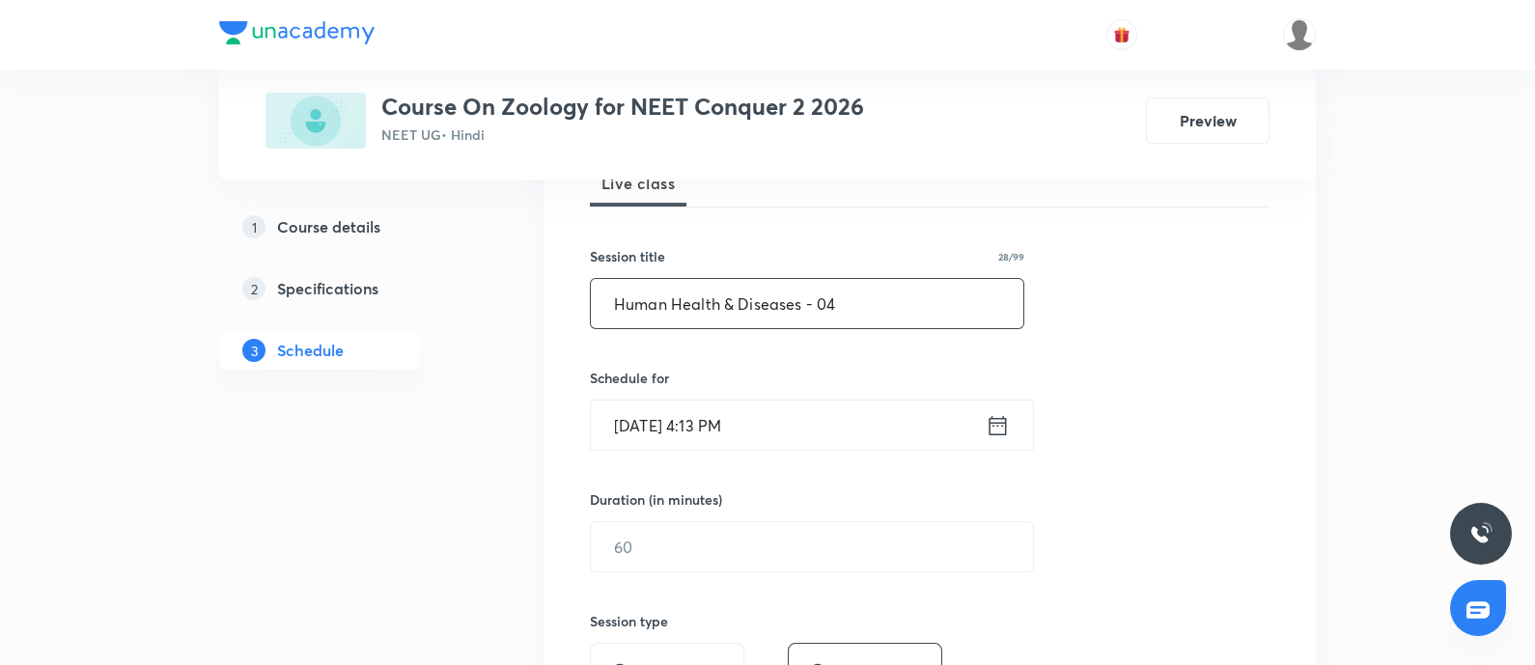
scroll to position [306, 0]
type input "Human Health & Diseases - 04"
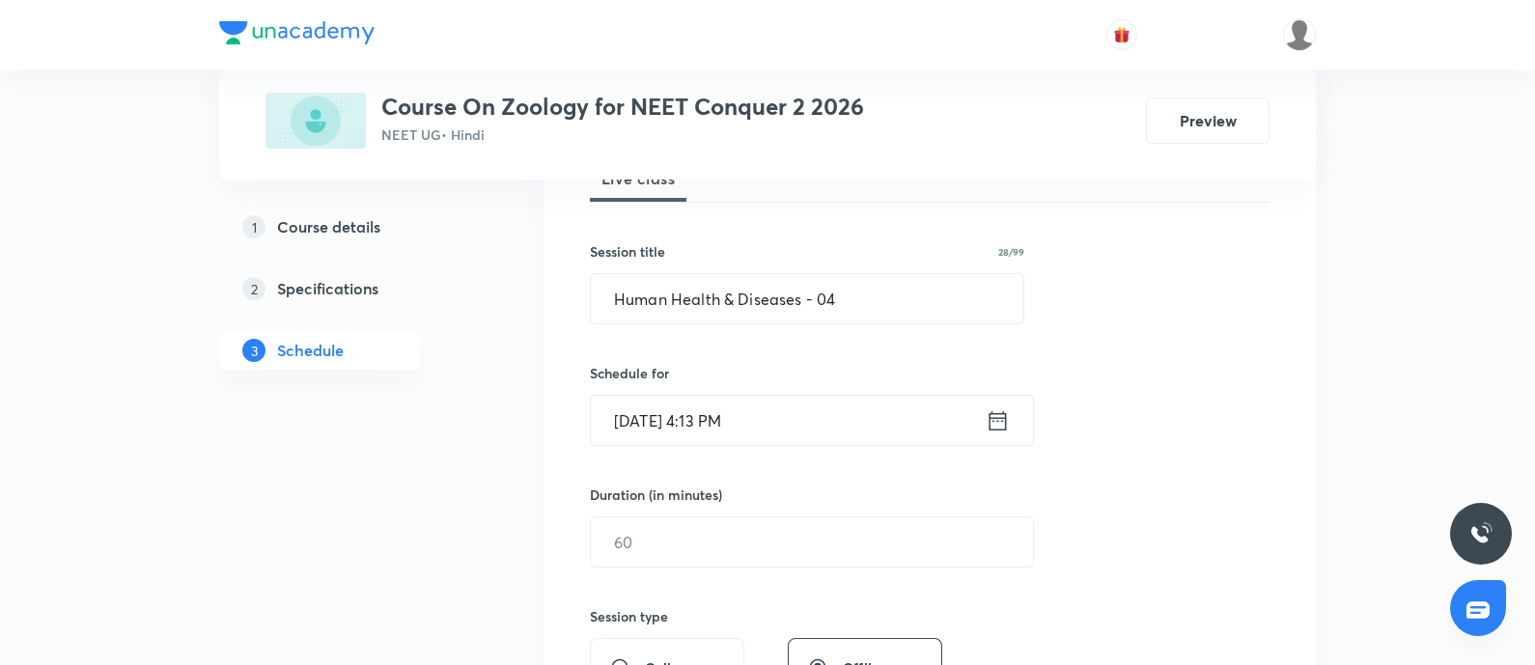
click at [773, 419] on input "Oct 7, 2025, 4:13 PM" at bounding box center [788, 420] width 395 height 49
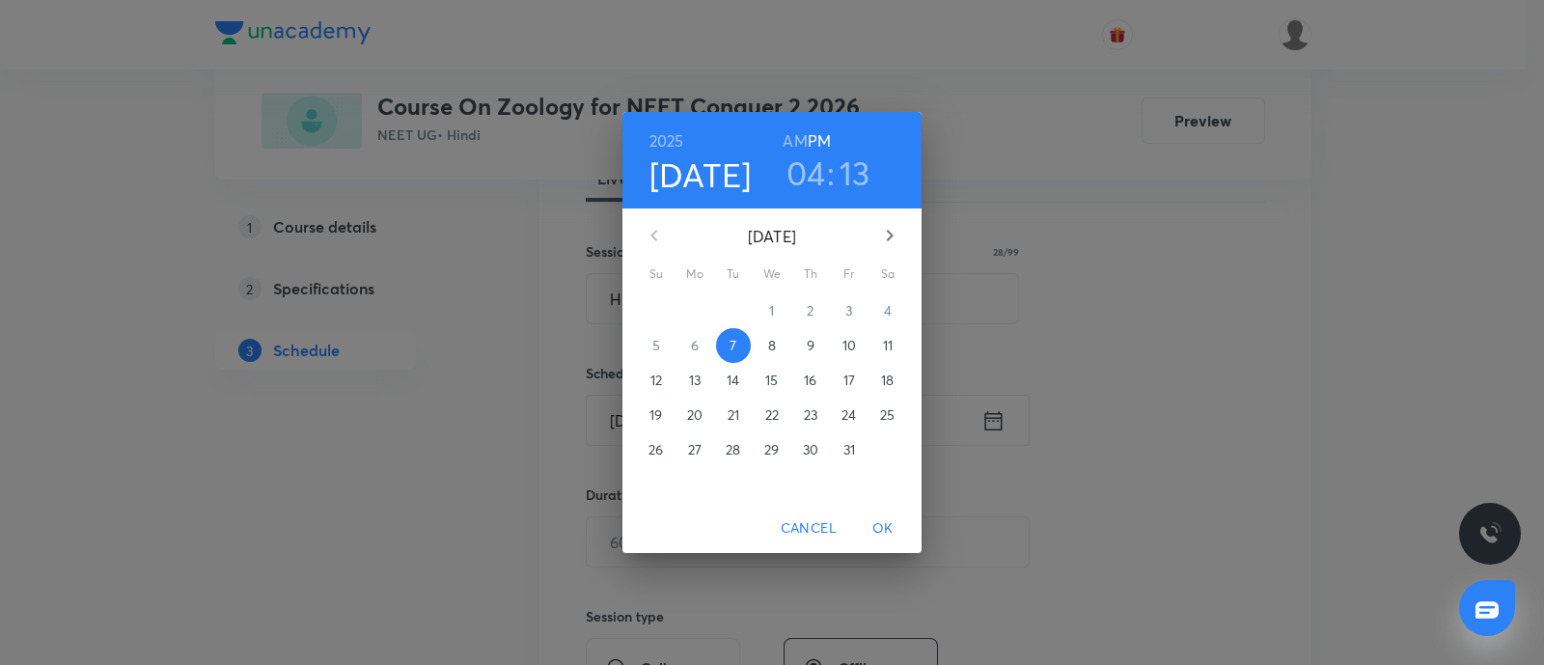
click at [772, 348] on p "8" at bounding box center [772, 345] width 8 height 19
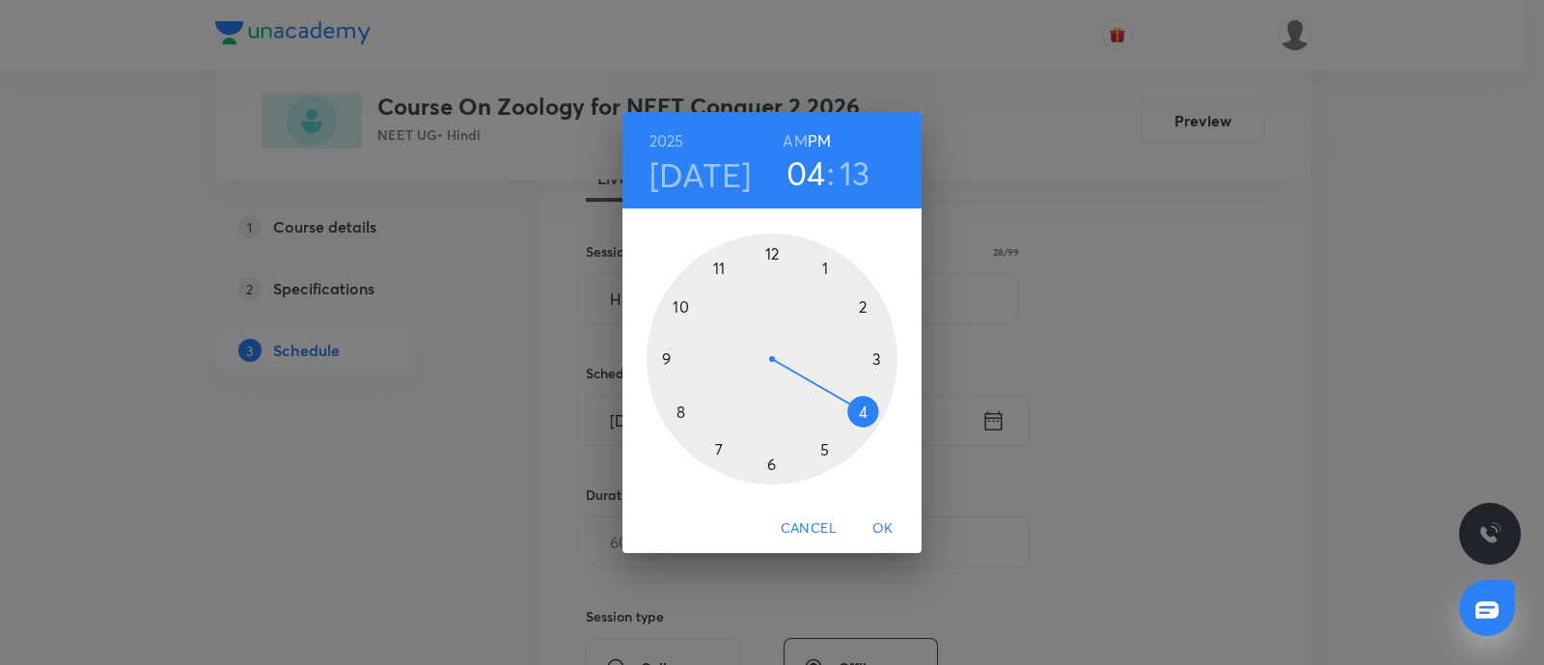
click at [877, 359] on div at bounding box center [772, 359] width 251 height 251
click at [823, 266] on div at bounding box center [772, 359] width 251 height 251
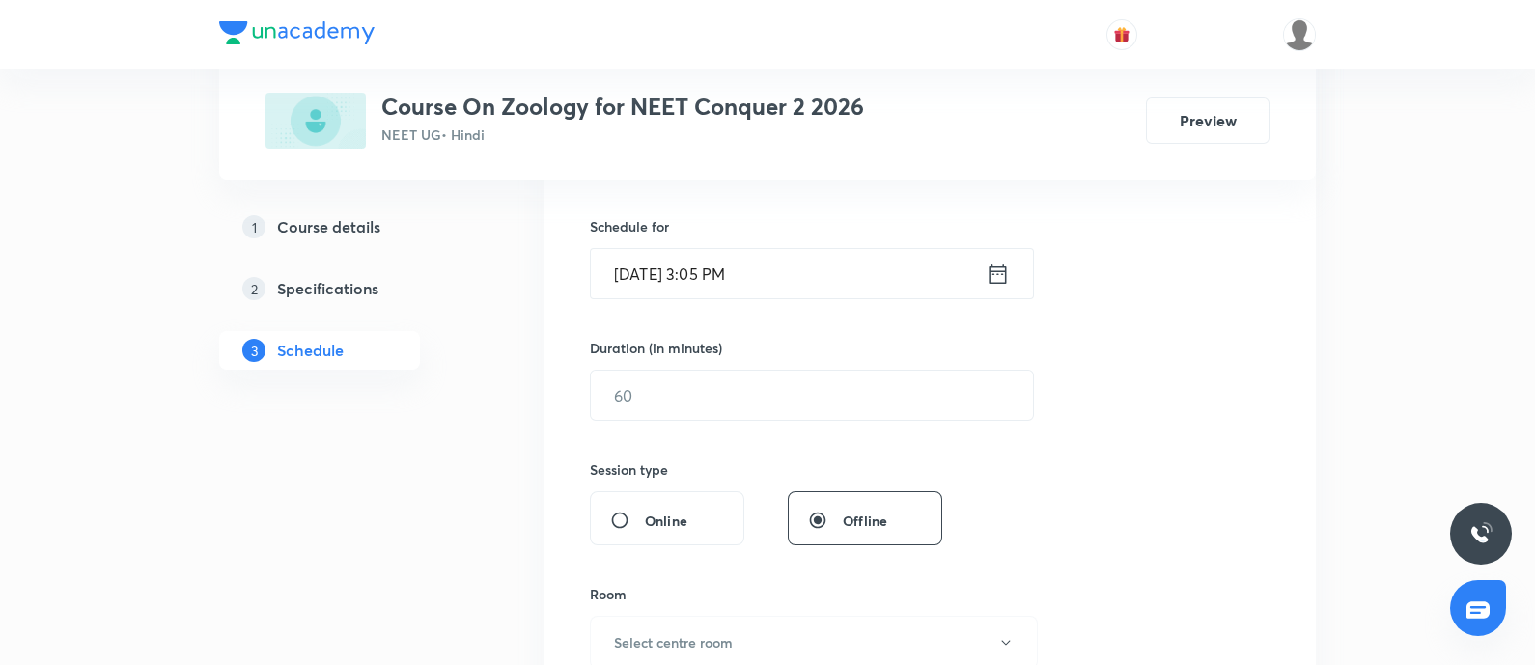
scroll to position [453, 0]
click at [826, 410] on input "text" at bounding box center [812, 395] width 442 height 49
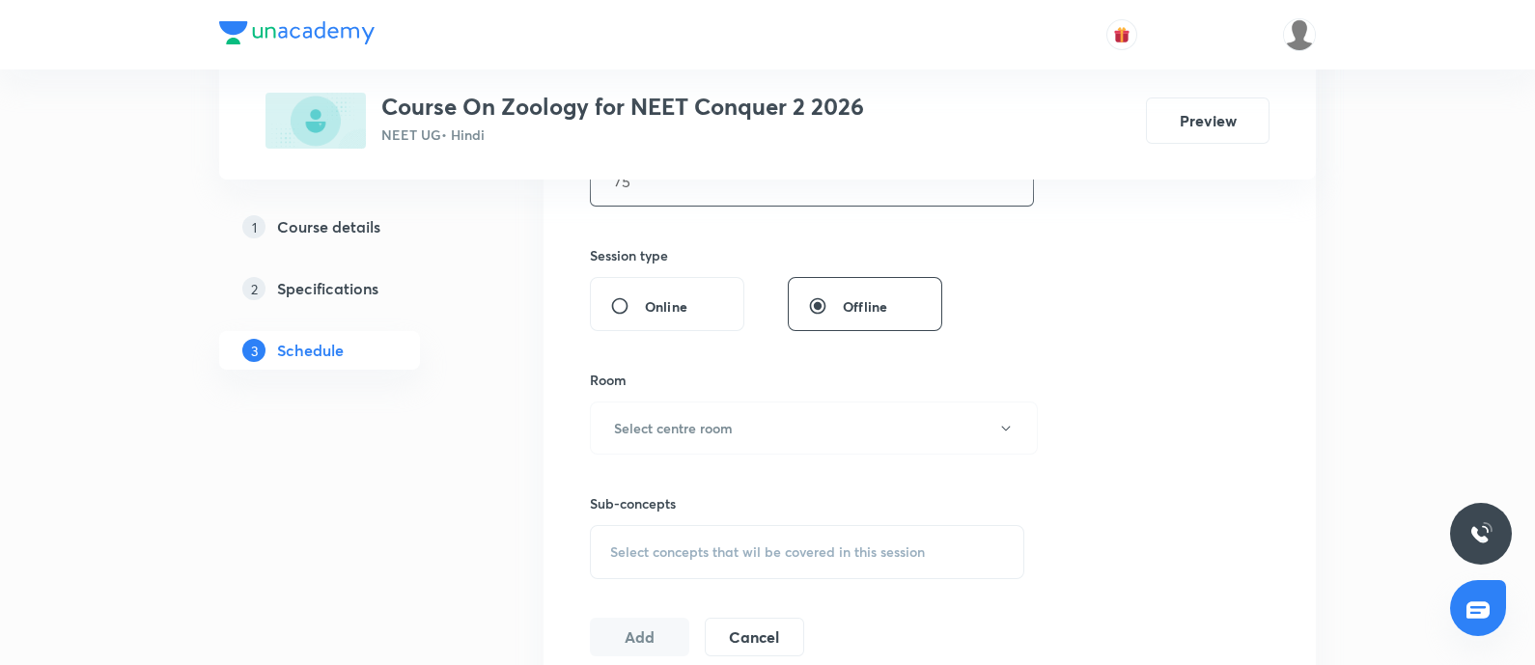
scroll to position [668, 0]
type input "75"
click at [826, 410] on button "Select centre room" at bounding box center [814, 427] width 448 height 53
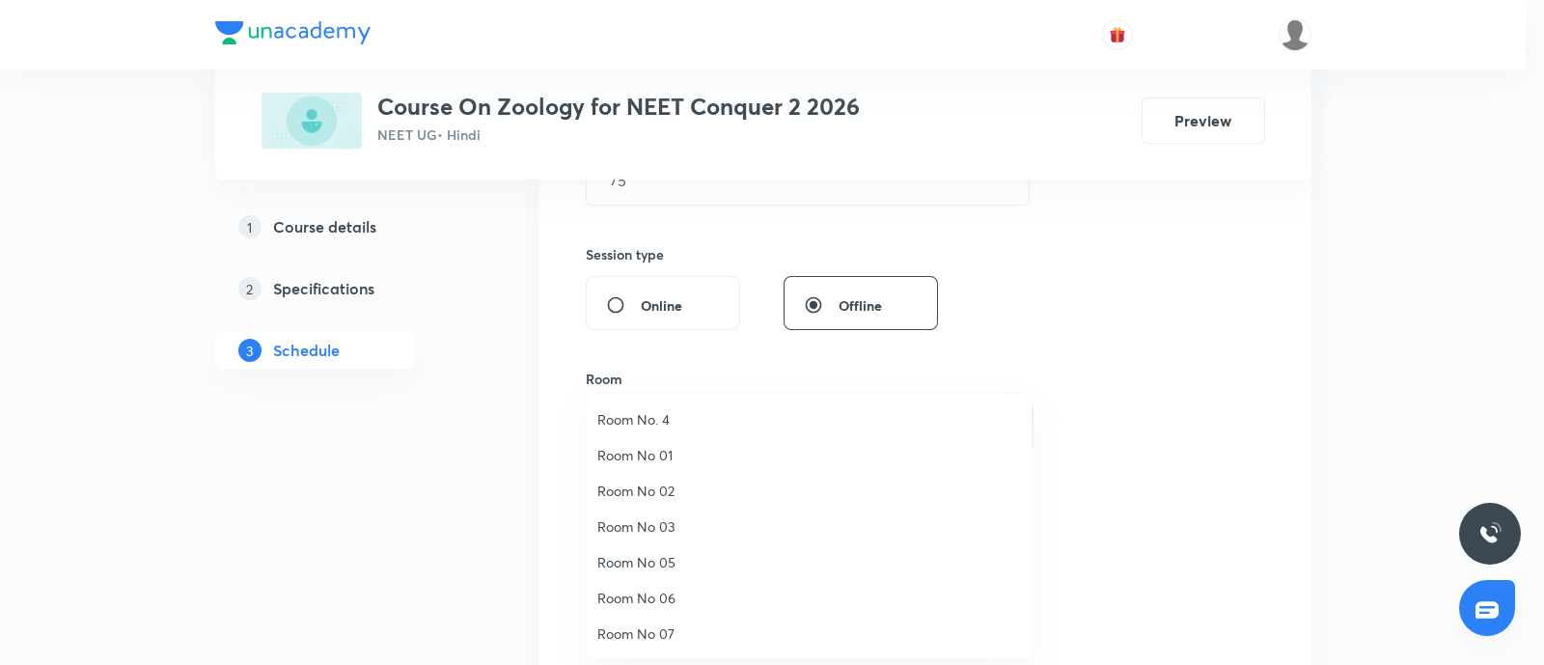
click at [686, 625] on span "Room No 07" at bounding box center [809, 634] width 423 height 20
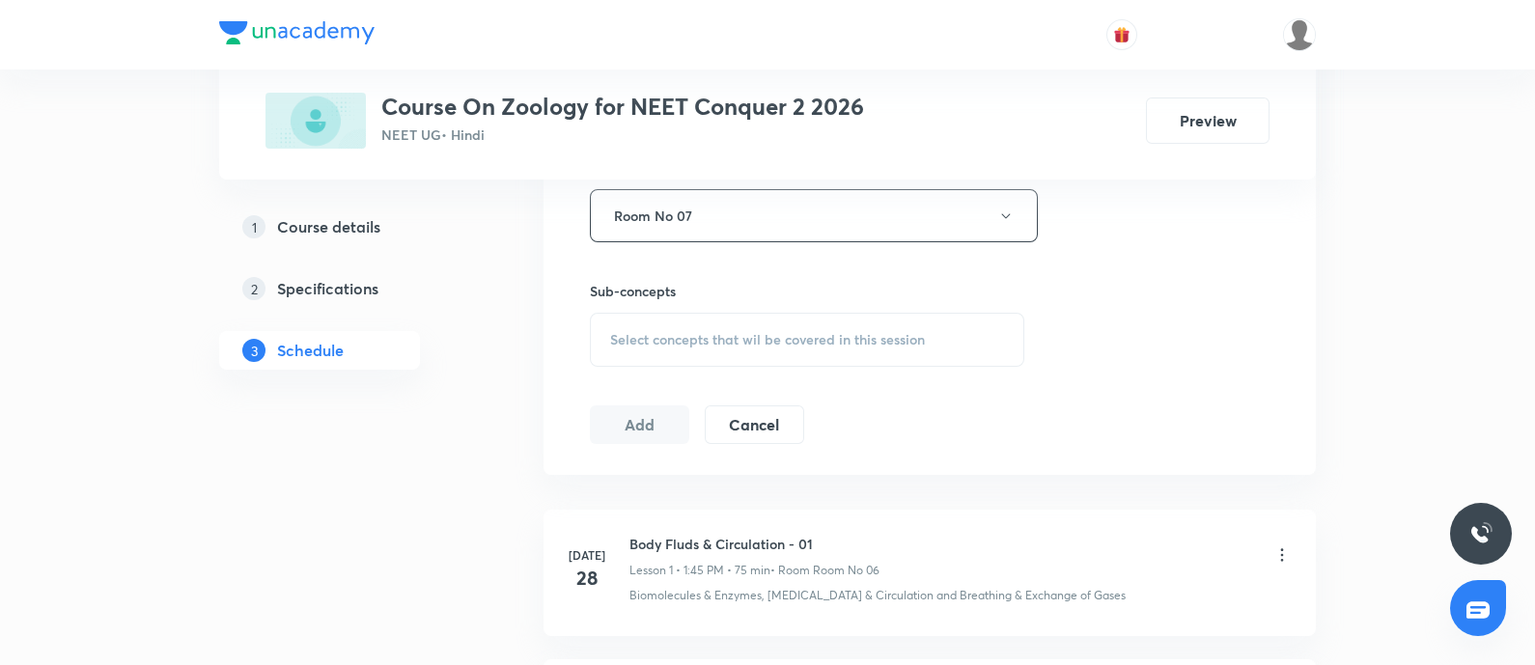
scroll to position [880, 0]
click at [738, 325] on div "Select concepts that wil be covered in this session" at bounding box center [807, 339] width 434 height 54
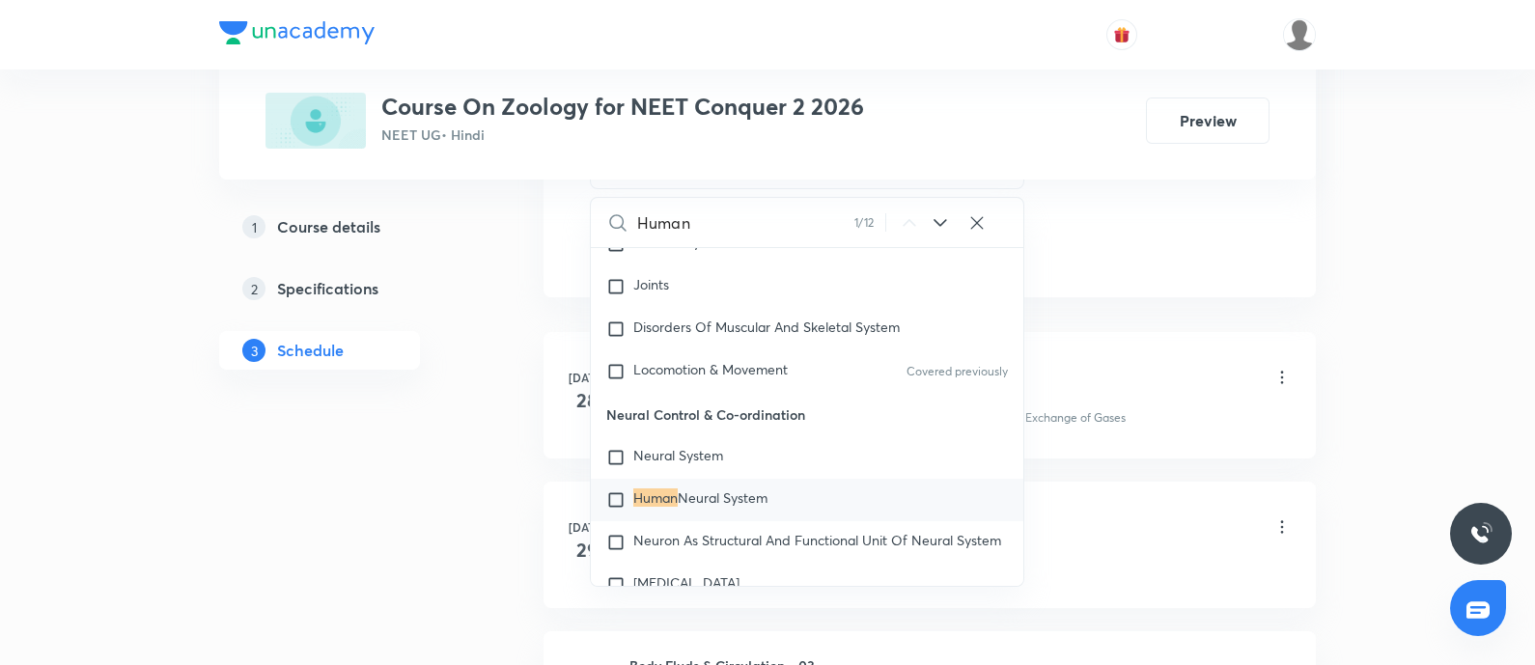
scroll to position [1062, 0]
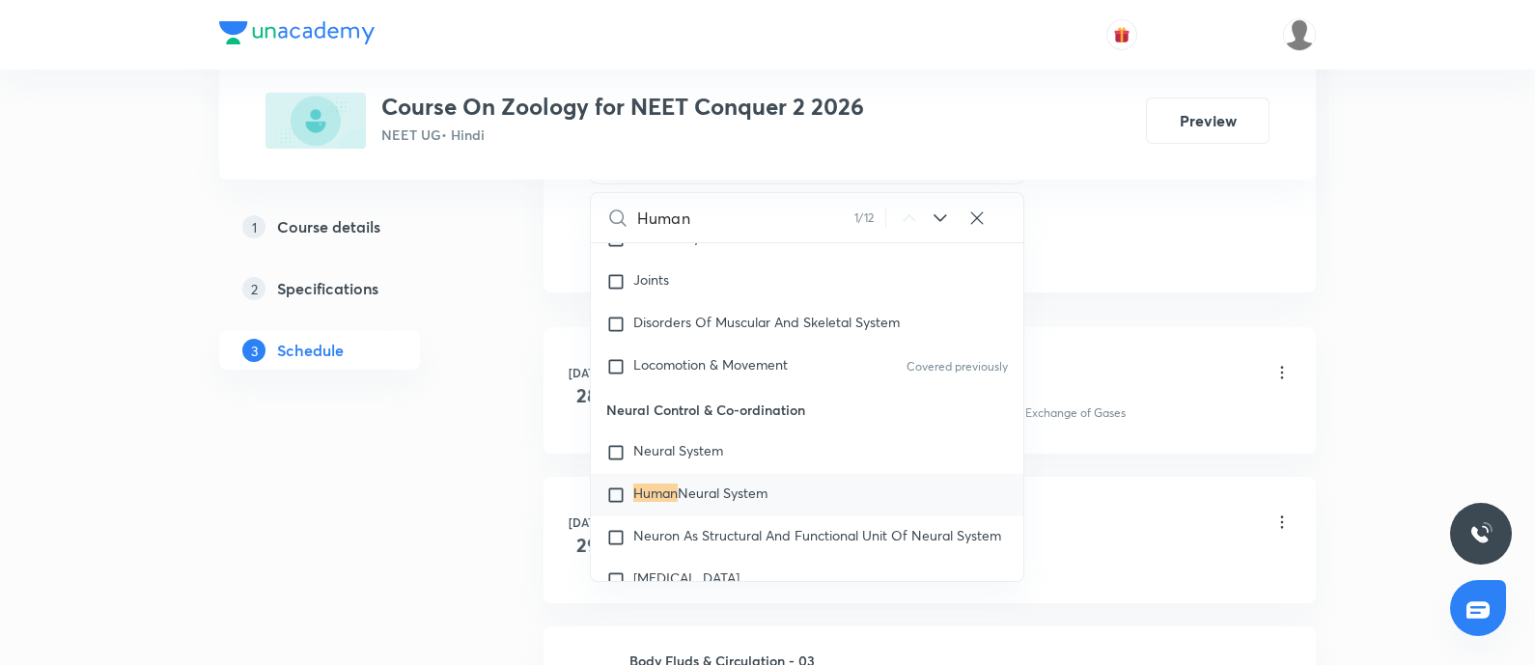
type input "Human"
click at [613, 493] on input "checkbox" at bounding box center [619, 495] width 27 height 19
checkbox input "true"
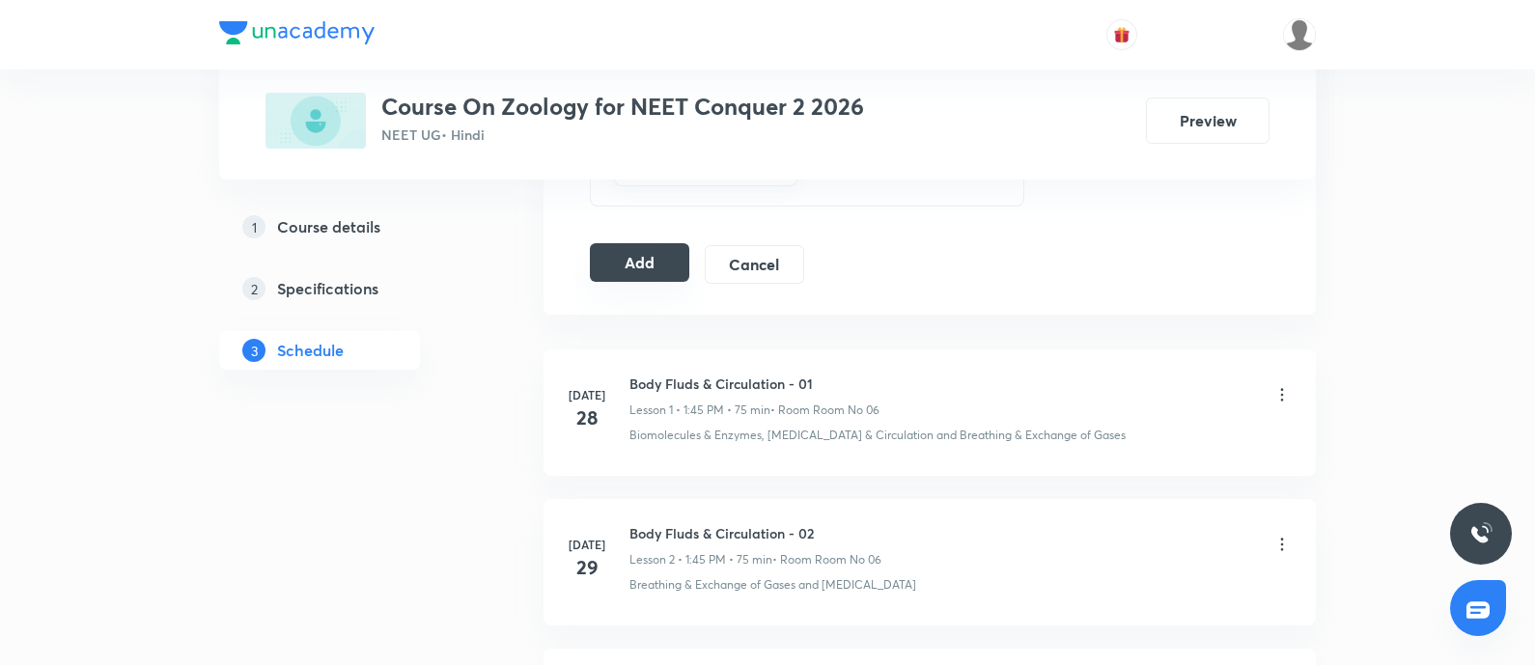
click at [630, 252] on button "Add" at bounding box center [639, 262] width 99 height 39
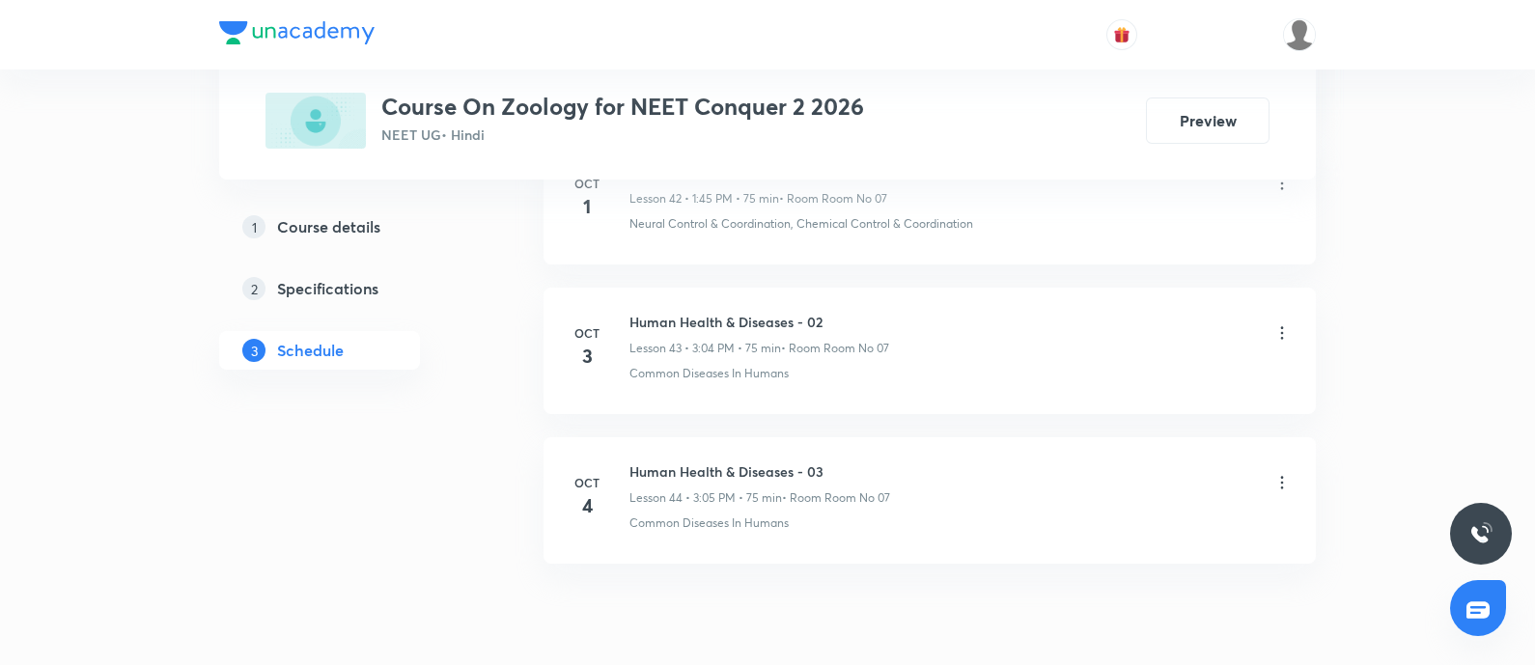
scroll to position [7469, 0]
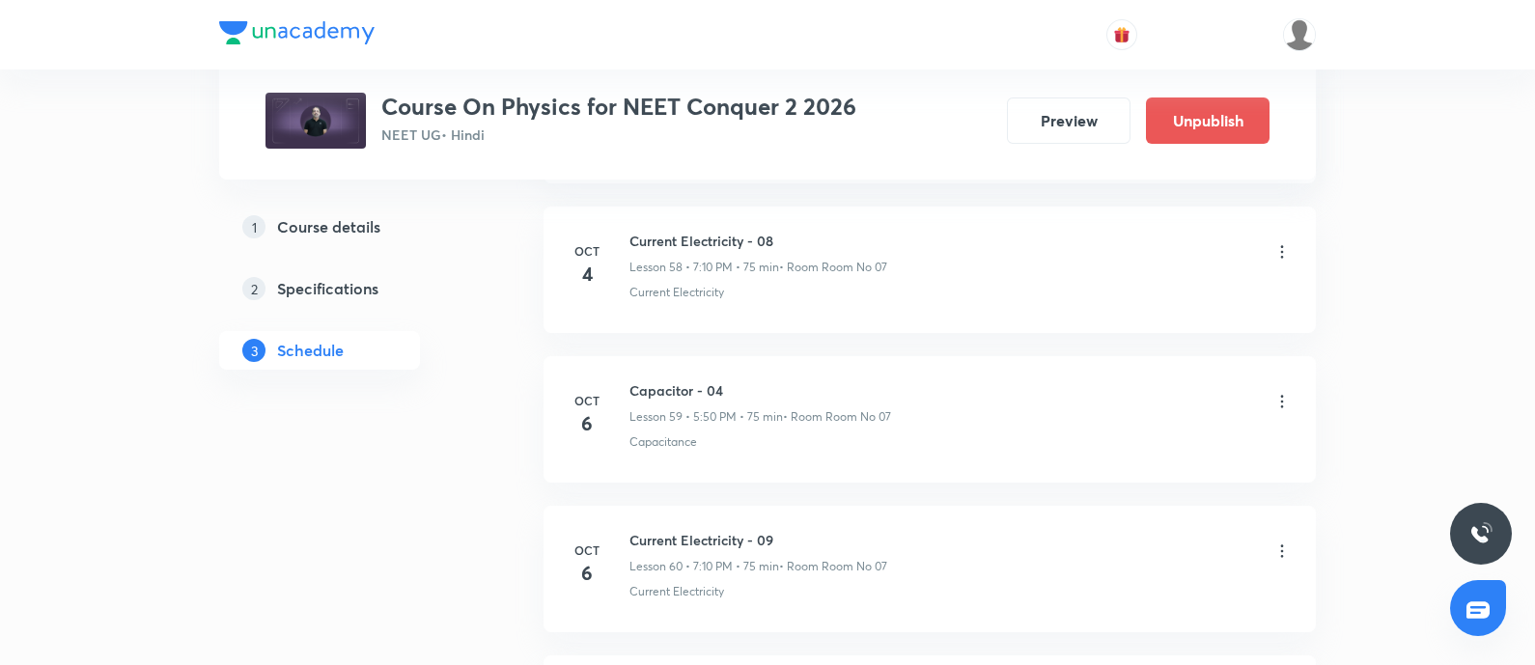
scroll to position [10136, 0]
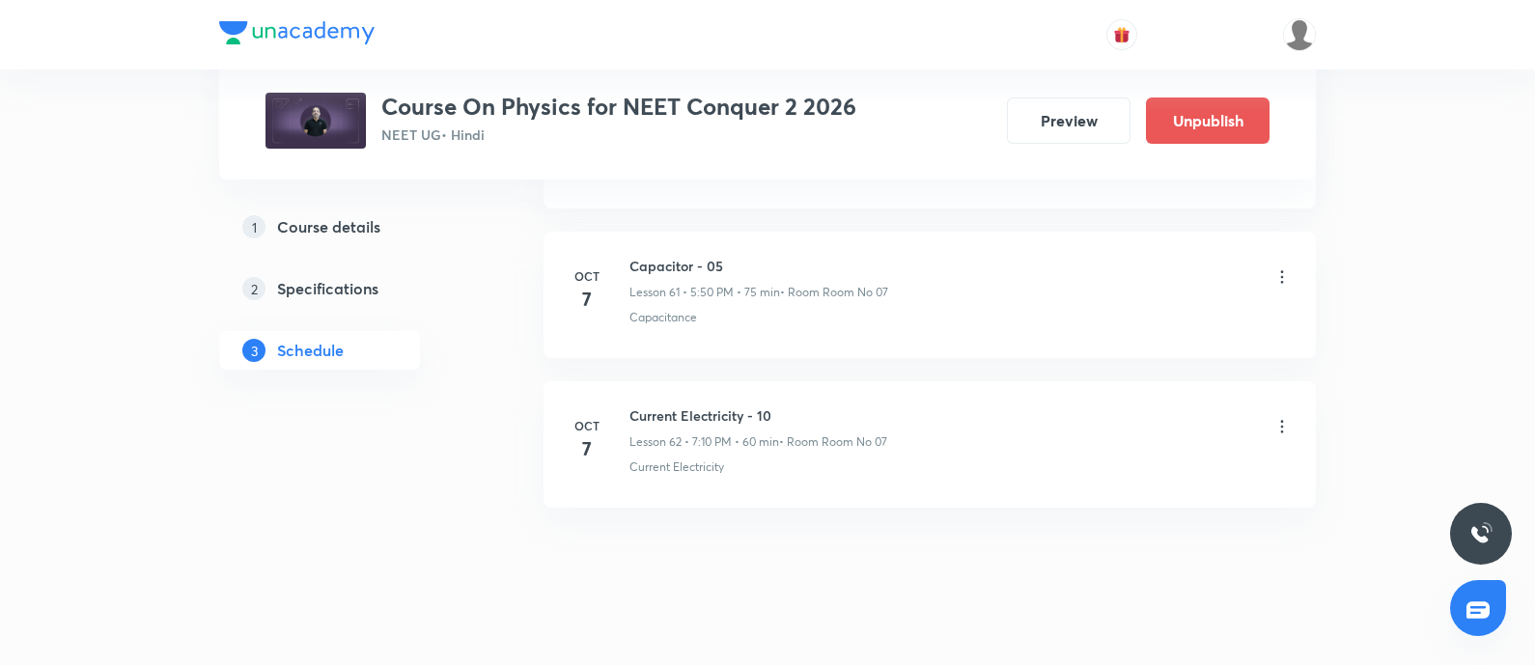
click at [710, 405] on h6 "Current Electricity - 10" at bounding box center [758, 415] width 258 height 20
click at [661, 232] on li "[DATE] Capacitor - 05 Lesson 61 • 5:50 PM • 75 min • Room Room No 07 Capacitance" at bounding box center [929, 295] width 772 height 126
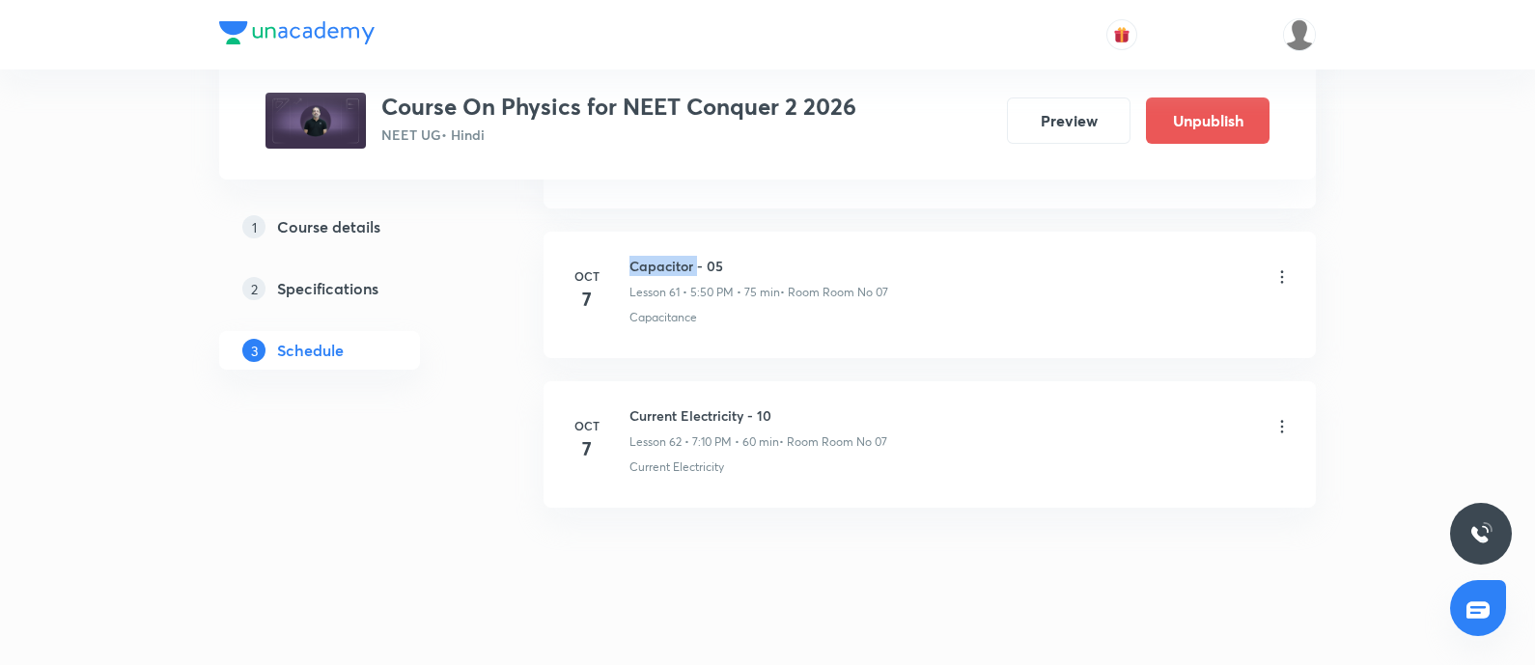
click at [661, 232] on li "[DATE] Capacitor - 05 Lesson 61 • 5:50 PM • 75 min • Room Room No 07 Capacitance" at bounding box center [929, 295] width 772 height 126
copy h6 "Capacitor - 05"
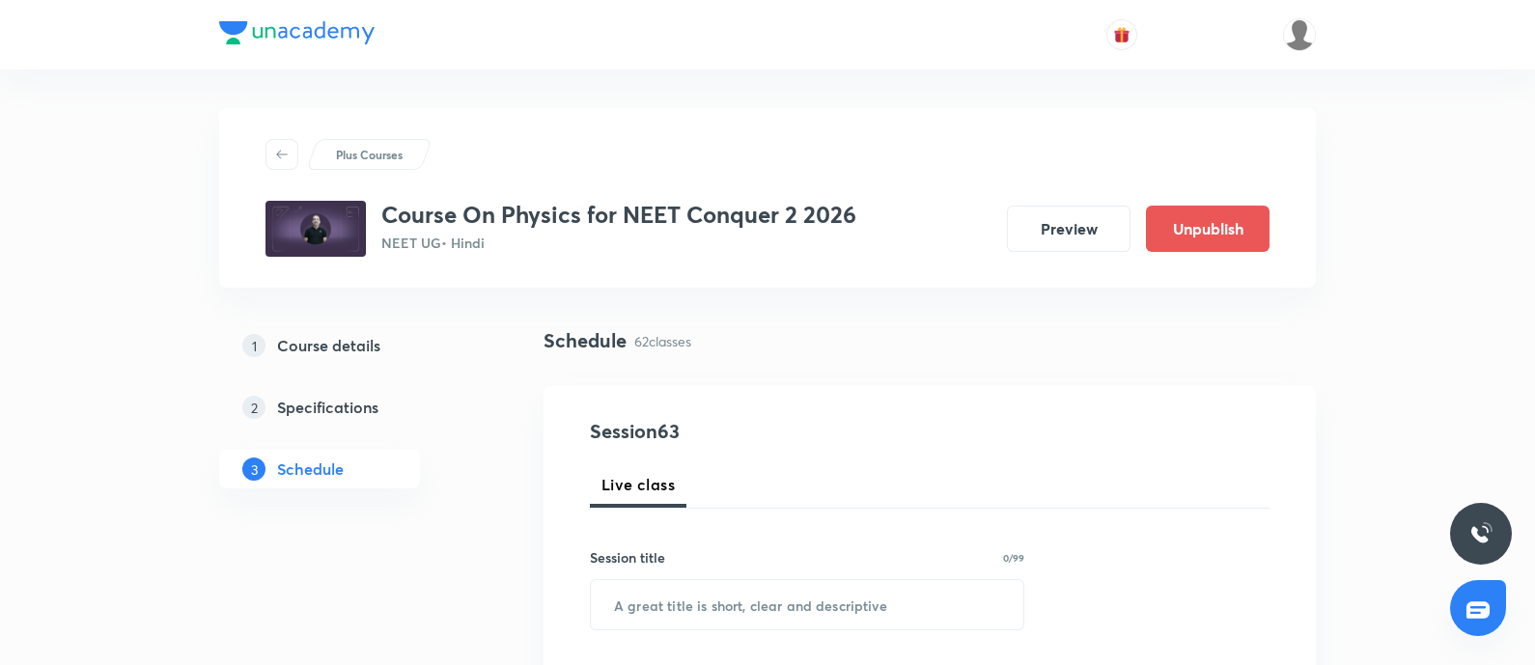
scroll to position [377, 0]
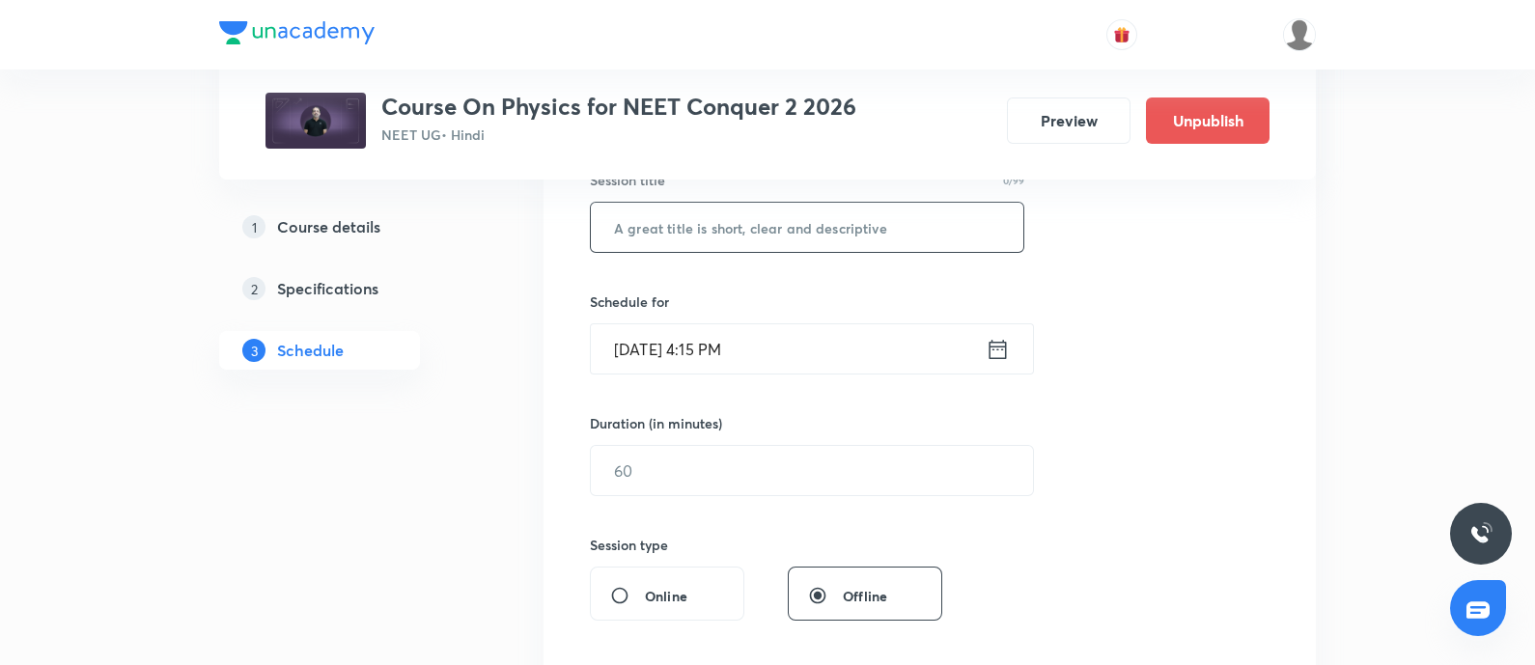
click at [688, 237] on input "text" at bounding box center [807, 227] width 432 height 49
paste input "Capacitor - 05"
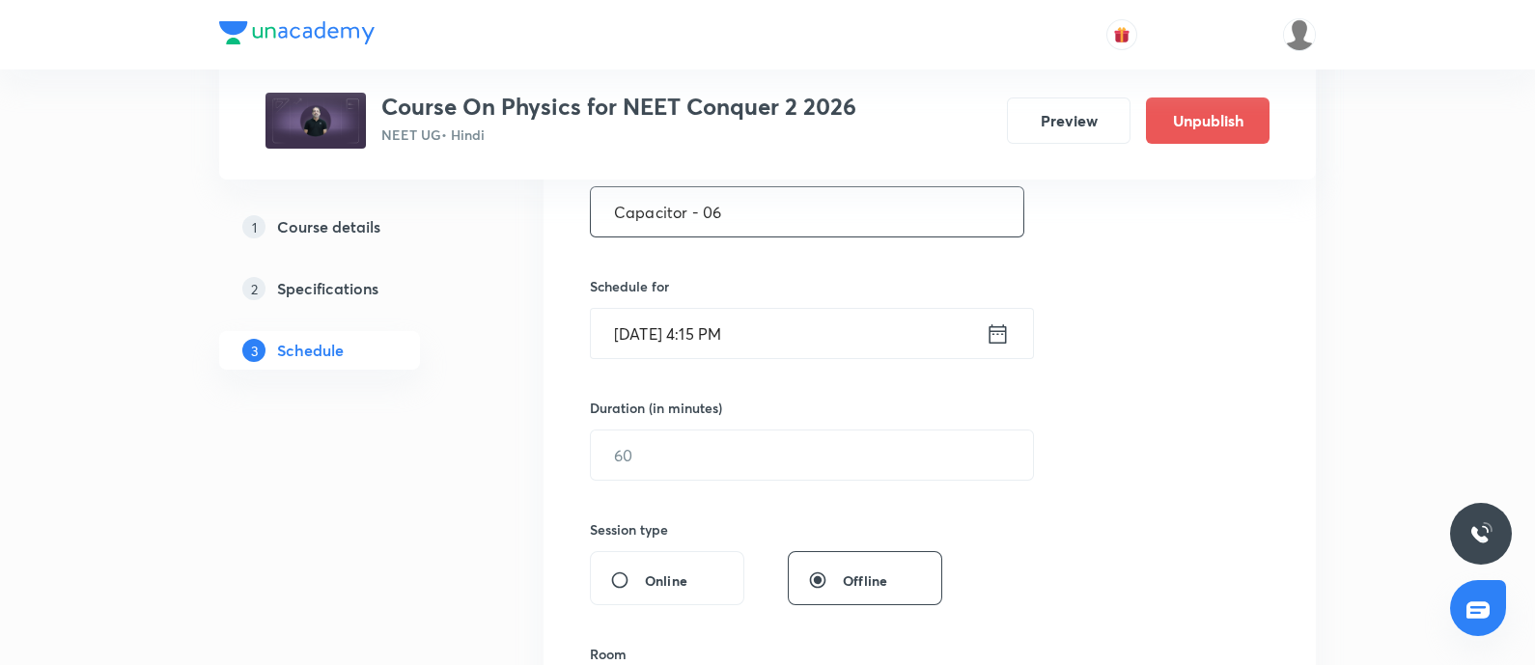
scroll to position [395, 0]
type input "Capacitor - 06"
click at [781, 341] on input "[DATE] 4:15 PM" at bounding box center [788, 331] width 395 height 49
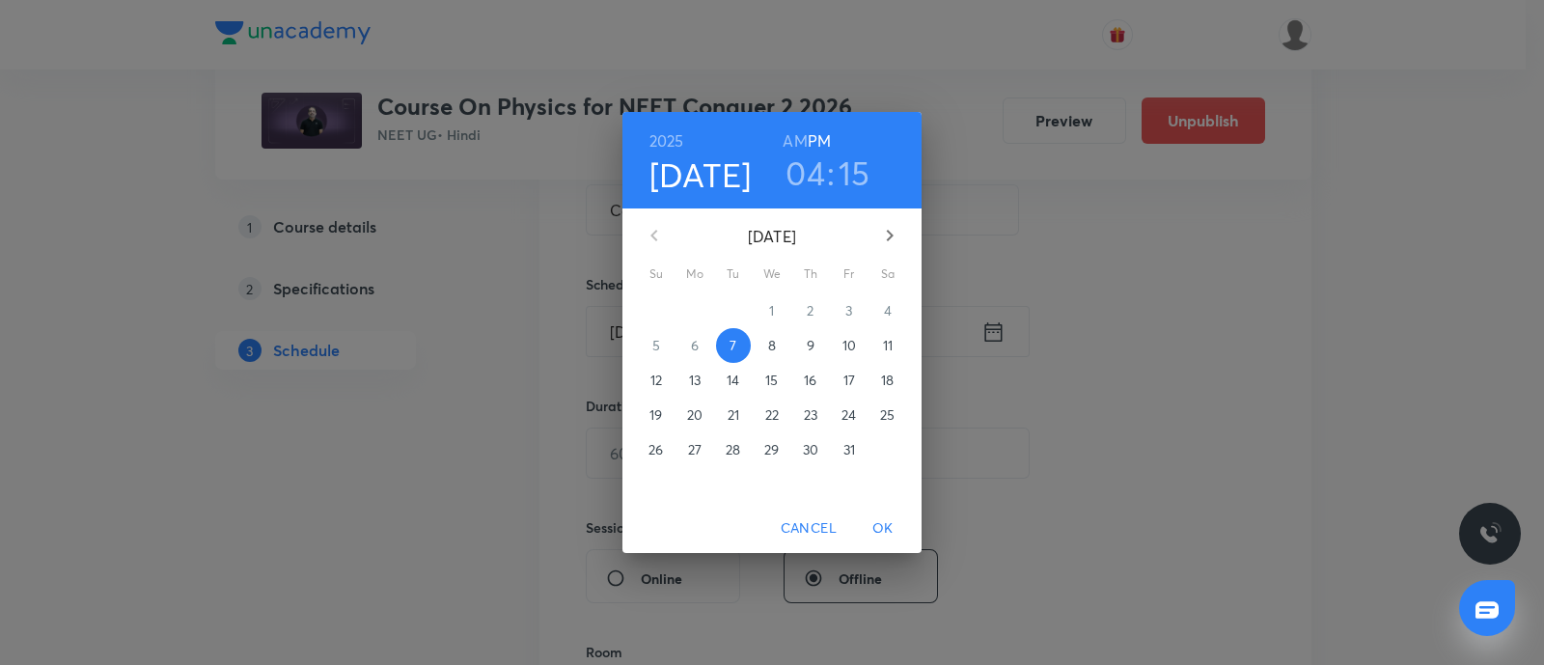
click at [772, 349] on p "8" at bounding box center [772, 345] width 8 height 19
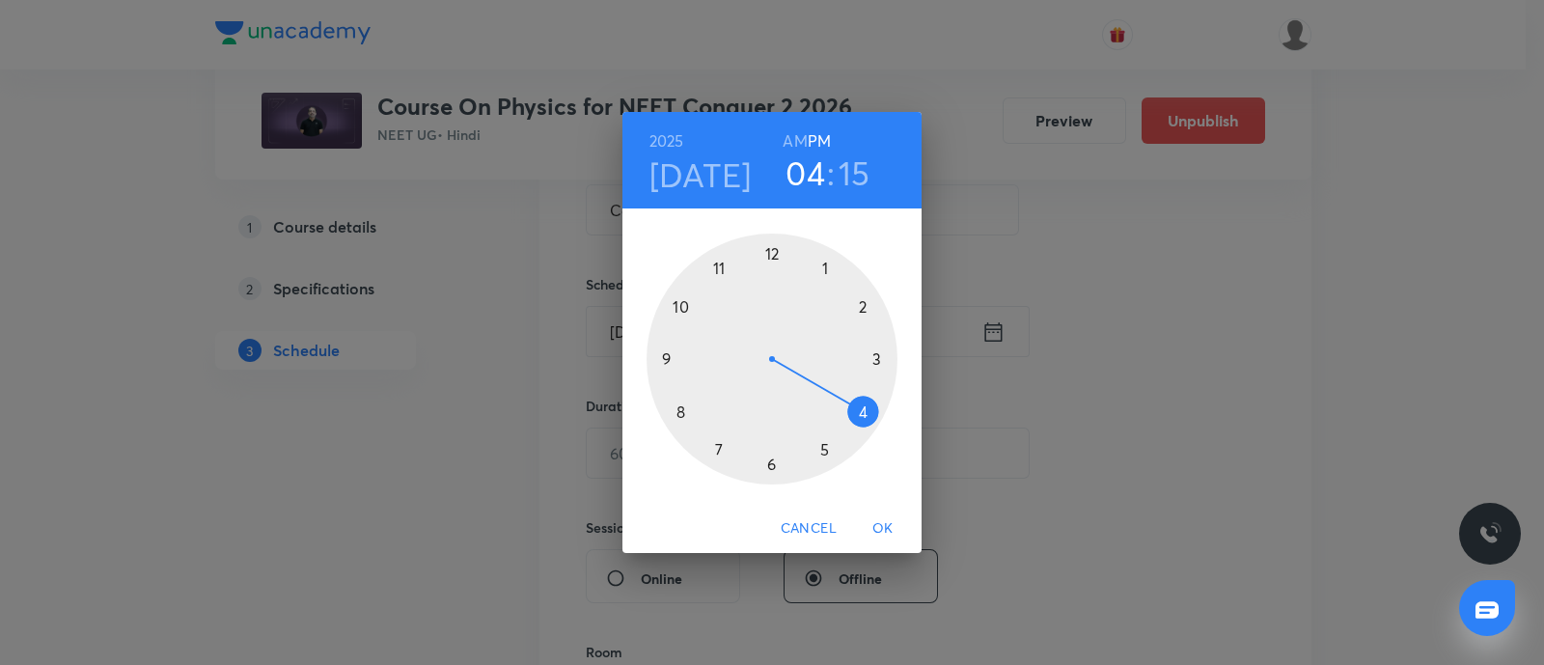
click at [825, 451] on div at bounding box center [772, 359] width 251 height 251
click at [681, 306] on div at bounding box center [772, 359] width 251 height 251
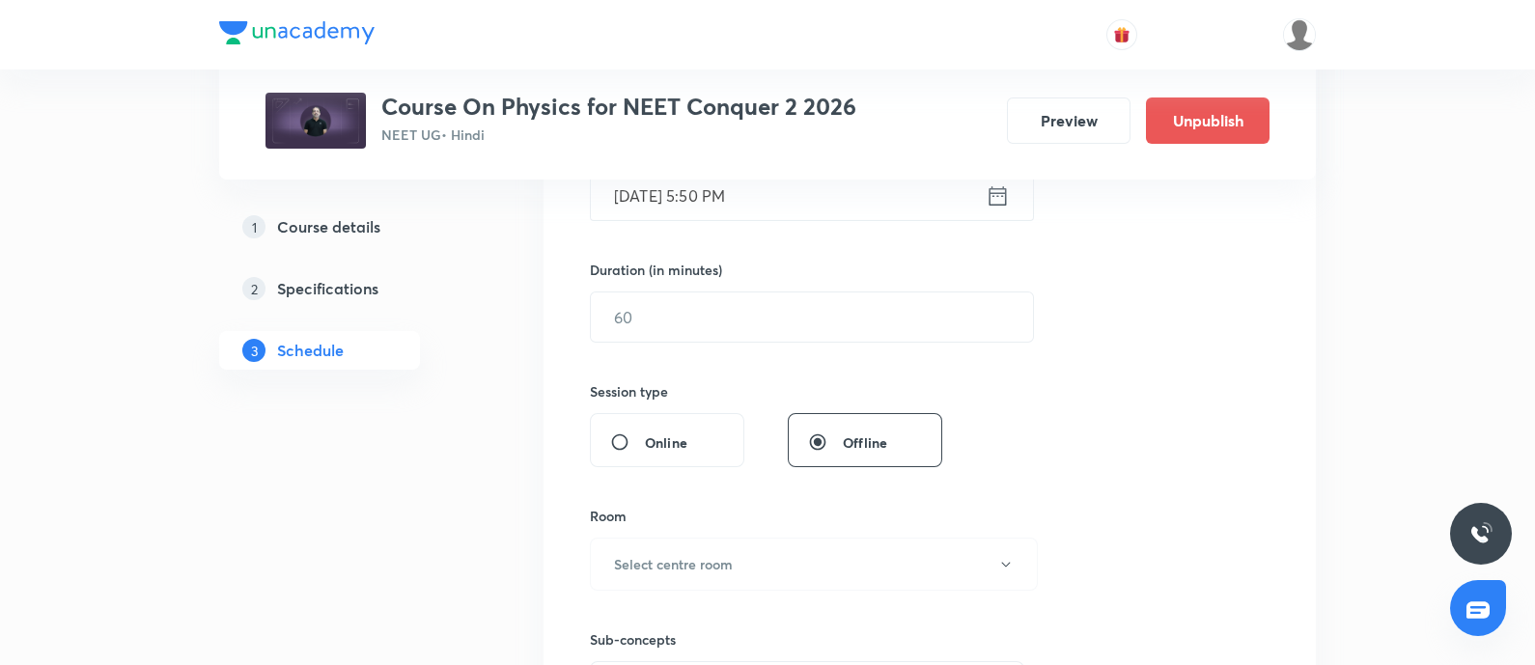
scroll to position [532, 0]
click at [681, 306] on input "text" at bounding box center [812, 316] width 442 height 49
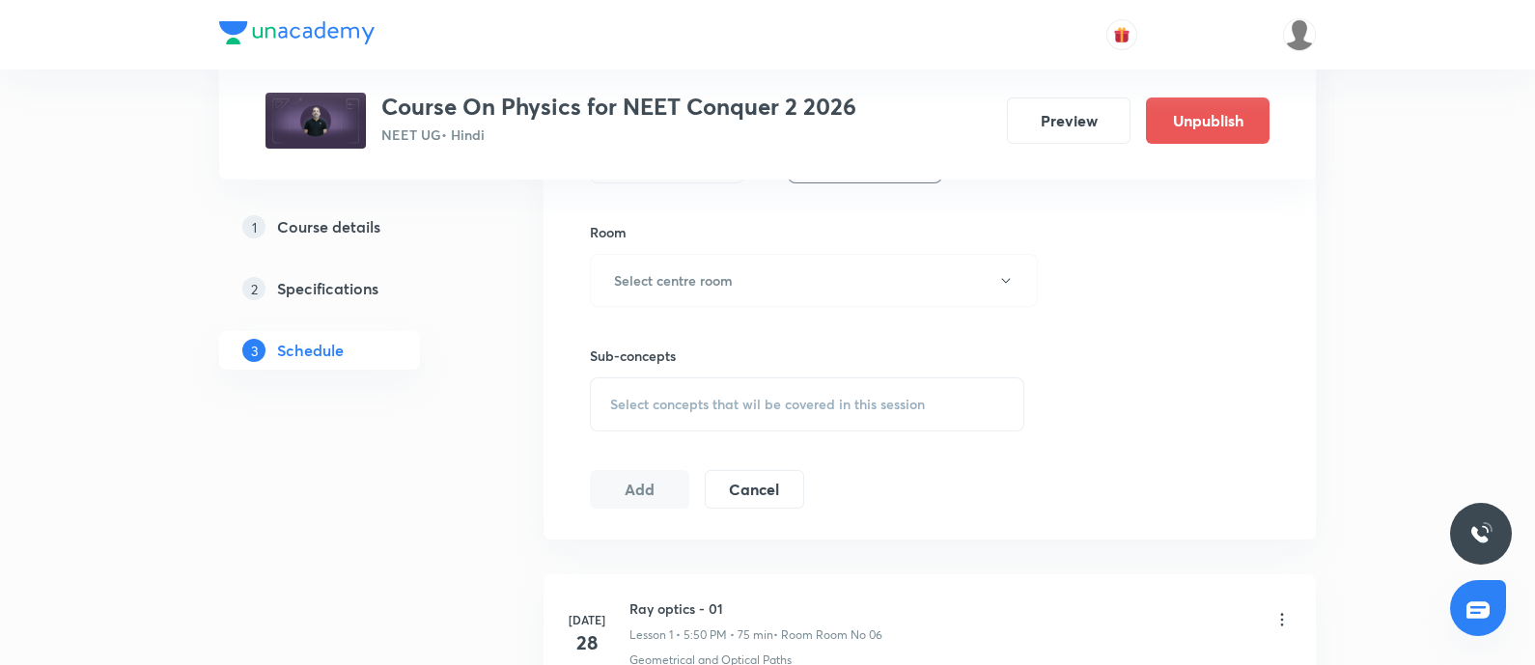
scroll to position [834, 0]
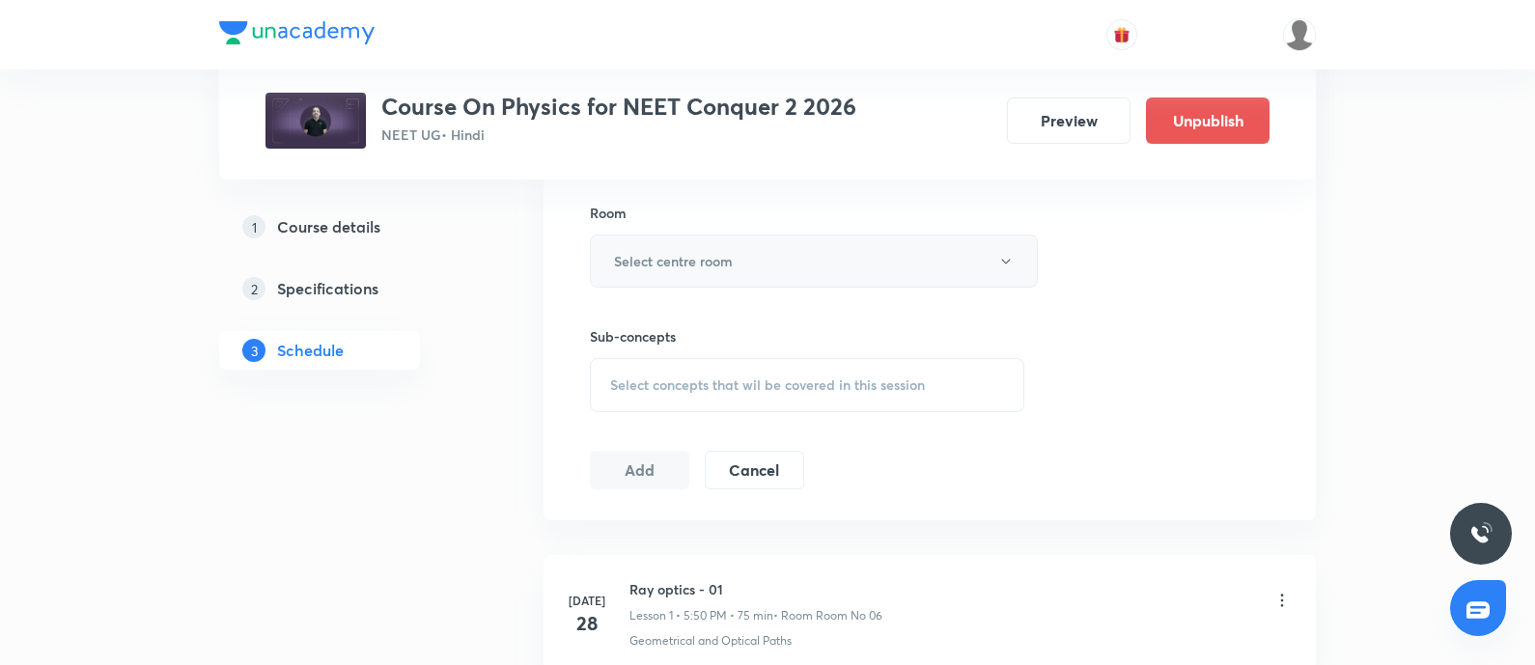
type input "75"
click at [700, 272] on button "Select centre room" at bounding box center [814, 261] width 448 height 53
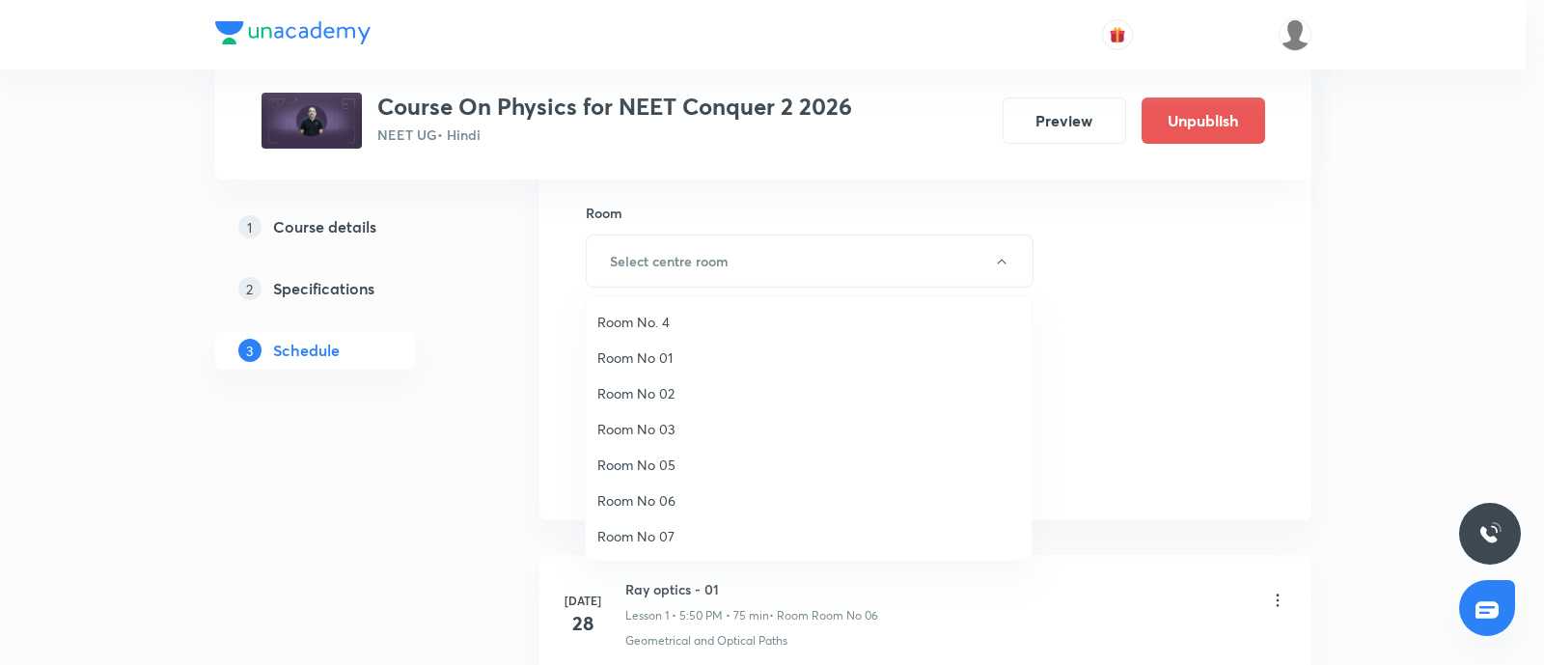
click at [655, 543] on span "Room No 07" at bounding box center [809, 536] width 423 height 20
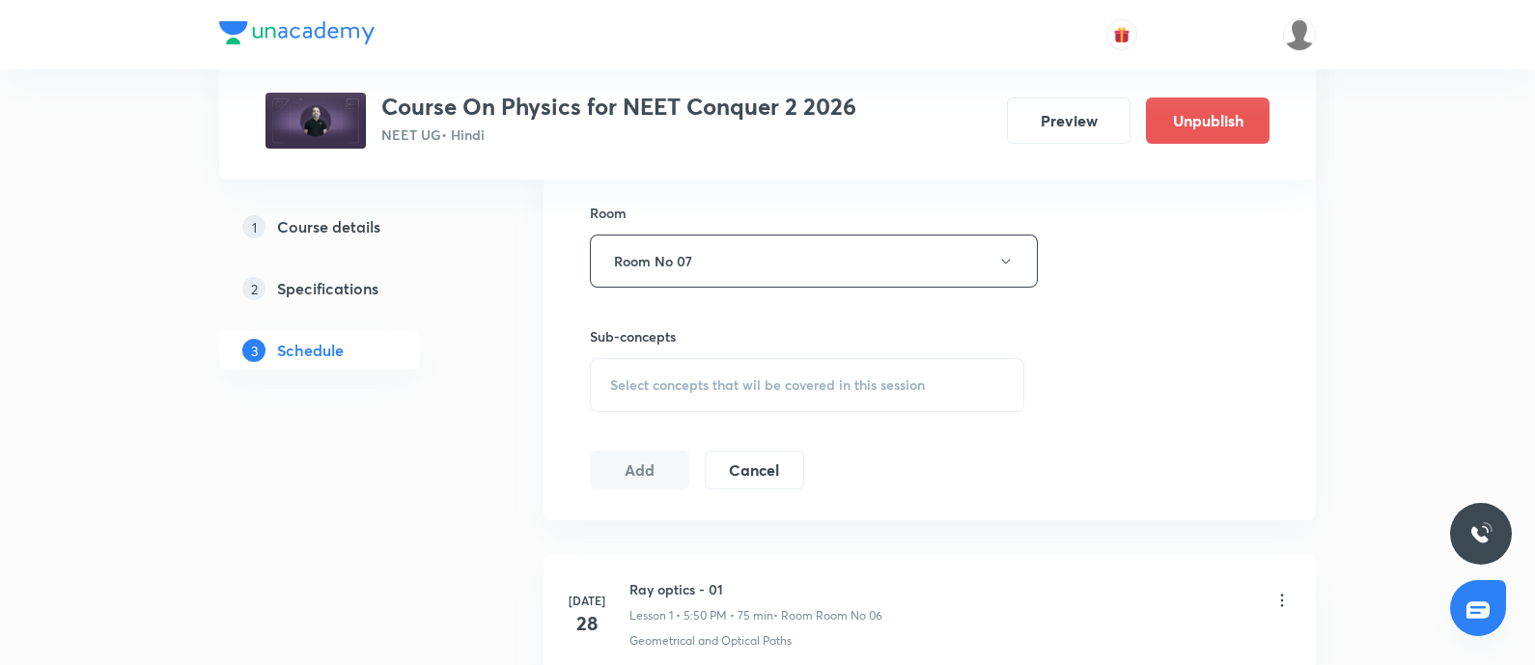
click at [753, 377] on span "Select concepts that wil be covered in this session" at bounding box center [767, 384] width 315 height 15
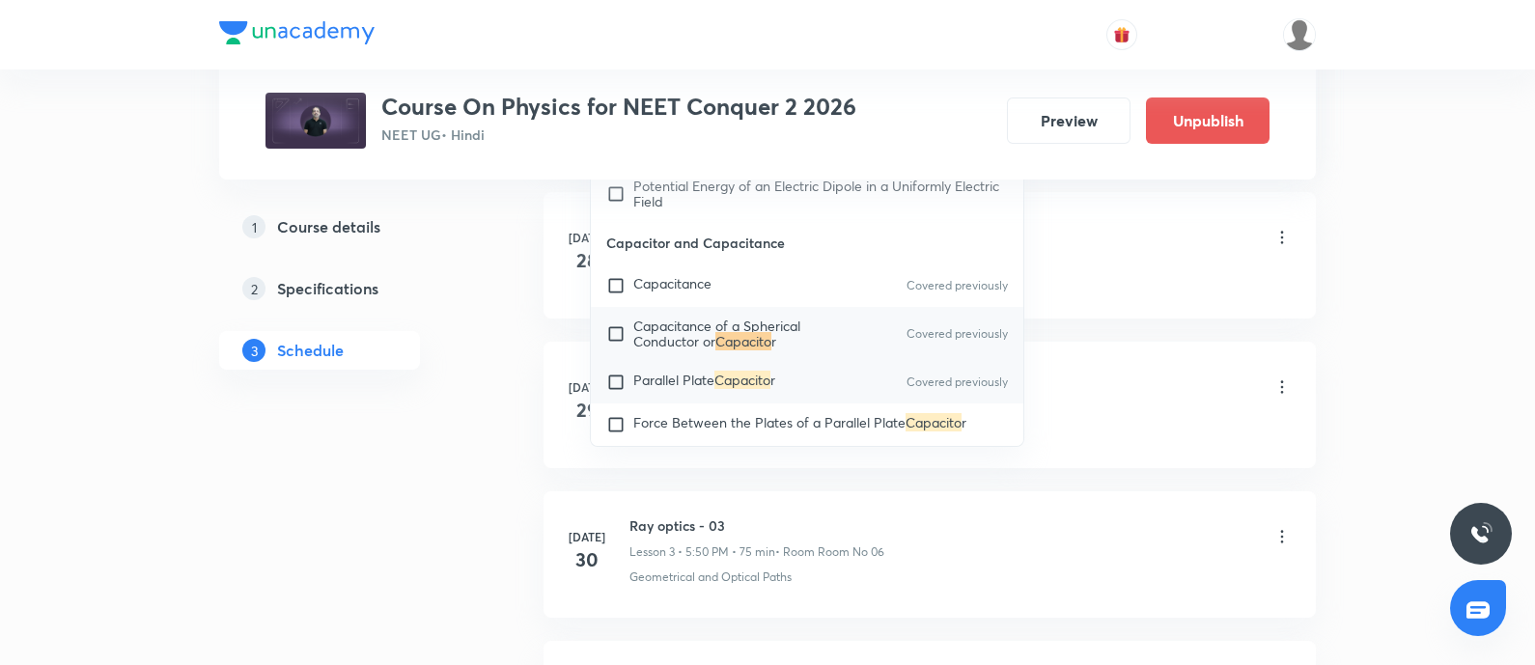
scroll to position [15008, 0]
type input "Capacito"
click at [613, 348] on input "checkbox" at bounding box center [619, 333] width 27 height 31
checkbox input "true"
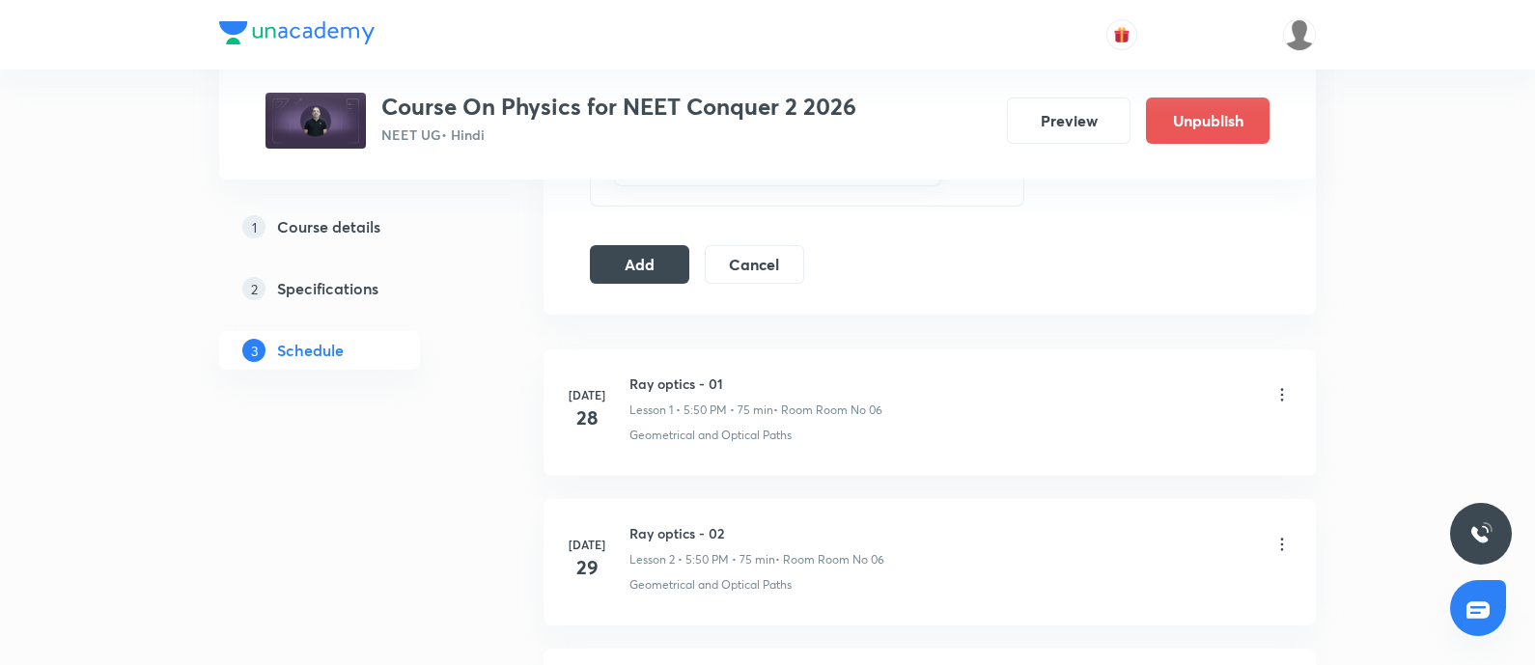
scroll to position [1080, 0]
click at [650, 263] on button "Add" at bounding box center [639, 264] width 99 height 39
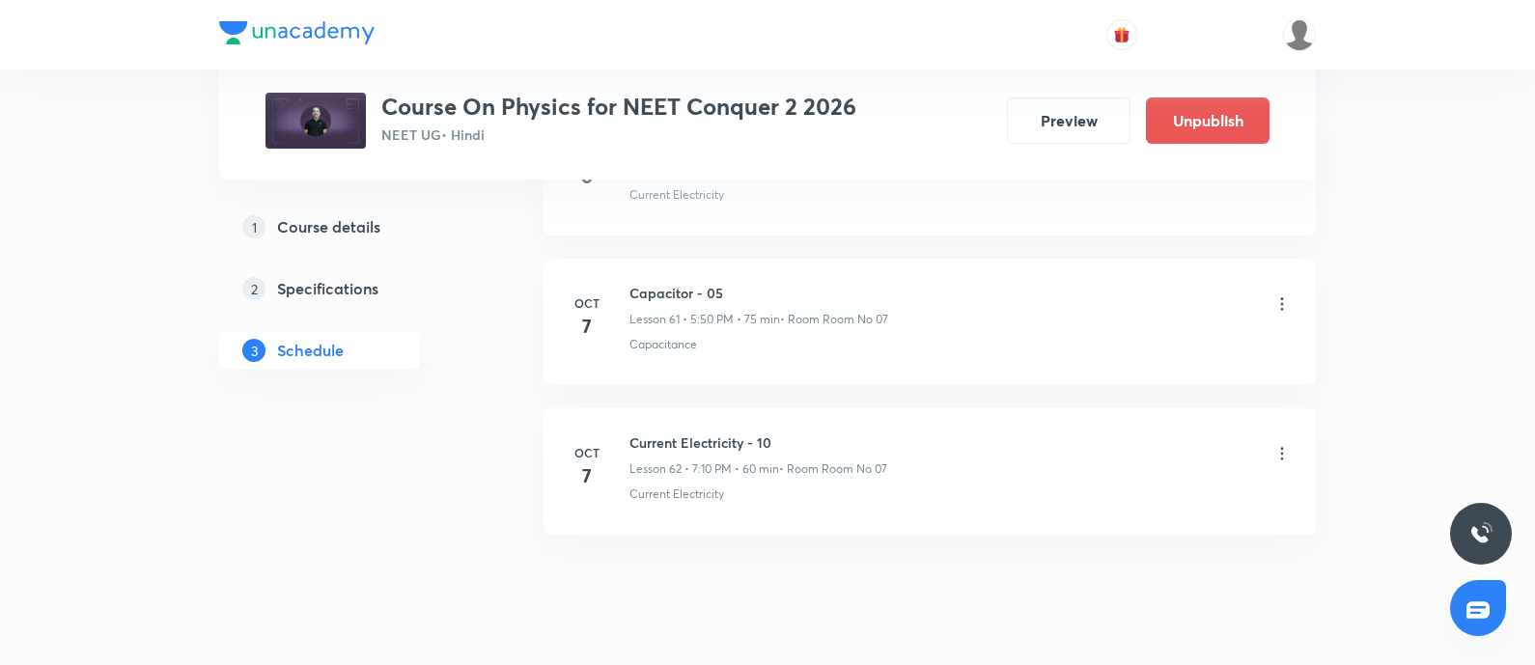
scroll to position [10177, 0]
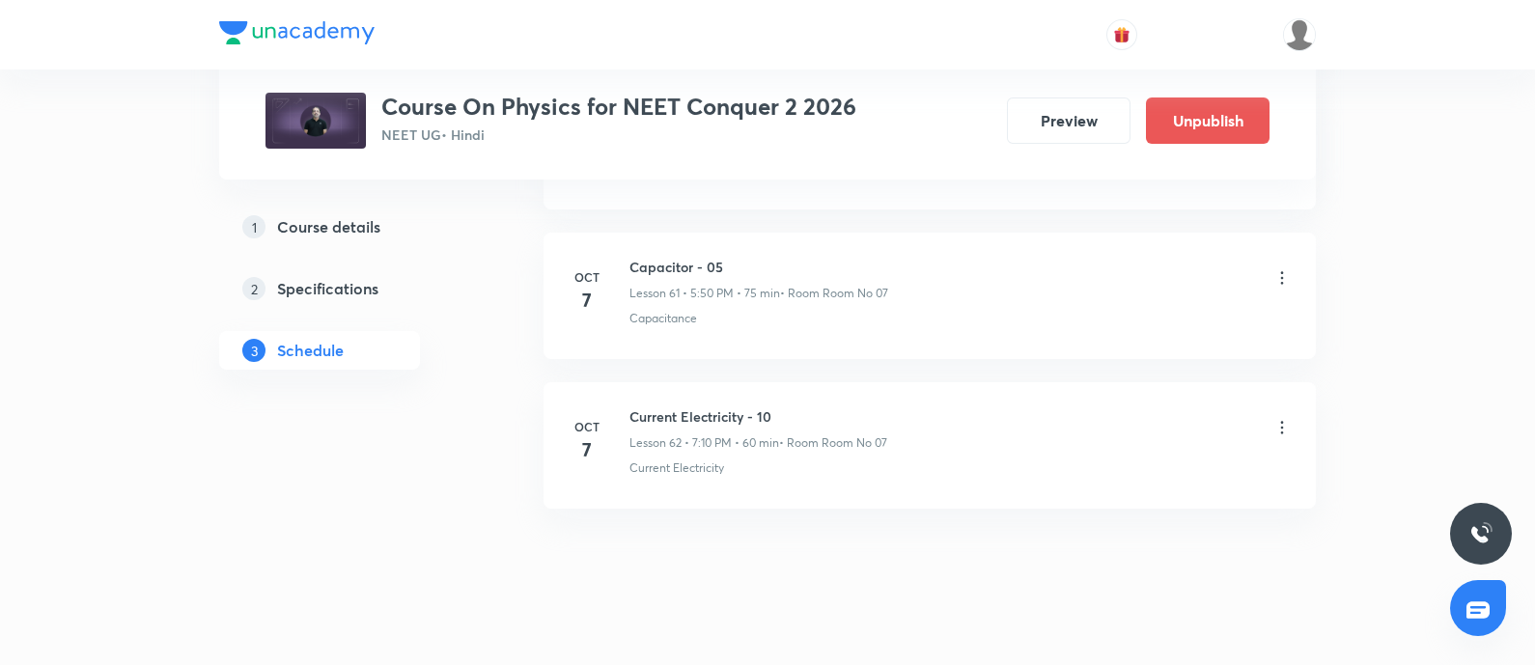
click at [653, 406] on h6 "Current Electricity - 10" at bounding box center [758, 416] width 258 height 20
copy h6 "Current Electricity - 10"
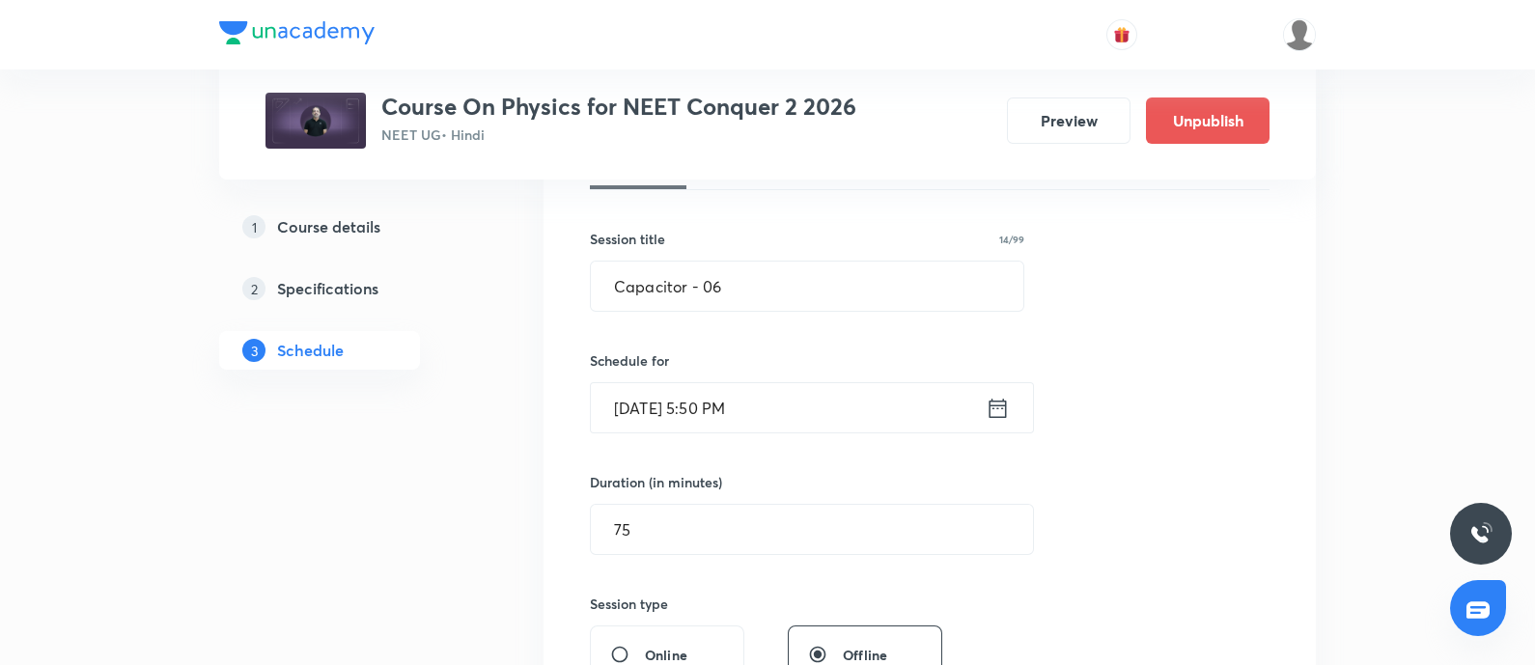
scroll to position [320, 0]
click at [664, 282] on input "text" at bounding box center [807, 284] width 432 height 49
paste input "Current Electricity - 10"
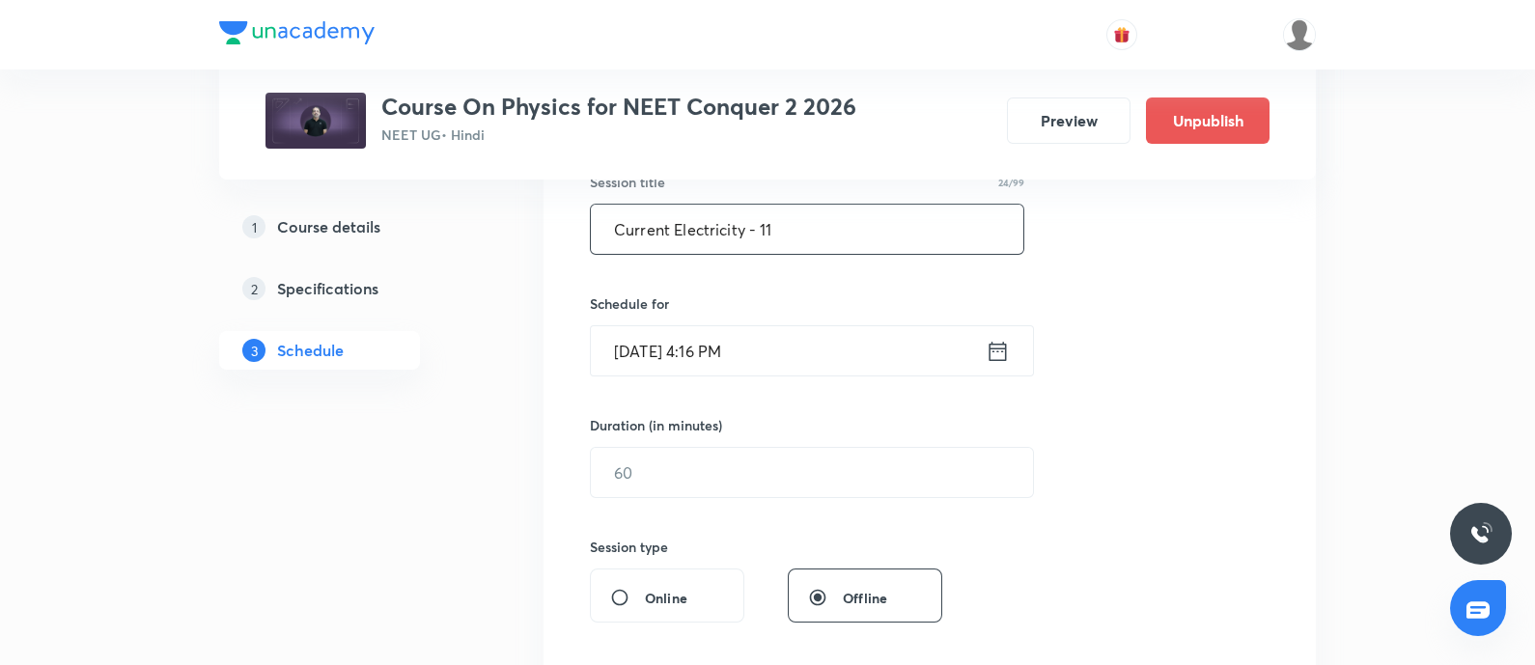
scroll to position [390, 0]
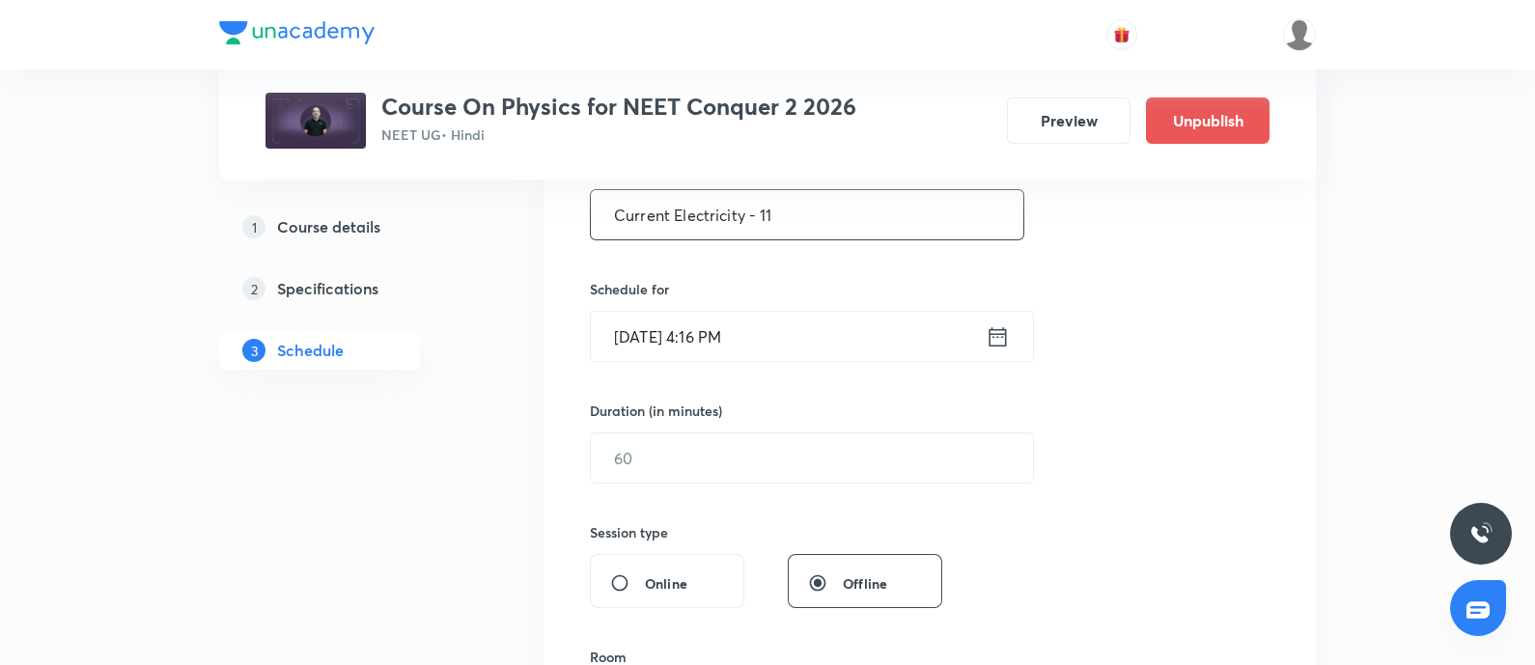
type input "Current Electricity - 11"
click at [787, 324] on input "[DATE] 4:16 PM" at bounding box center [788, 336] width 395 height 49
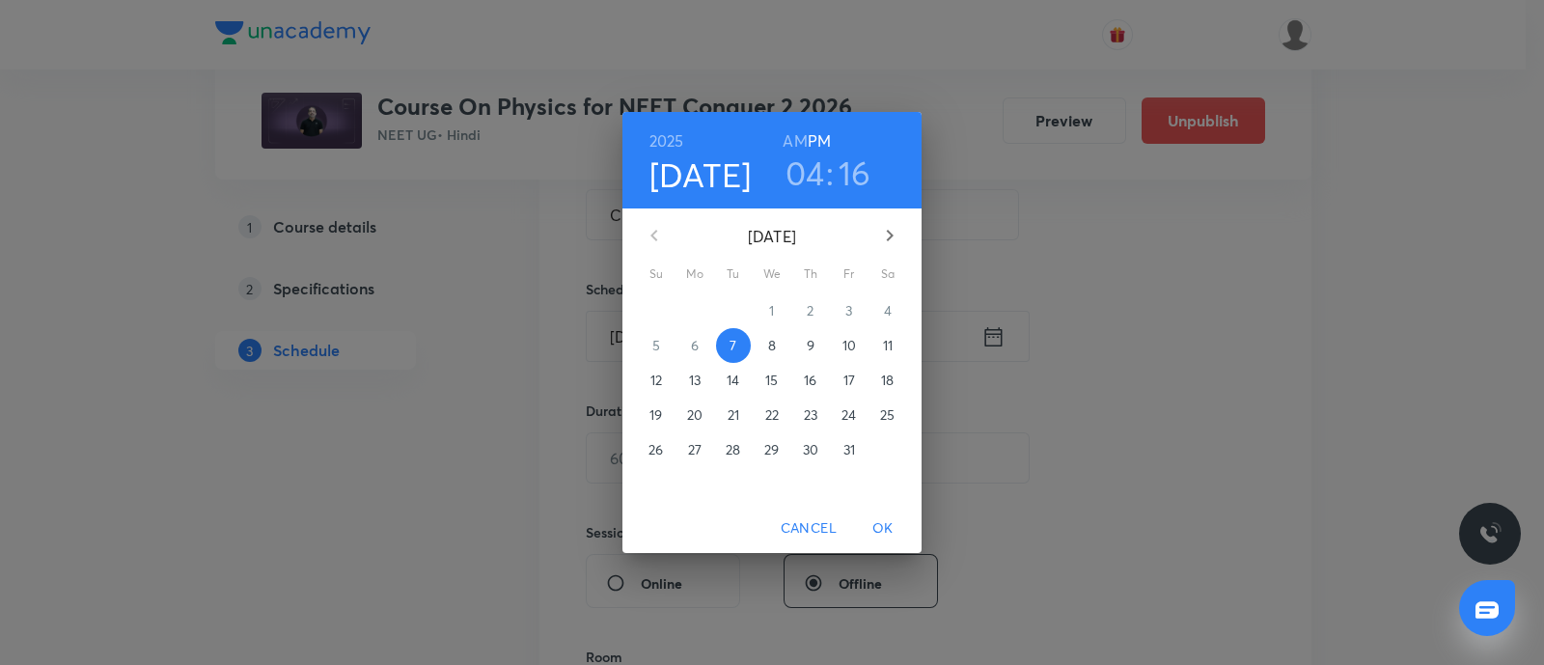
click at [767, 338] on span "8" at bounding box center [772, 345] width 35 height 19
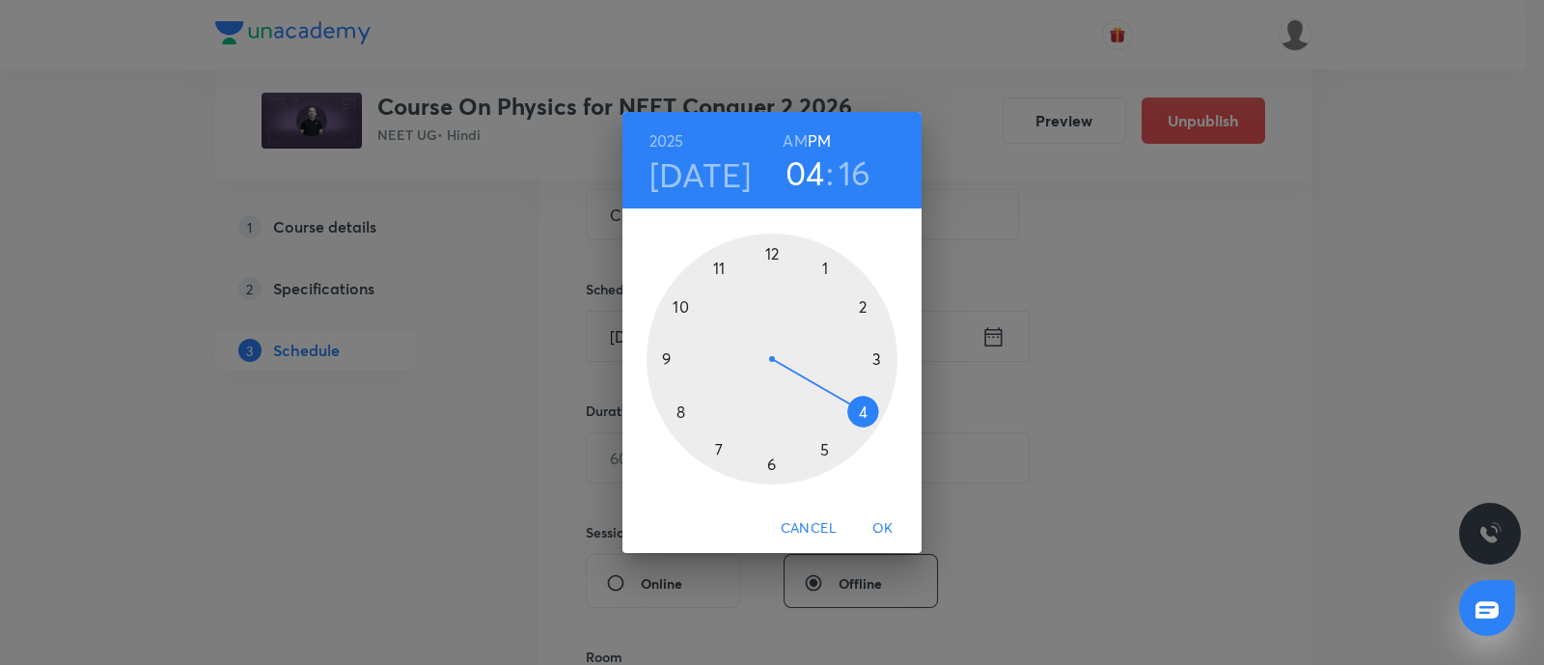
click at [716, 445] on div at bounding box center [772, 359] width 251 height 251
click at [863, 301] on div at bounding box center [772, 359] width 251 height 251
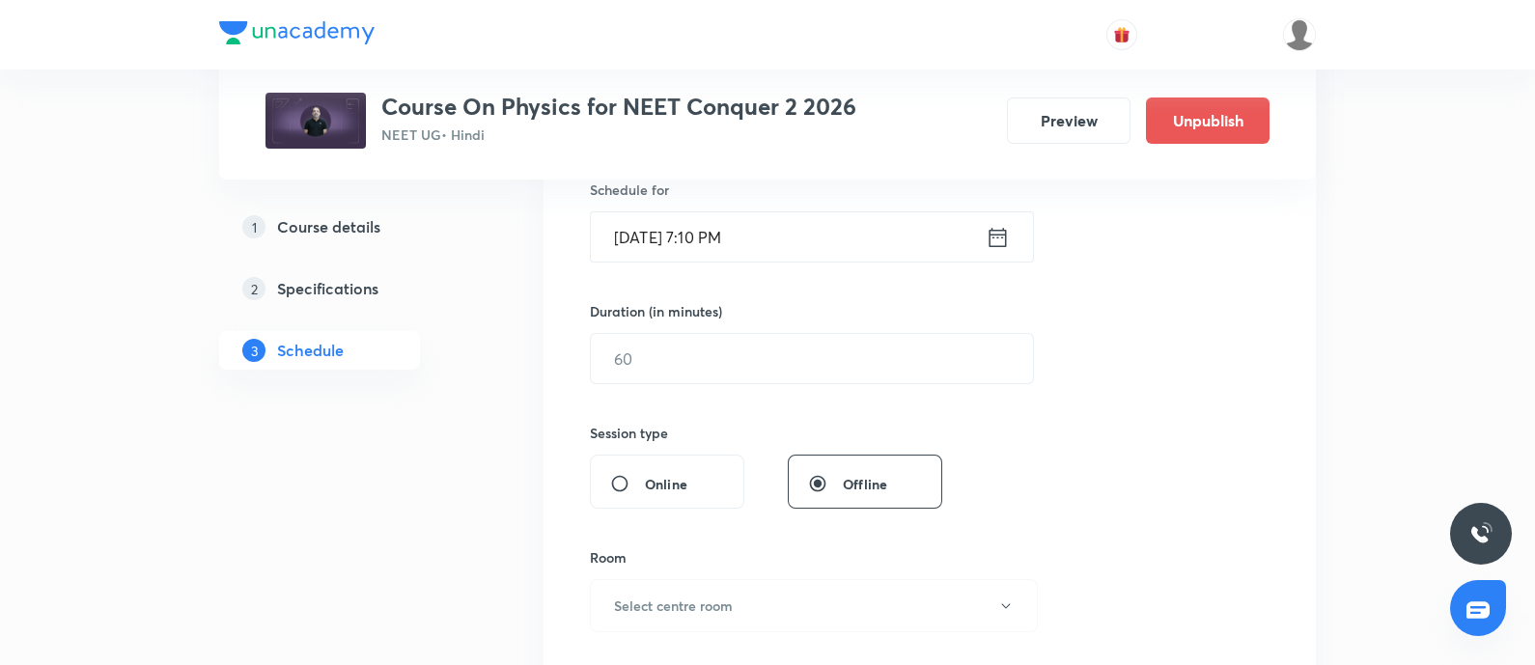
scroll to position [493, 0]
click at [828, 342] on input "text" at bounding box center [812, 354] width 442 height 49
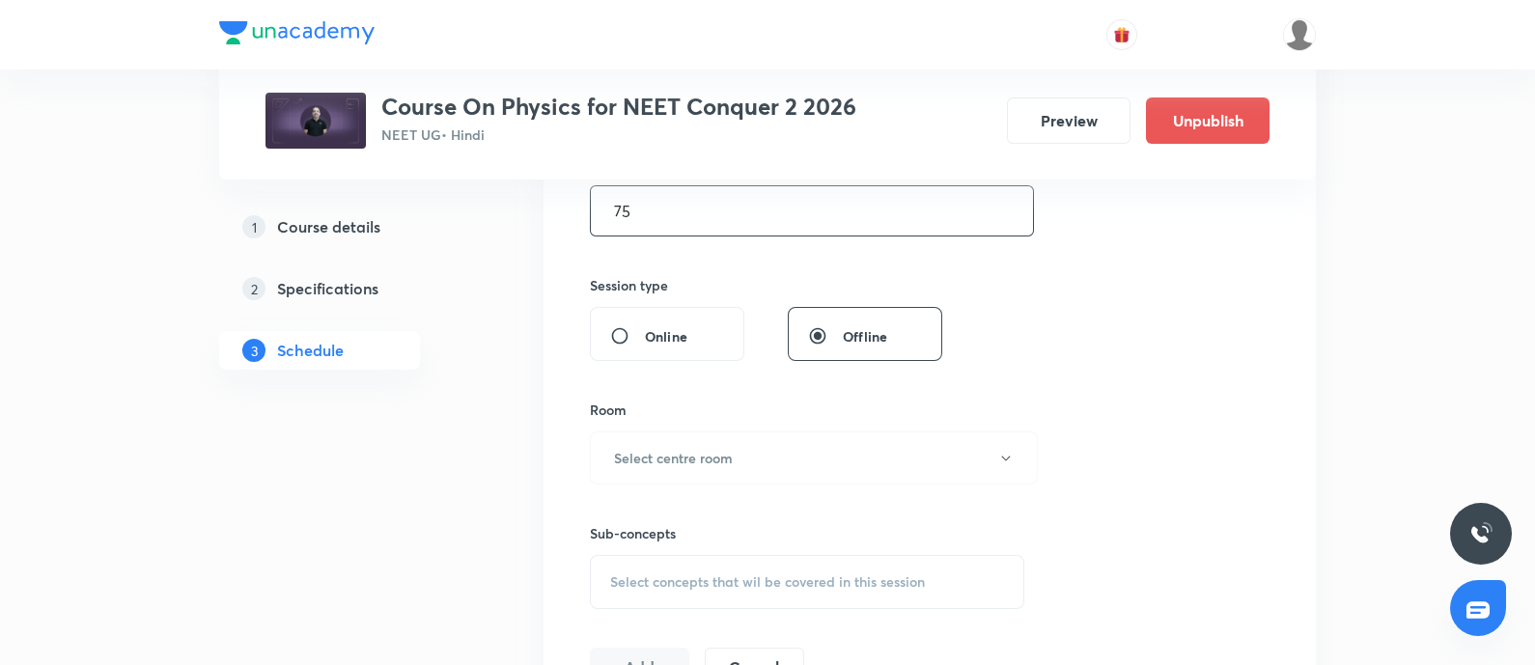
scroll to position [699, 0]
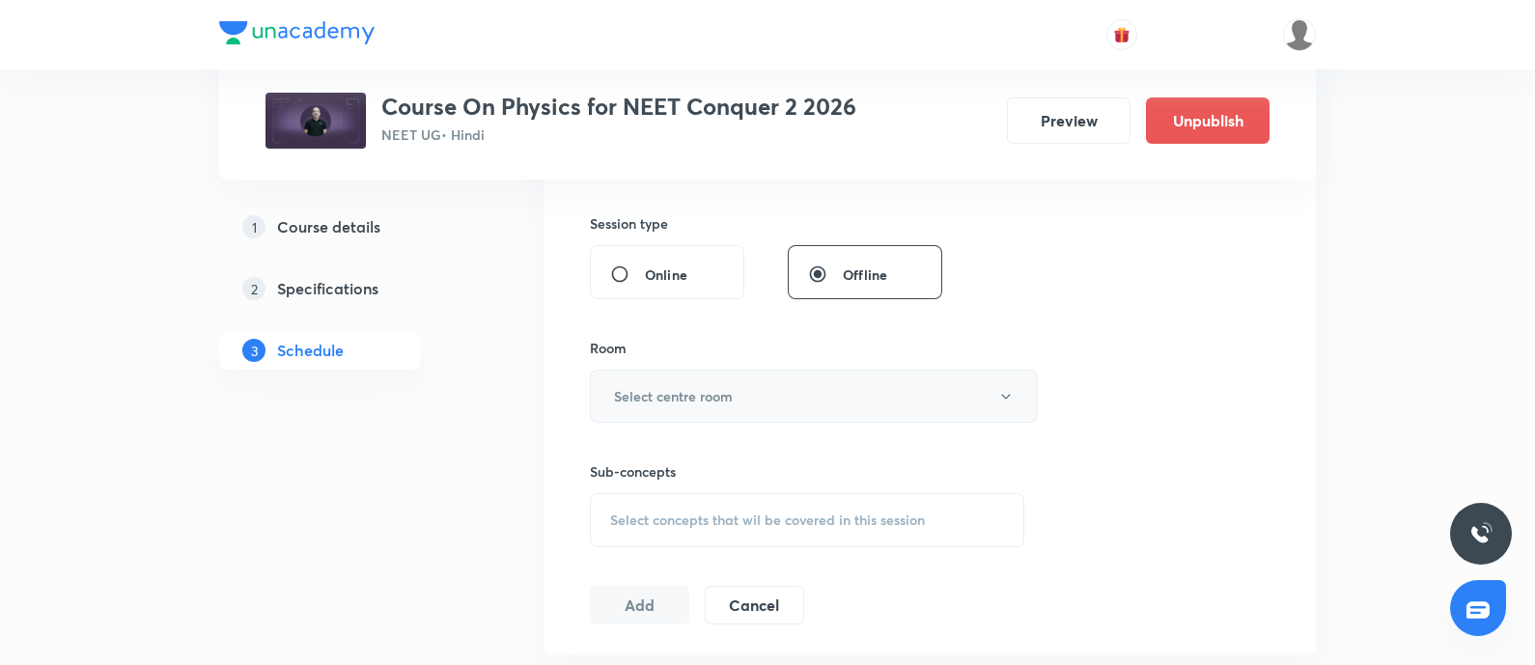
type input "75"
click at [795, 393] on button "Select centre room" at bounding box center [814, 396] width 448 height 53
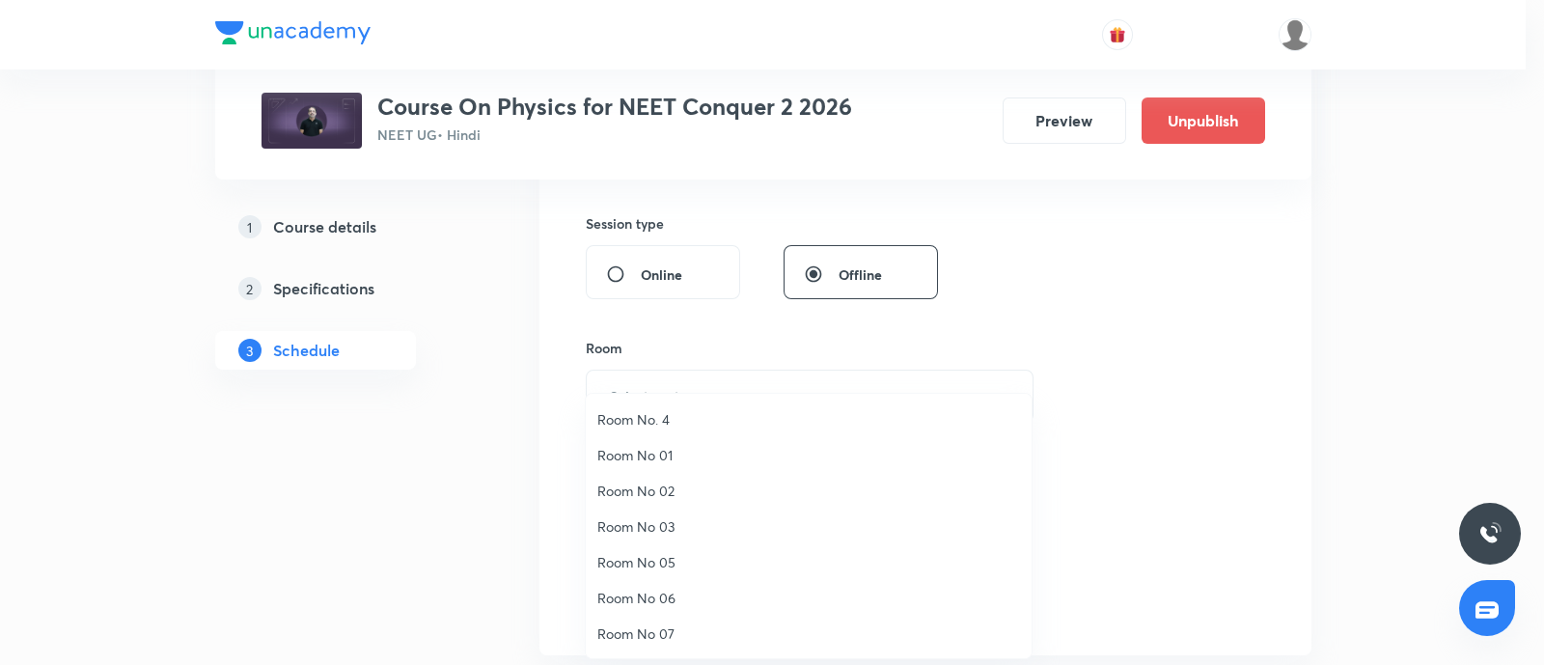
click at [656, 638] on span "Room No 07" at bounding box center [809, 634] width 423 height 20
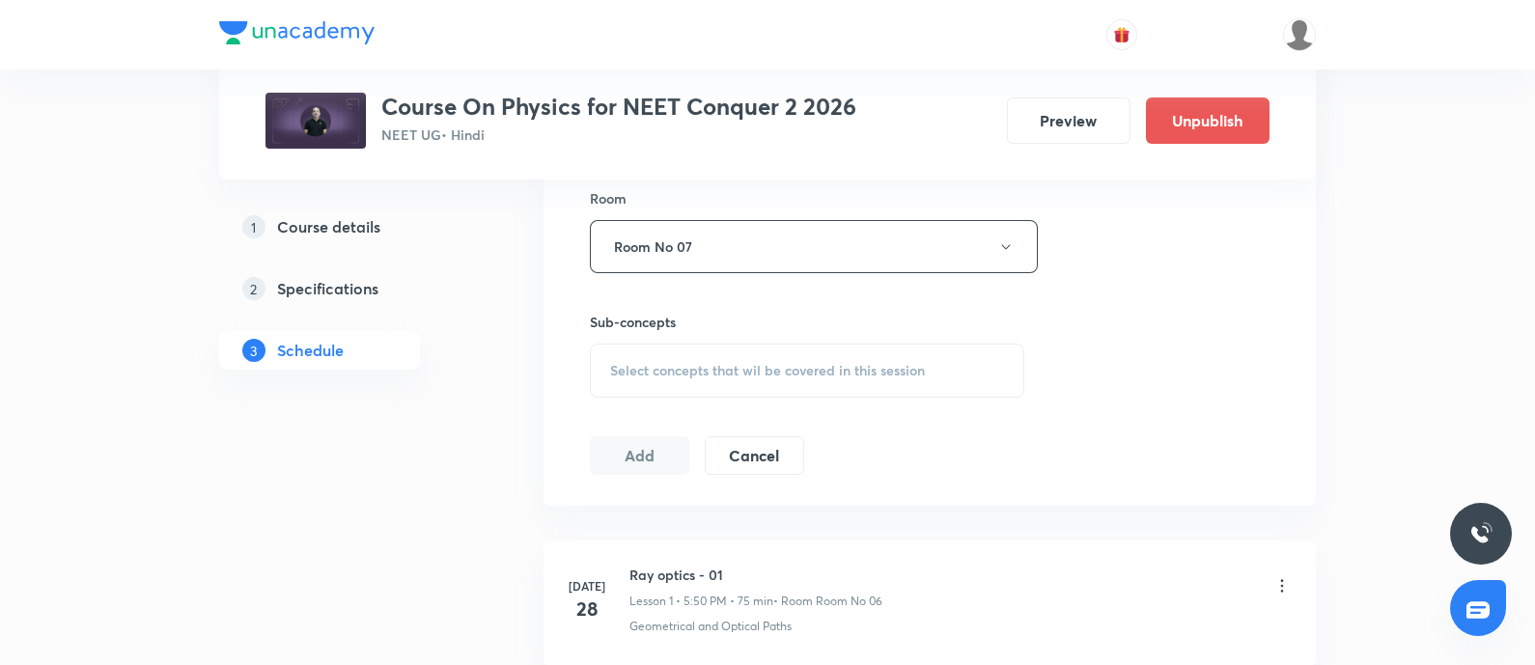
scroll to position [850, 0]
click at [750, 361] on span "Select concepts that wil be covered in this session" at bounding box center [767, 368] width 315 height 15
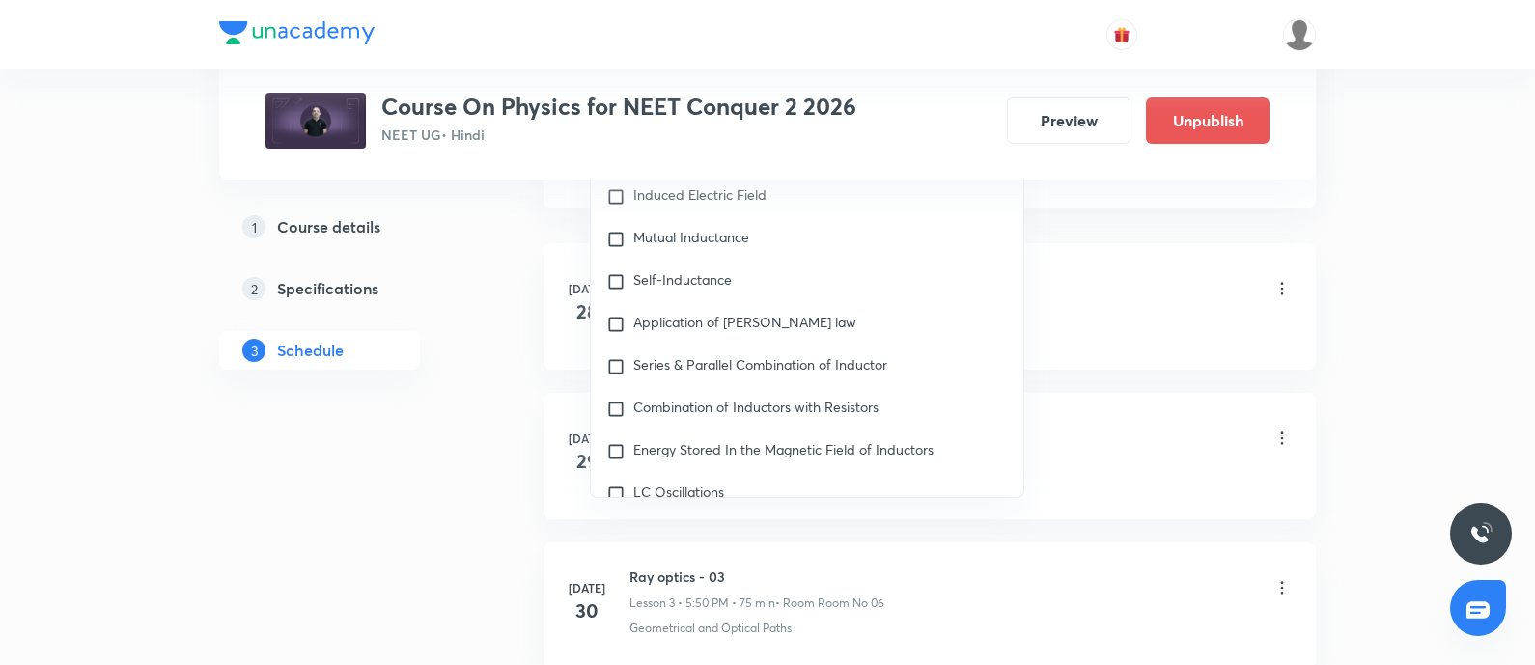
scroll to position [0, 0]
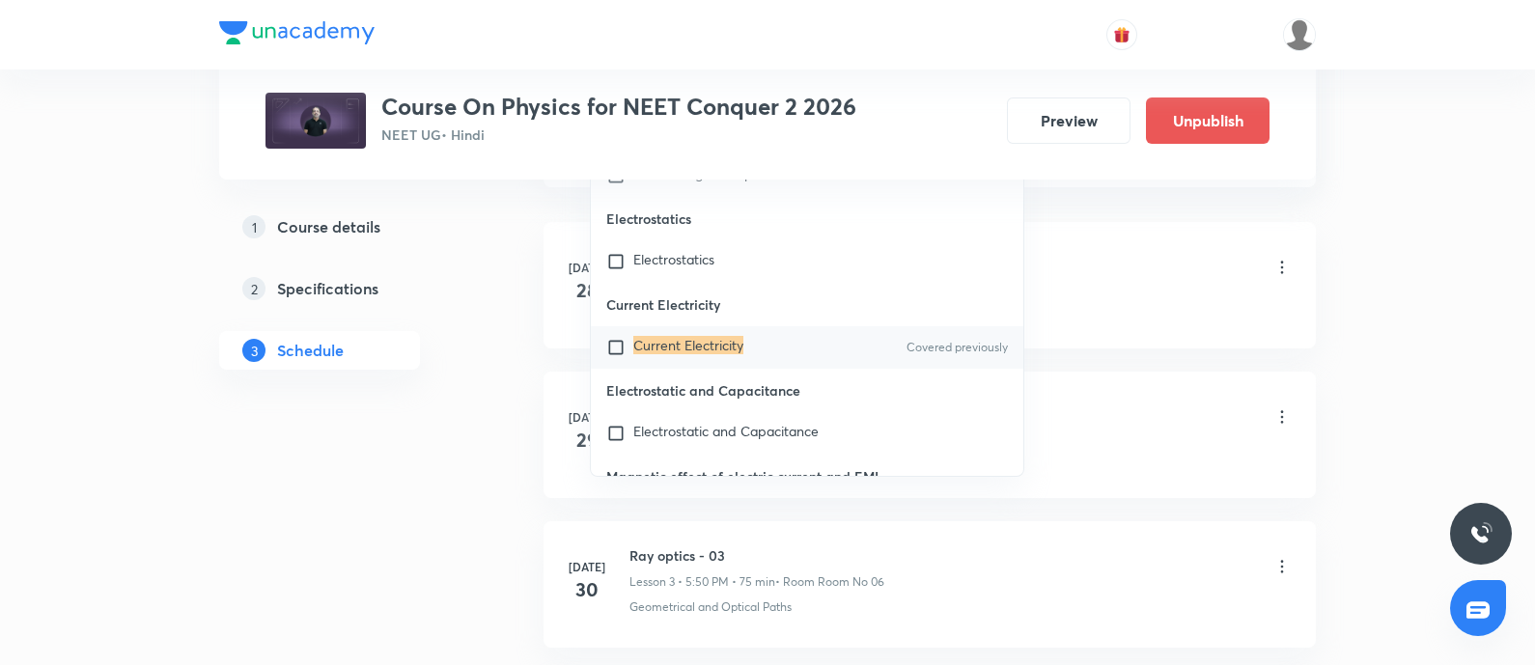
type input "Current Electricity"
click at [610, 357] on input "checkbox" at bounding box center [619, 347] width 27 height 19
checkbox input "true"
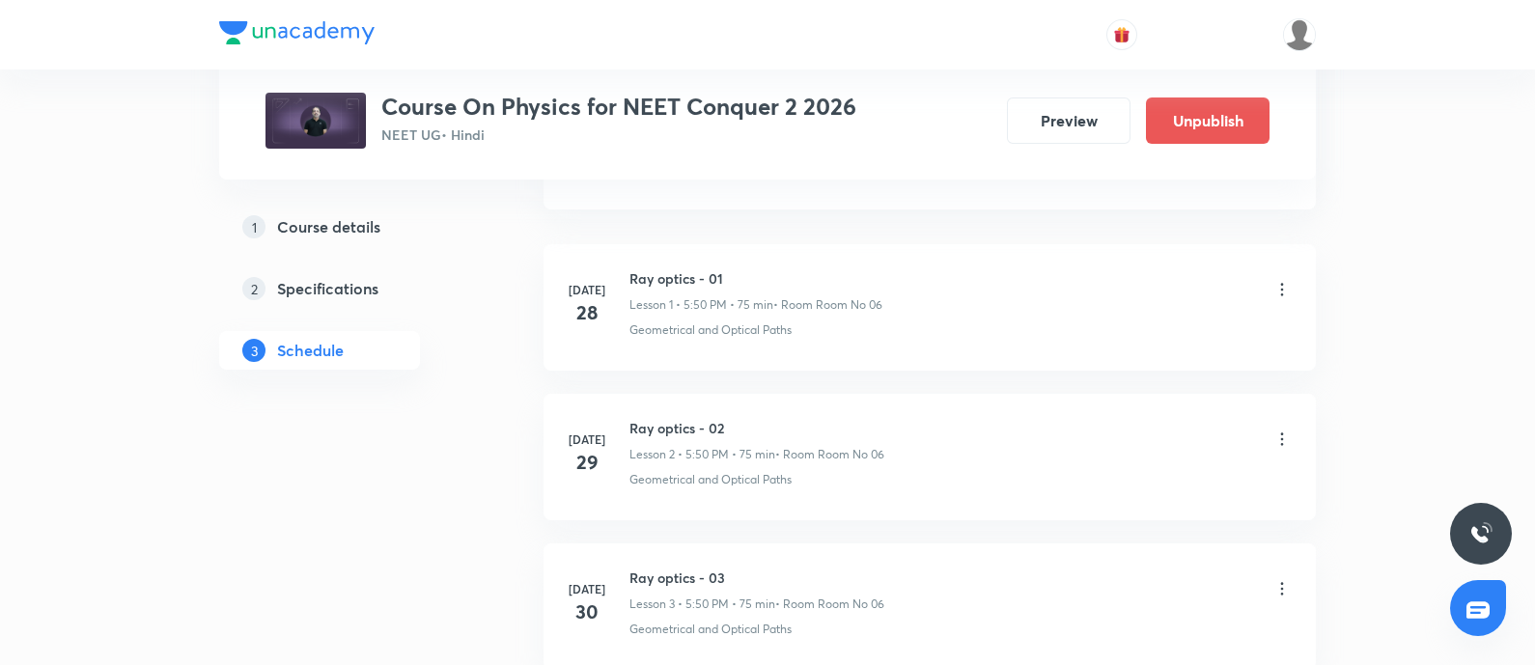
scroll to position [860, 0]
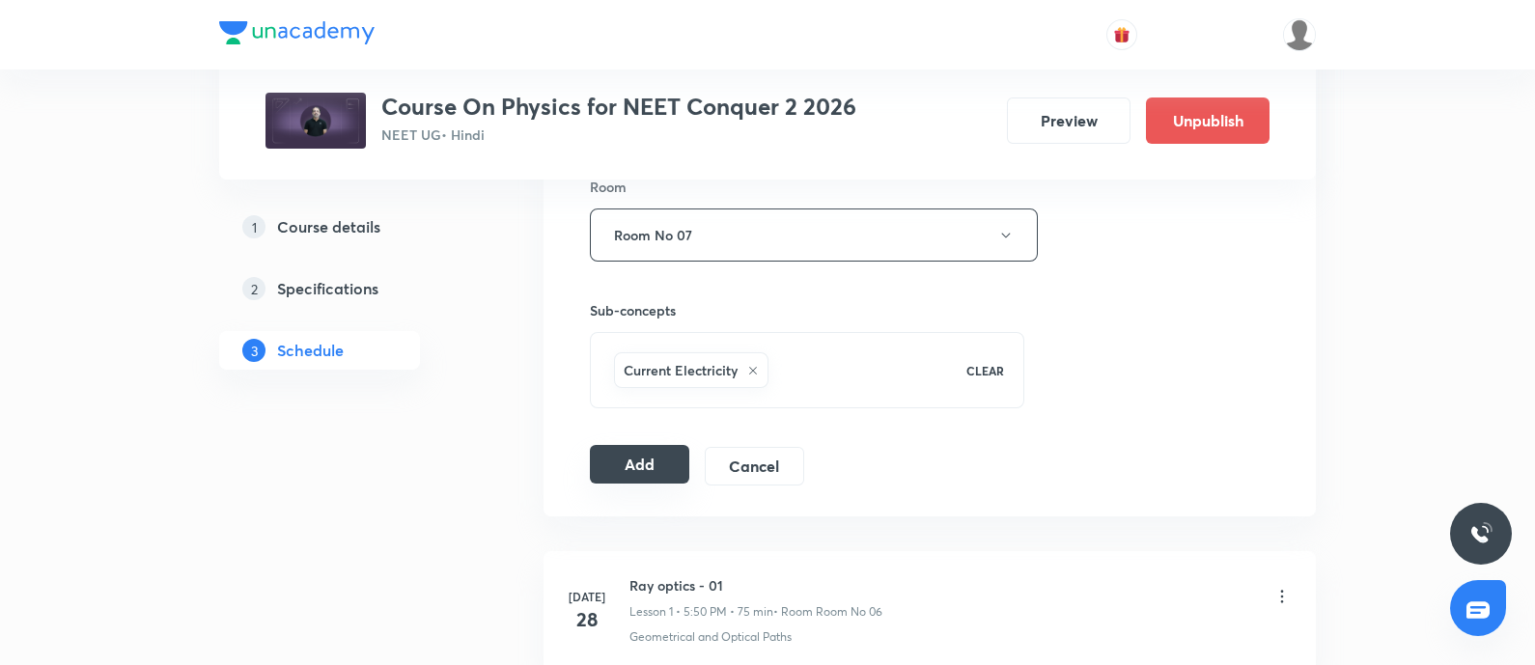
click at [637, 463] on button "Add" at bounding box center [639, 464] width 99 height 39
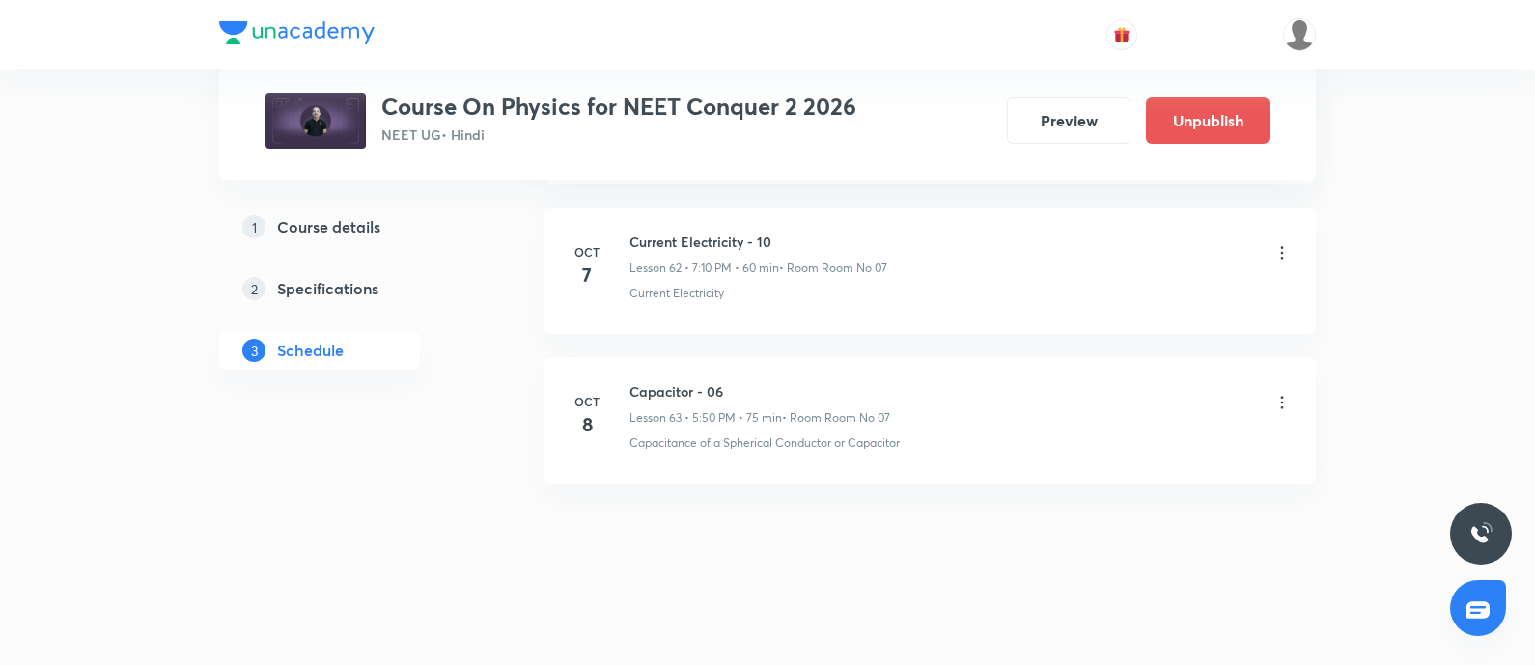
scroll to position [9399, 0]
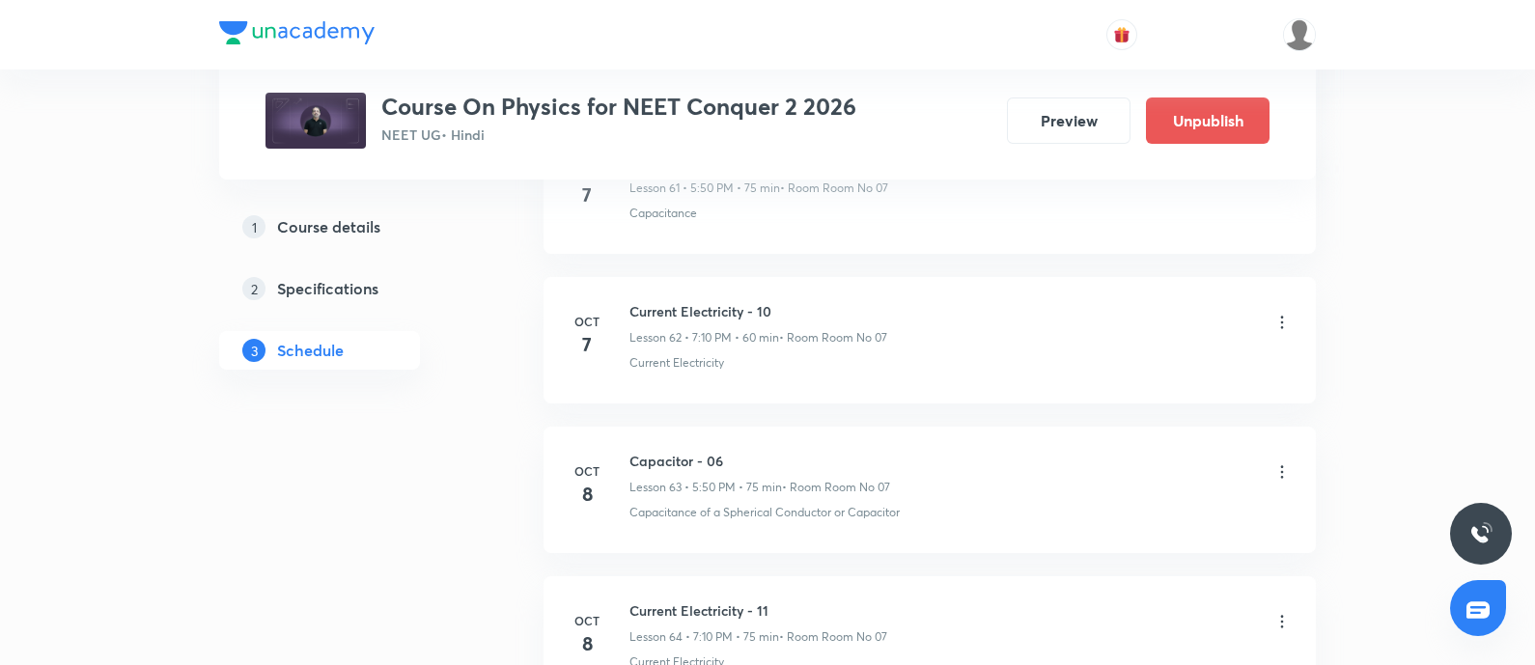
scroll to position [10434, 0]
